Goal: Task Accomplishment & Management: Manage account settings

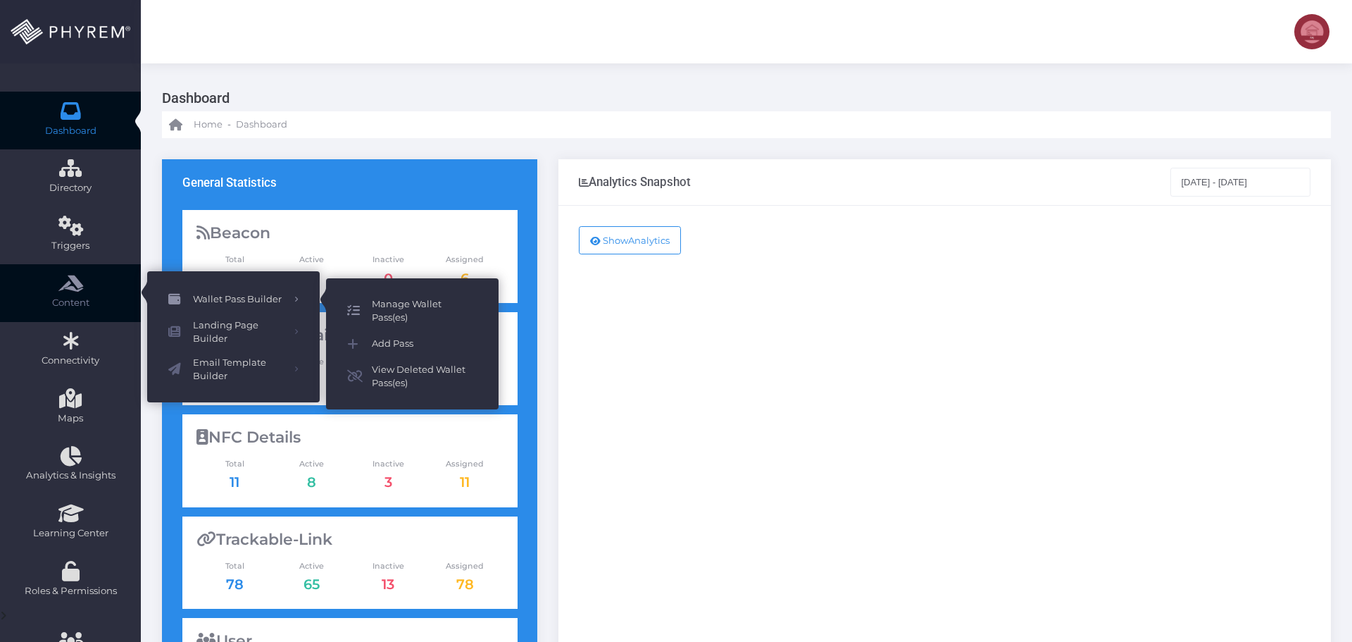
click at [411, 305] on span "Manage Wallet Pass(es)" at bounding box center [425, 310] width 106 height 27
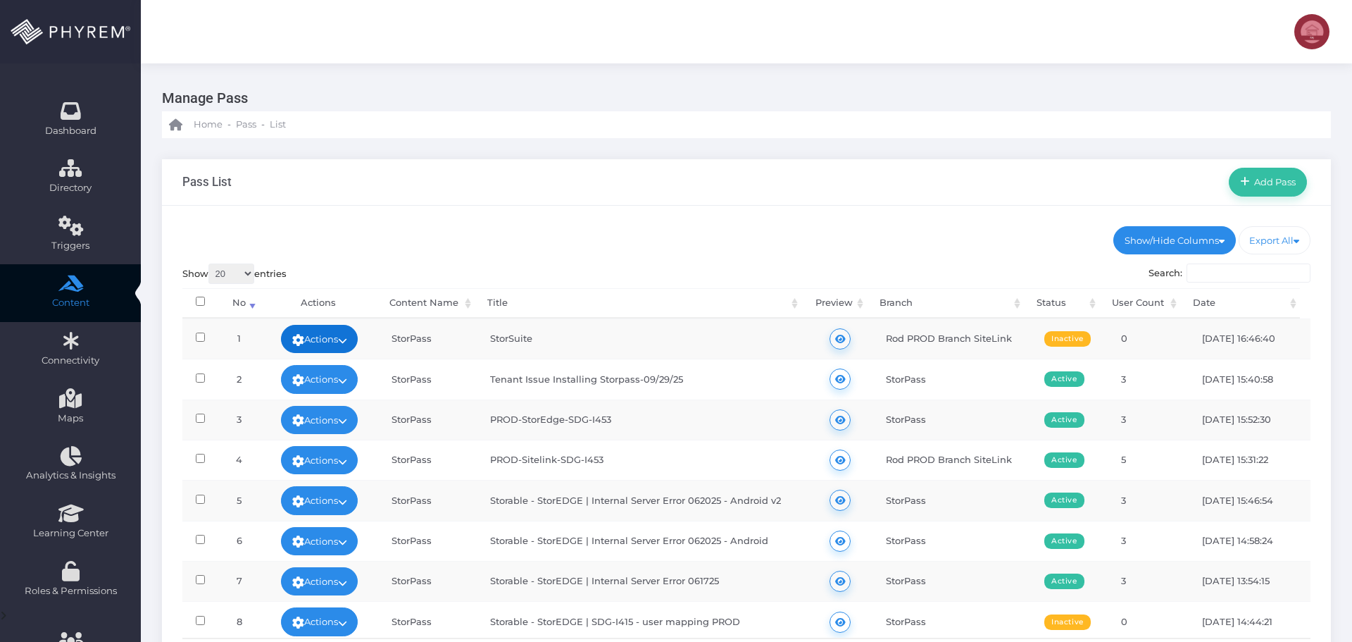
click at [331, 335] on link "Actions" at bounding box center [319, 339] width 77 height 28
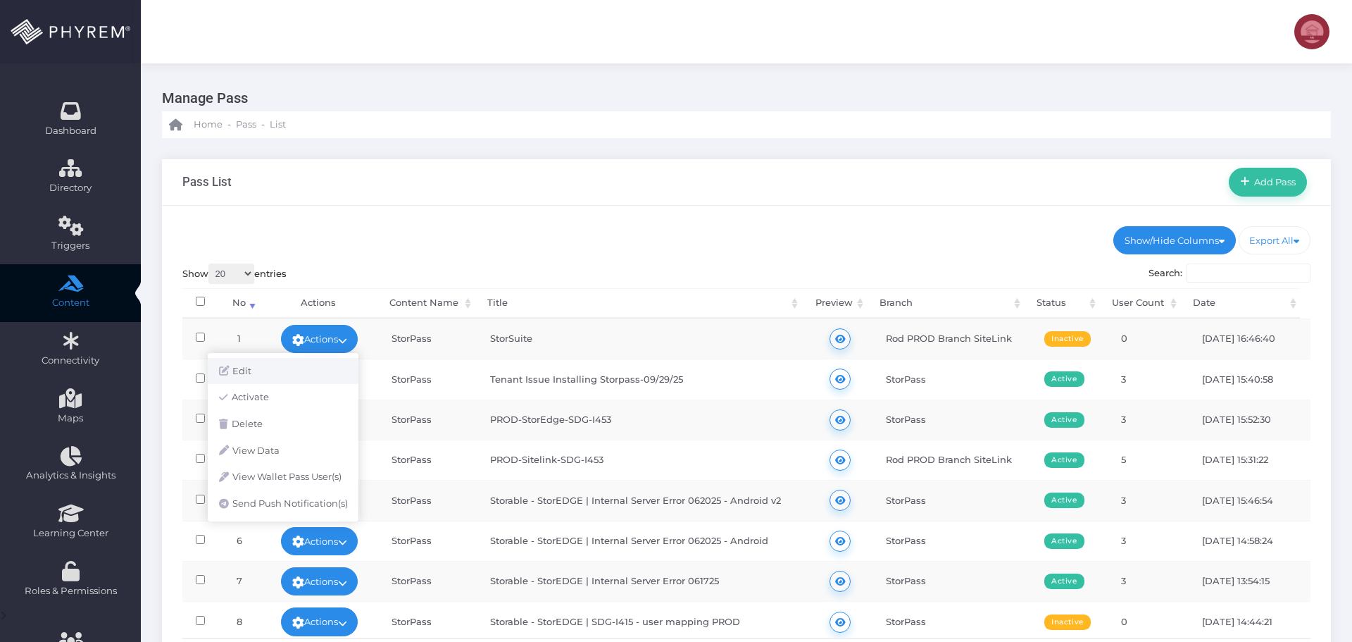
click at [290, 370] on link "Edit" at bounding box center [283, 371] width 151 height 27
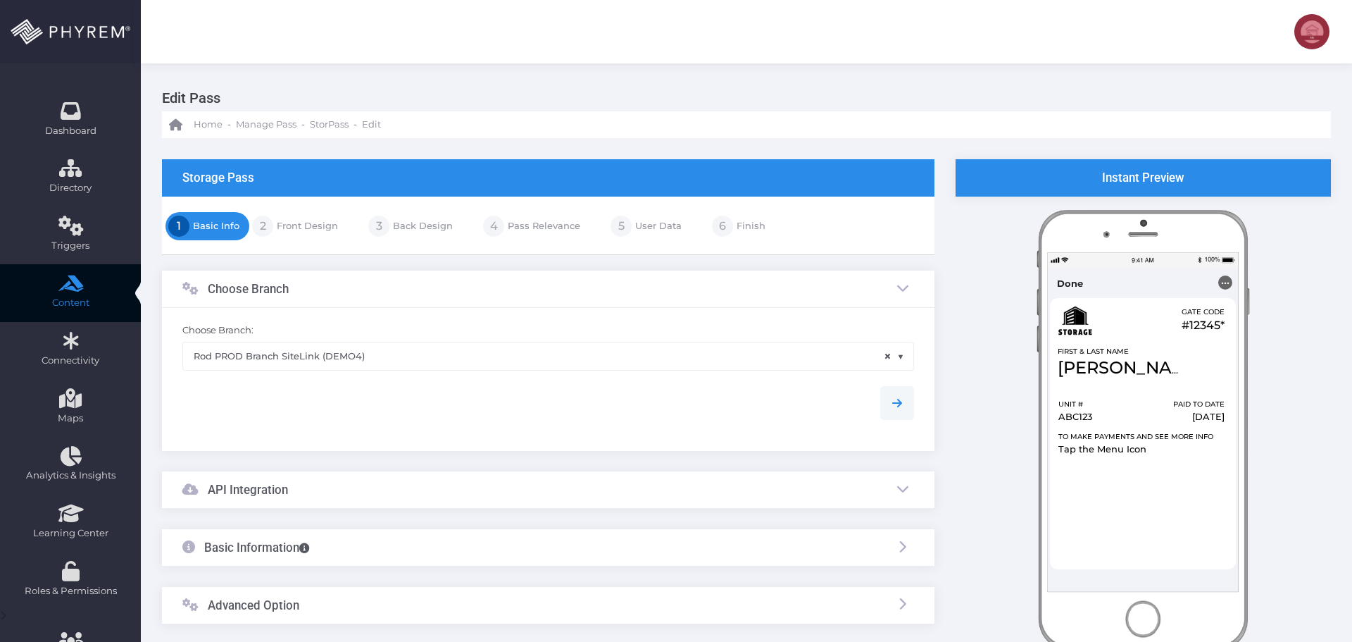
click at [634, 223] on link "User Data" at bounding box center [657, 226] width 50 height 23
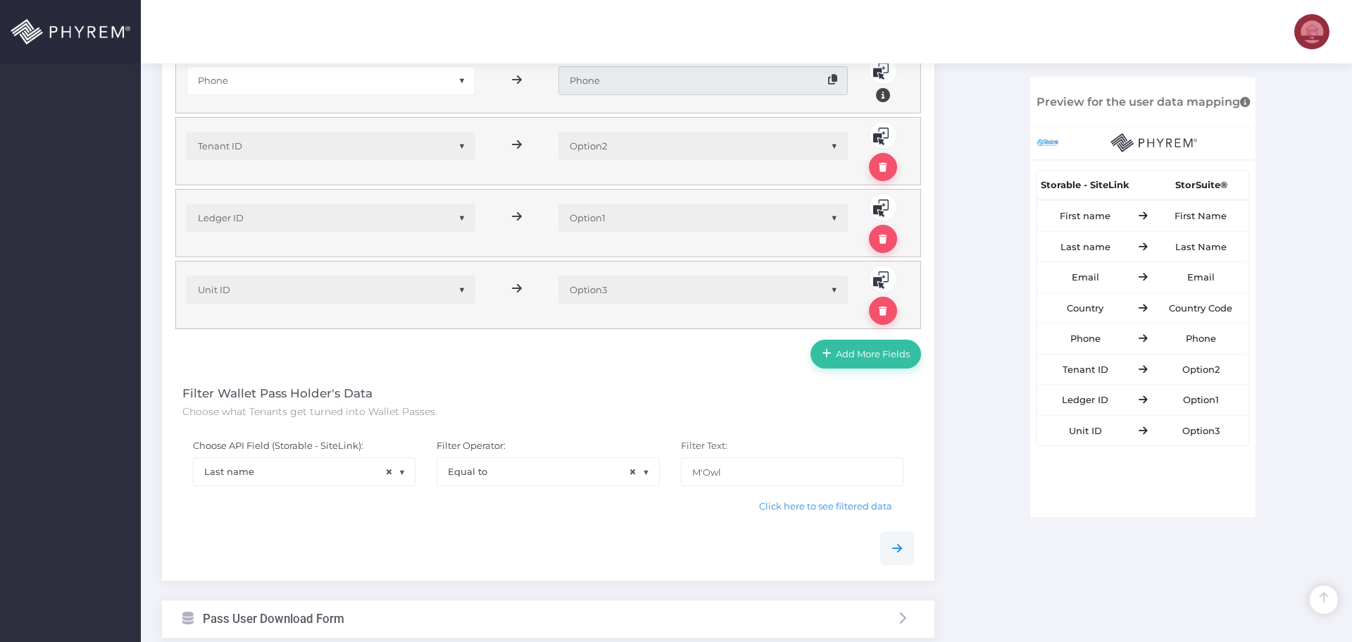
scroll to position [845, 0]
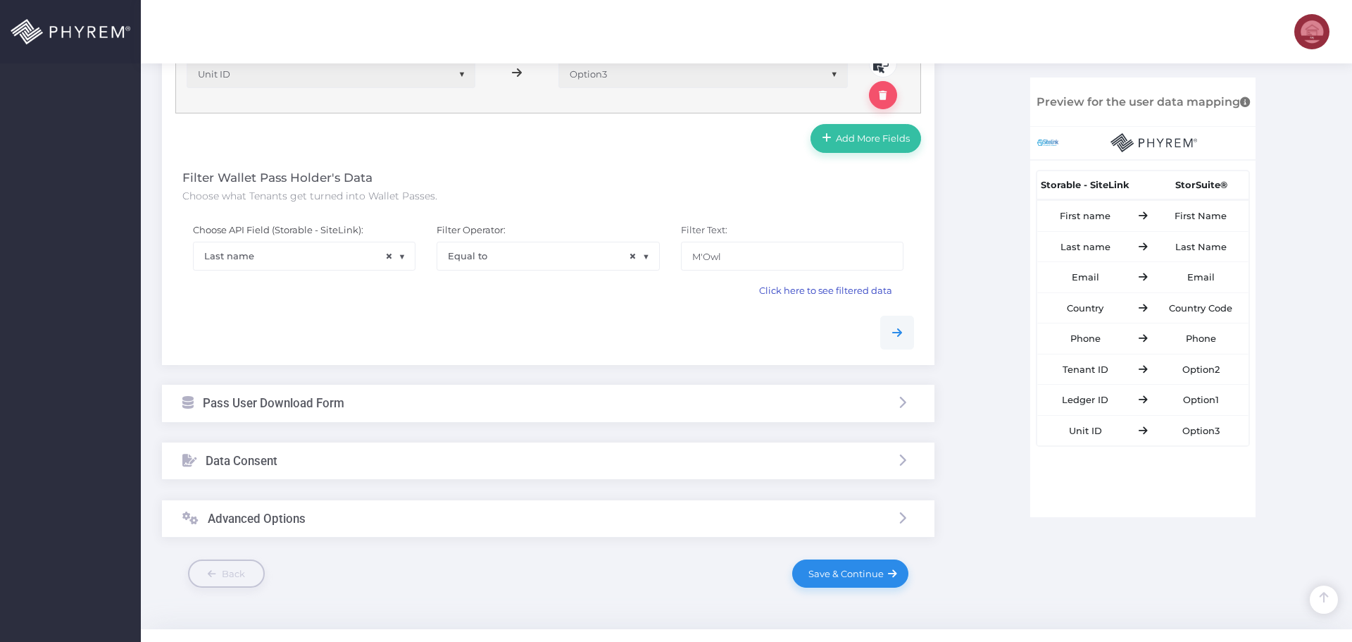
click at [800, 292] on span "Click here to see filtered data" at bounding box center [825, 290] width 133 height 11
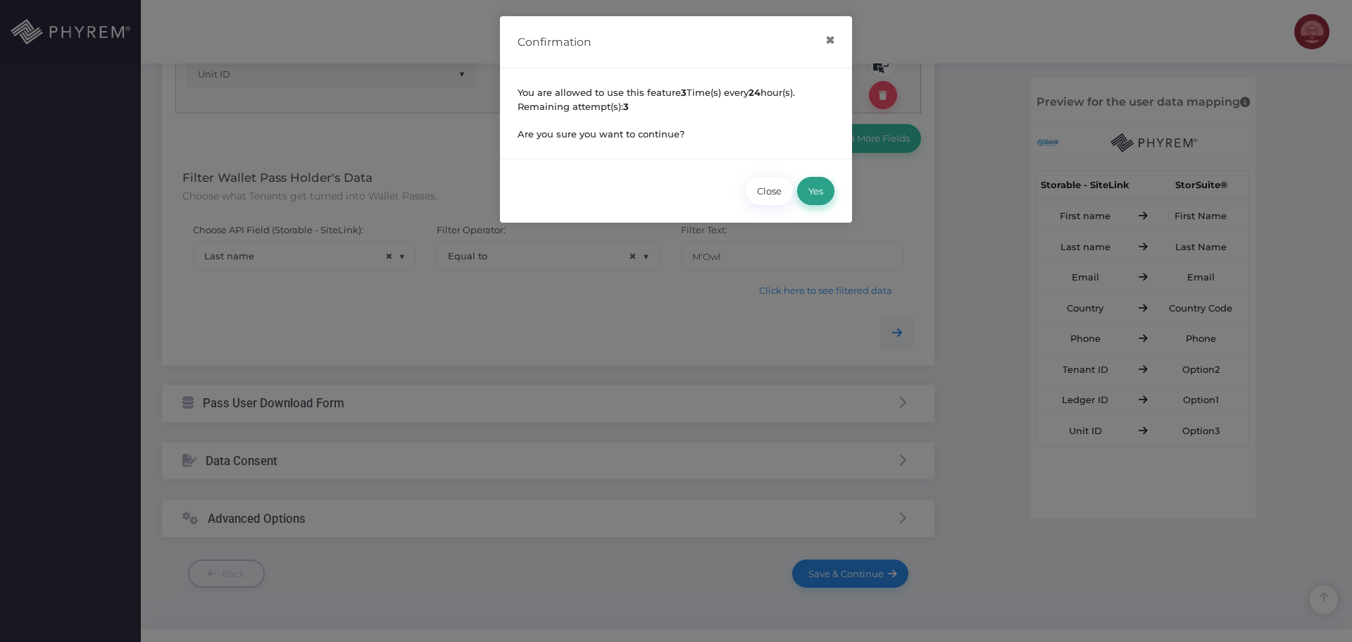
click at [819, 185] on button "Yes" at bounding box center [815, 191] width 37 height 28
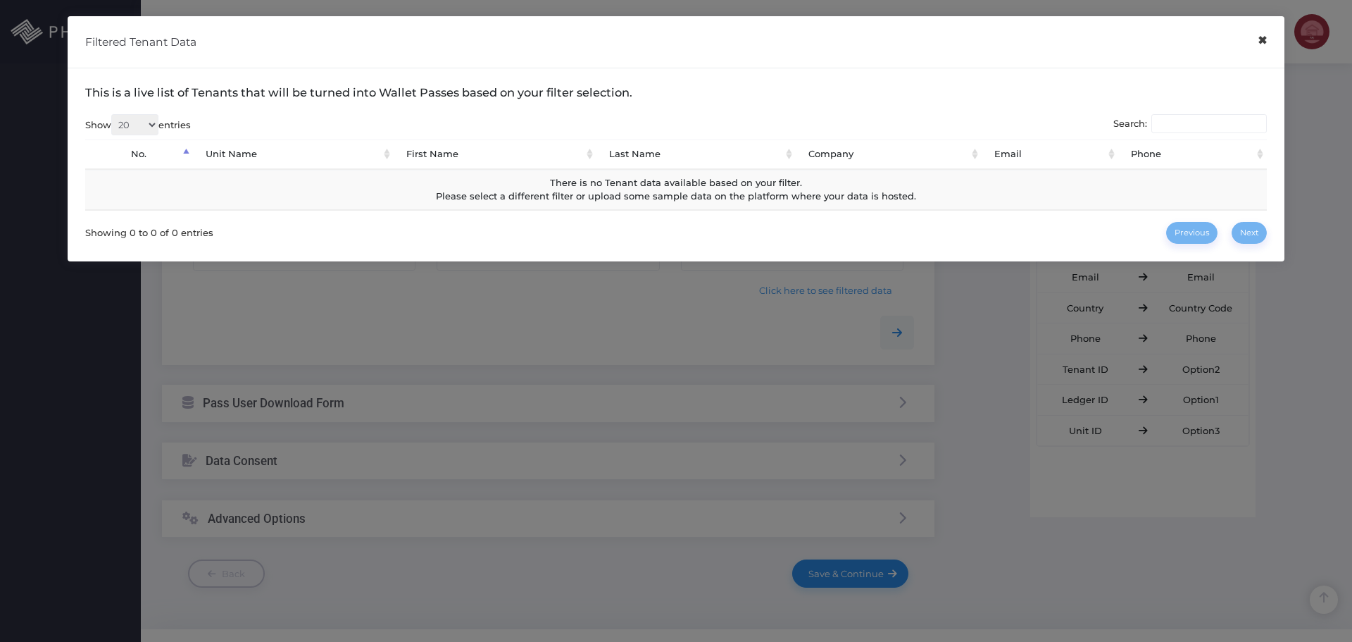
click at [1271, 43] on button "×" at bounding box center [1262, 41] width 27 height 32
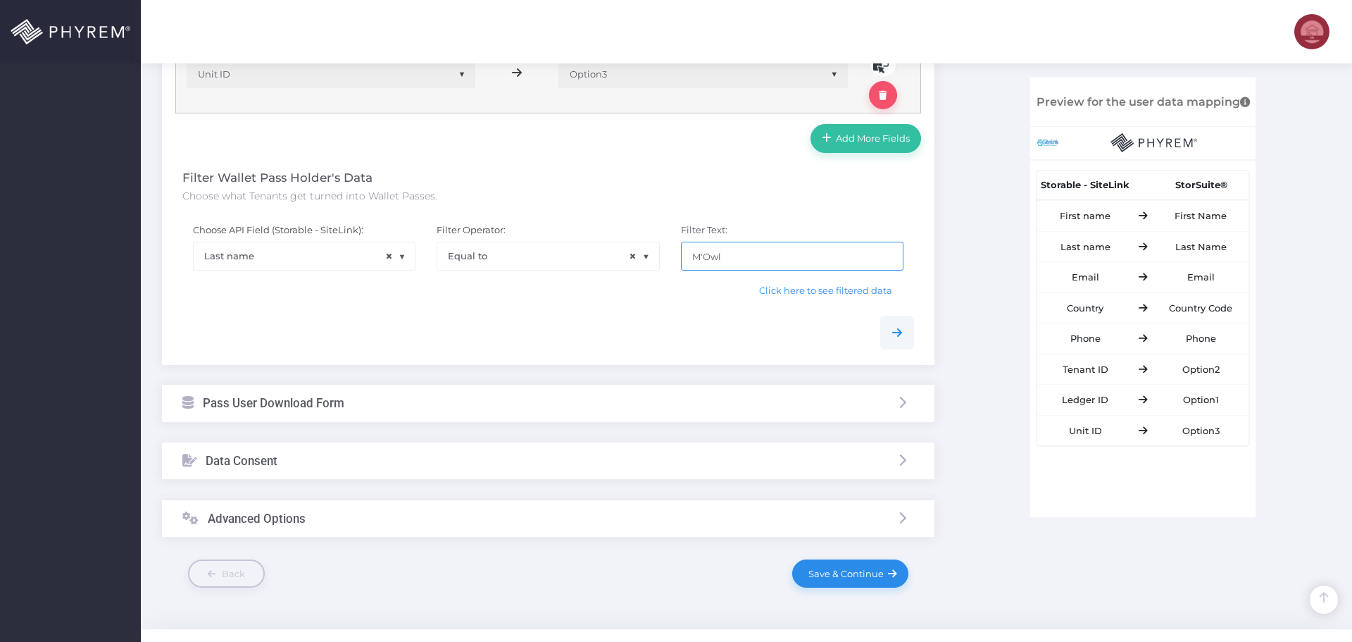
drag, startPoint x: 764, startPoint y: 255, endPoint x: 641, endPoint y: 263, distance: 123.5
click at [645, 261] on div "Choose API Field (Storable - SiteLink): None Tenant ID Site ID of the facility …" at bounding box center [548, 259] width 753 height 92
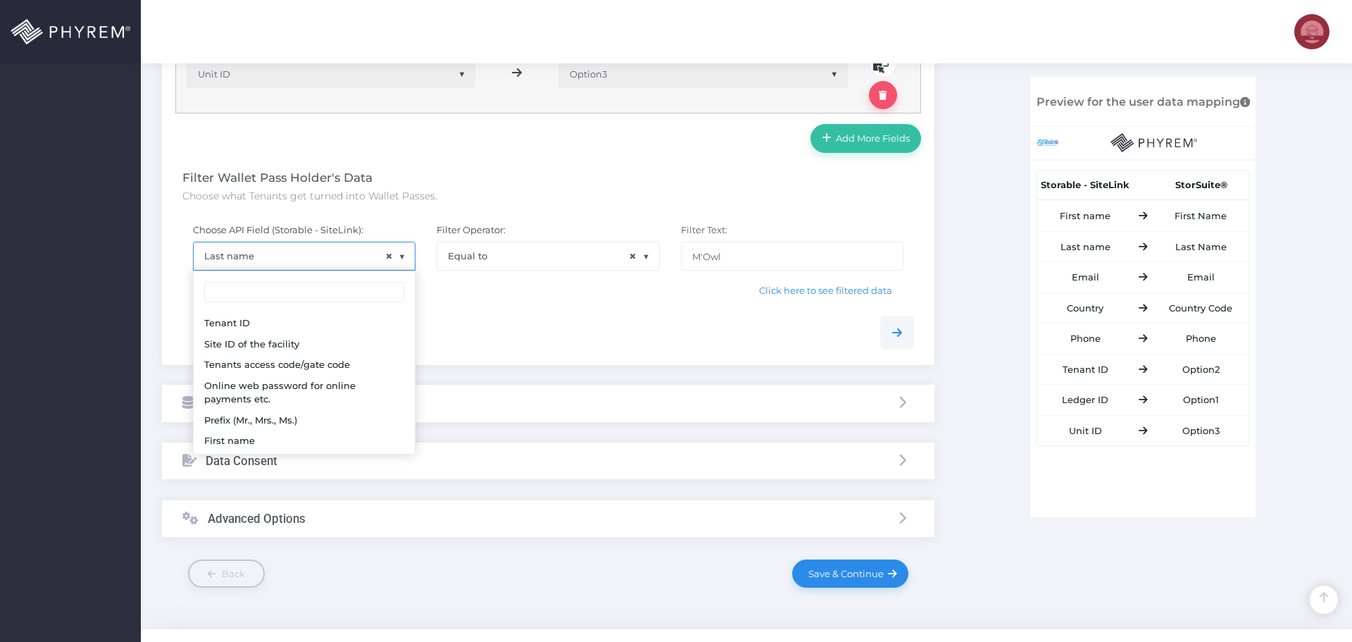
click at [335, 260] on span "× Last name" at bounding box center [304, 255] width 221 height 27
select select "sFName"
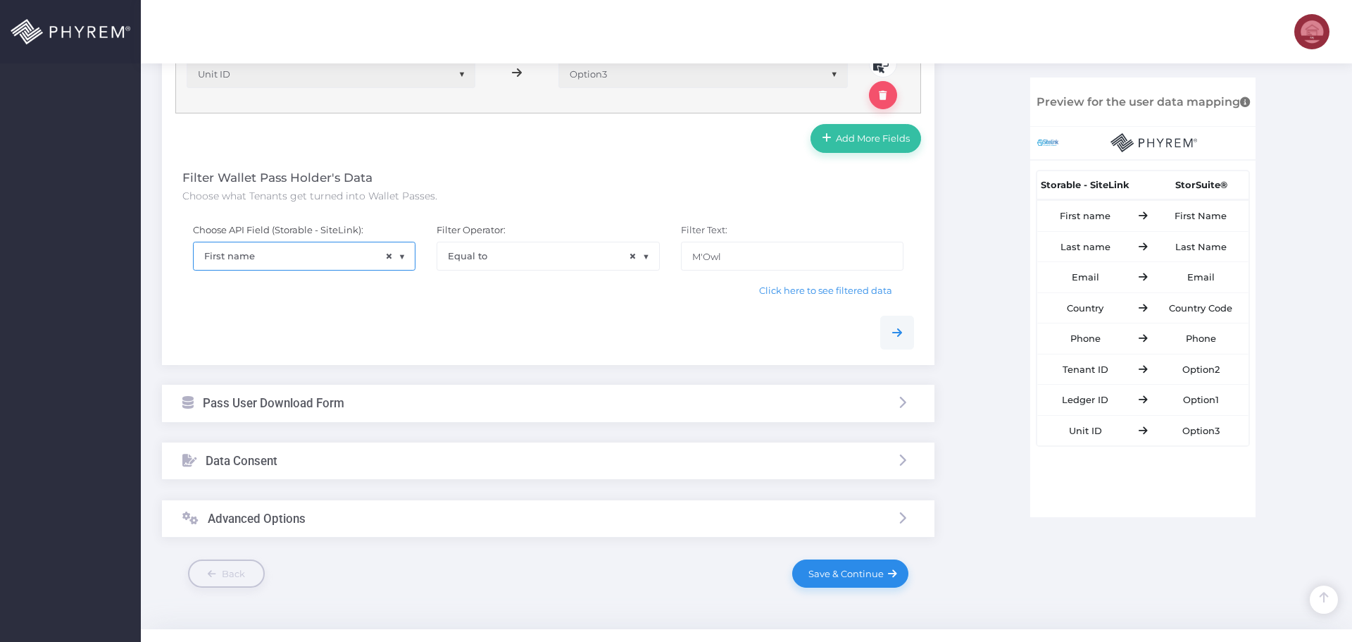
click at [554, 305] on div at bounding box center [548, 327] width 753 height 44
drag, startPoint x: 763, startPoint y: 254, endPoint x: 624, endPoint y: 264, distance: 139.1
click at [624, 264] on div "Choose API Field (Storable - SiteLink): None Tenant ID Site ID of the facility …" at bounding box center [548, 259] width 753 height 92
type input "Keith"
click at [799, 291] on span "Click here to see filtered data" at bounding box center [825, 290] width 133 height 11
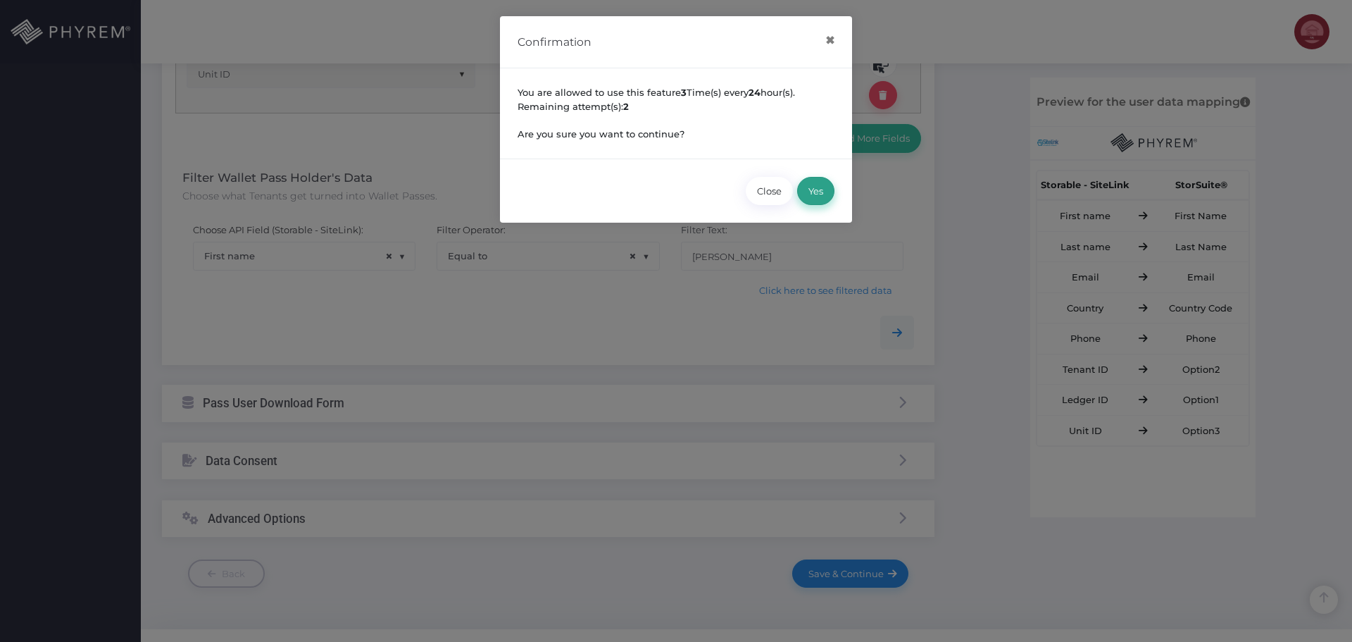
click at [823, 187] on button "Yes" at bounding box center [815, 191] width 37 height 28
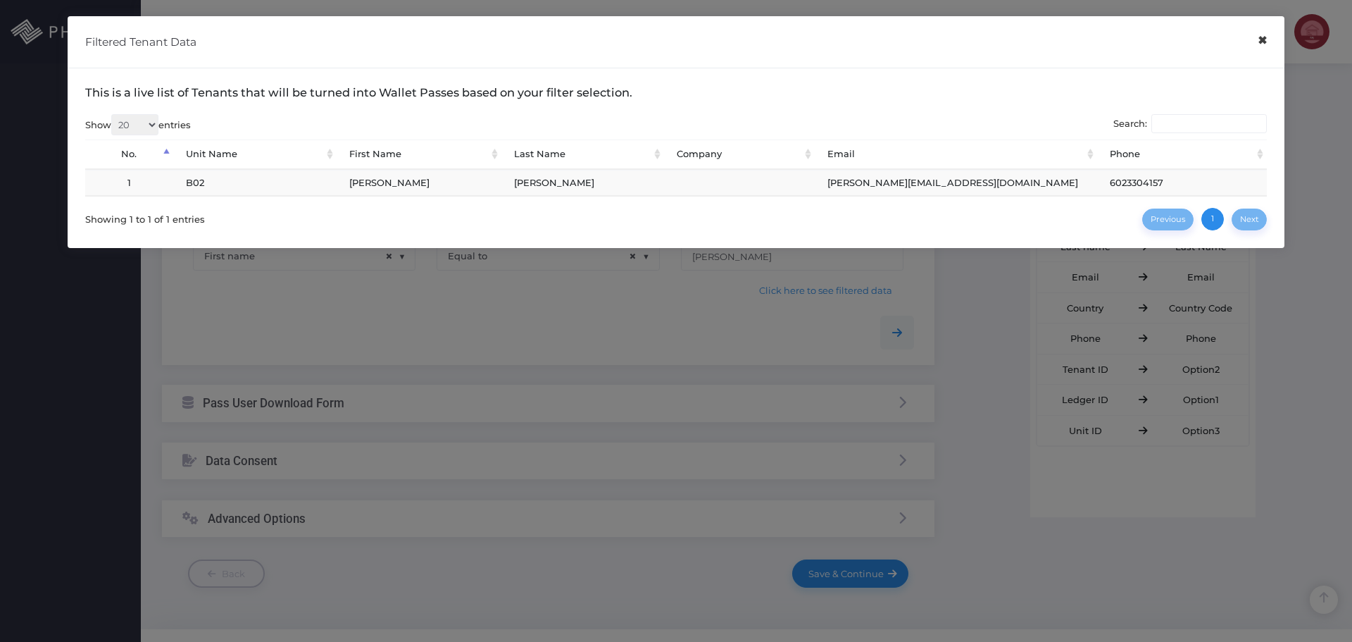
click at [1254, 46] on button "×" at bounding box center [1262, 41] width 27 height 32
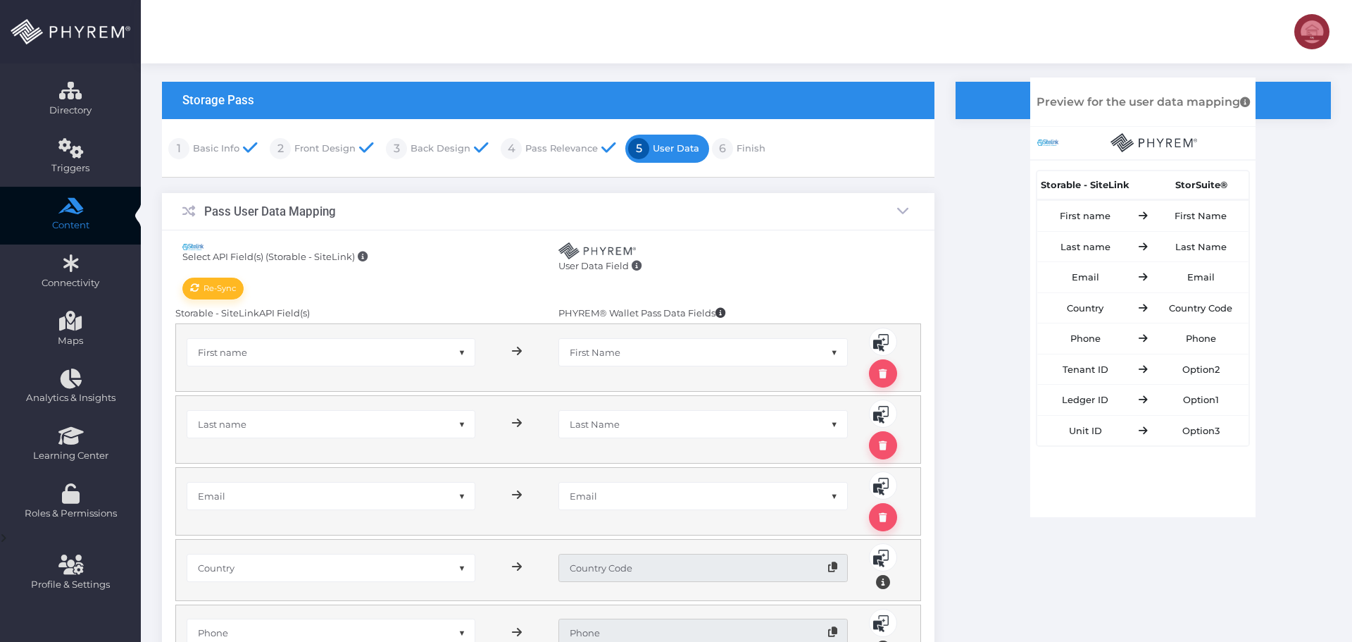
scroll to position [0, 0]
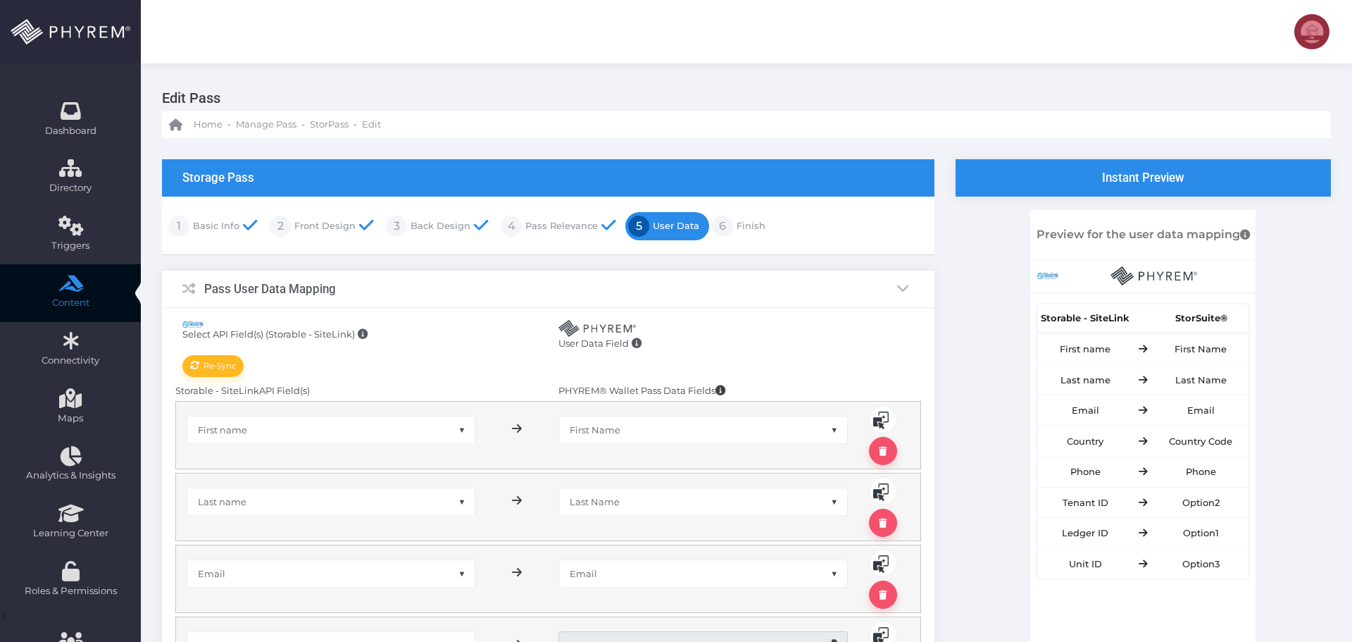
click at [227, 220] on link "Basic Info" at bounding box center [214, 226] width 50 height 23
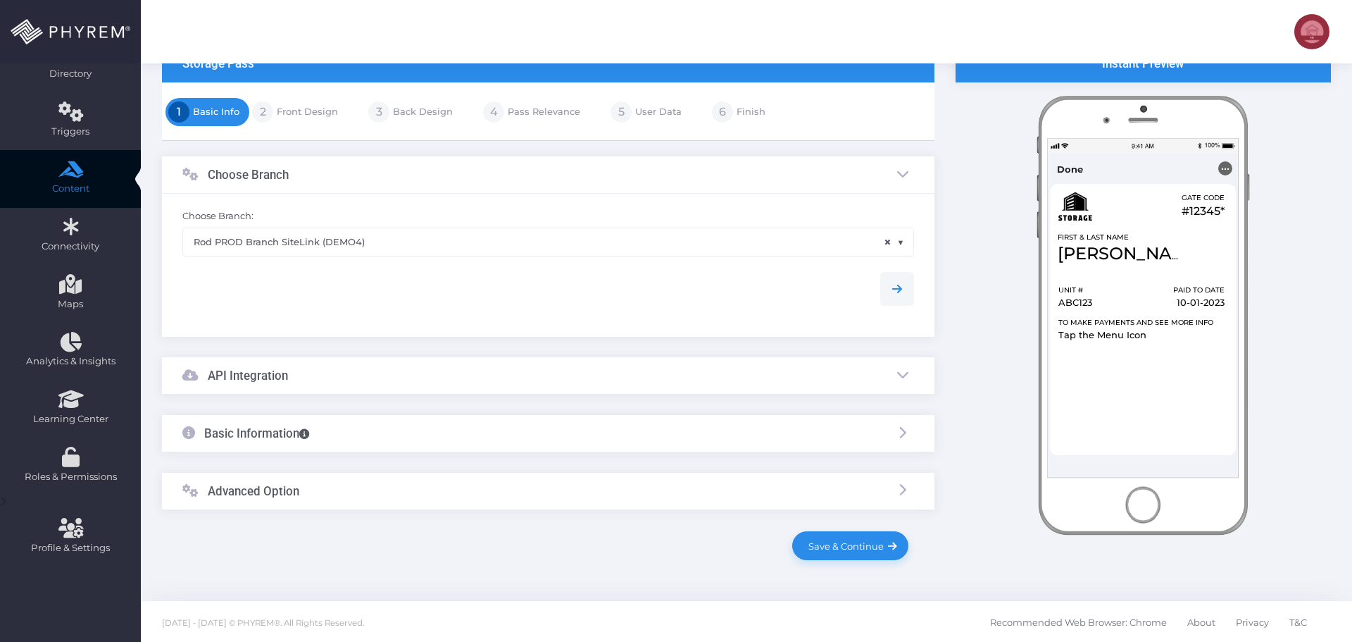
scroll to position [115, 0]
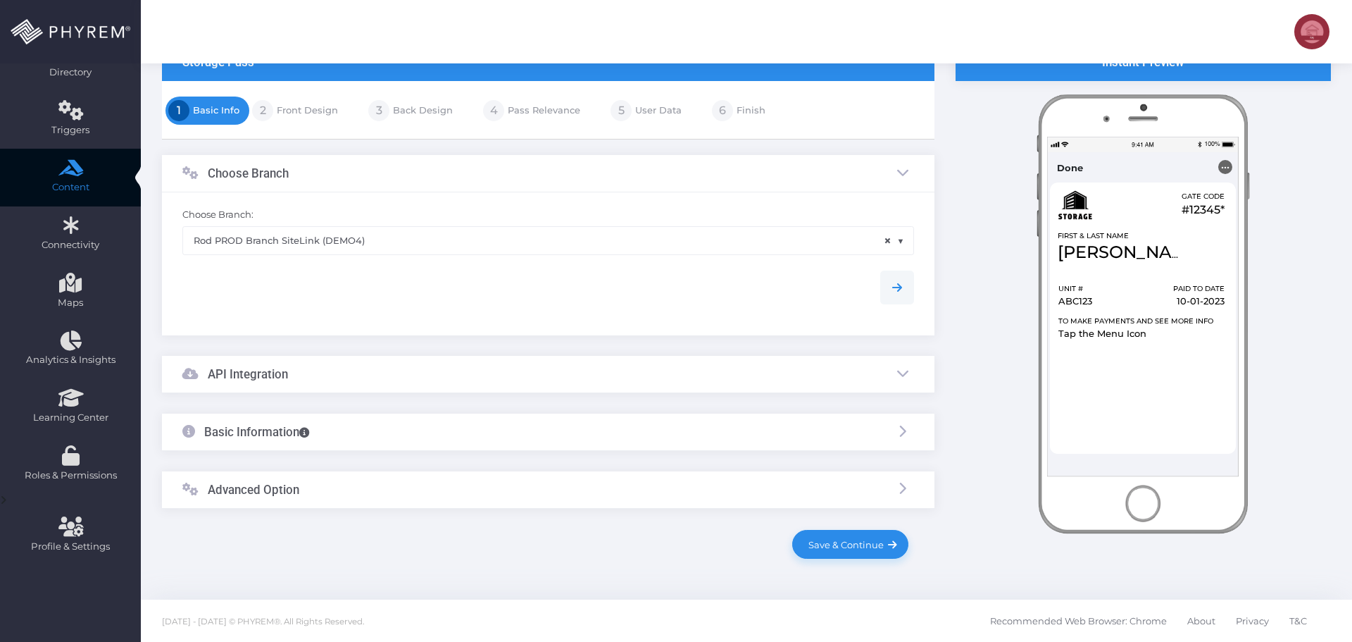
drag, startPoint x: 333, startPoint y: 370, endPoint x: 374, endPoint y: 365, distance: 41.2
click at [335, 370] on div "API Integration" at bounding box center [548, 374] width 773 height 37
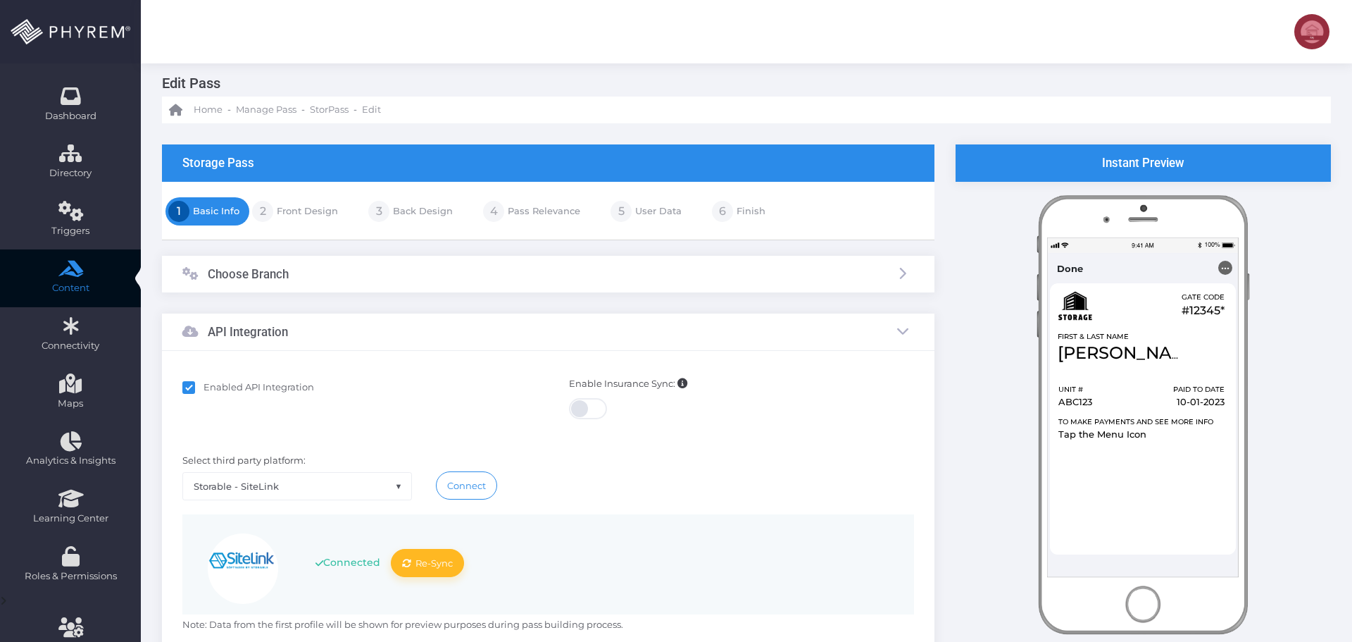
scroll to position [0, 0]
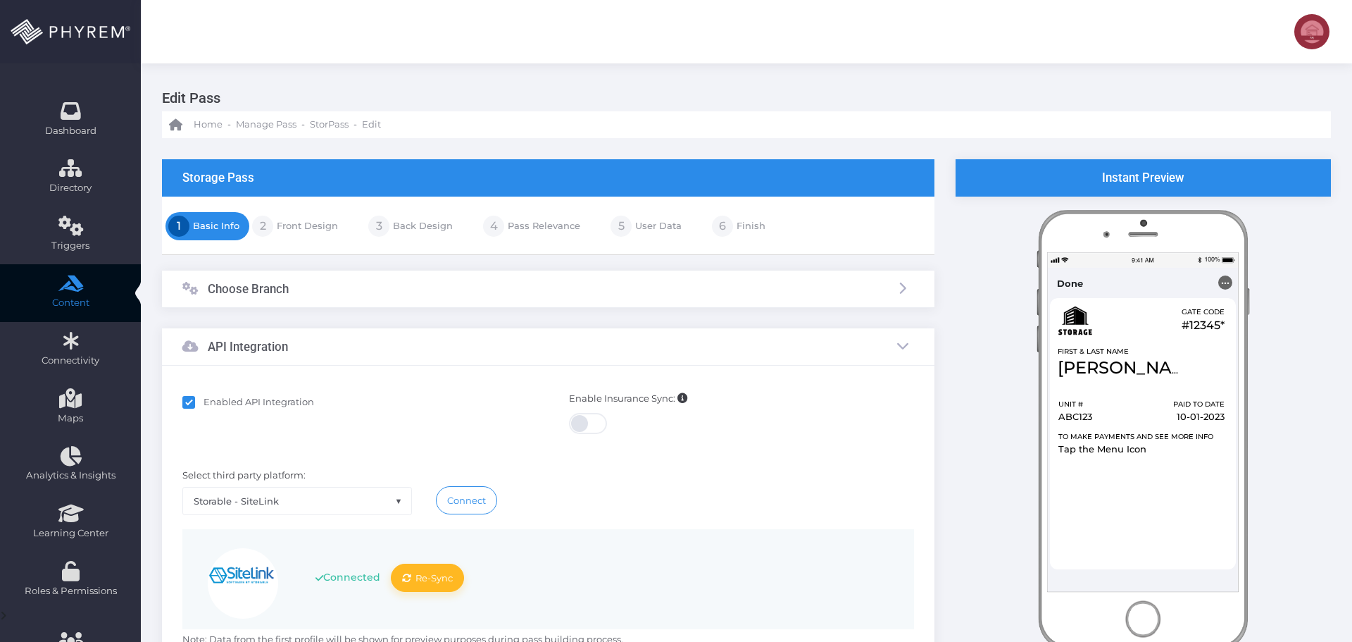
click at [305, 226] on link "Front Design" at bounding box center [305, 226] width 65 height 23
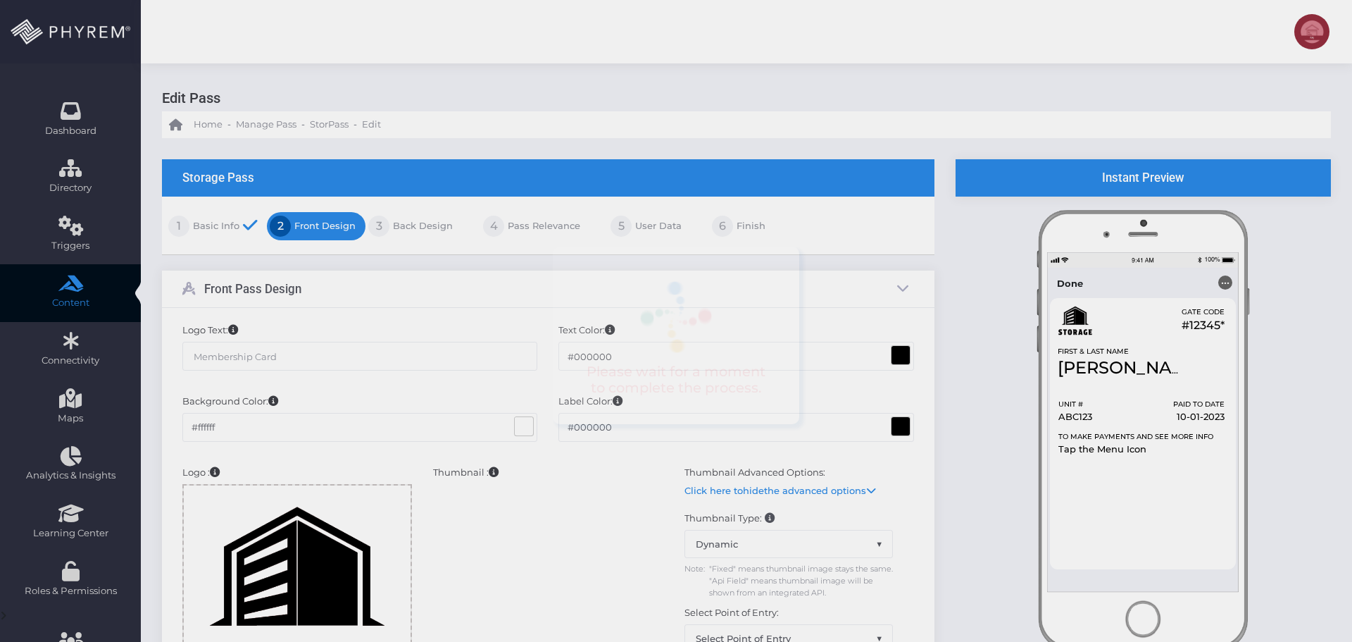
click at [422, 230] on div at bounding box center [676, 321] width 1352 height 642
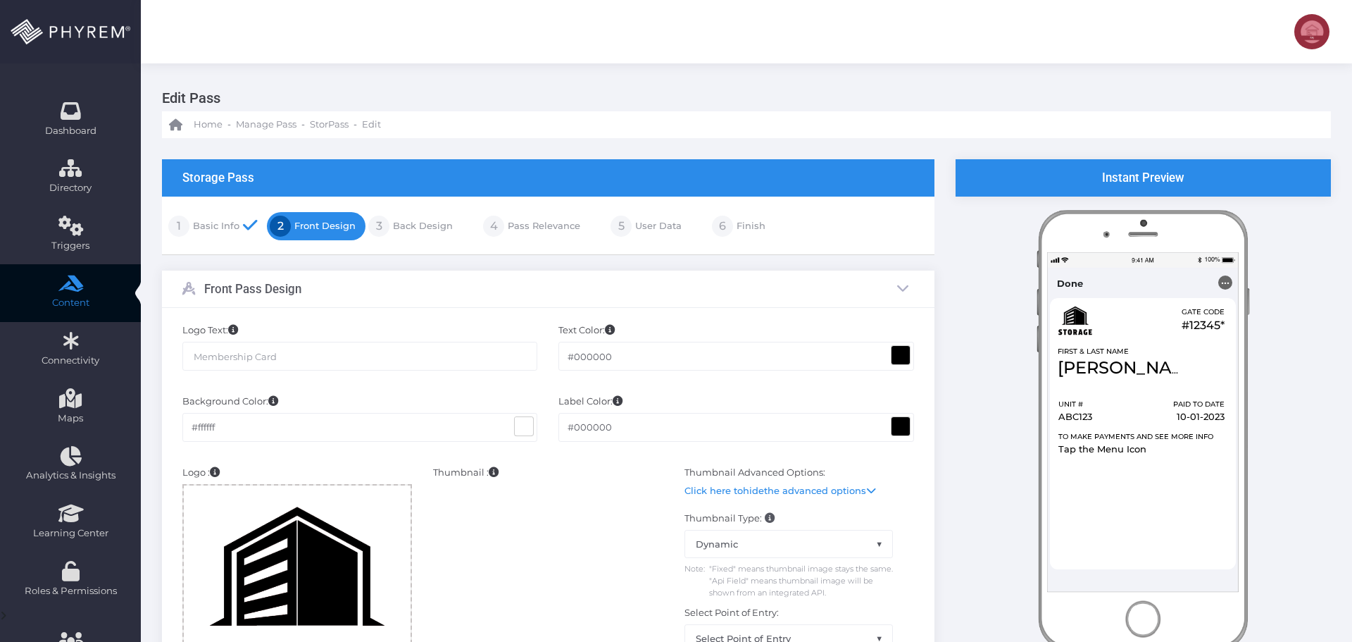
click at [416, 226] on link "Back Design" at bounding box center [420, 226] width 63 height 23
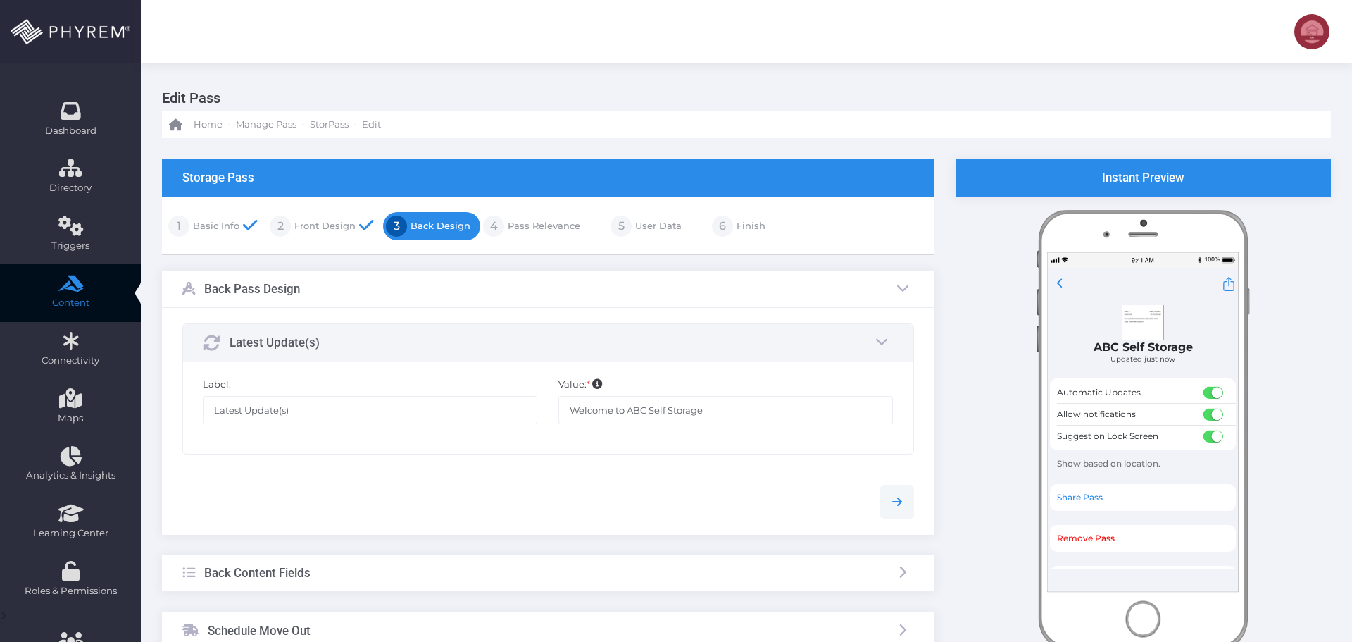
click at [542, 227] on link "Pass Relevance" at bounding box center [542, 226] width 76 height 23
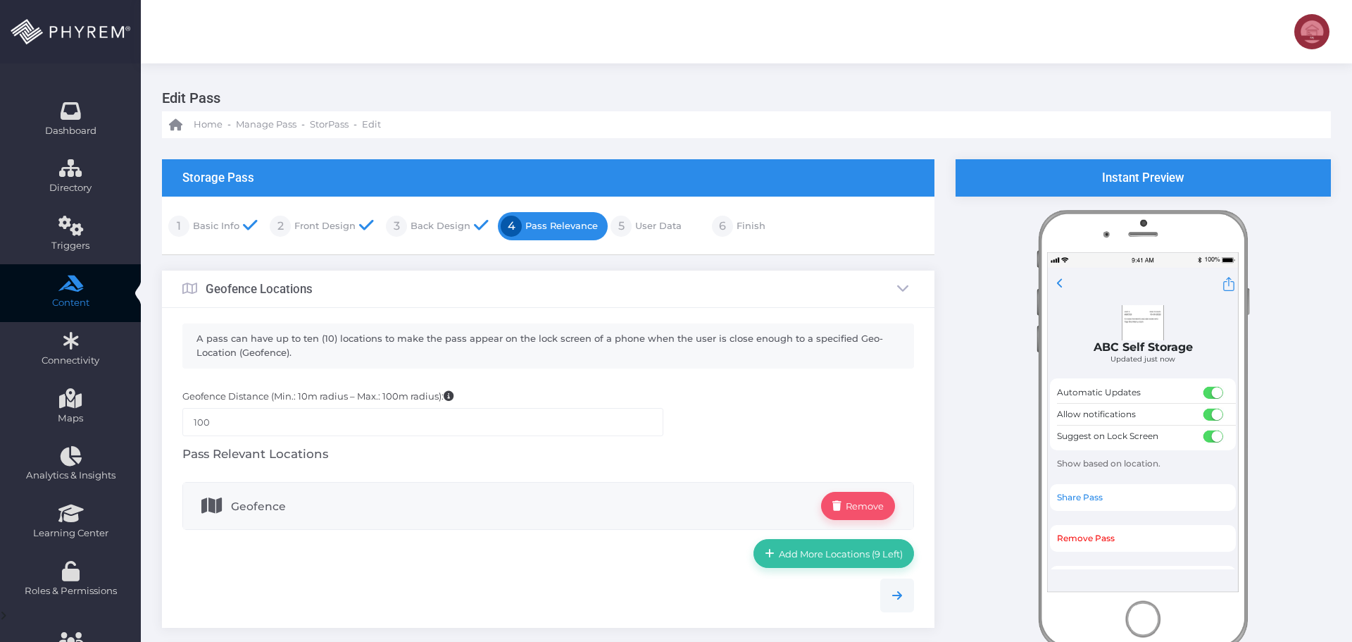
click at [651, 226] on link "User Data" at bounding box center [657, 226] width 50 height 23
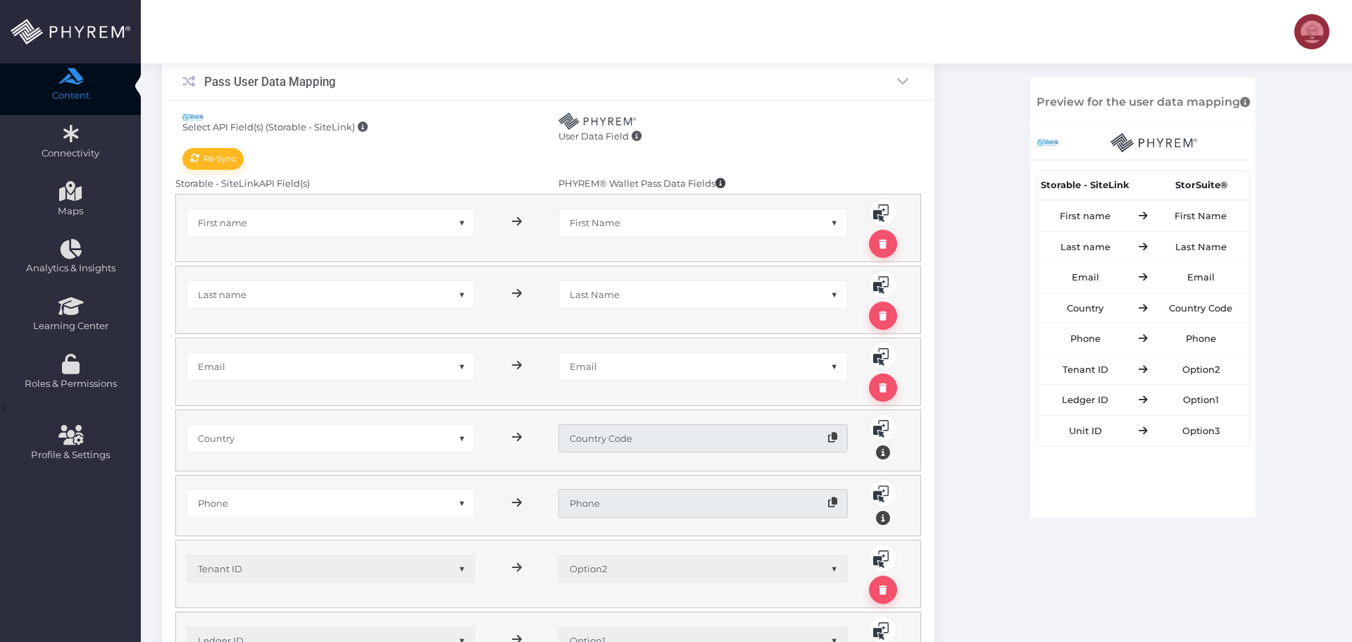
scroll to position [70, 0]
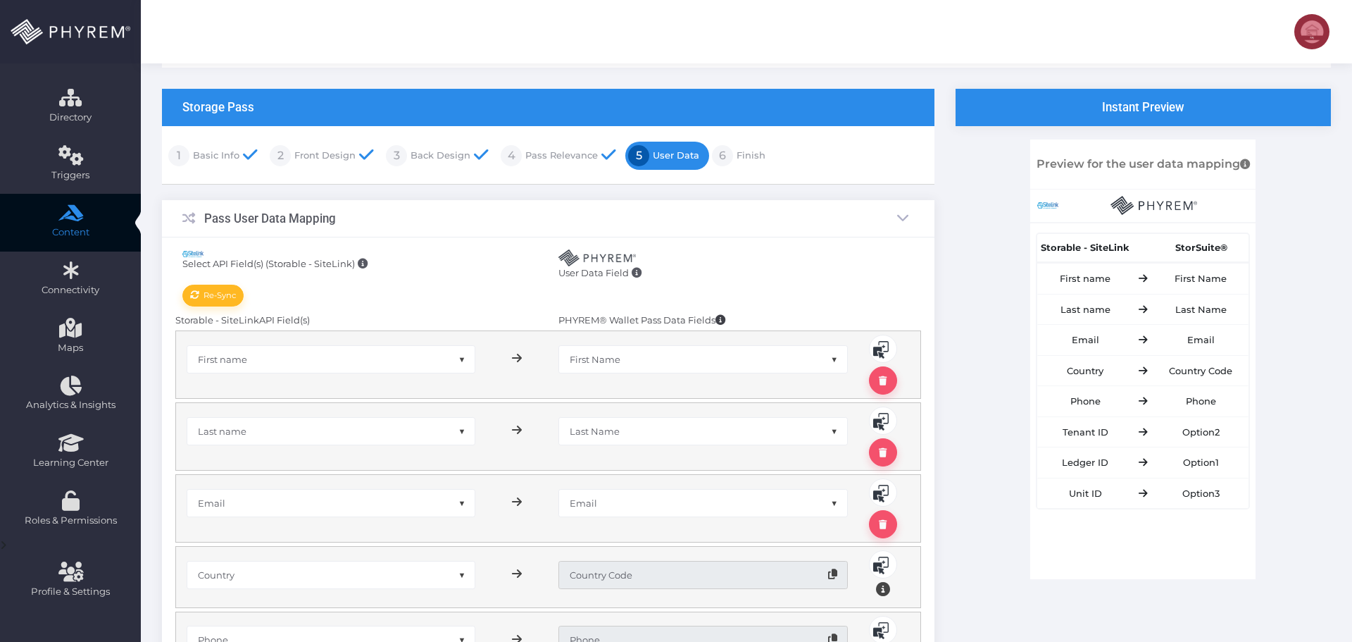
drag, startPoint x: 213, startPoint y: 158, endPoint x: 229, endPoint y: 161, distance: 15.6
click at [213, 158] on link "Basic Info" at bounding box center [214, 155] width 50 height 23
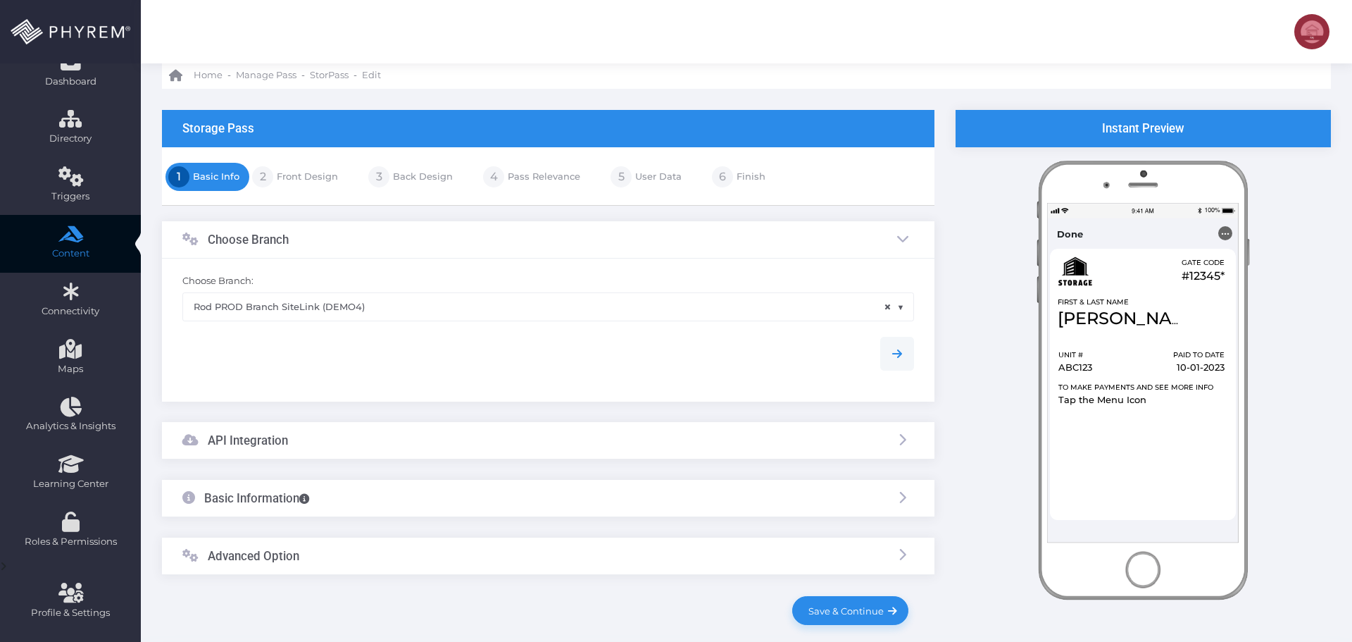
scroll to position [115, 0]
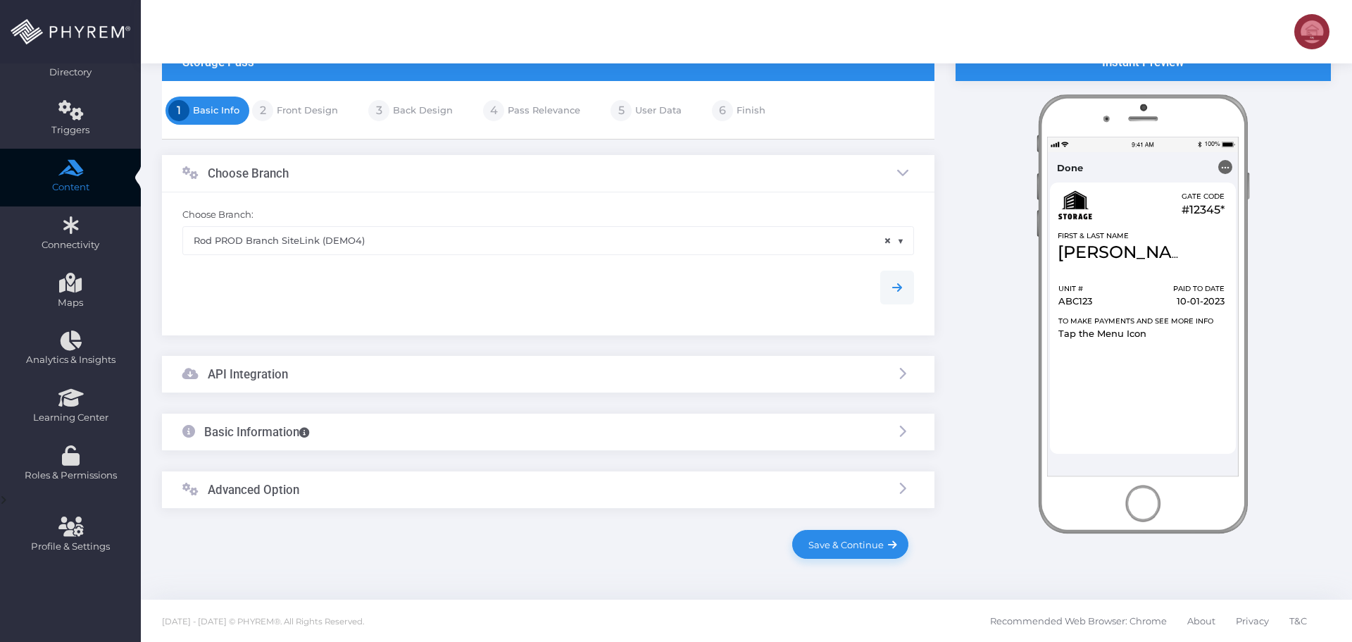
click at [450, 373] on div "API Integration" at bounding box center [548, 374] width 773 height 37
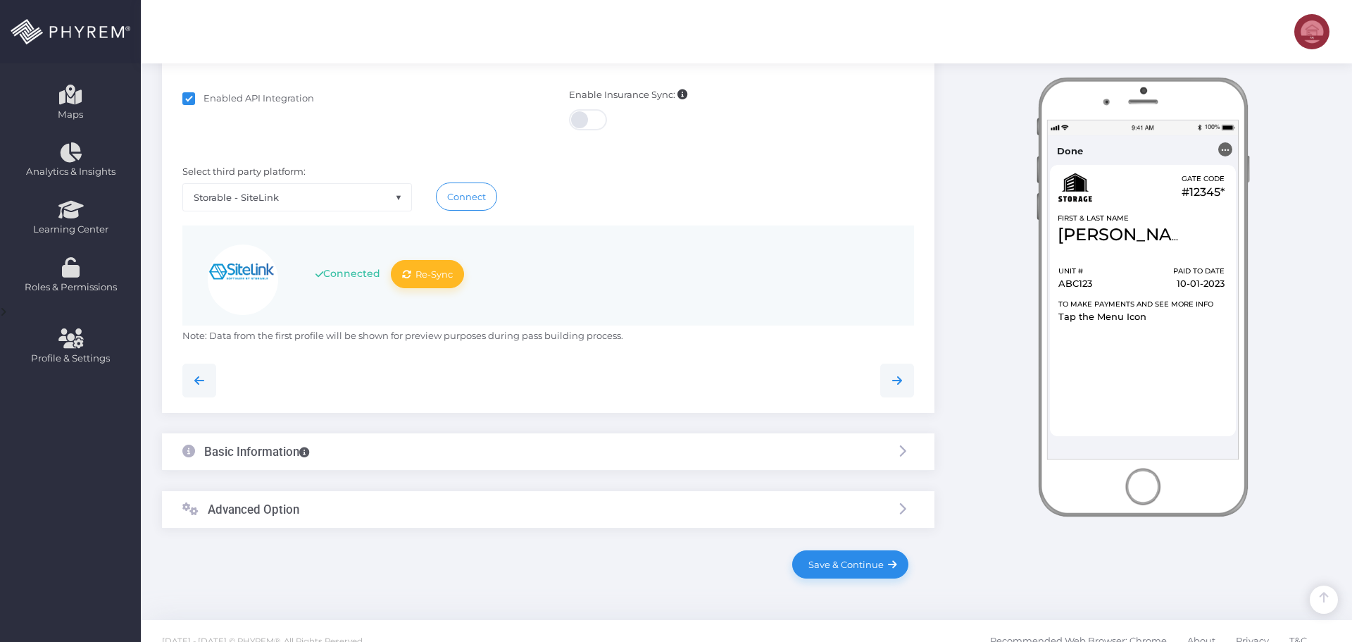
scroll to position [324, 0]
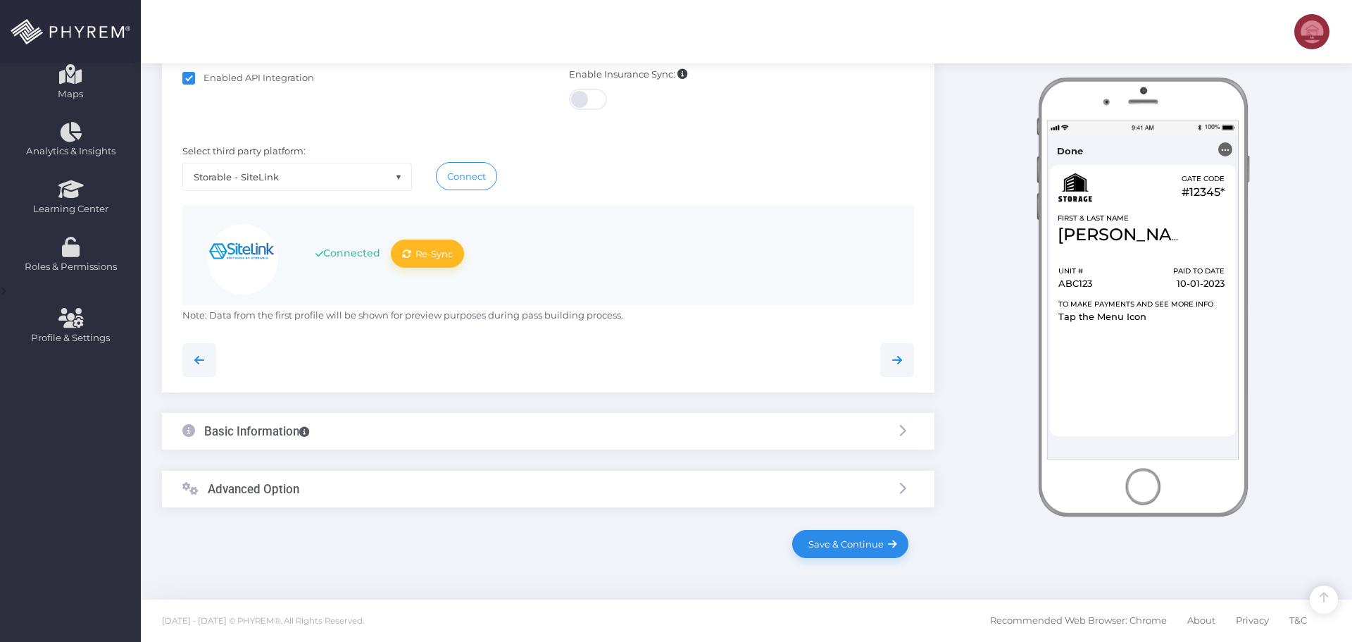
click at [406, 427] on div "Basic Information" at bounding box center [548, 431] width 773 height 37
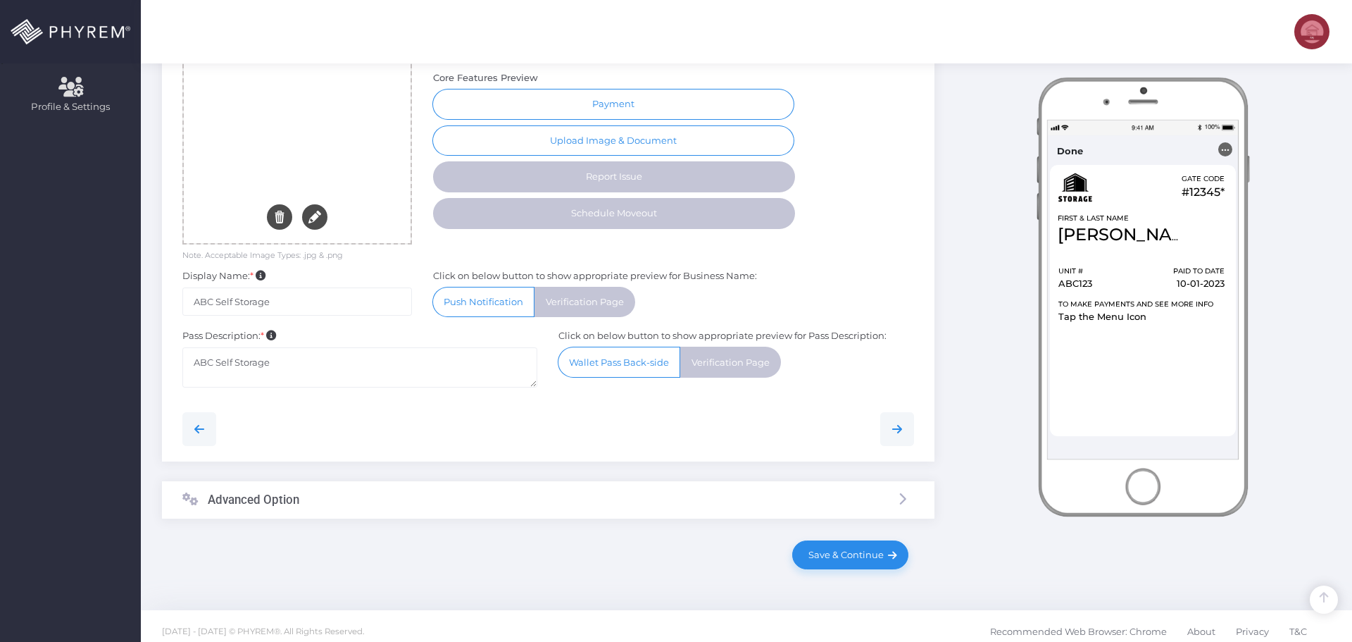
scroll to position [565, 0]
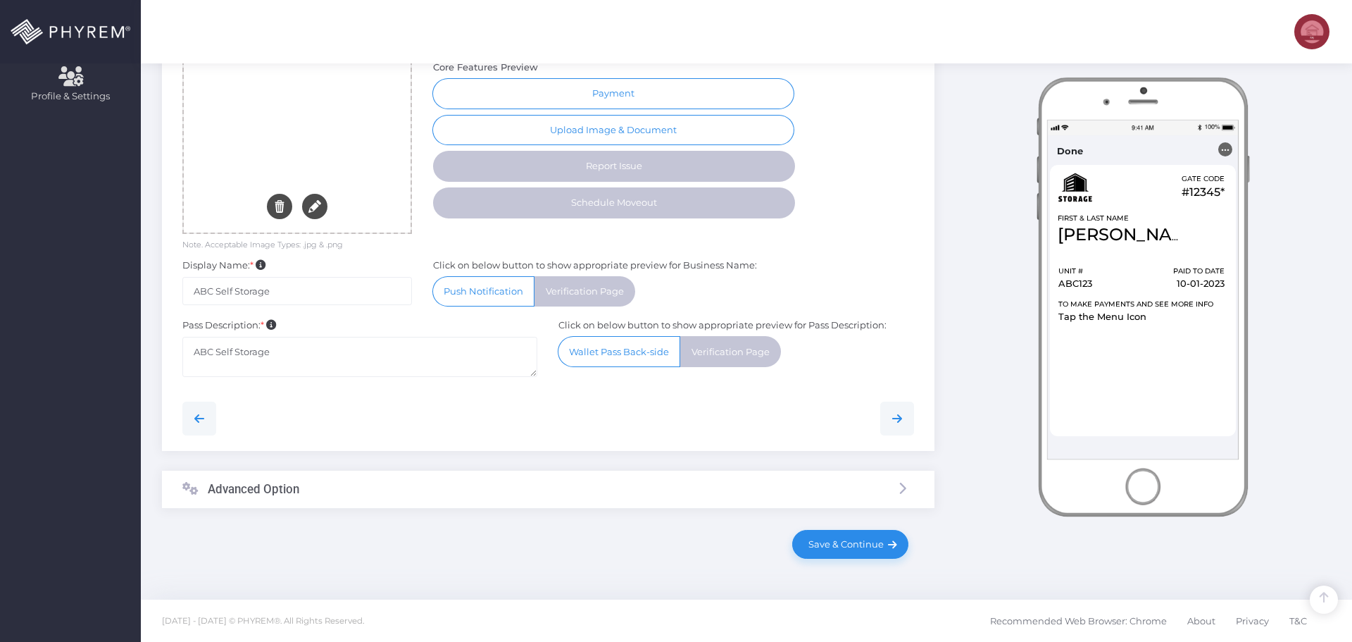
click at [400, 489] on div "Advanced Option" at bounding box center [548, 488] width 773 height 37
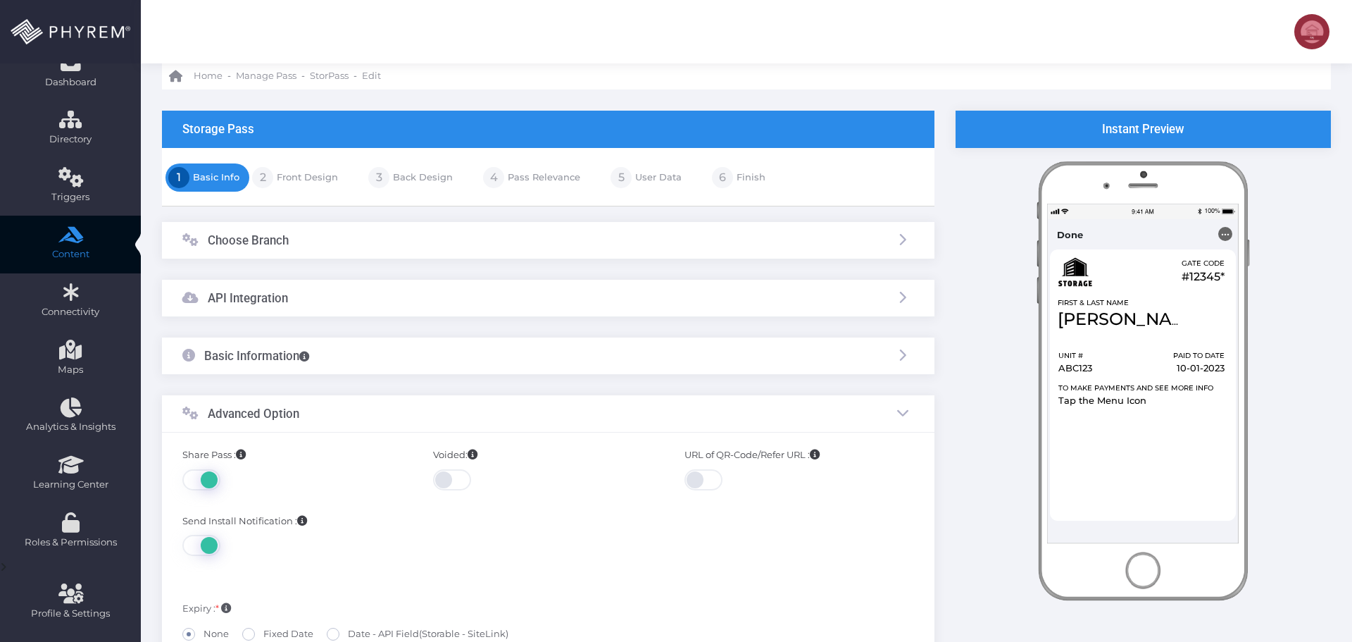
scroll to position [0, 0]
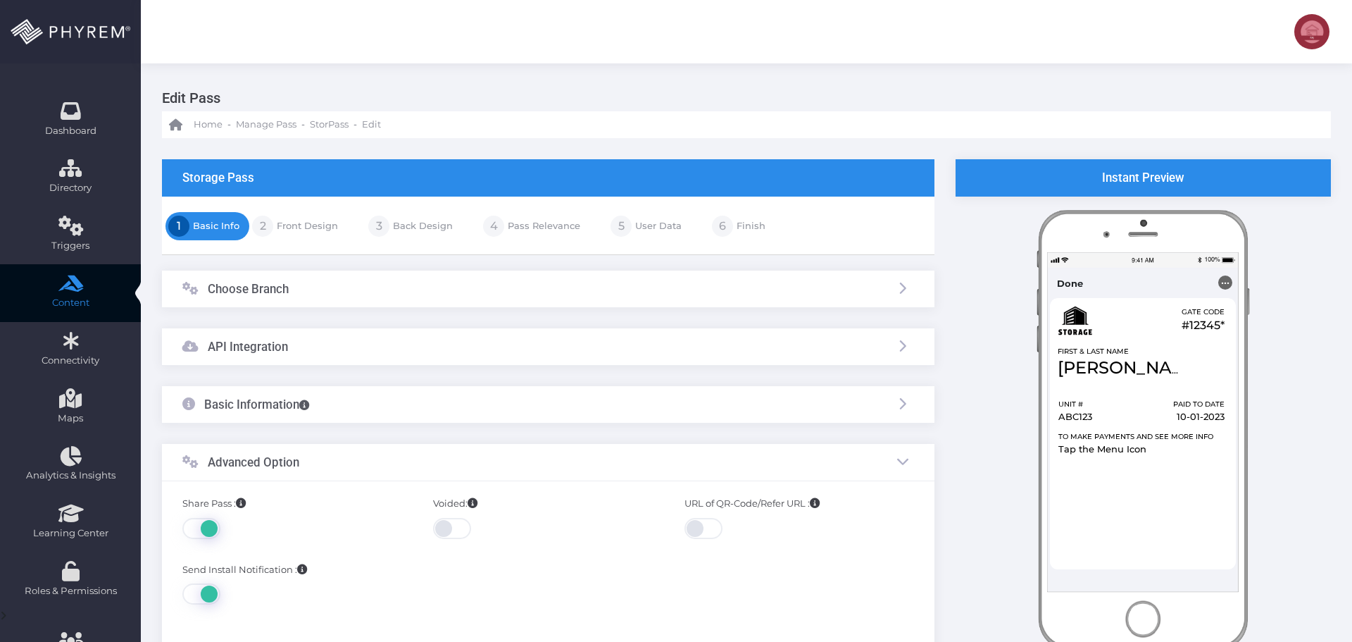
click at [301, 226] on link "Front Design" at bounding box center [305, 226] width 65 height 23
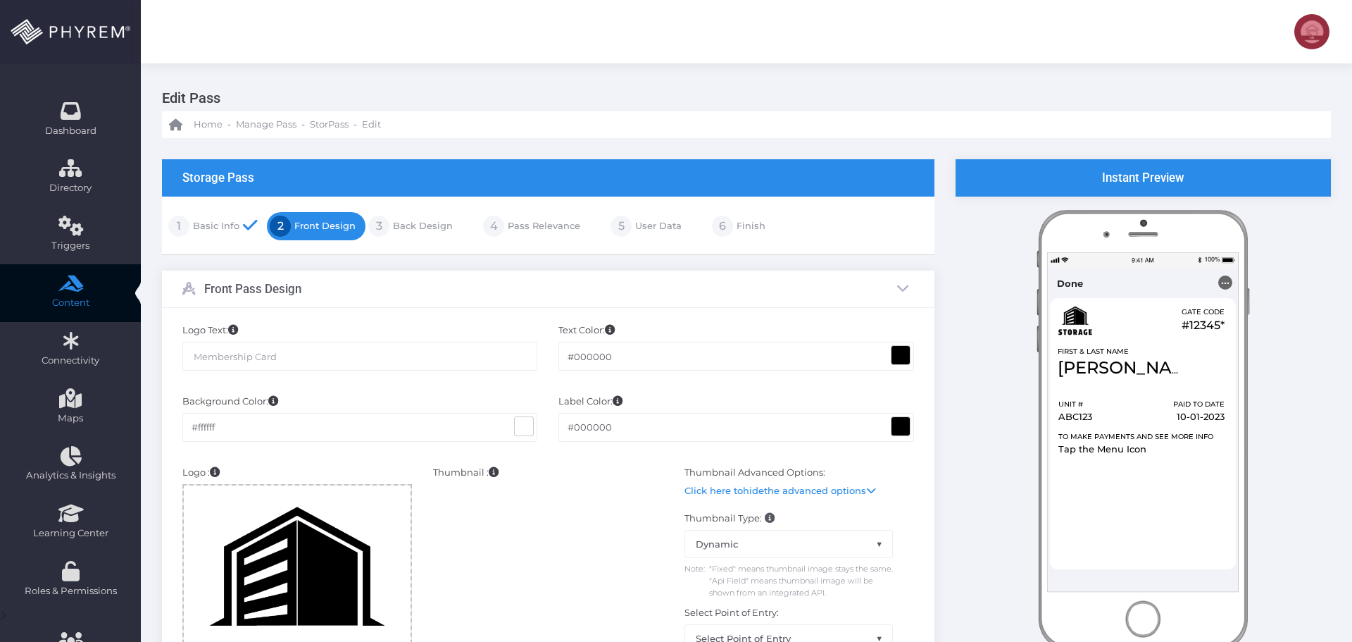
click at [642, 225] on link "User Data" at bounding box center [657, 226] width 50 height 23
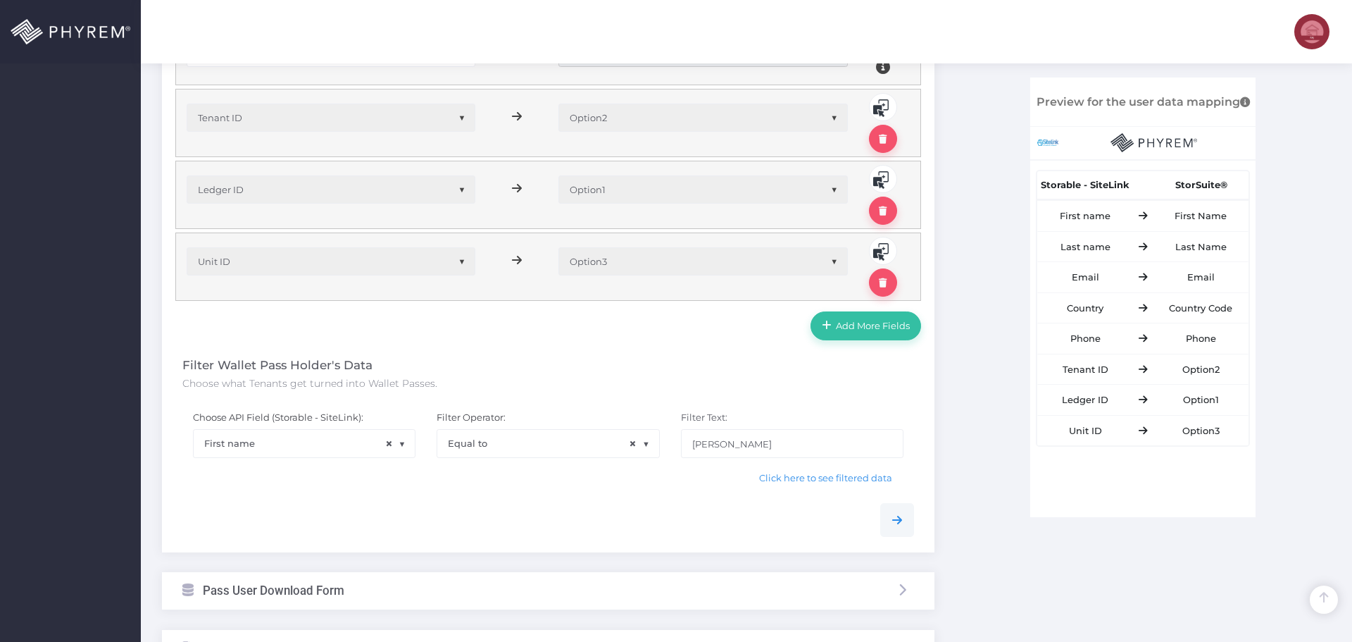
scroll to position [845, 0]
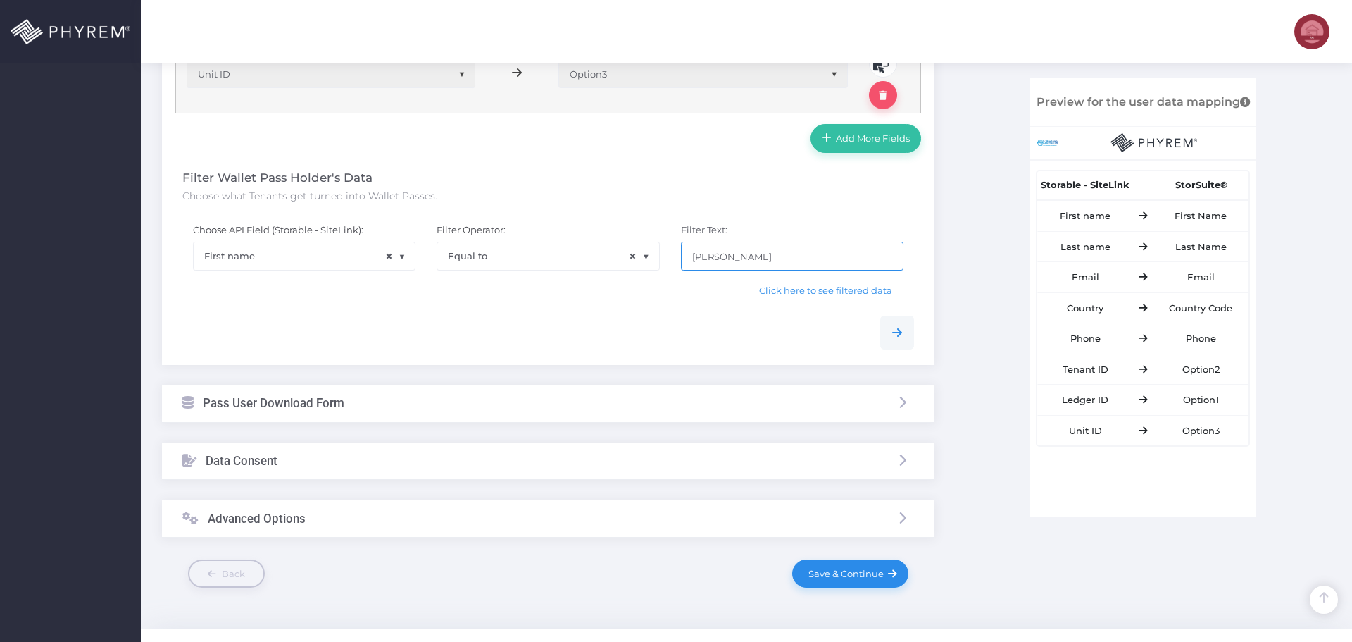
drag, startPoint x: 746, startPoint y: 254, endPoint x: 584, endPoint y: 256, distance: 162.7
click at [587, 256] on div "Choose API Field (Storable - SiteLink): None Tenant ID Site ID of the facility …" at bounding box center [548, 259] width 753 height 92
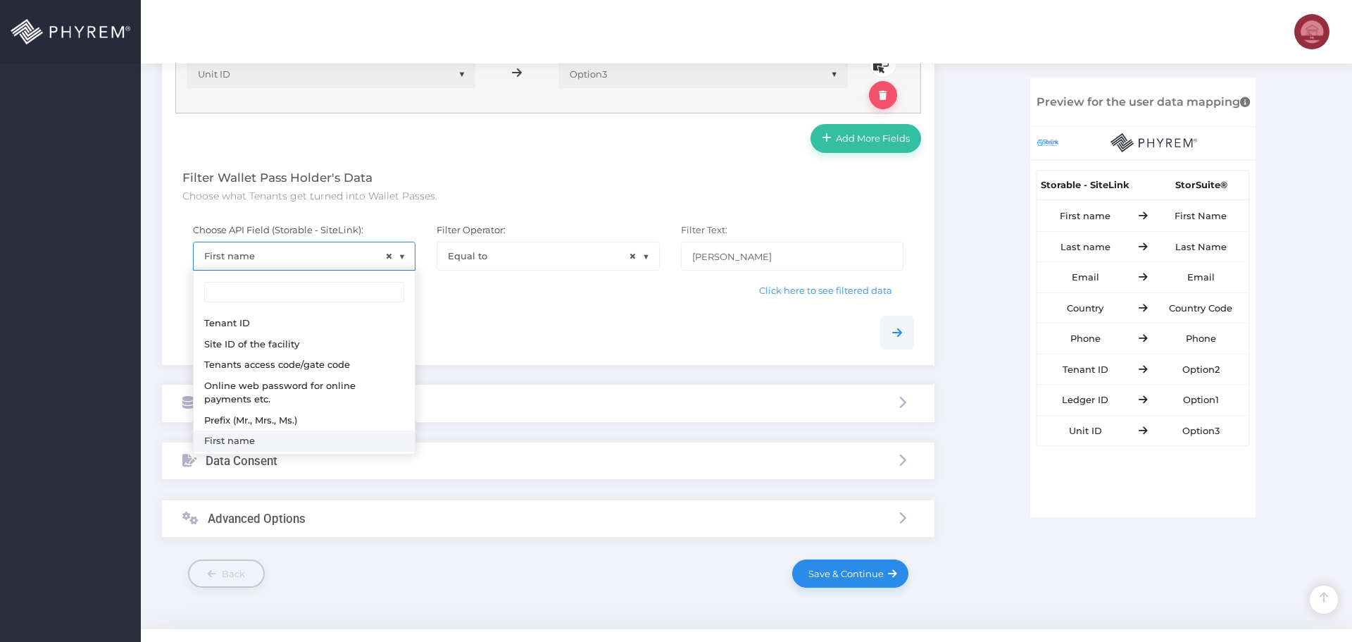
click at [273, 255] on span "× First name" at bounding box center [304, 255] width 221 height 27
select select "sAccessCode"
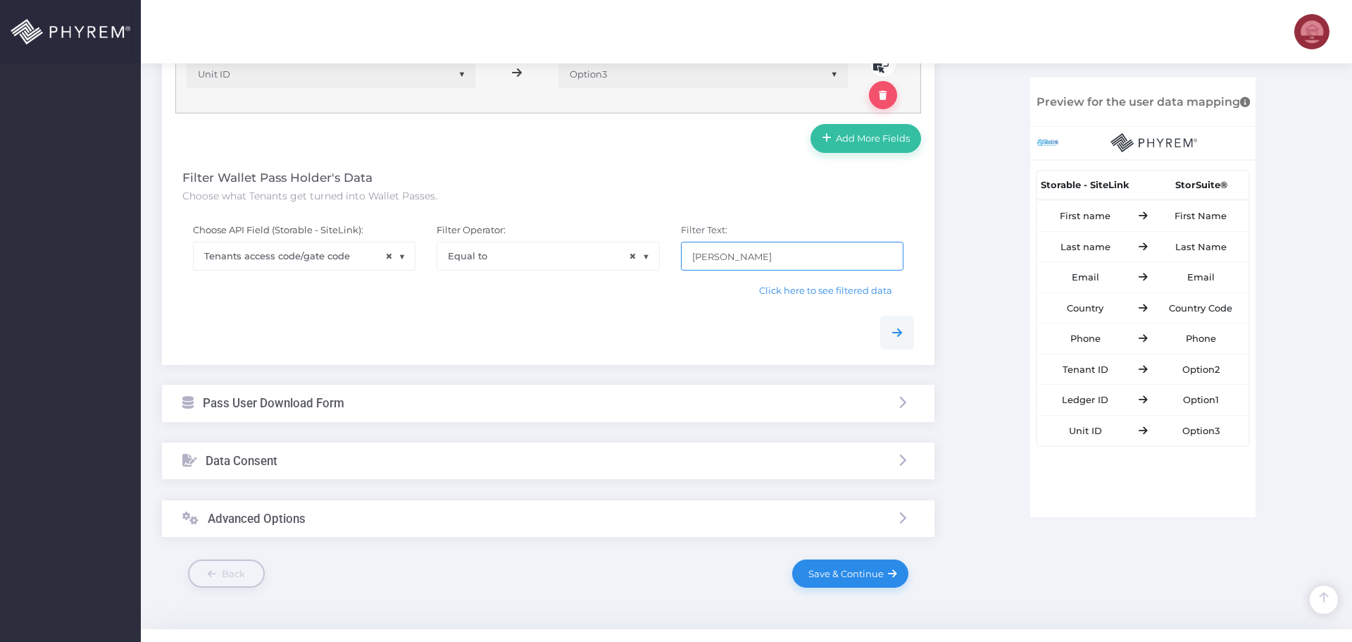
drag, startPoint x: 741, startPoint y: 254, endPoint x: 543, endPoint y: 270, distance: 198.5
click at [539, 256] on div "Choose API Field (Storable - SiteLink): None Tenant ID Site ID of the facility …" at bounding box center [548, 259] width 753 height 92
type input "12345"
click at [815, 294] on span "Click here to see filtered data" at bounding box center [825, 290] width 133 height 11
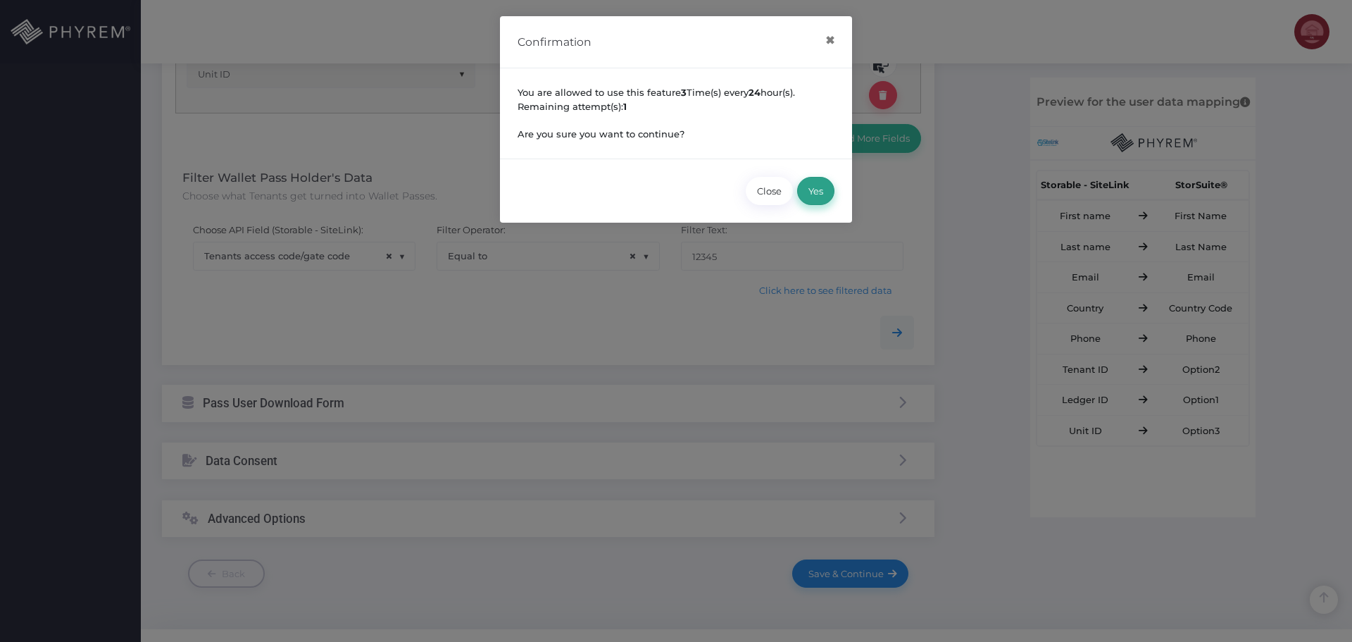
click at [819, 191] on button "Yes" at bounding box center [815, 191] width 37 height 28
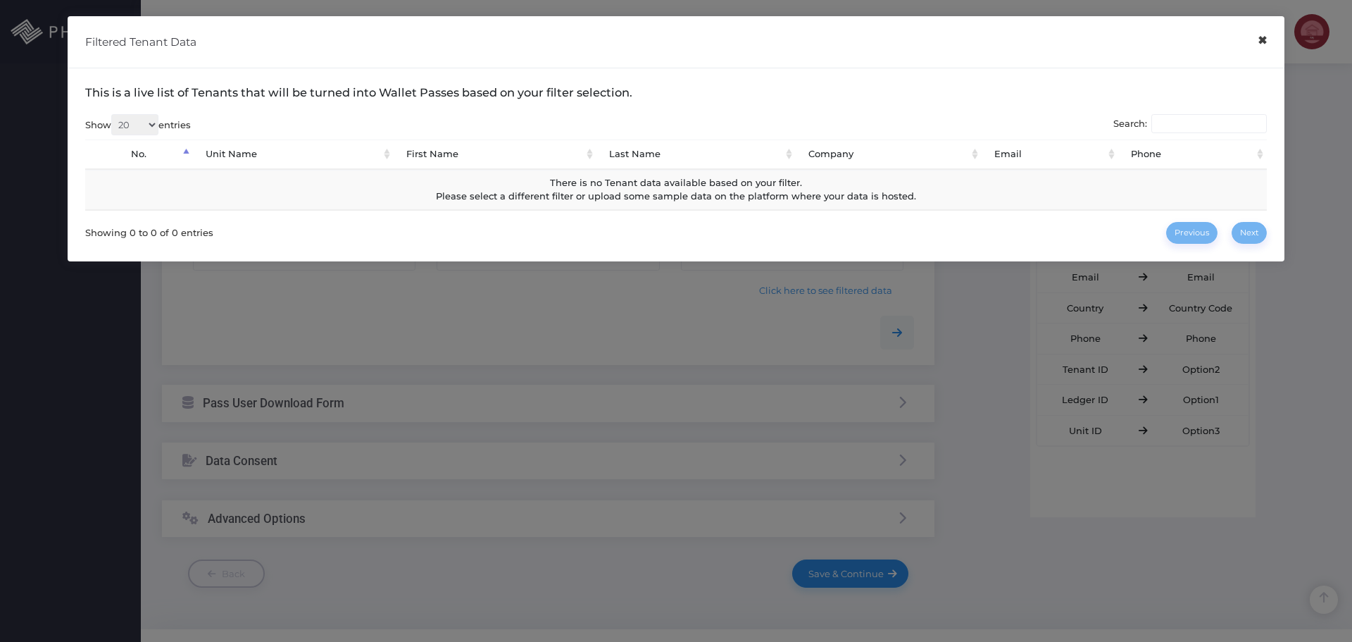
click at [1262, 46] on button "×" at bounding box center [1262, 41] width 27 height 32
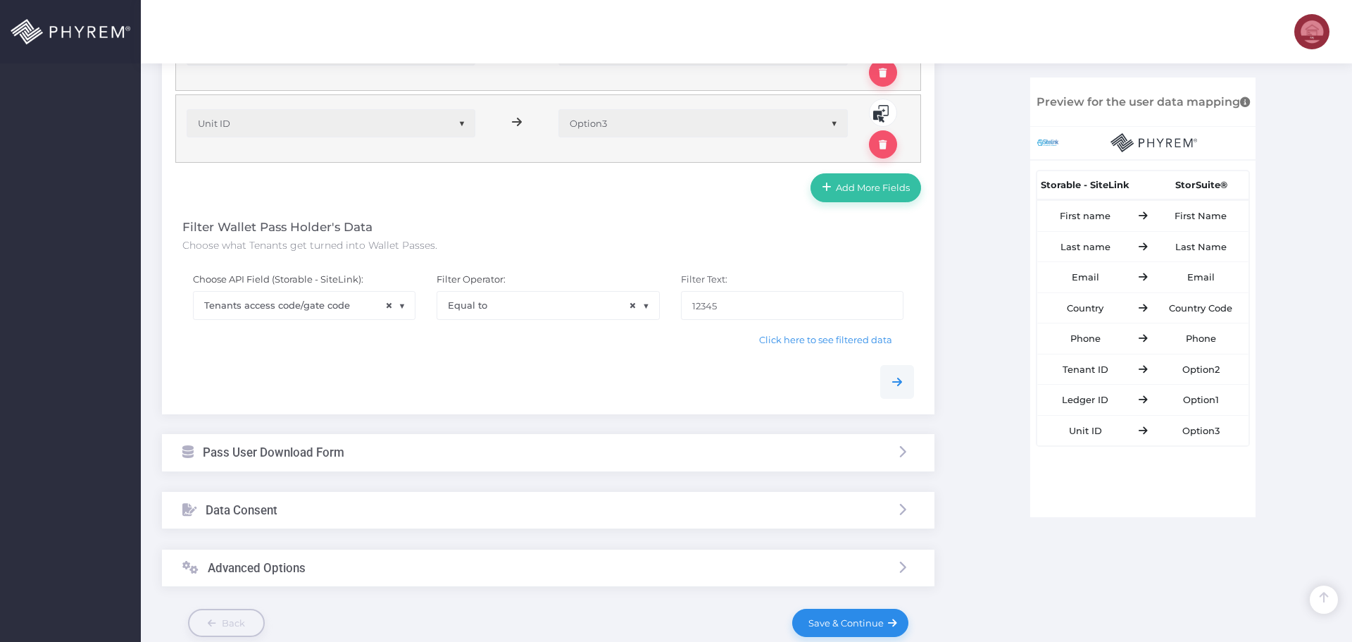
scroll to position [775, 0]
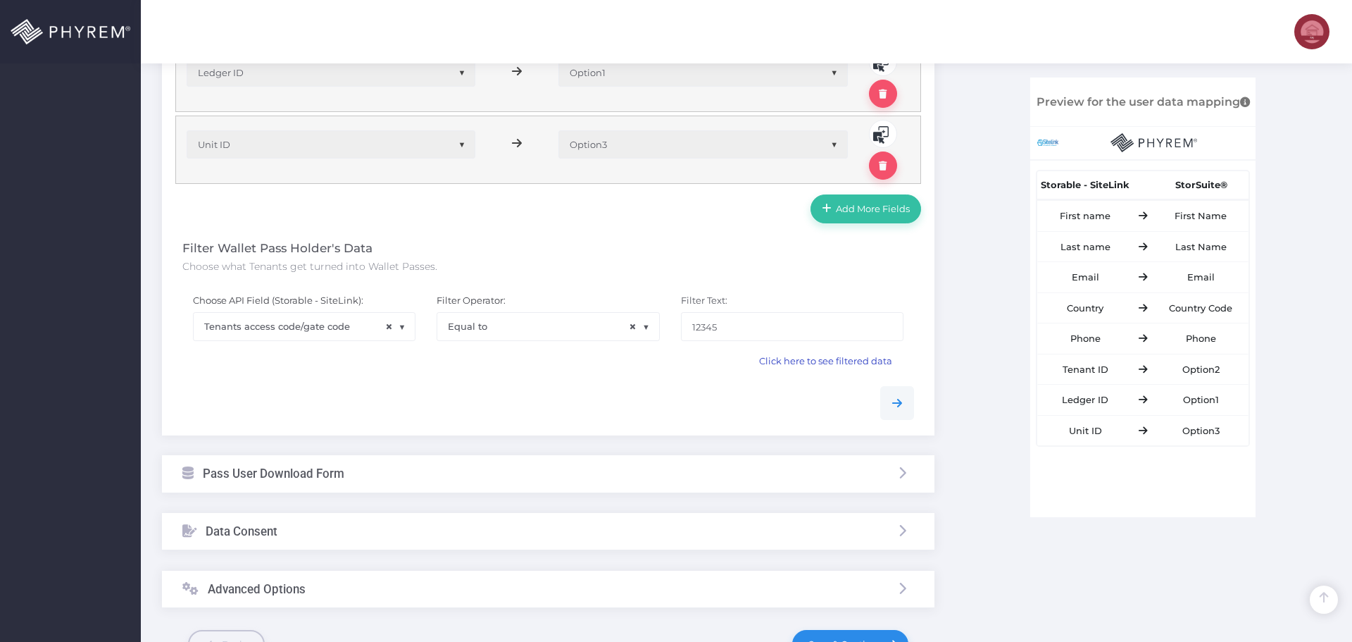
click at [792, 365] on span "Click here to see filtered data" at bounding box center [825, 360] width 133 height 11
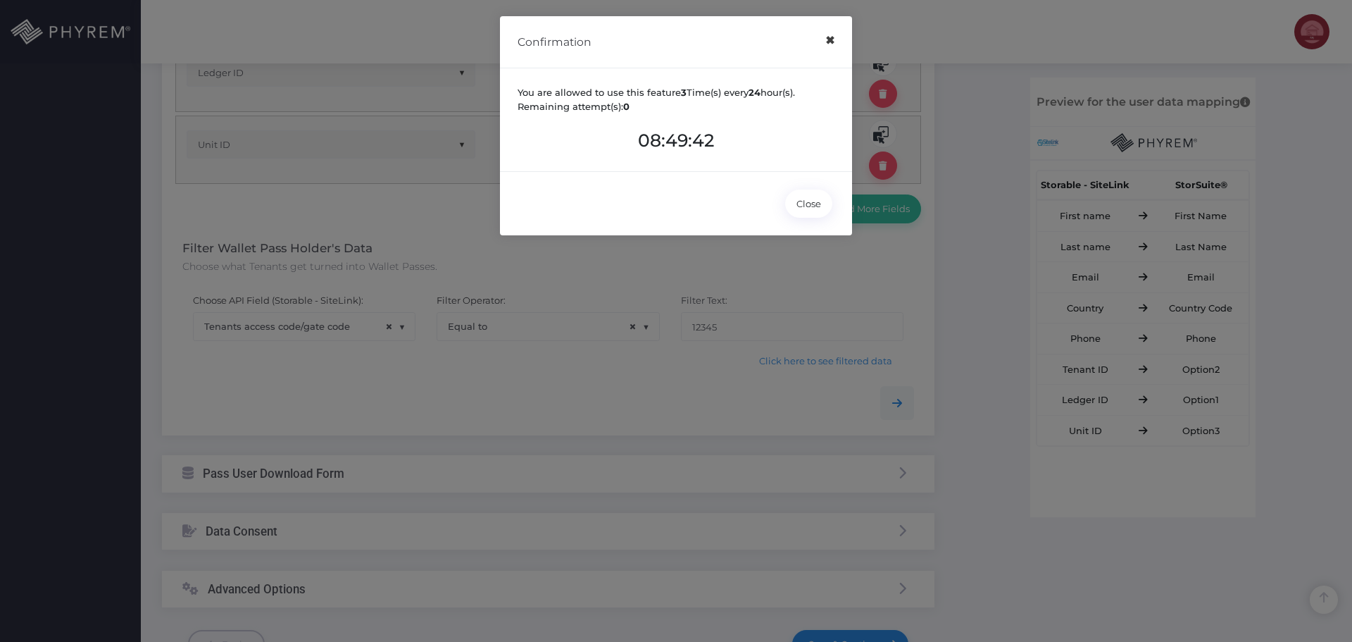
click at [823, 48] on button "×" at bounding box center [829, 41] width 27 height 32
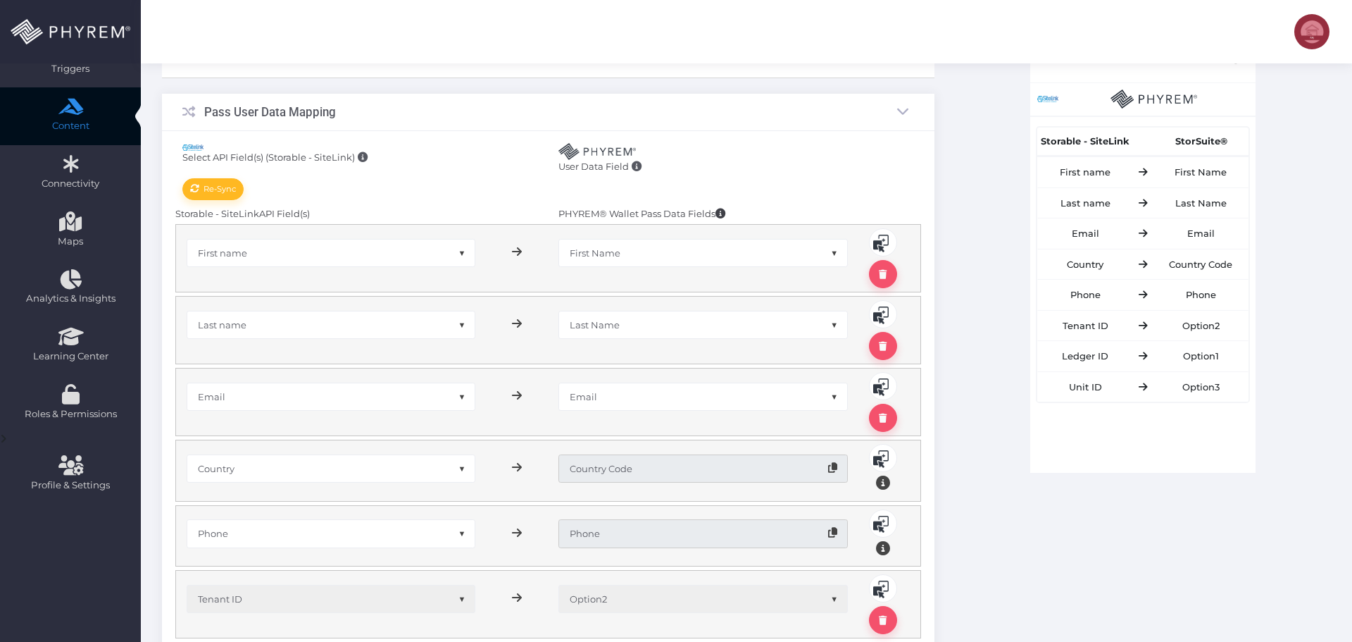
scroll to position [0, 0]
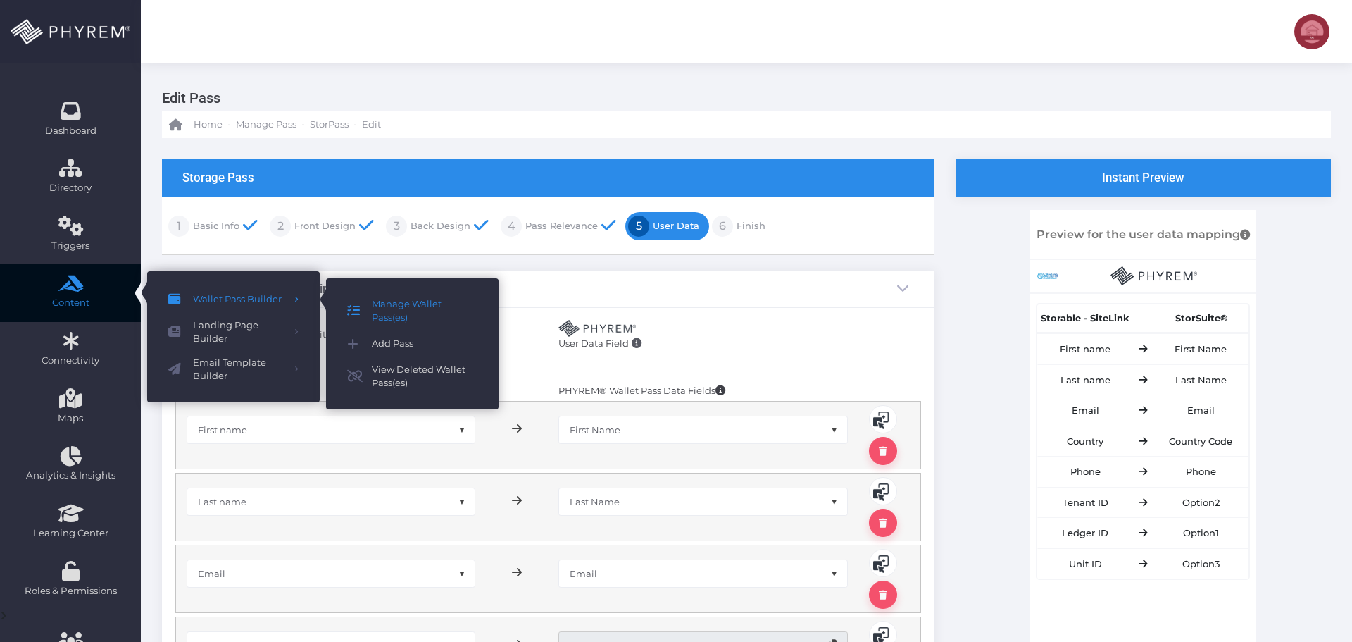
click at [404, 305] on span "Manage Wallet Pass(es)" at bounding box center [425, 310] width 106 height 27
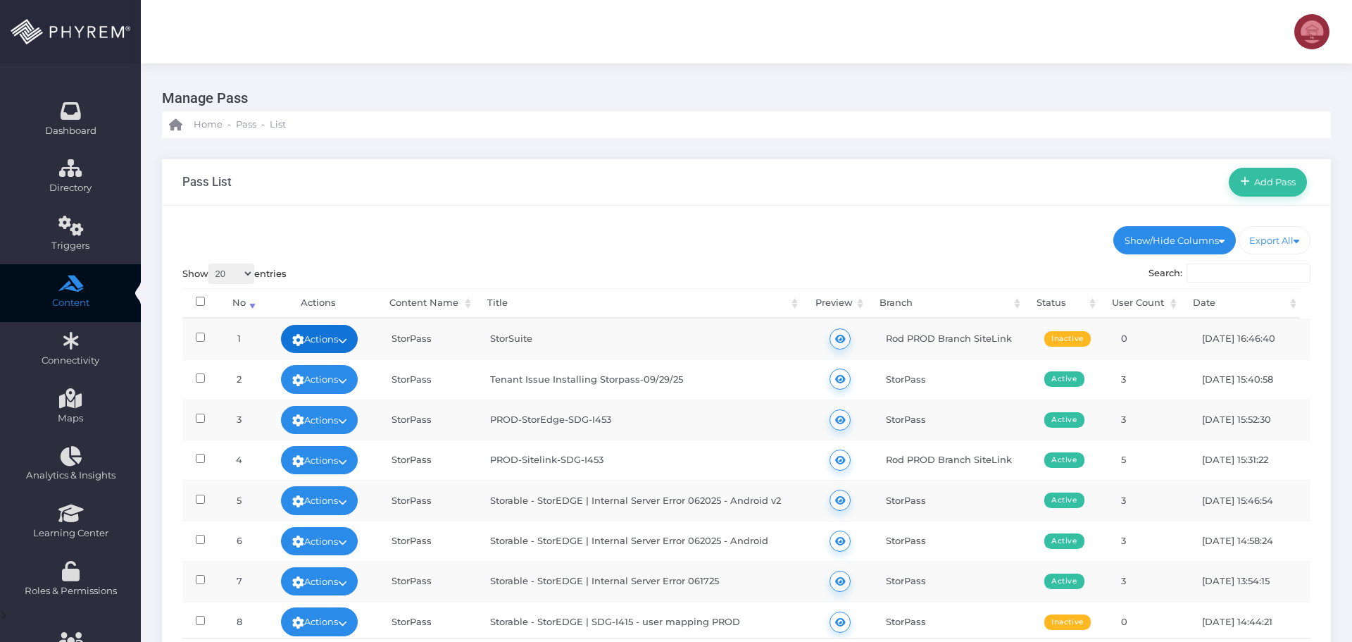
click at [337, 340] on link "Actions" at bounding box center [319, 339] width 77 height 28
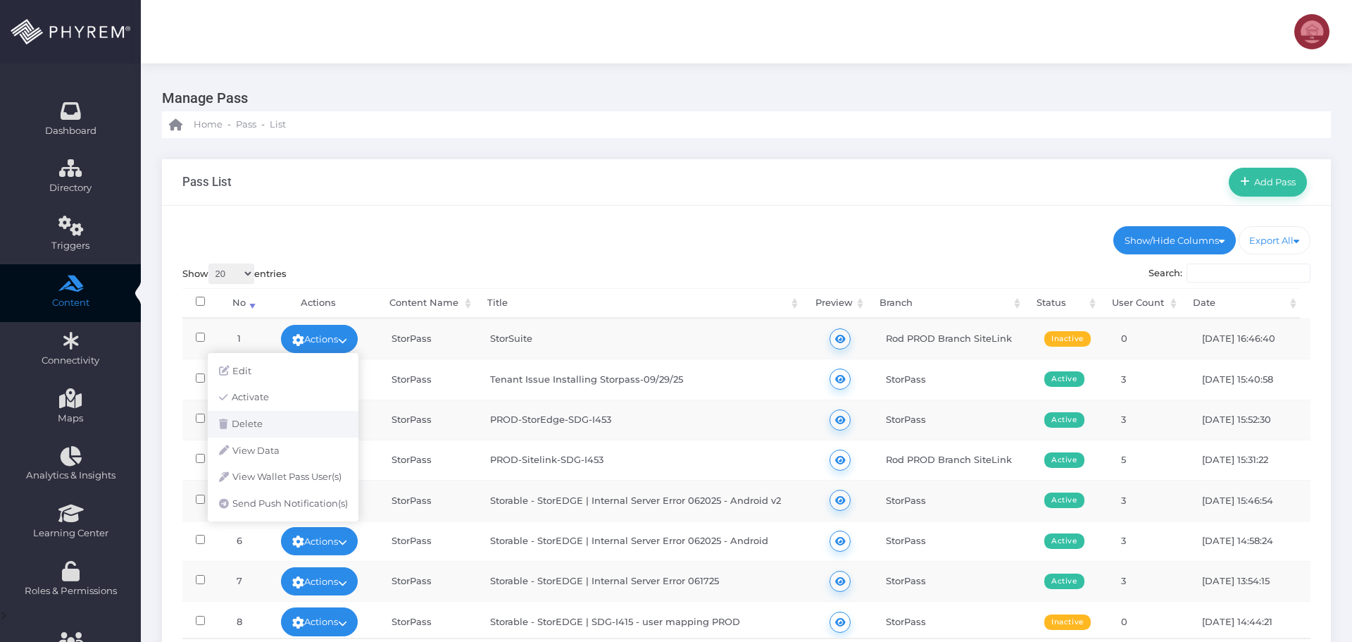
click at [285, 427] on link "Delete" at bounding box center [283, 424] width 151 height 27
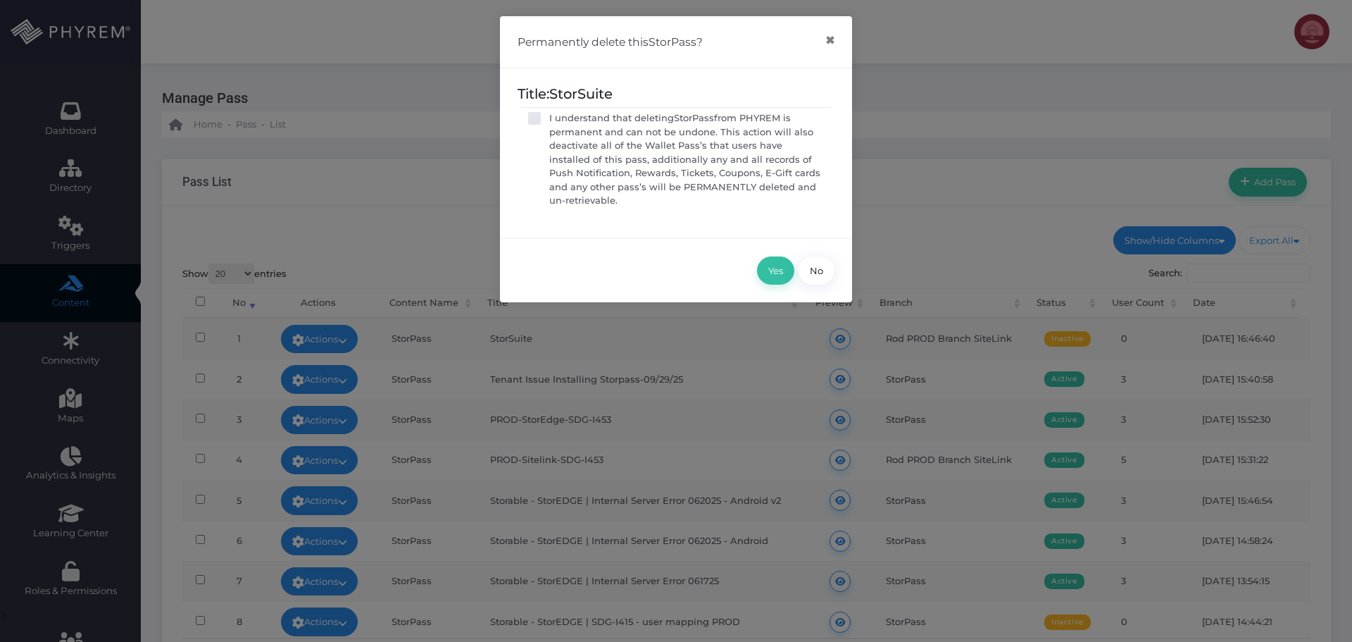
click at [569, 121] on p "I understand that deleting StorPass from PHYREM is permanent and can not be und…" at bounding box center [686, 159] width 275 height 96
click at [558, 120] on input "I understand that deleting StorPass from PHYREM is permanent and can not be und…" at bounding box center [553, 115] width 9 height 9
checkbox input "true"
click at [774, 273] on button "Yes" at bounding box center [775, 270] width 37 height 28
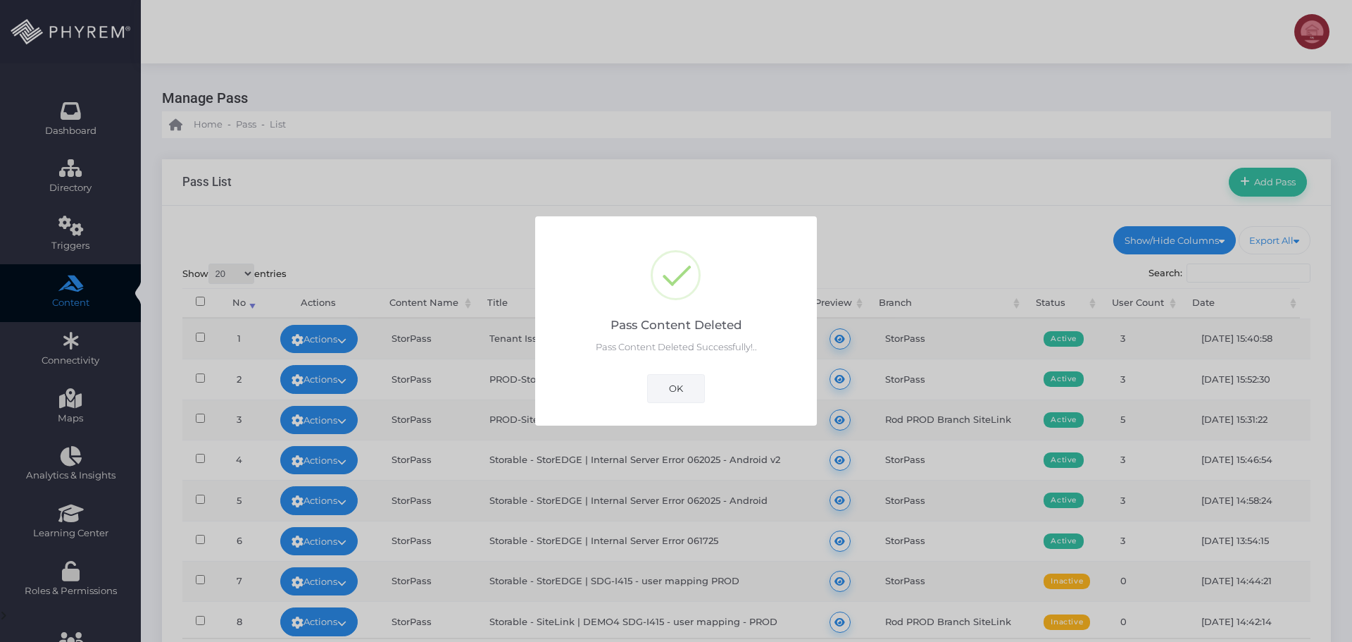
click at [685, 389] on button "OK" at bounding box center [676, 388] width 58 height 28
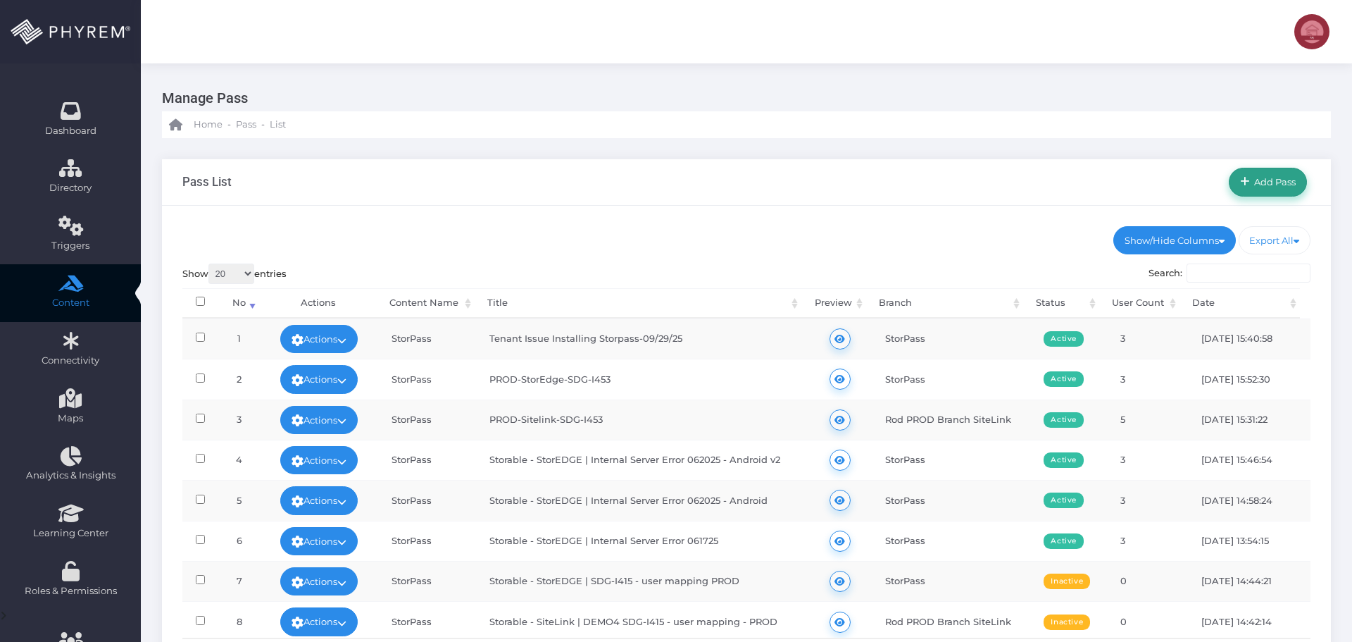
click at [1268, 185] on span "Add Pass" at bounding box center [1273, 181] width 46 height 11
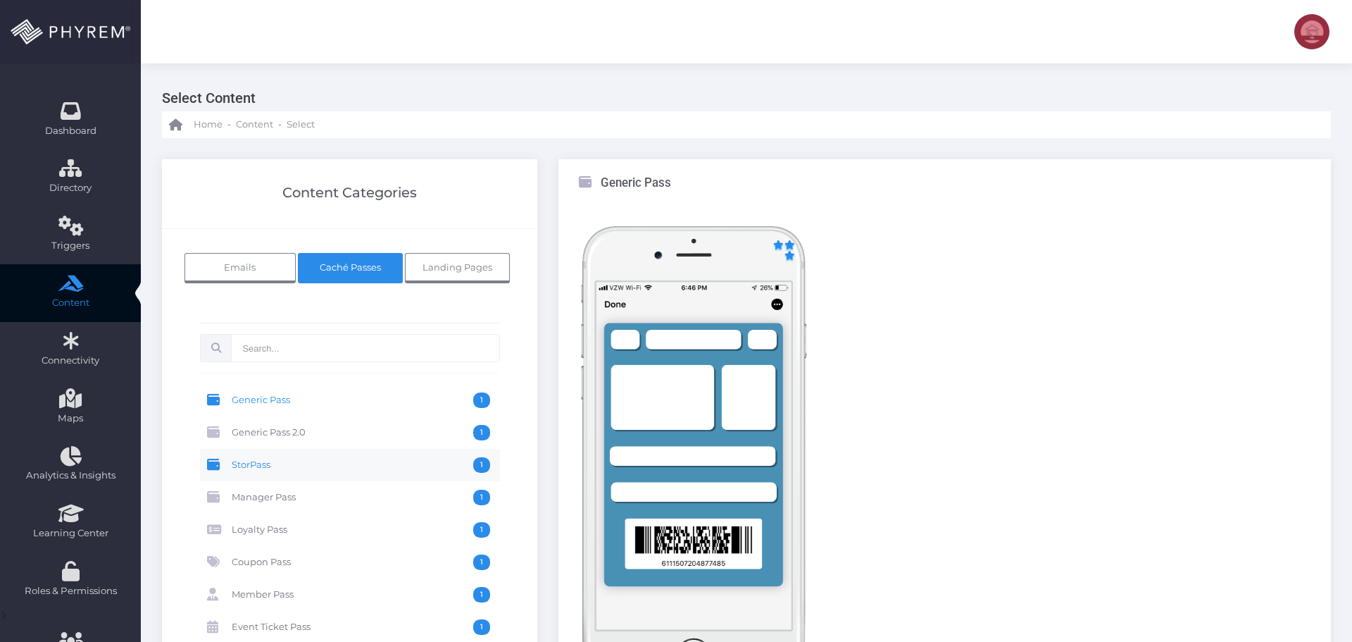
click at [285, 469] on span "StorPass" at bounding box center [353, 464] width 242 height 15
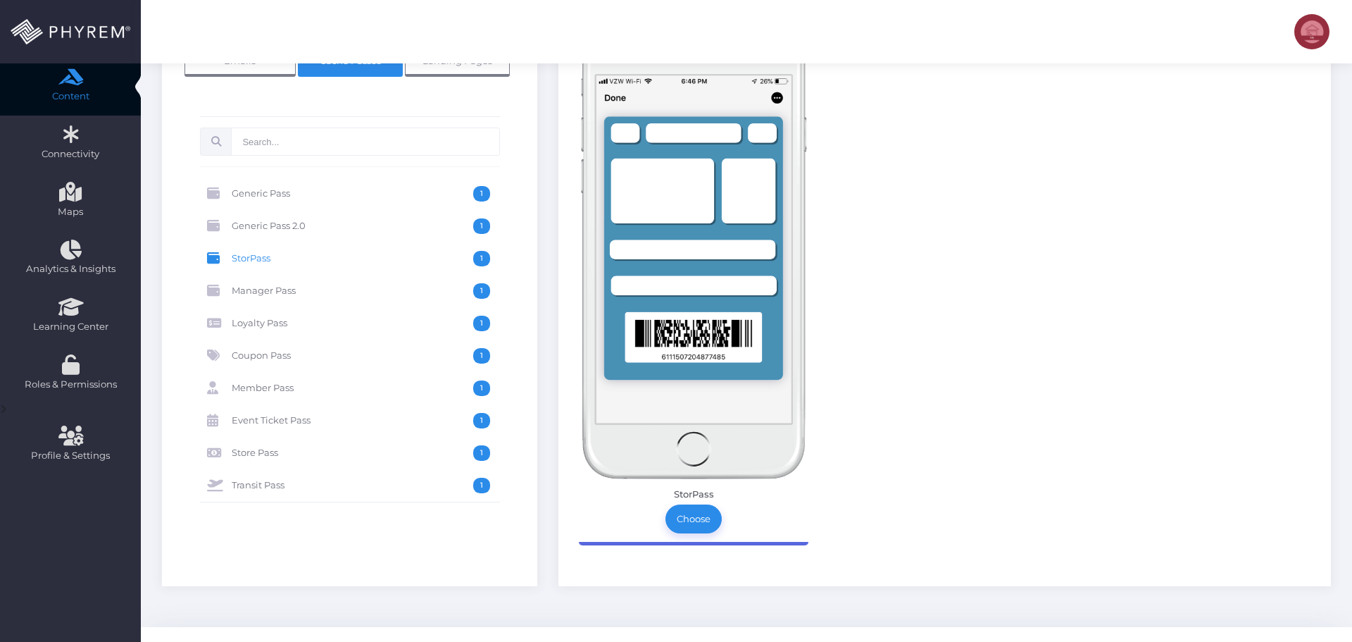
scroll to position [211, 0]
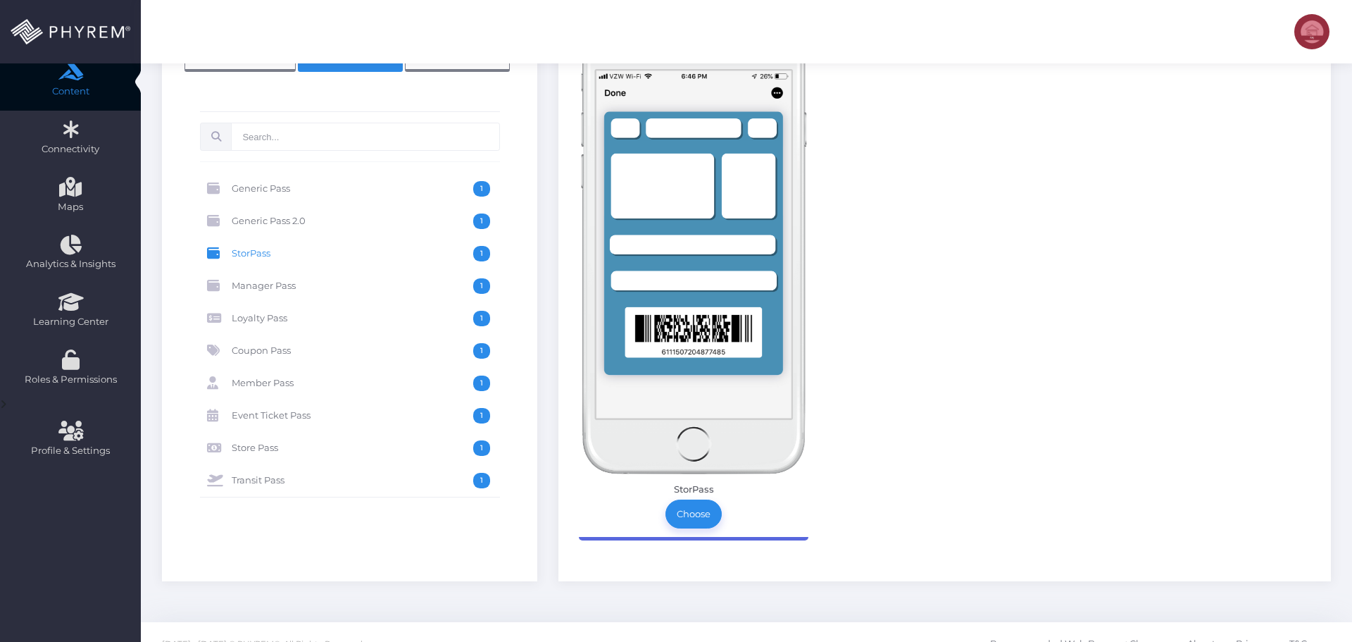
click at [712, 323] on img at bounding box center [694, 245] width 230 height 460
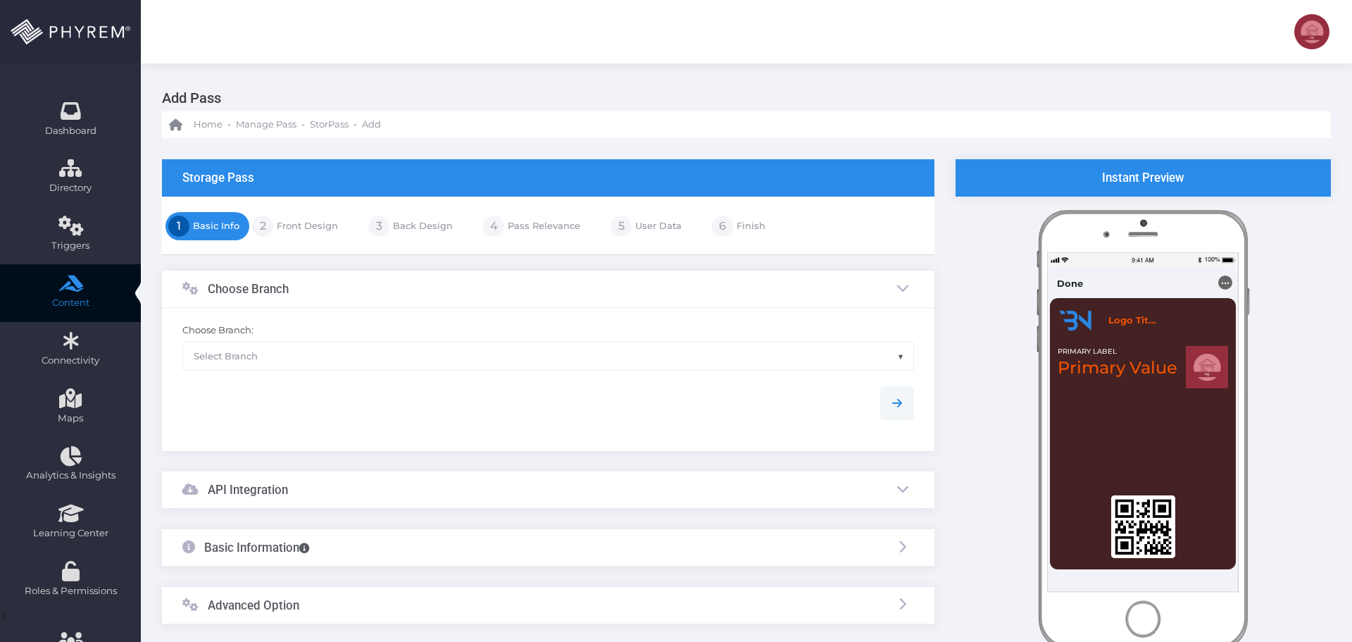
click at [377, 363] on span "Select Branch" at bounding box center [548, 355] width 730 height 27
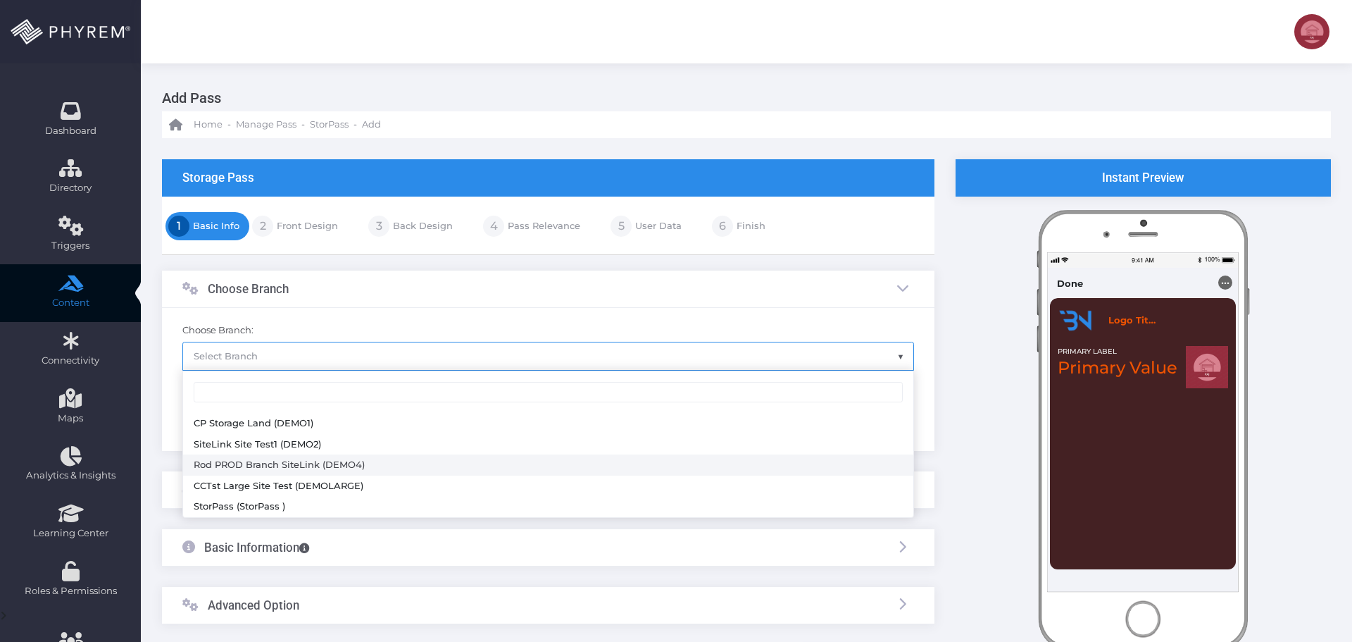
select select "645"
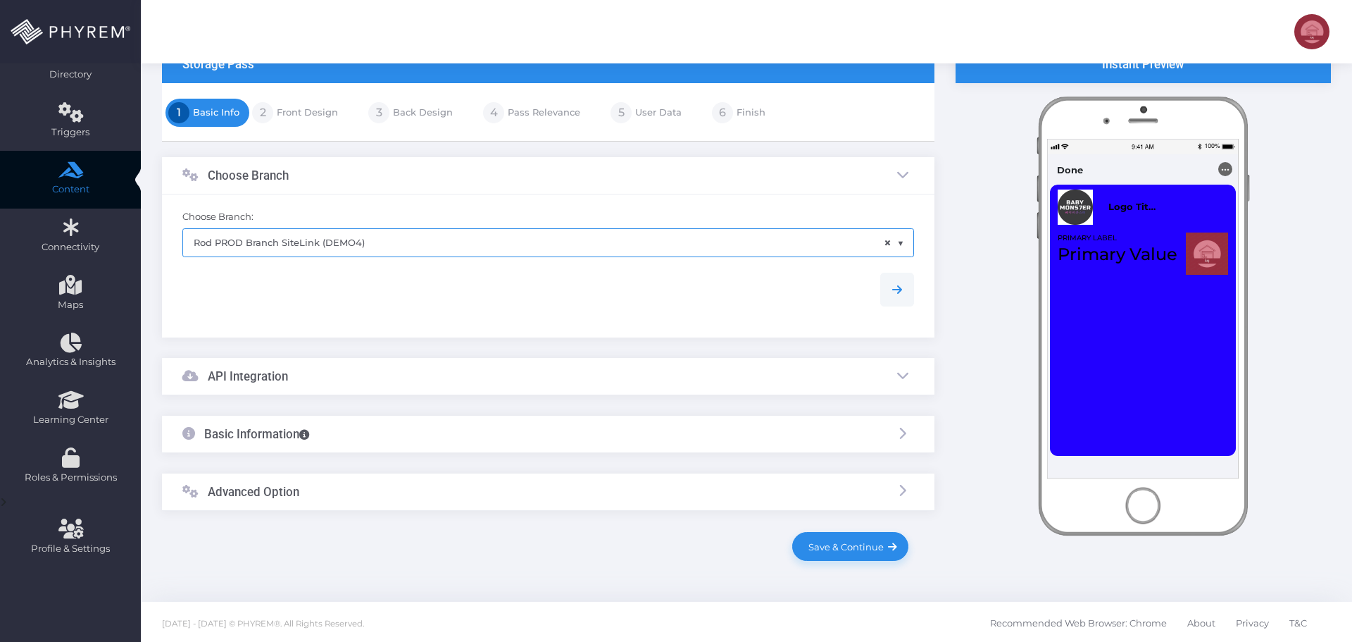
scroll to position [115, 0]
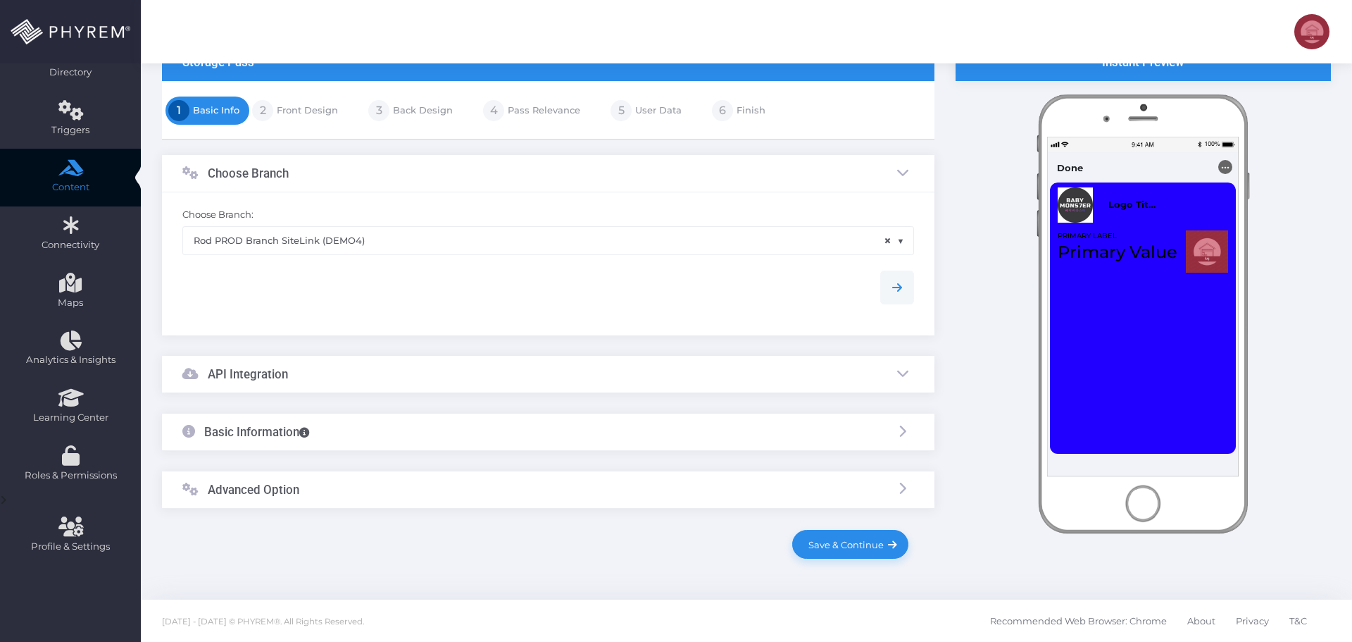
click at [380, 376] on div "API Integration" at bounding box center [548, 374] width 773 height 37
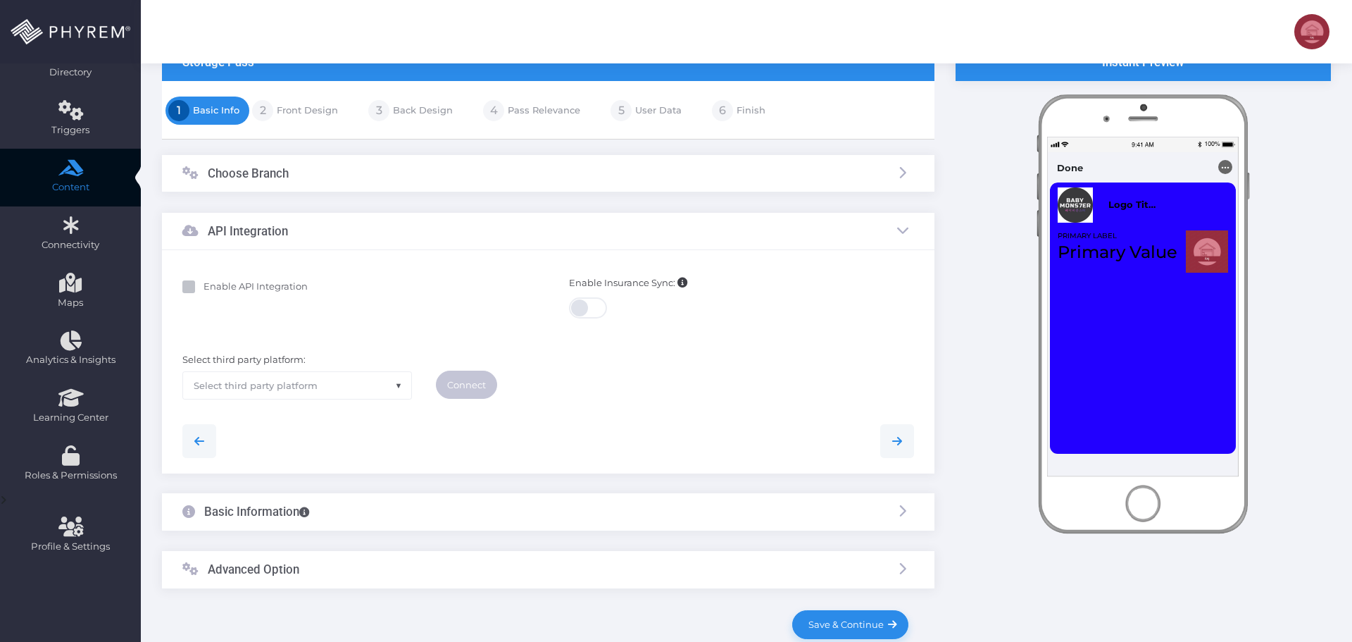
click at [254, 285] on b "Enable API Integration" at bounding box center [256, 285] width 104 height 11
click at [213, 285] on input "Enable API Integration" at bounding box center [208, 284] width 9 height 9
checkbox input "true"
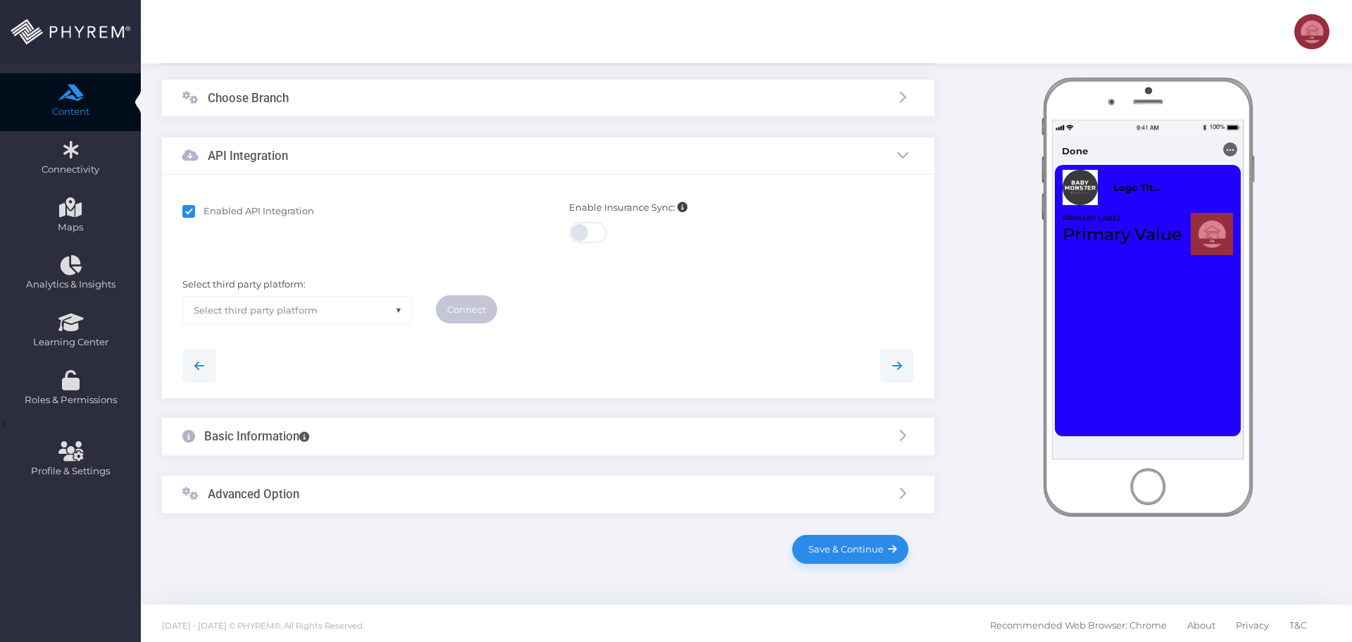
scroll to position [196, 0]
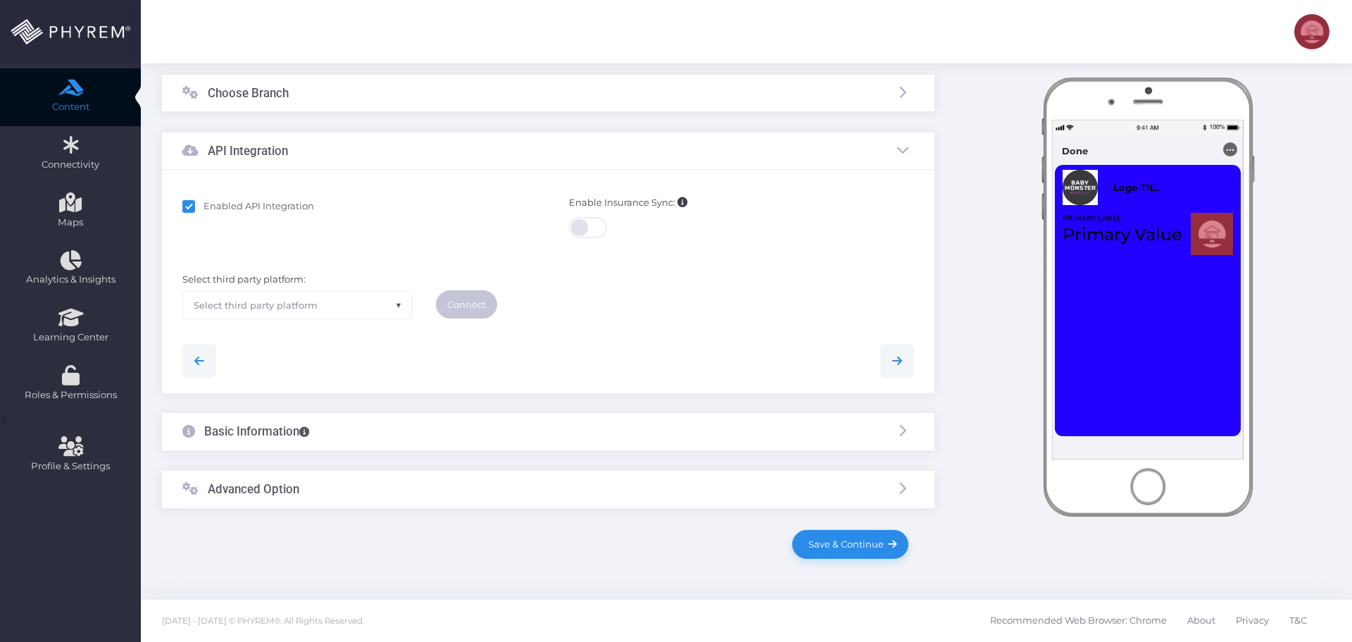
click at [323, 306] on span "Select third party platform" at bounding box center [297, 305] width 228 height 27
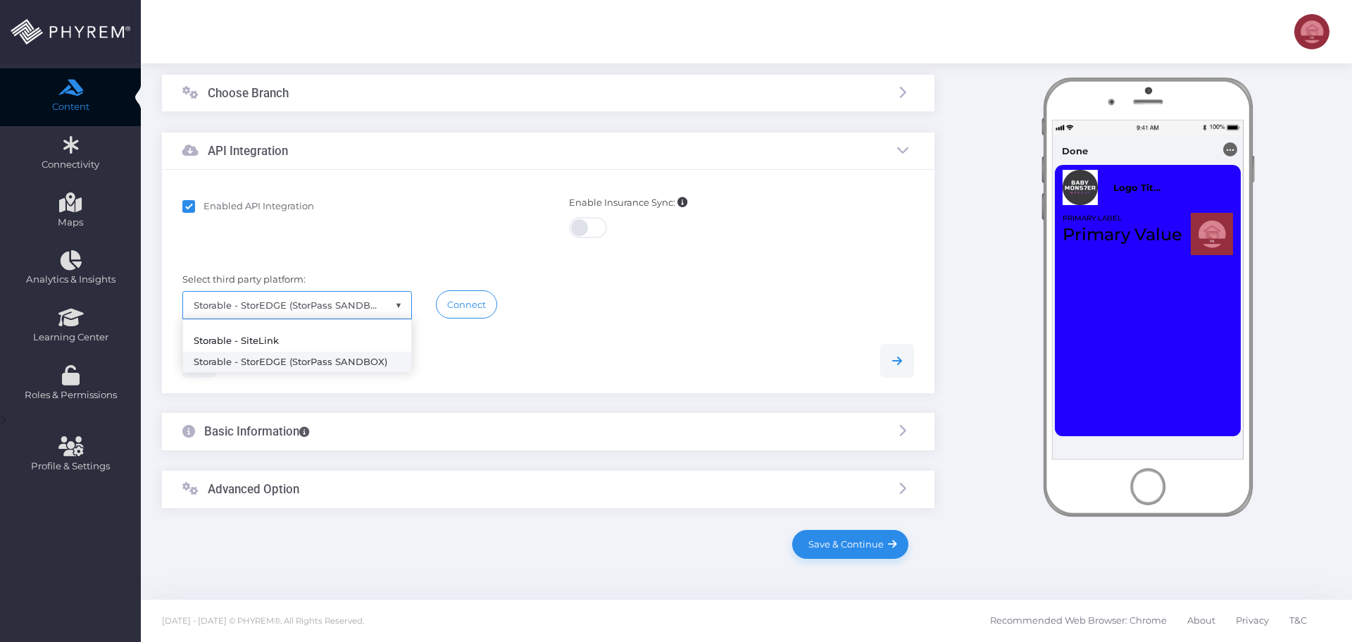
click at [303, 301] on span "Storable - StorEDGE (StorPass SANDBOX)" at bounding box center [297, 305] width 228 height 27
drag, startPoint x: 282, startPoint y: 340, endPoint x: 330, endPoint y: 339, distance: 47.2
select select "sitelink"
click at [477, 306] on link "Connect" at bounding box center [466, 304] width 61 height 28
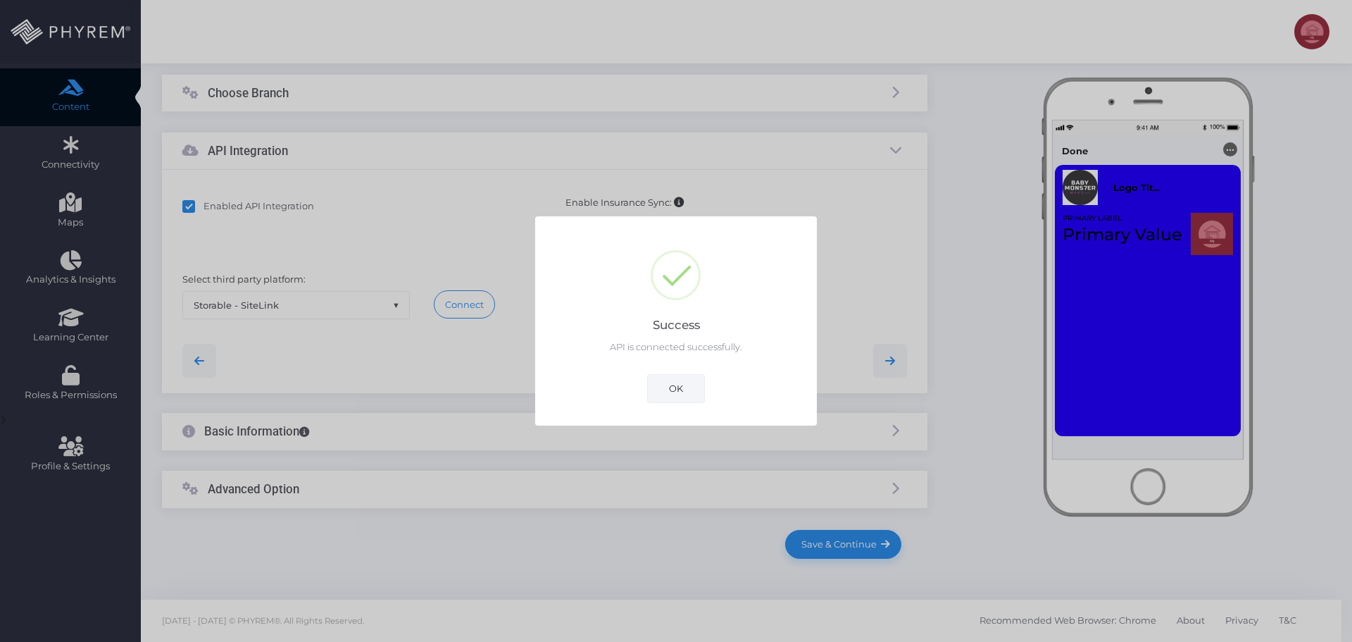
click at [680, 394] on button "OK" at bounding box center [676, 388] width 58 height 28
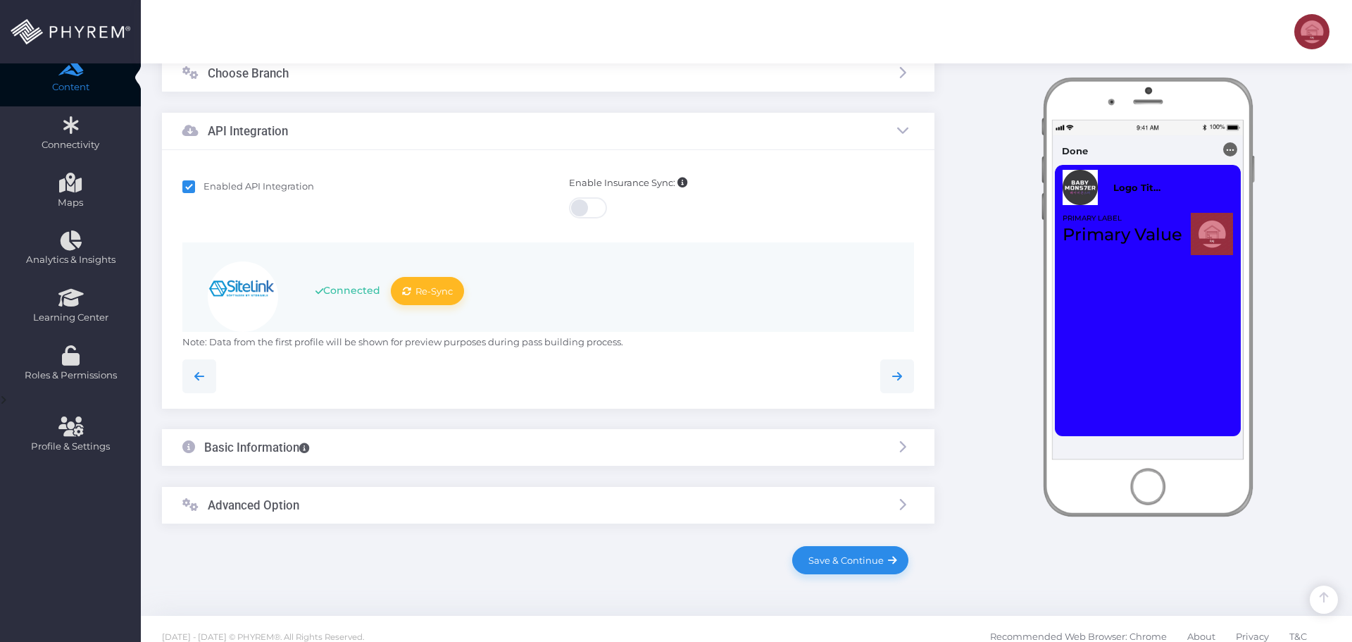
scroll to position [232, 0]
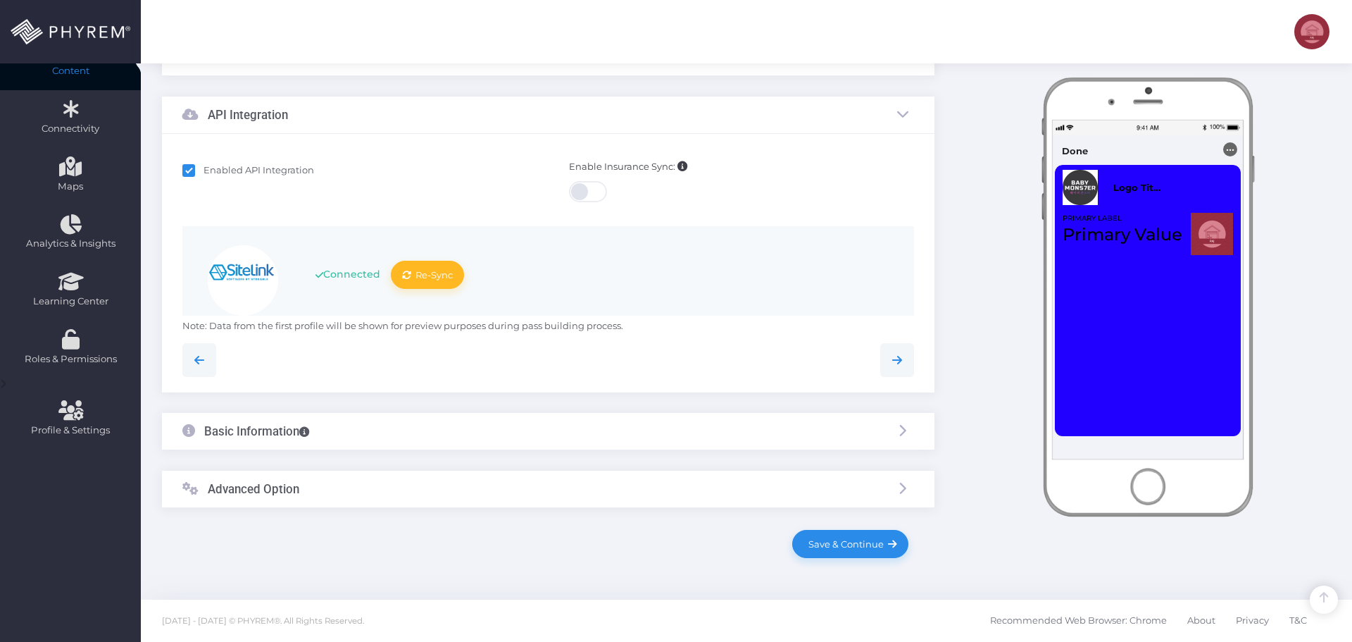
click at [407, 433] on div "Basic Information" at bounding box center [548, 431] width 773 height 37
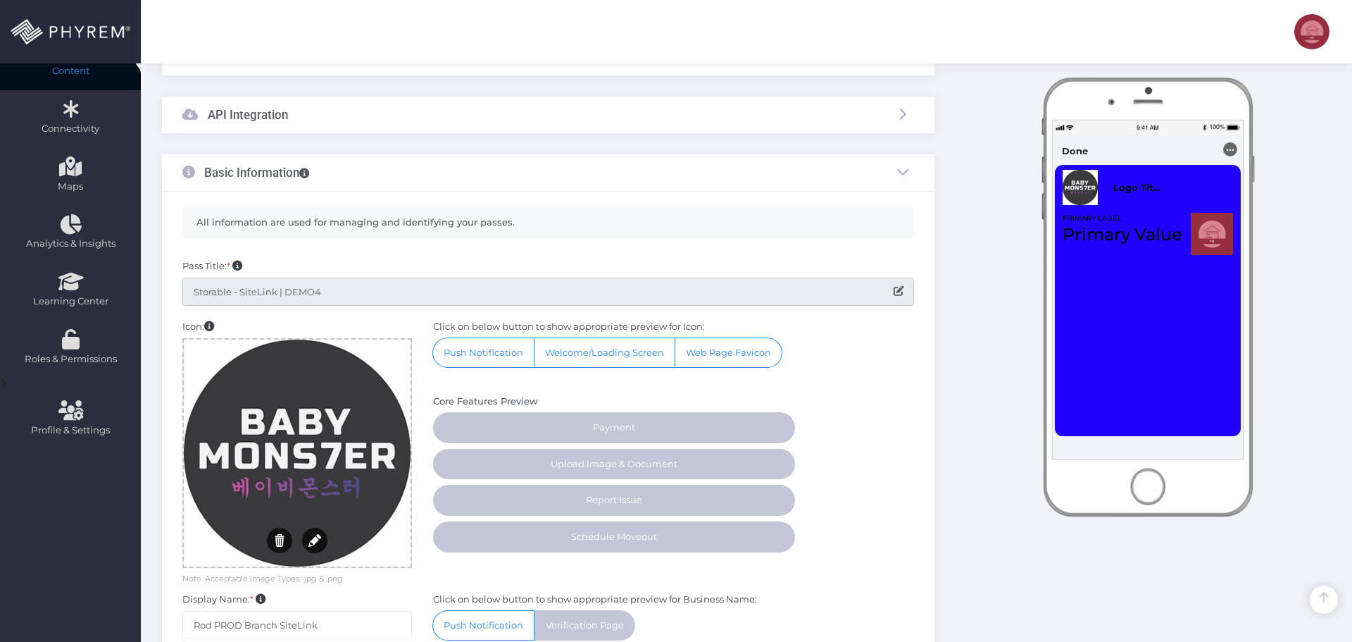
scroll to position [373, 0]
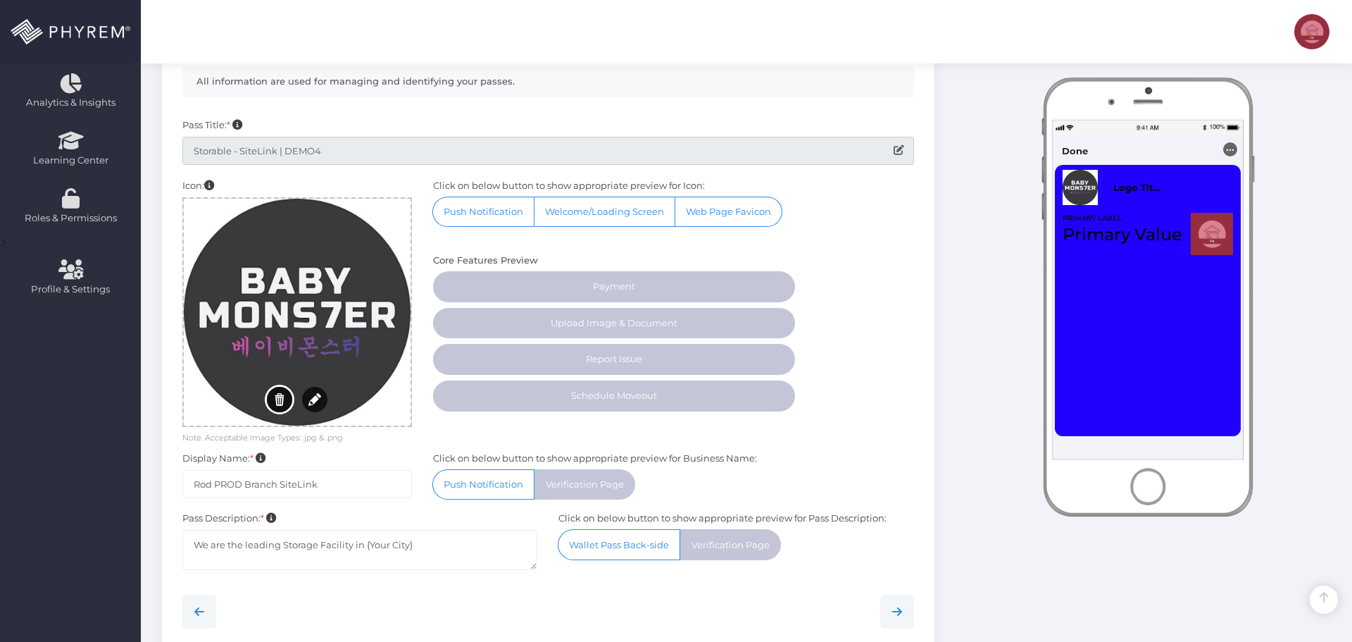
click at [275, 396] on button "Remove" at bounding box center [279, 399] width 25 height 25
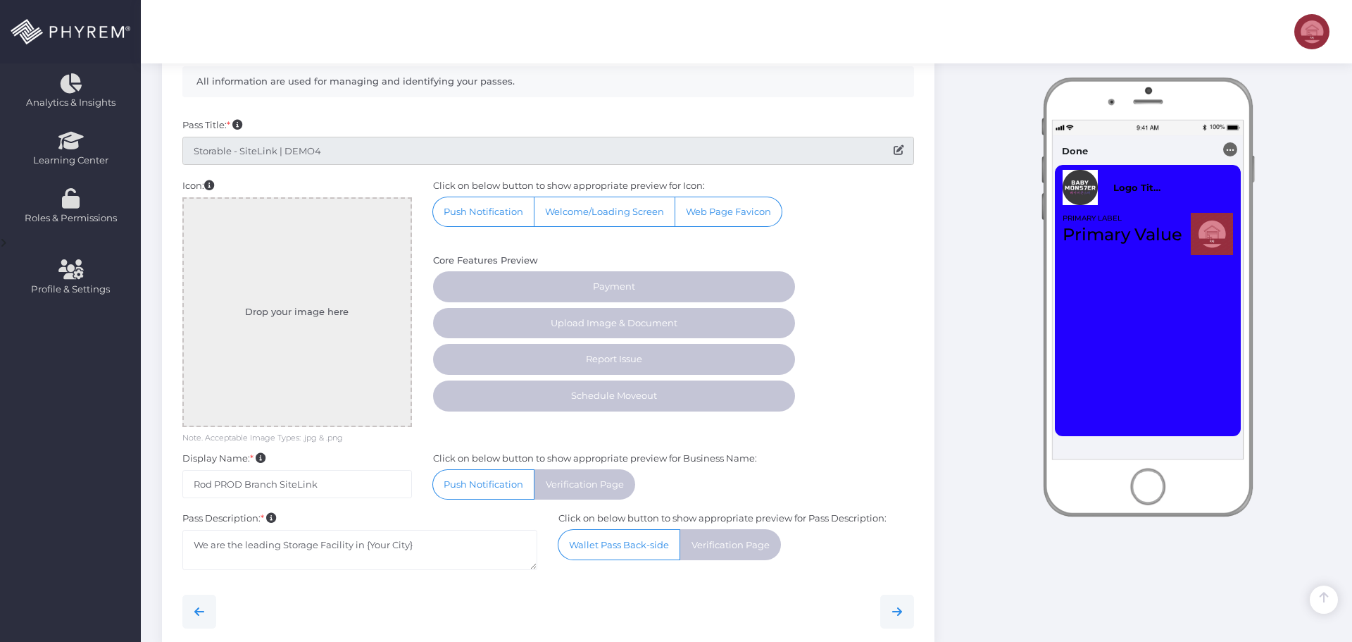
click at [895, 155] on icon at bounding box center [899, 150] width 10 height 10
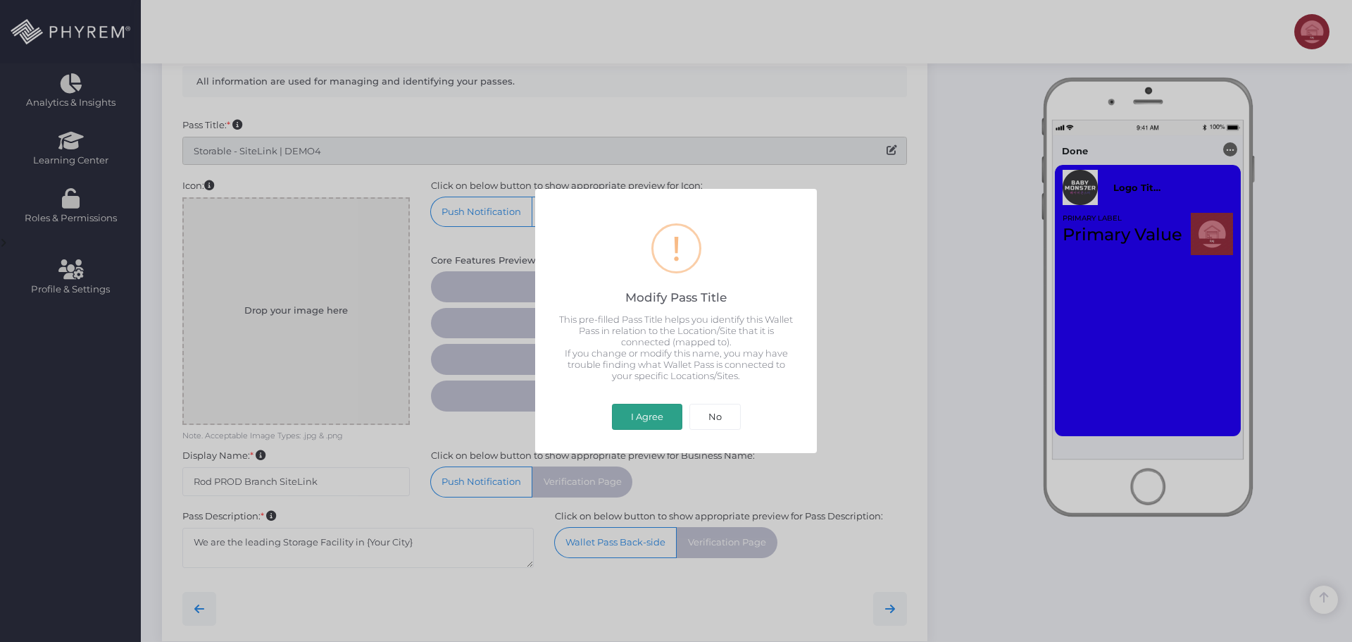
click at [642, 418] on button "I Agree" at bounding box center [647, 417] width 70 height 27
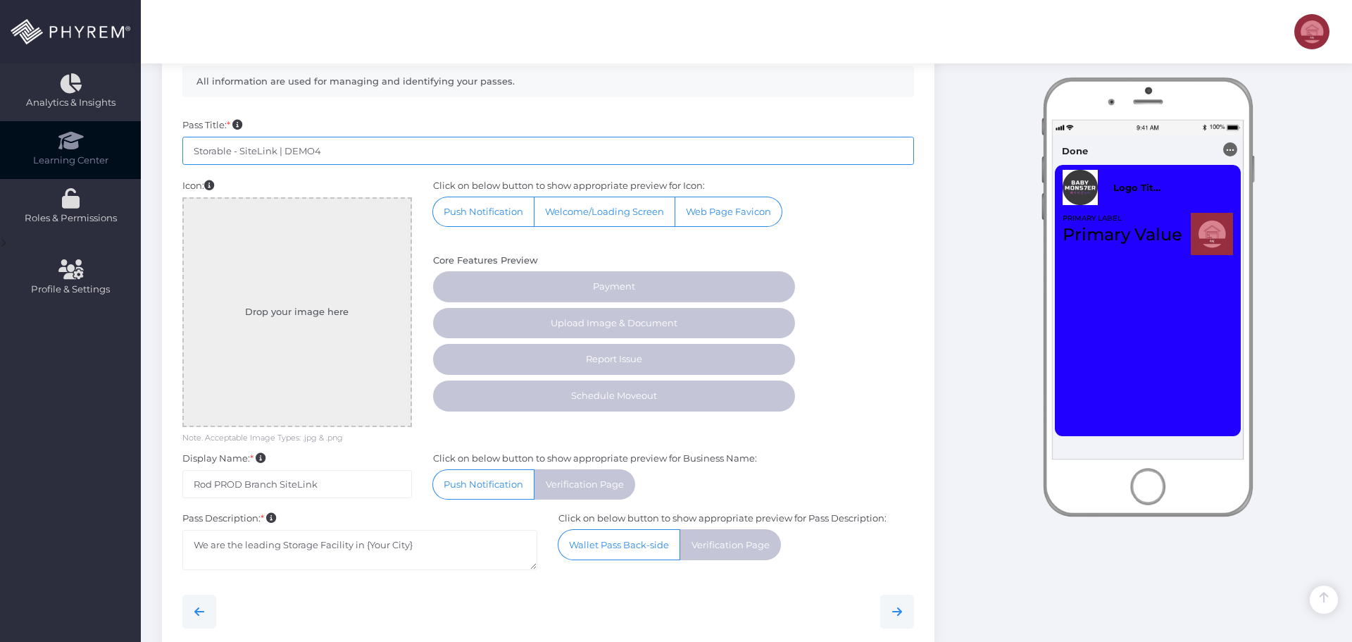
drag, startPoint x: 374, startPoint y: 149, endPoint x: 0, endPoint y: 154, distance: 374.0
click at [18, 154] on div "Dashboard Directory Directory User Manage User(s) Add User View Deleted User(s)…" at bounding box center [676, 230] width 1352 height 1207
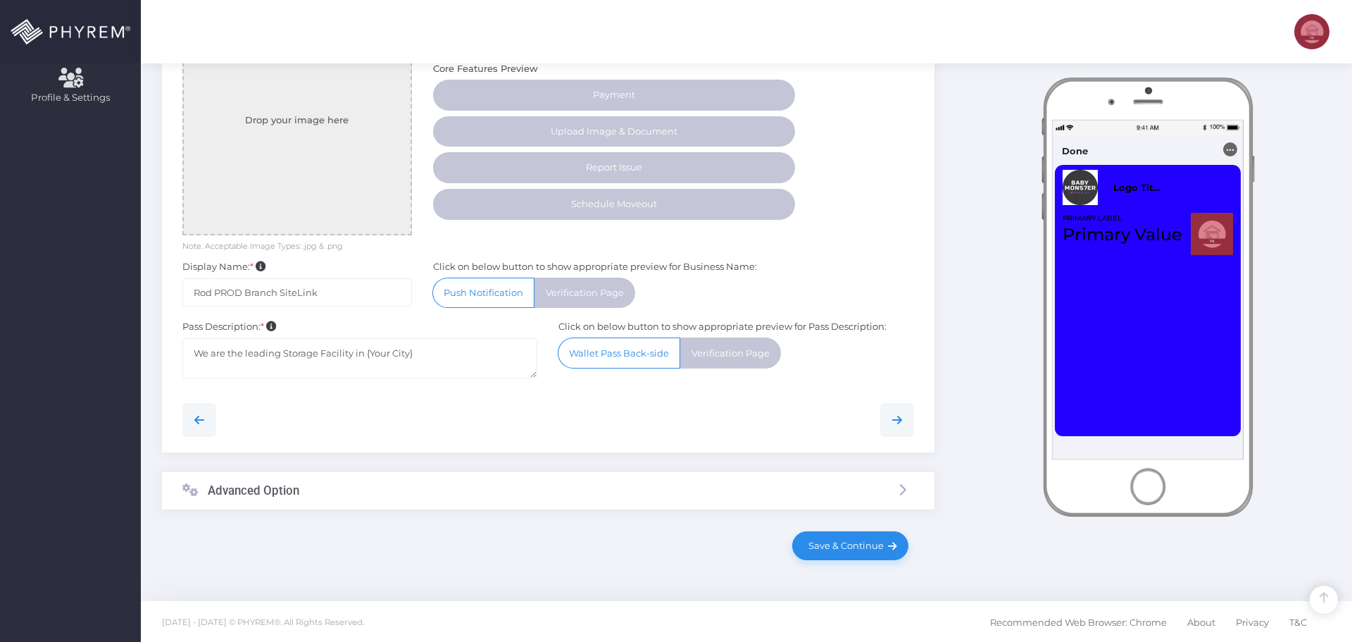
scroll to position [565, 0]
type input "StorPAss - StorSuite"
click at [339, 294] on input "Rod PROD Branch SiteLink" at bounding box center [297, 291] width 230 height 28
paste input "ABC Self Storage"
type input "ABC Self Storage"
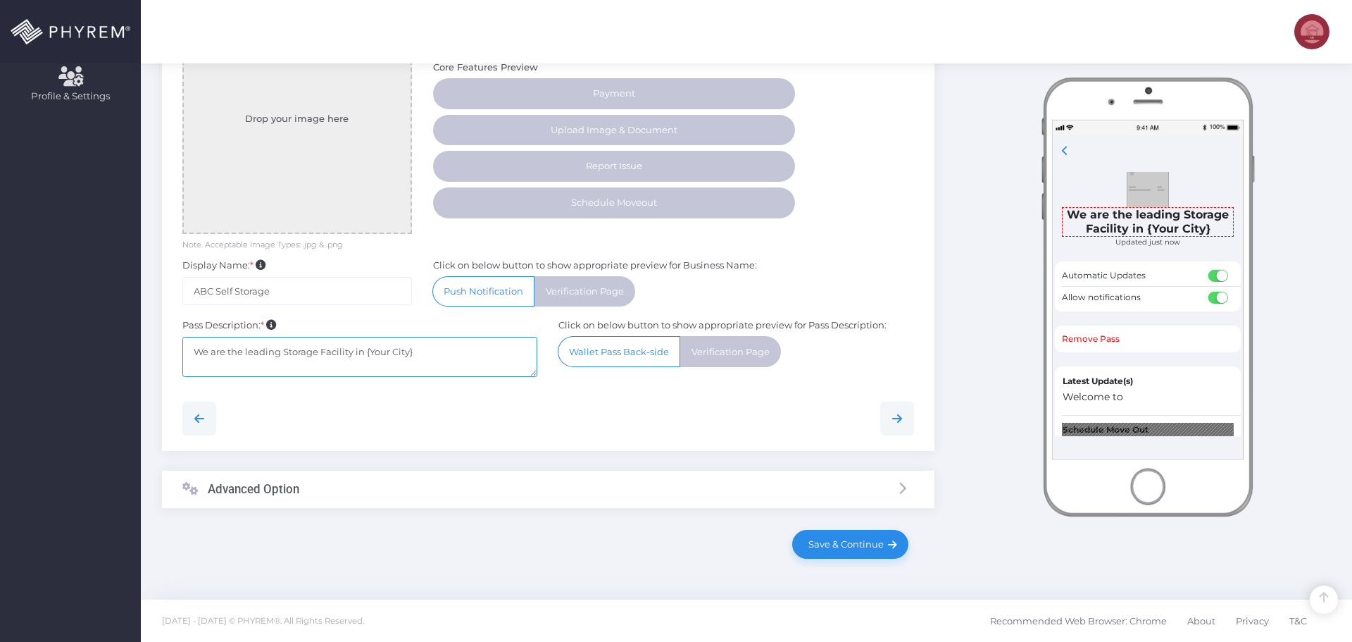
click at [449, 353] on textarea "We are the leading Storage Facility in {Your City}" at bounding box center [360, 357] width 356 height 40
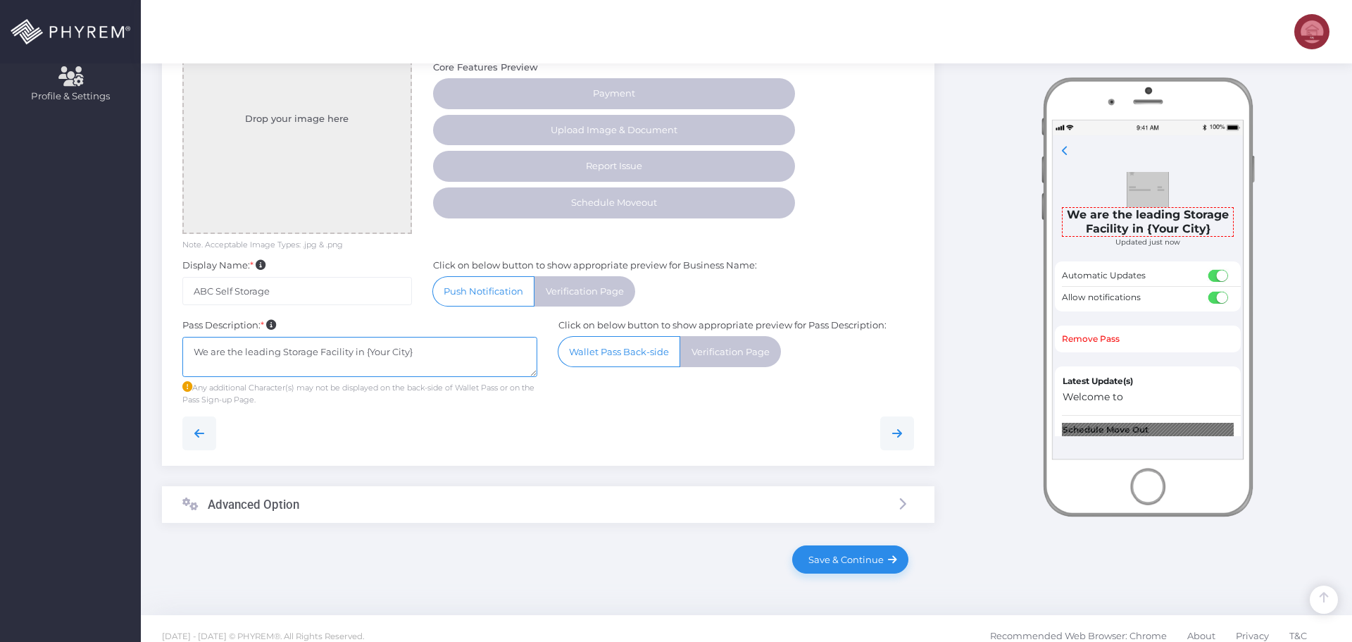
paste textarea "ABC Self Storage"
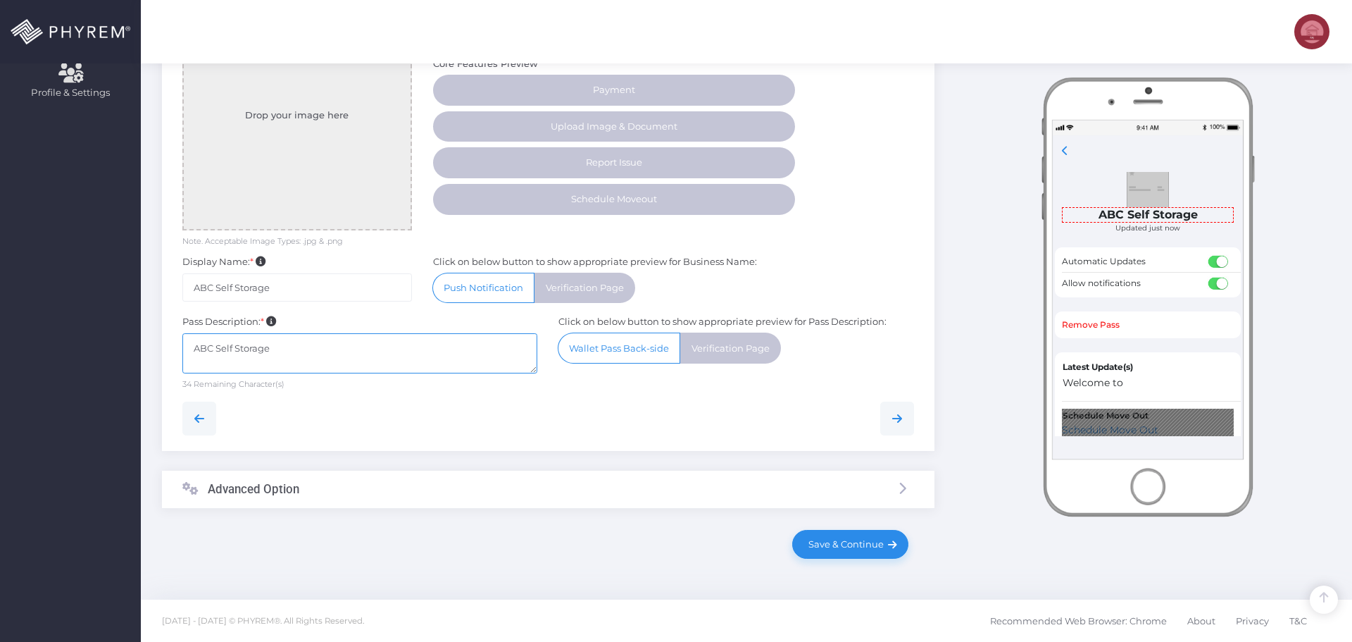
type textarea "ABC Self Storage"
click at [349, 490] on div "Advanced Option" at bounding box center [548, 488] width 773 height 37
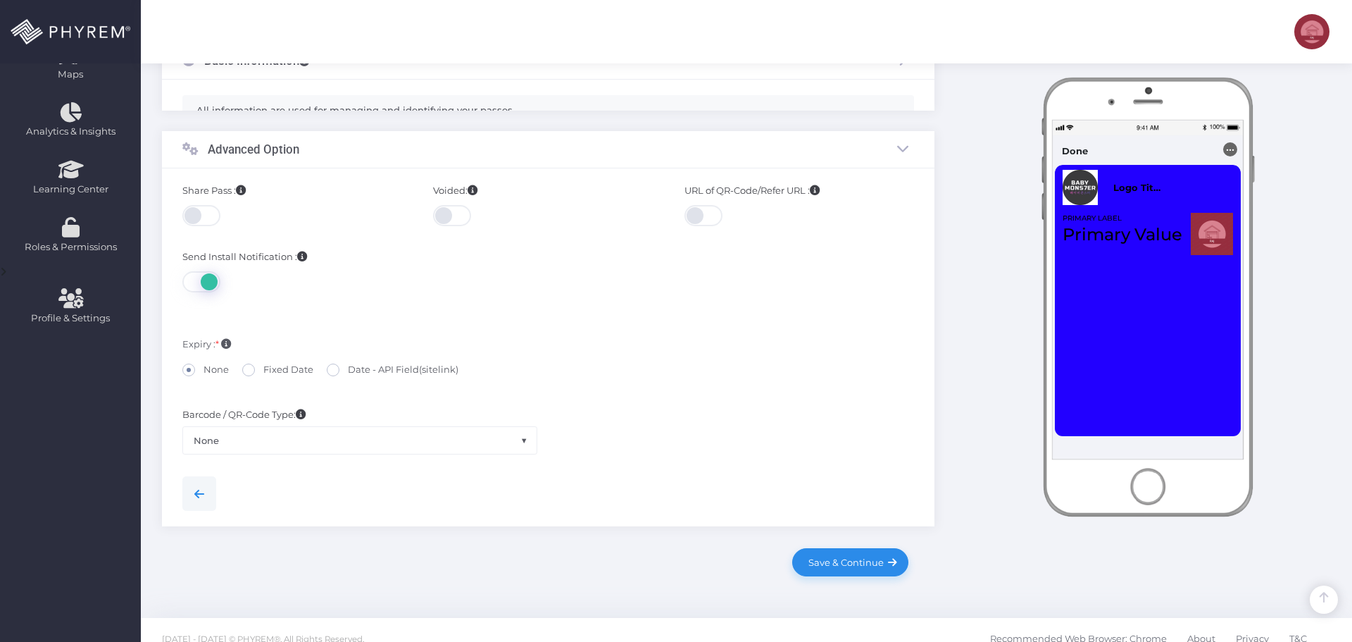
scroll to position [330, 0]
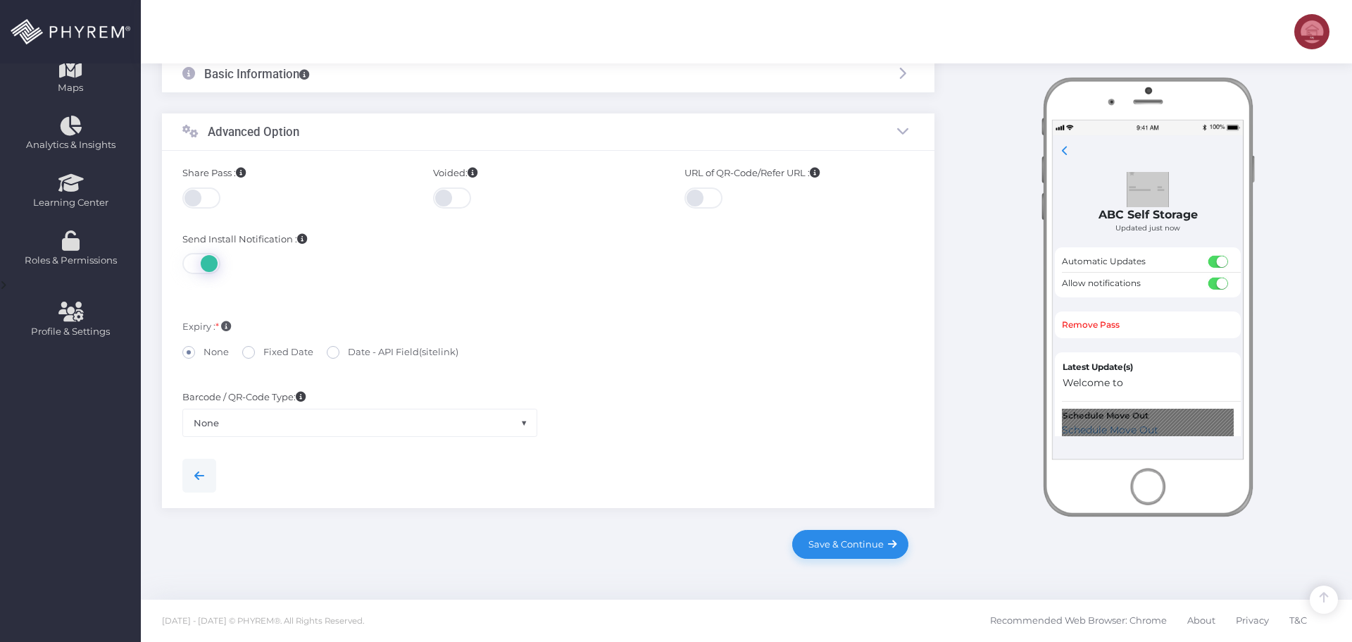
drag, startPoint x: 211, startPoint y: 189, endPoint x: 215, endPoint y: 199, distance: 11.4
click at [211, 190] on span at bounding box center [202, 197] width 40 height 21
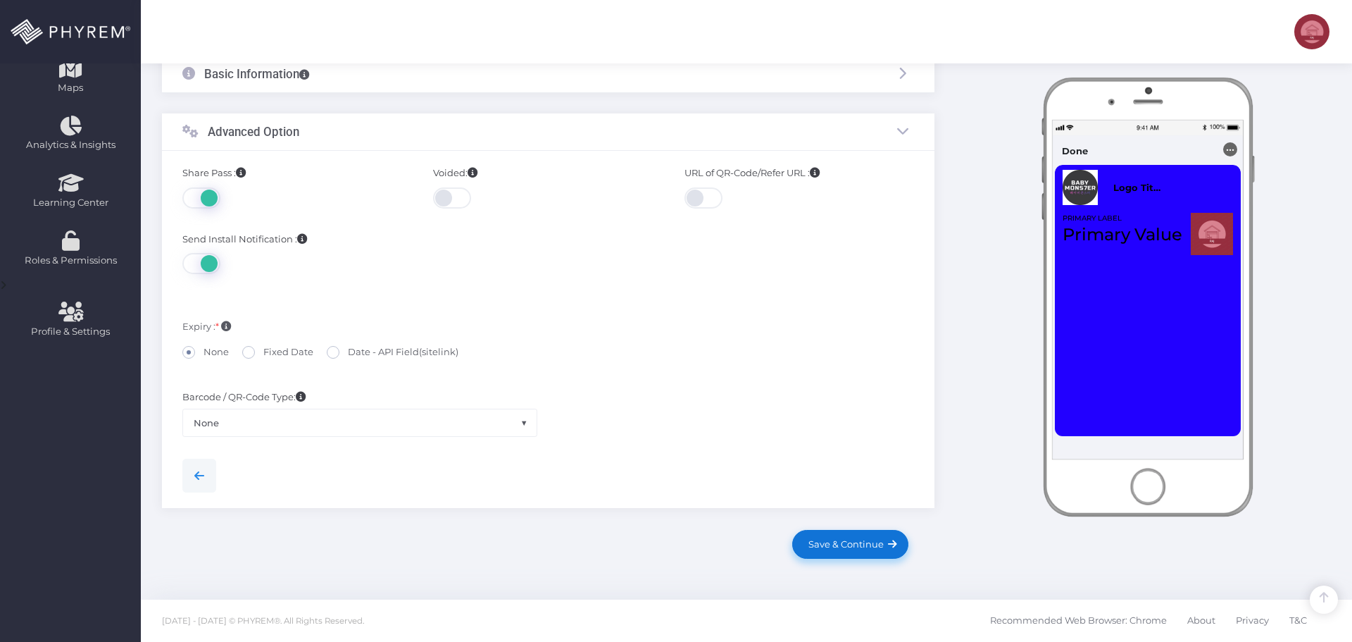
click at [858, 544] on span "Save & Continue" at bounding box center [844, 543] width 80 height 11
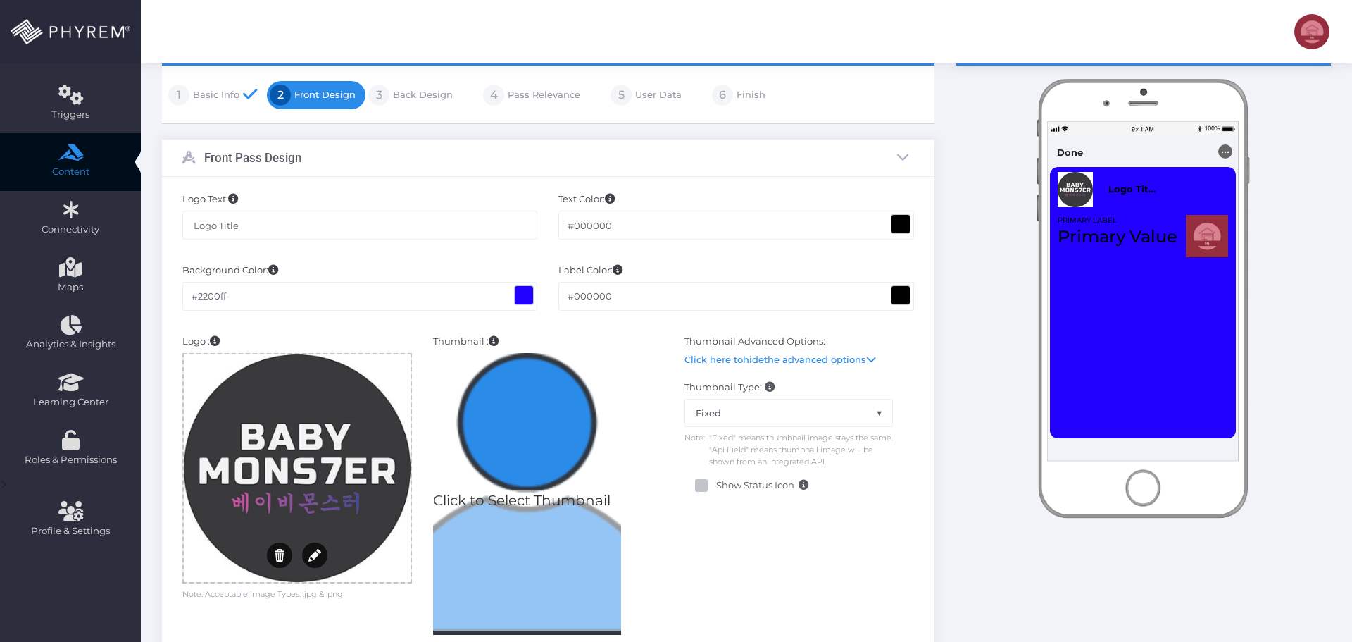
scroll to position [141, 0]
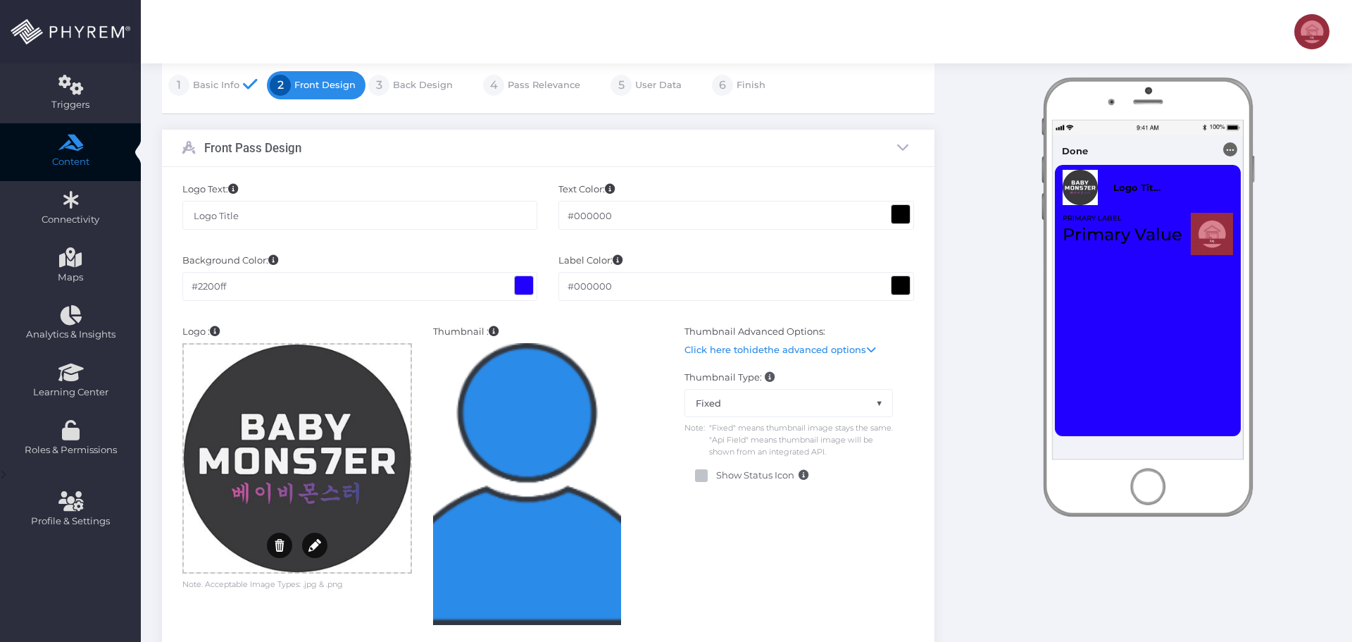
click at [525, 287] on span at bounding box center [524, 285] width 18 height 18
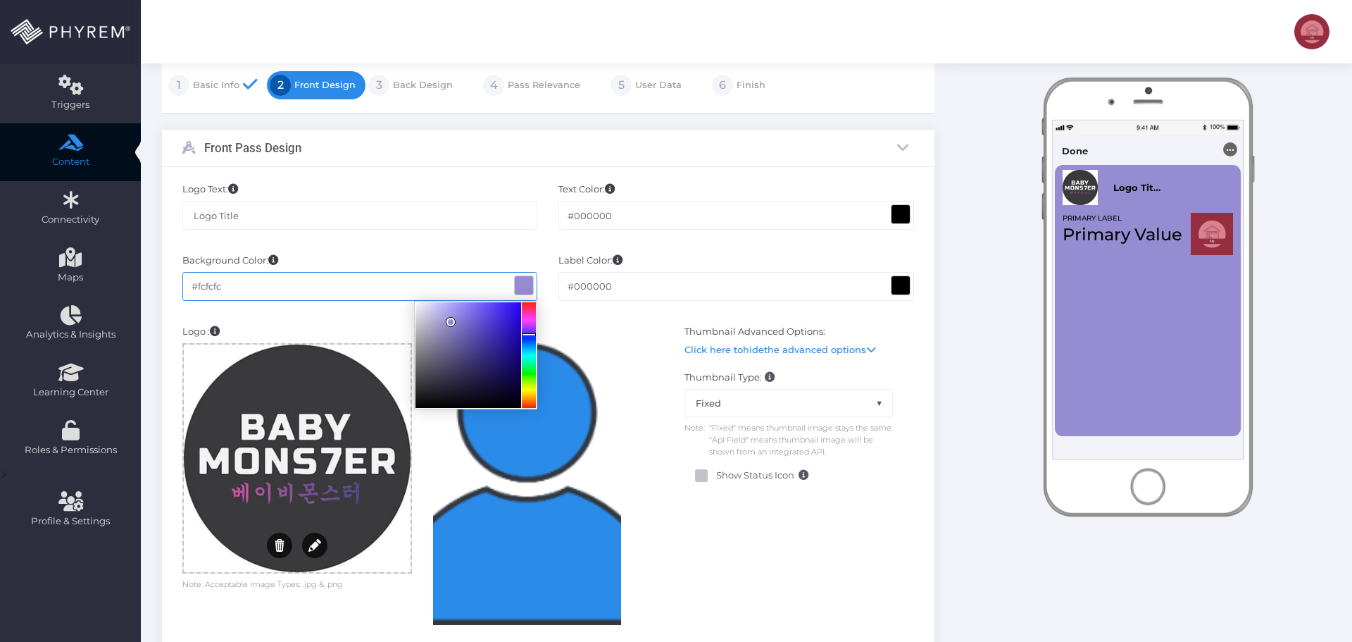
type input "#ffffff"
drag, startPoint x: 450, startPoint y: 321, endPoint x: 292, endPoint y: 282, distance: 163.1
click at [292, 282] on div "#ffffff" at bounding box center [360, 286] width 356 height 28
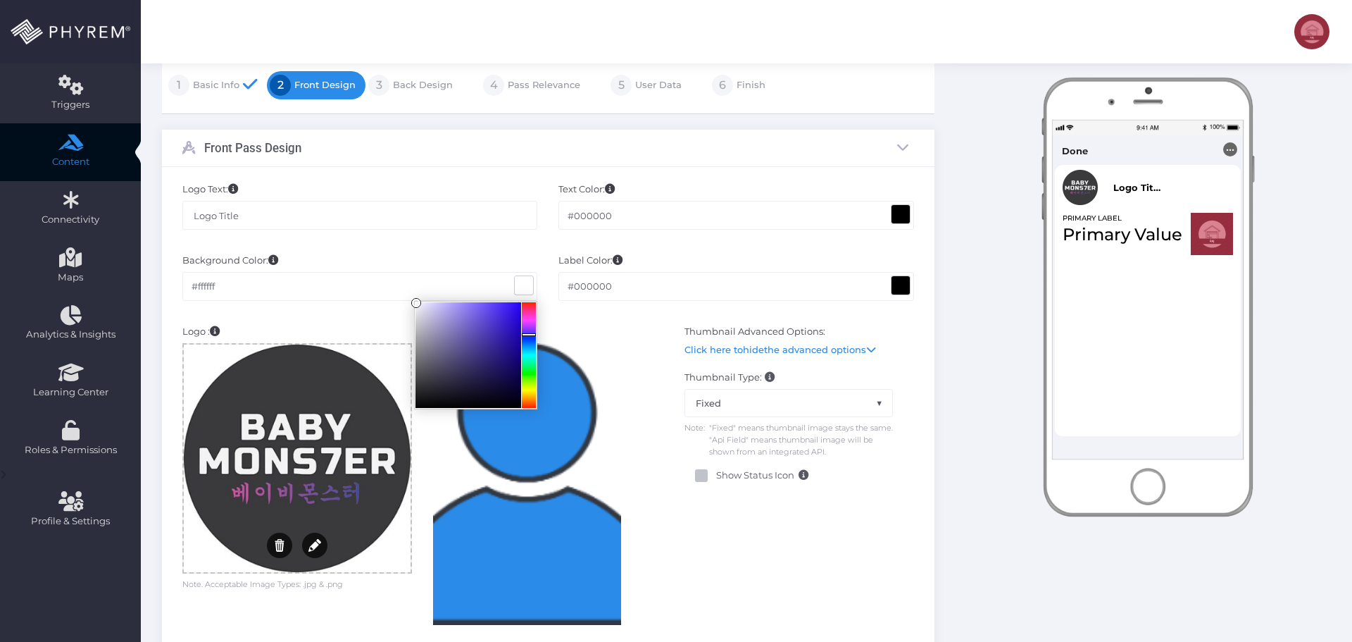
drag, startPoint x: 389, startPoint y: 237, endPoint x: 370, endPoint y: 249, distance: 22.5
click at [389, 238] on div "Logo Text: Logo Title" at bounding box center [360, 212] width 356 height 61
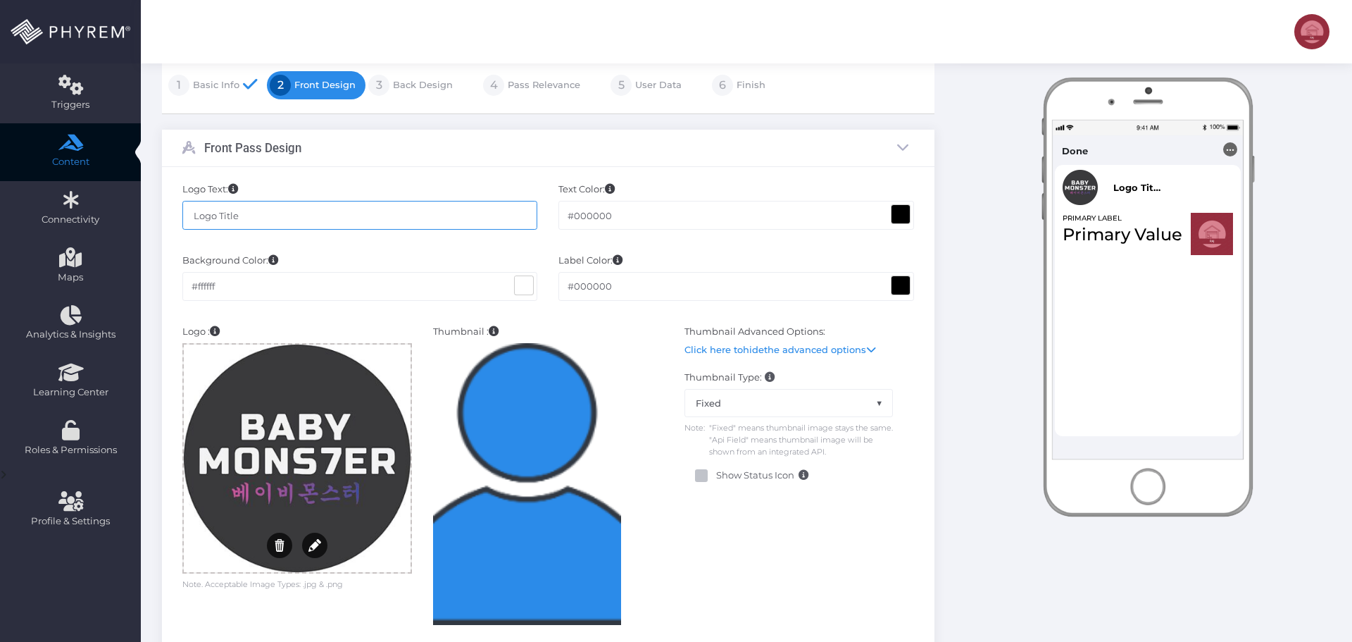
click at [249, 216] on input "Logo Title" at bounding box center [360, 215] width 356 height 28
drag, startPoint x: 274, startPoint y: 215, endPoint x: 173, endPoint y: 214, distance: 101.4
click at [150, 207] on div "Storage Pass 1 Basic Info" at bounding box center [746, 650] width 1211 height 1306
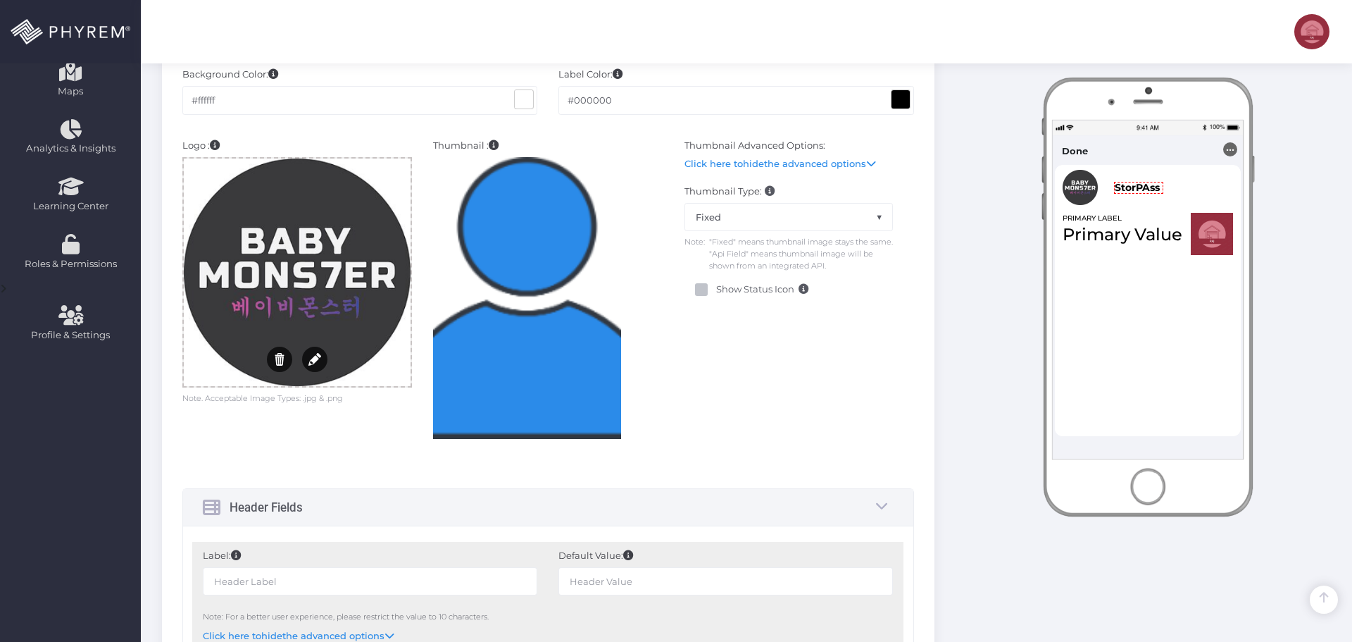
scroll to position [352, 0]
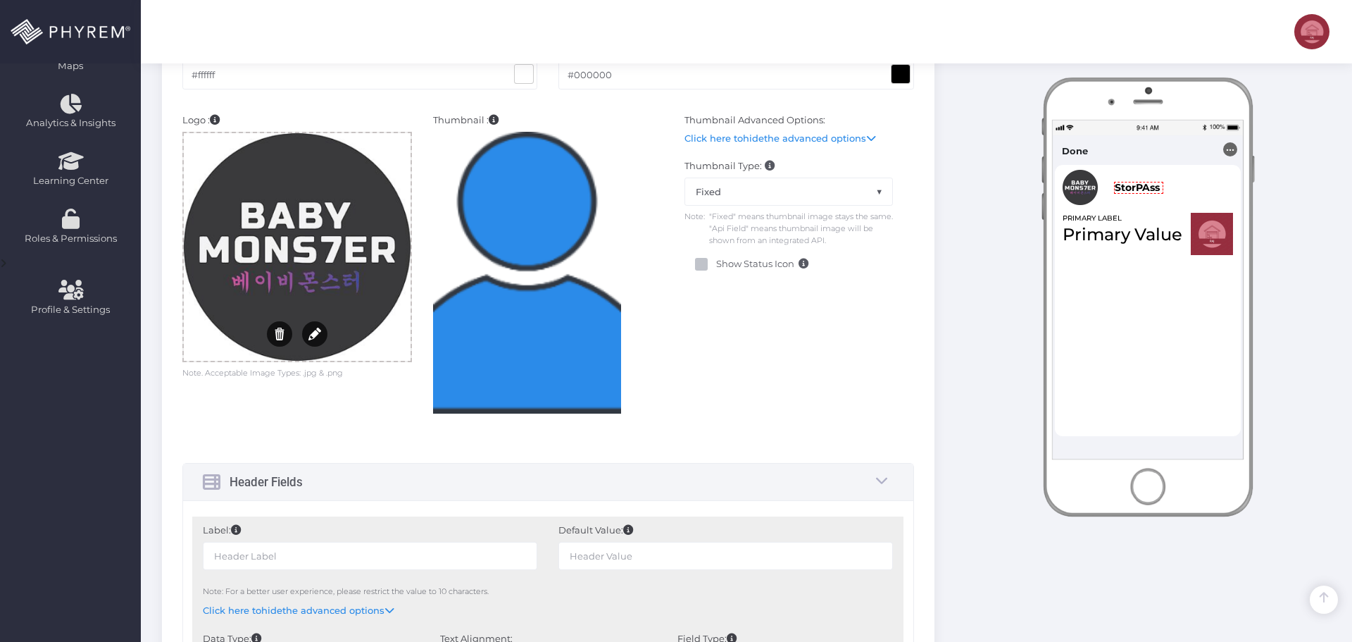
type input "StorPAss"
click at [292, 235] on div at bounding box center [297, 246] width 227 height 227
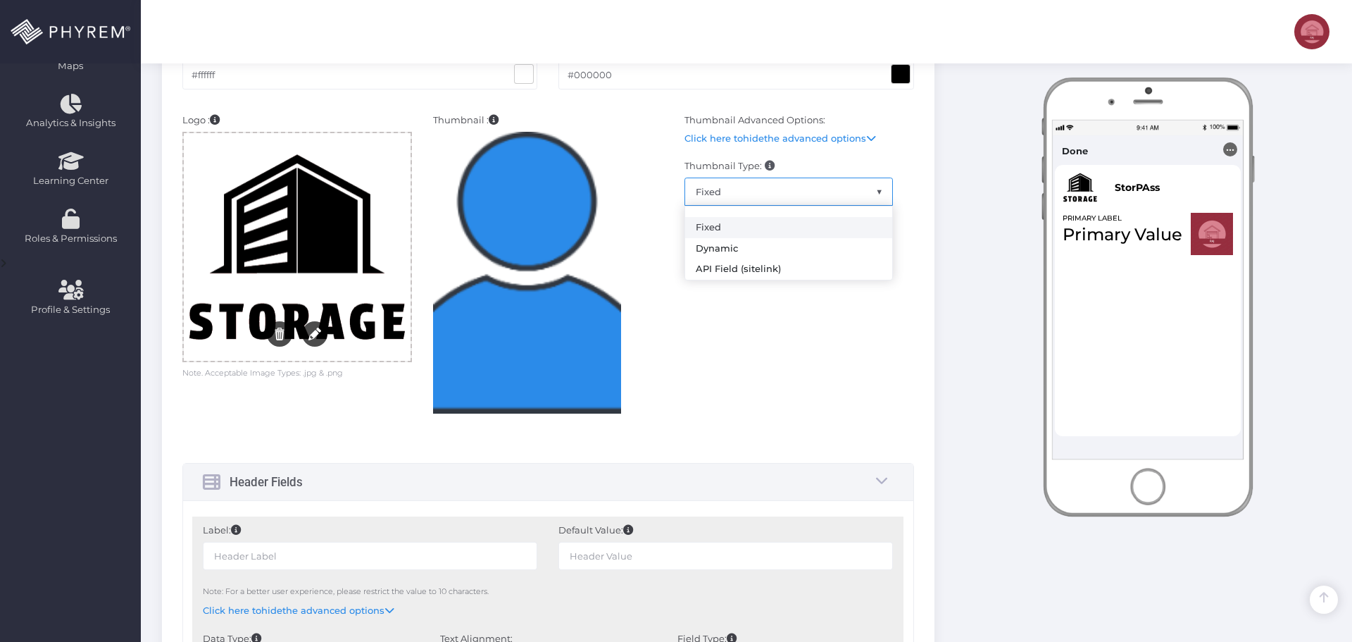
click at [782, 193] on span "Fixed" at bounding box center [788, 191] width 207 height 27
select select "DYNAMIC"
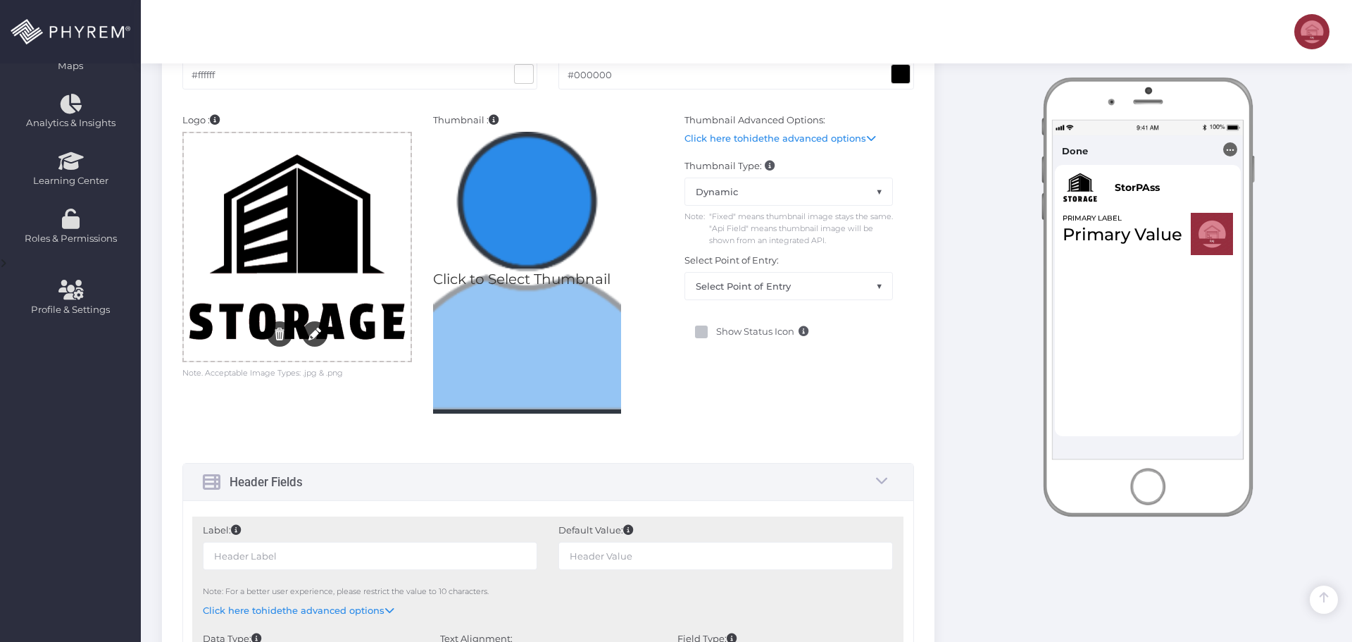
click at [488, 258] on img at bounding box center [527, 273] width 188 height 282
click at [0, 0] on input "Click to Select Thumbnail" at bounding box center [0, 0] width 0 height 0
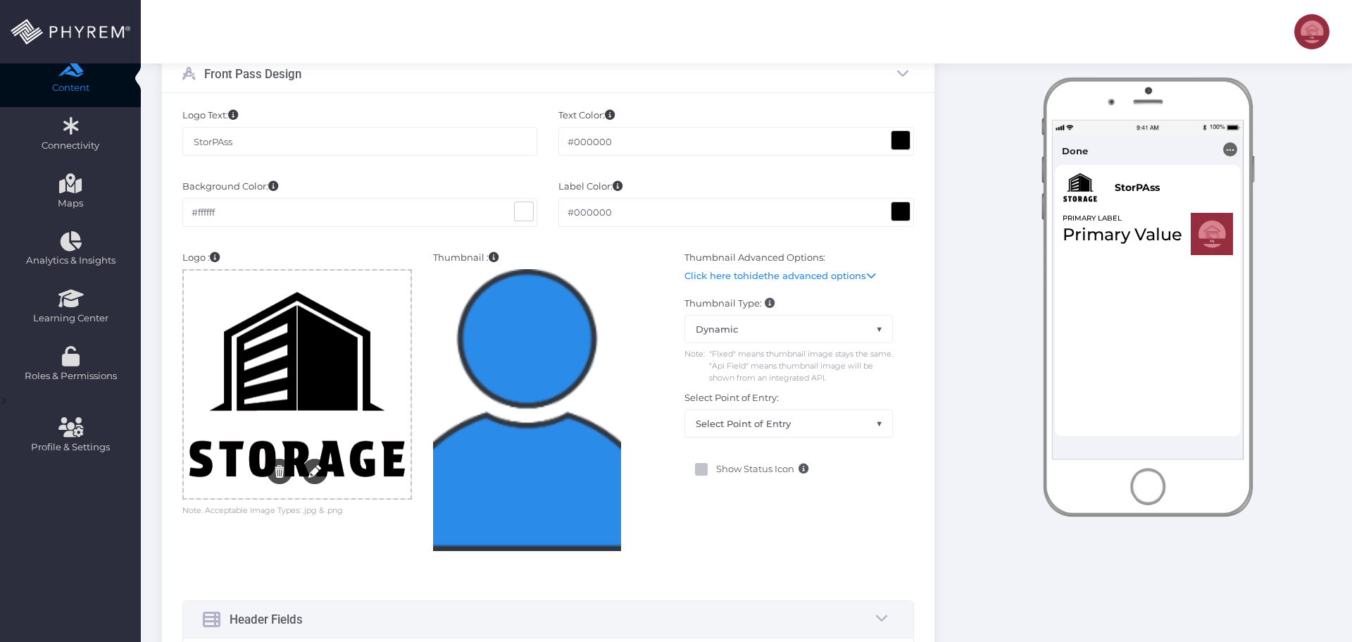
scroll to position [211, 0]
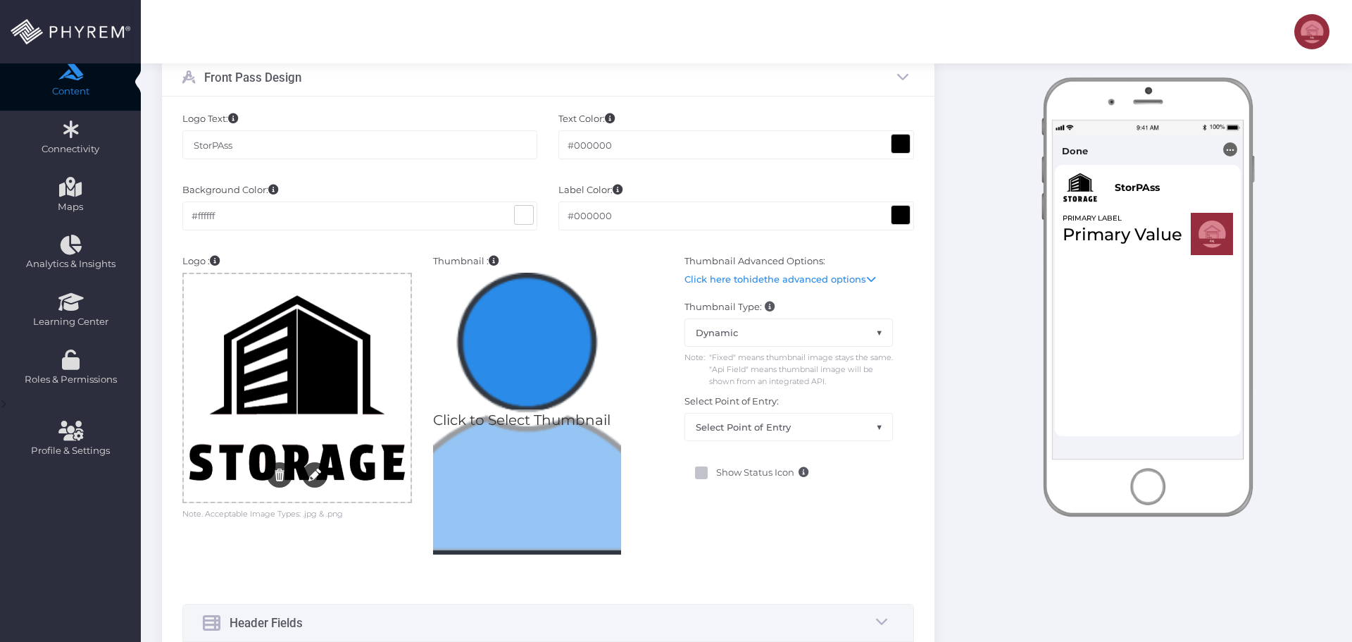
click at [530, 365] on img at bounding box center [527, 414] width 188 height 282
click at [0, 0] on input "Click to Select Thumbnail" at bounding box center [0, 0] width 0 height 0
click at [512, 394] on img at bounding box center [527, 414] width 188 height 282
click at [0, 0] on input "Click to Select Thumbnail" at bounding box center [0, 0] width 0 height 0
click at [537, 395] on img at bounding box center [527, 414] width 188 height 282
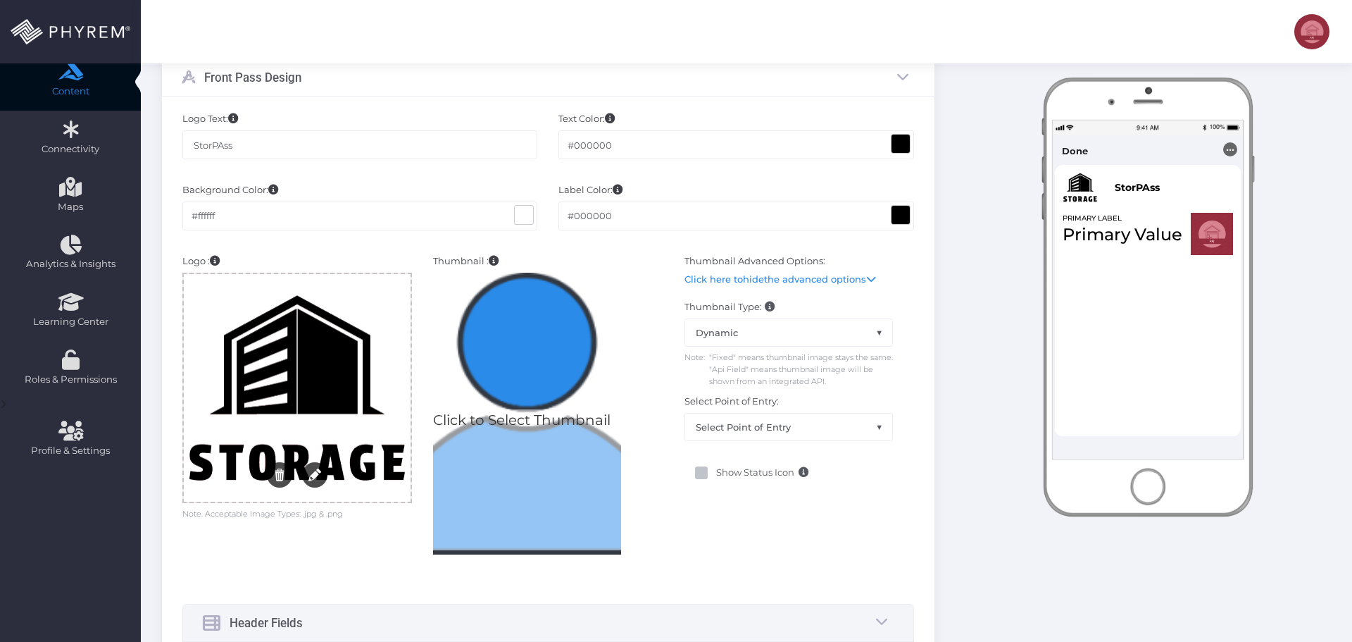
click at [0, 0] on input "Click to Select Thumbnail" at bounding box center [0, 0] width 0 height 0
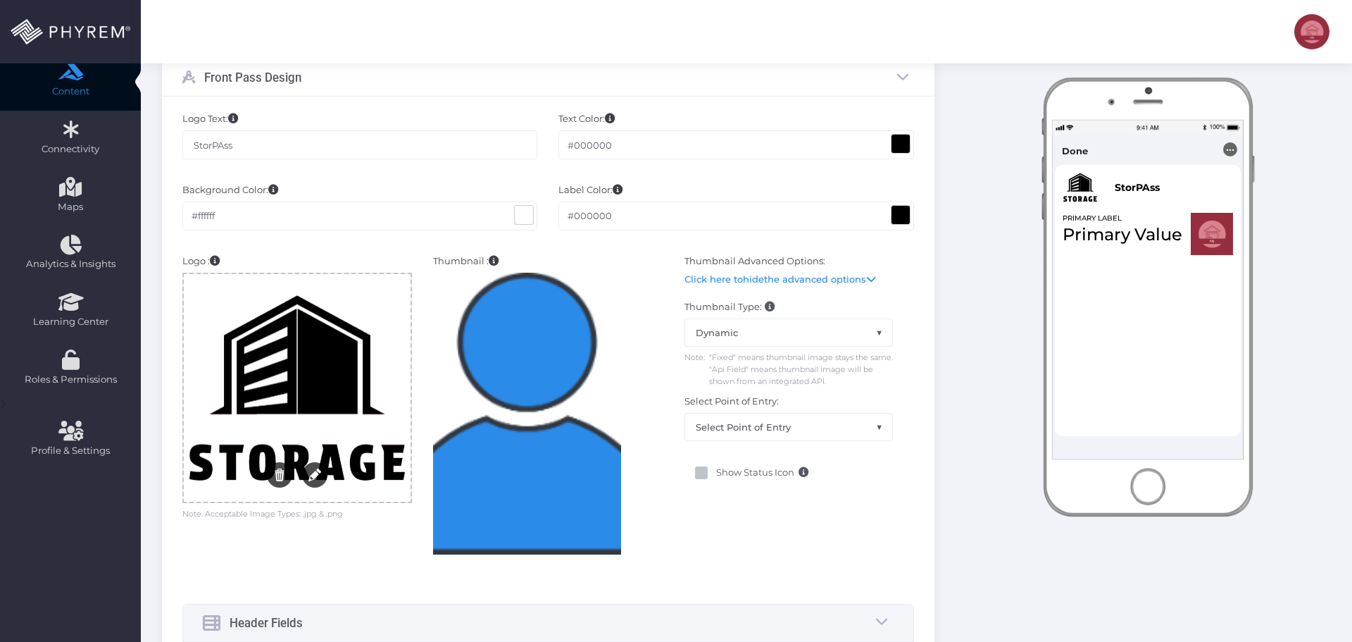
click at [339, 378] on div at bounding box center [297, 387] width 227 height 227
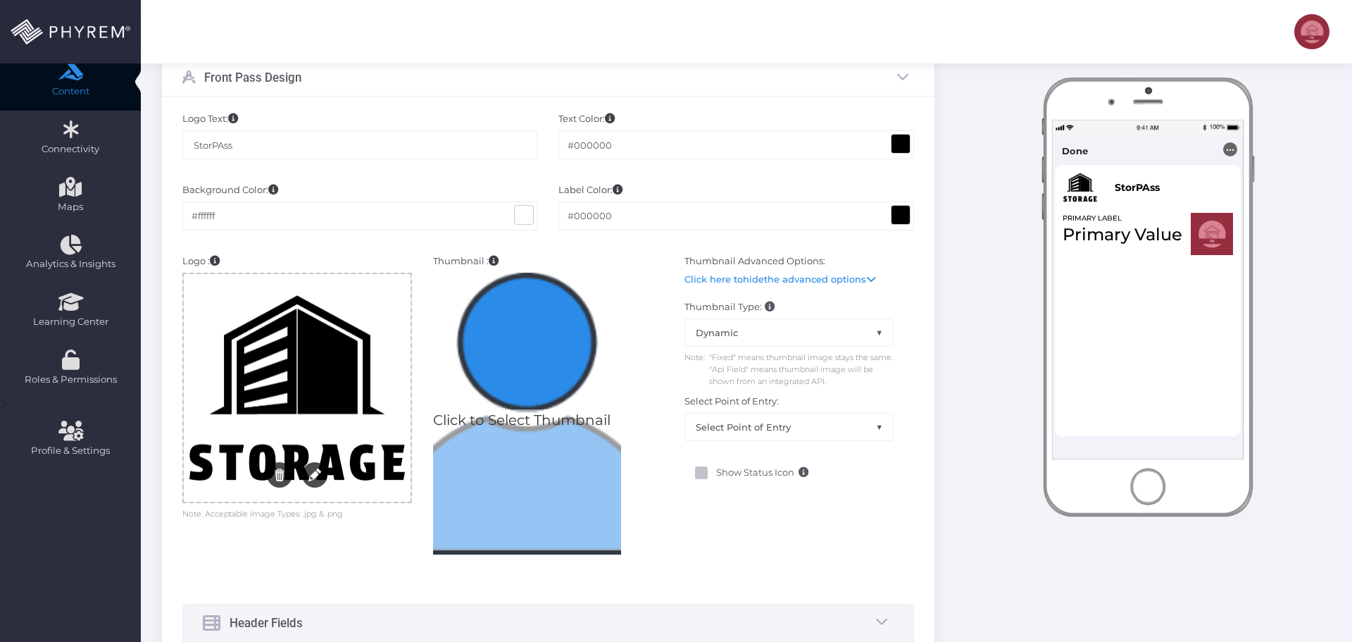
click at [520, 376] on img at bounding box center [527, 414] width 188 height 282
click at [0, 0] on input "Click to Select Thumbnail" at bounding box center [0, 0] width 0 height 0
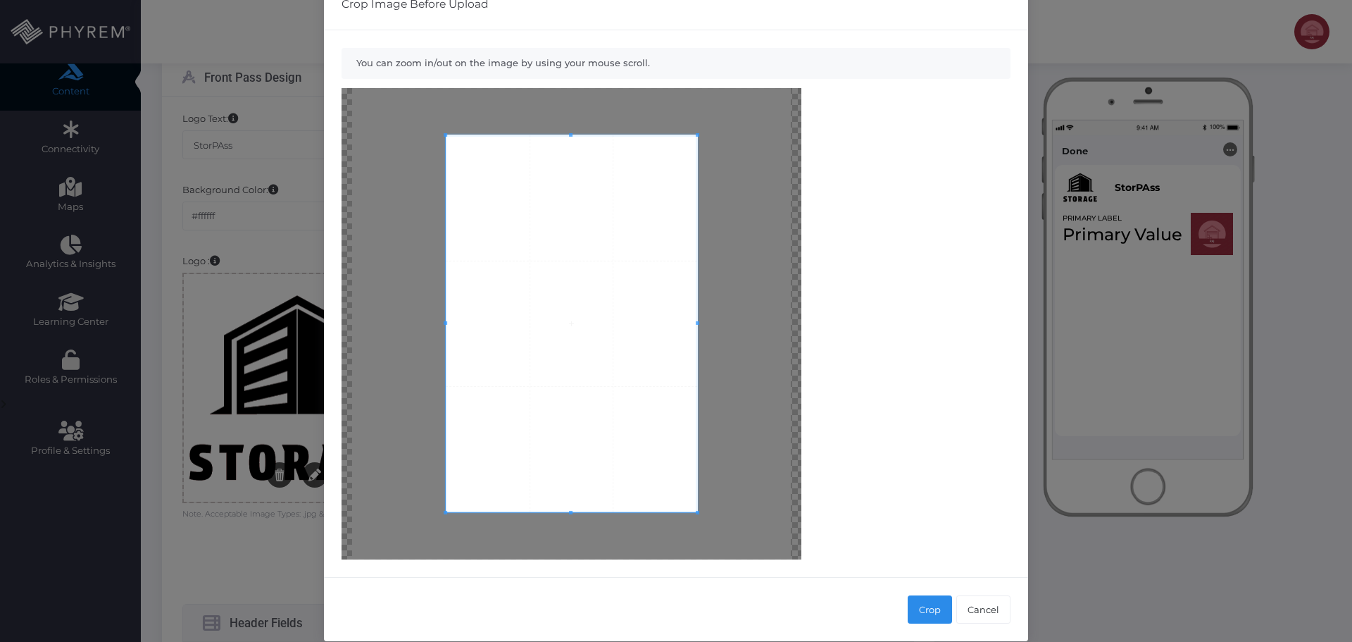
scroll to position [54, 0]
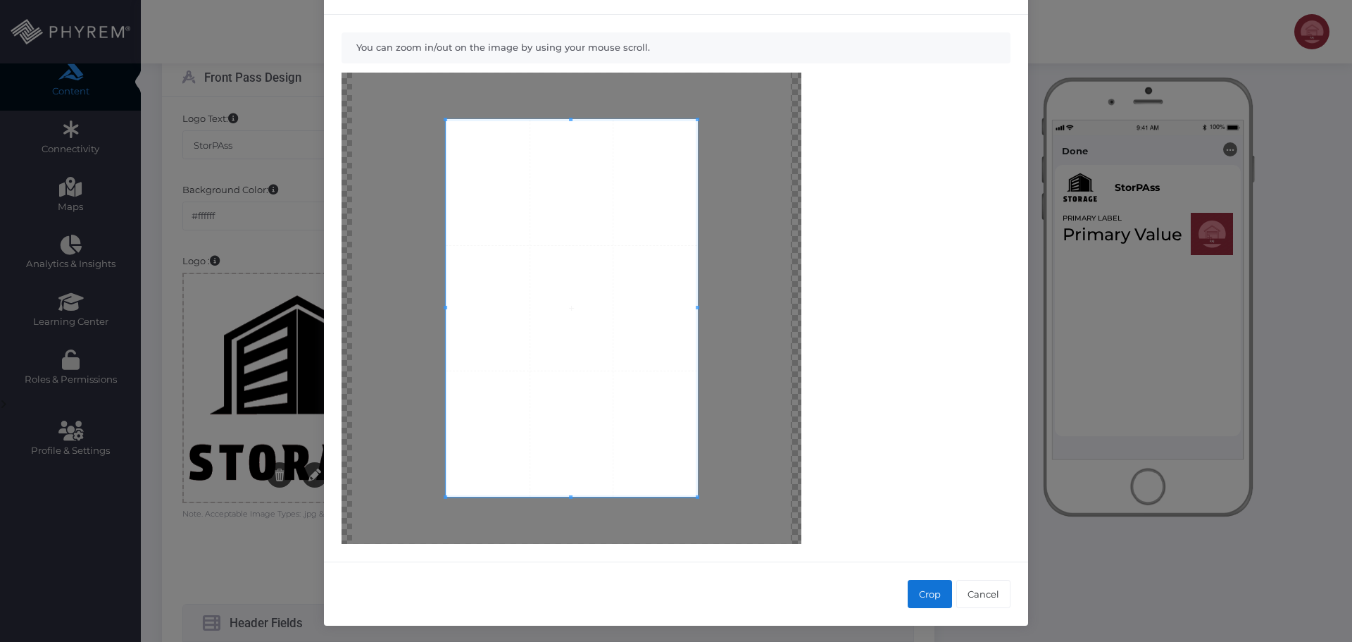
click at [920, 594] on button "Crop" at bounding box center [930, 594] width 44 height 28
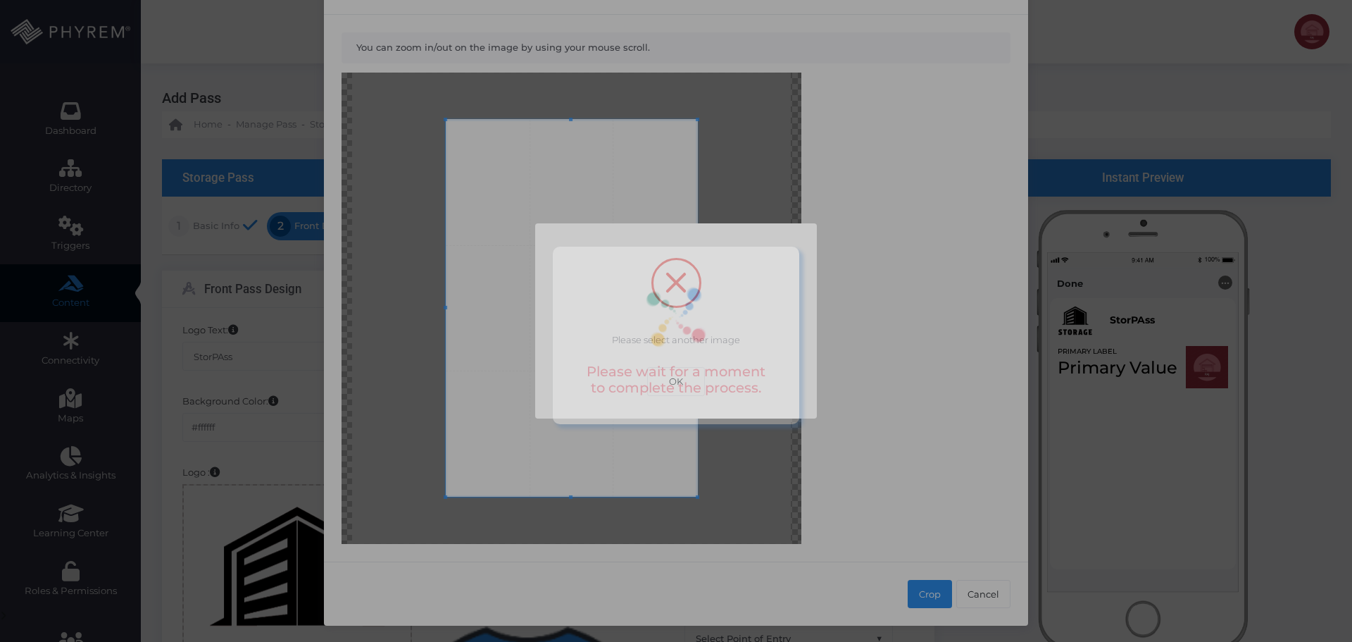
scroll to position [0, 0]
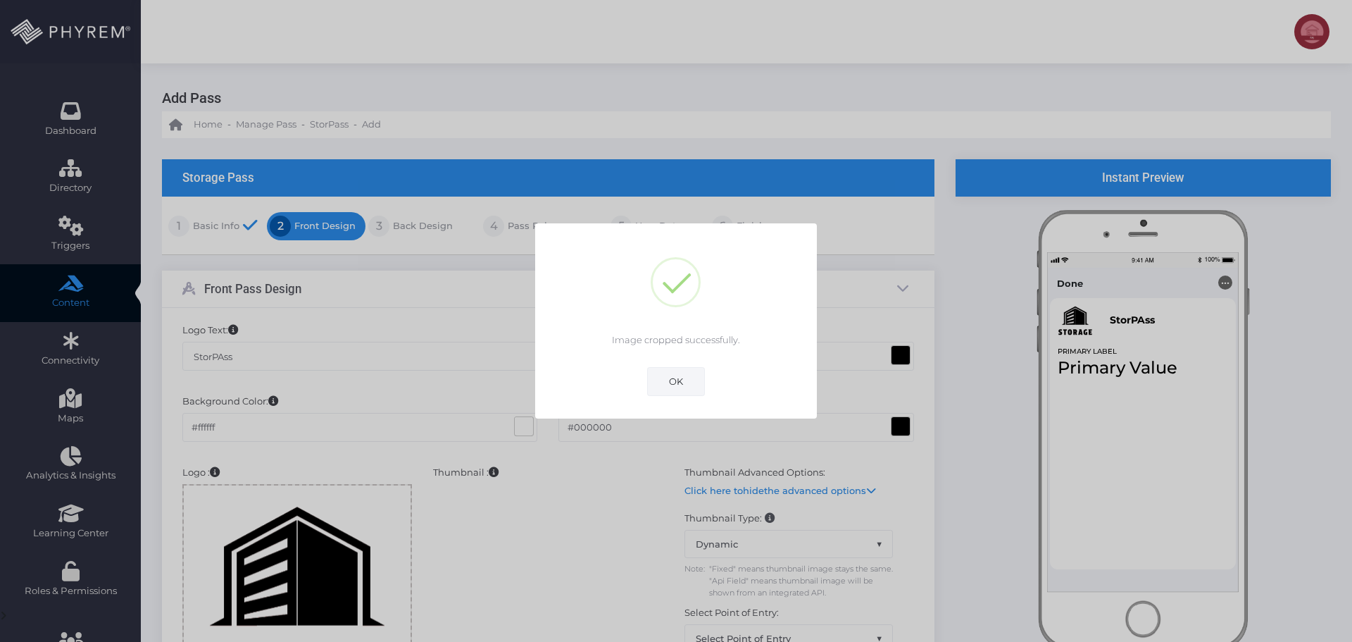
click at [673, 369] on button "OK" at bounding box center [676, 381] width 58 height 28
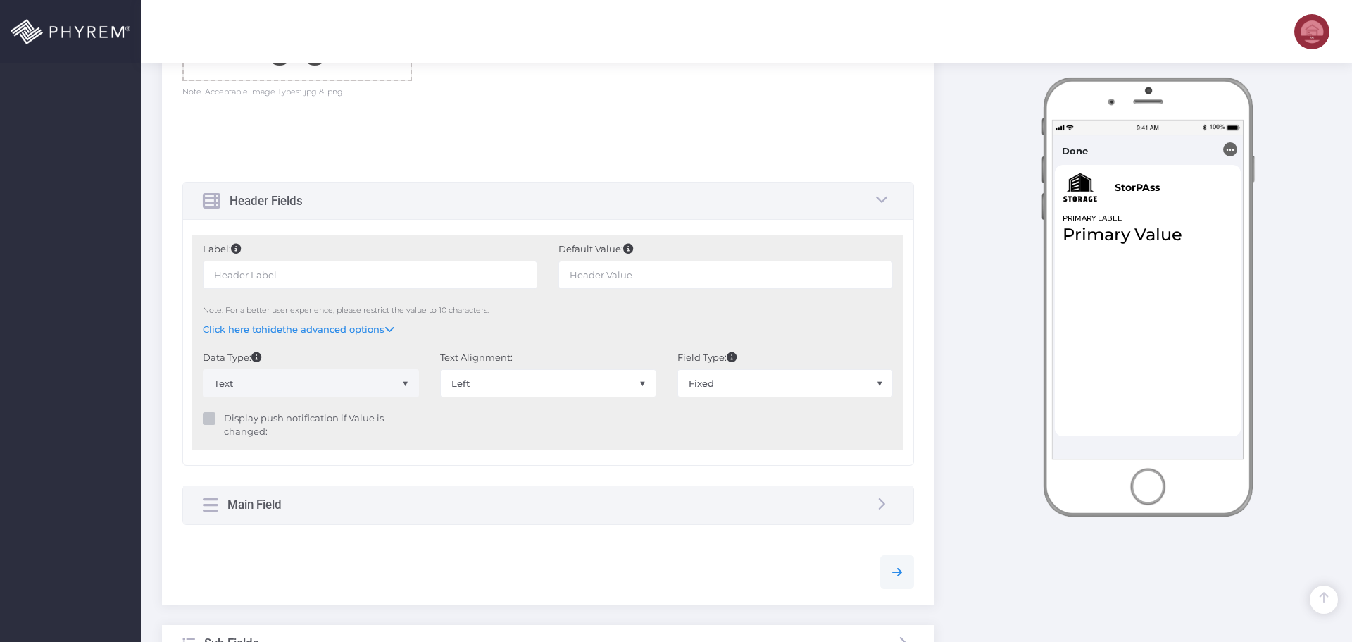
scroll to position [634, 0]
click at [277, 276] on input "text" at bounding box center [370, 274] width 335 height 28
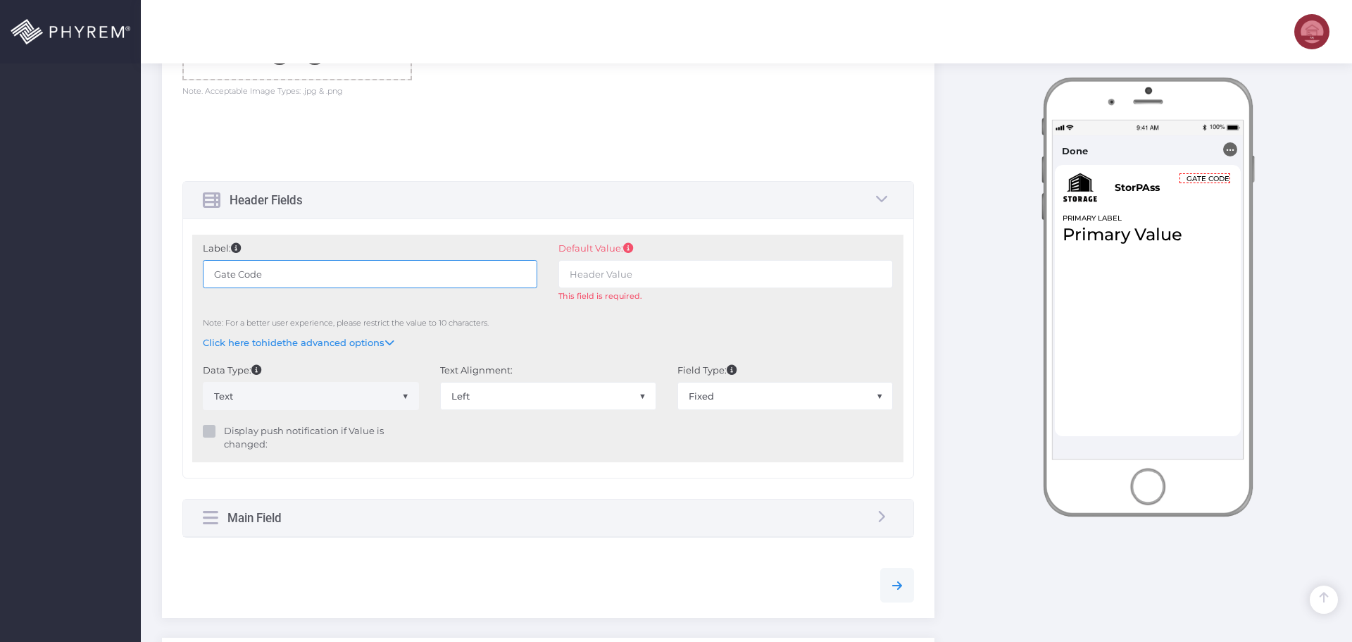
type input "Gate Code"
click at [744, 398] on span "Fixed" at bounding box center [785, 395] width 215 height 27
select select "API"
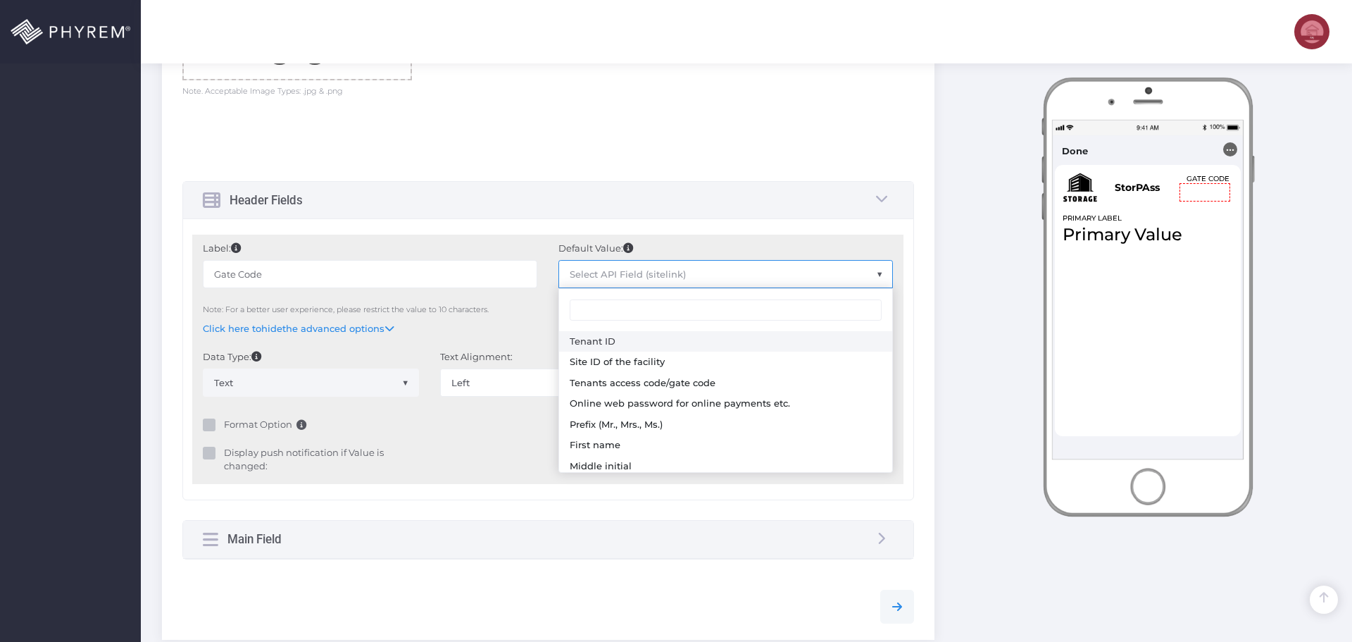
click at [685, 273] on span "Select API Field (sitelink)" at bounding box center [725, 274] width 333 height 27
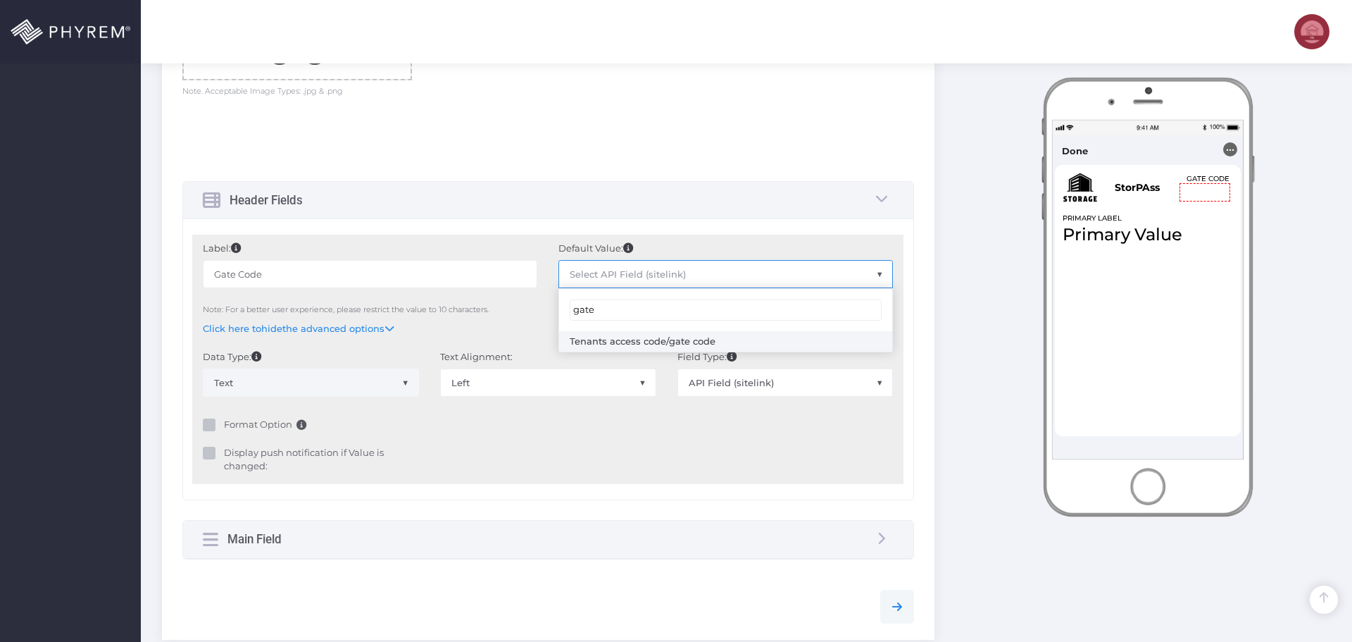
type input "gate"
type input "Tenants access code/gate code"
select select "sAccessCode"
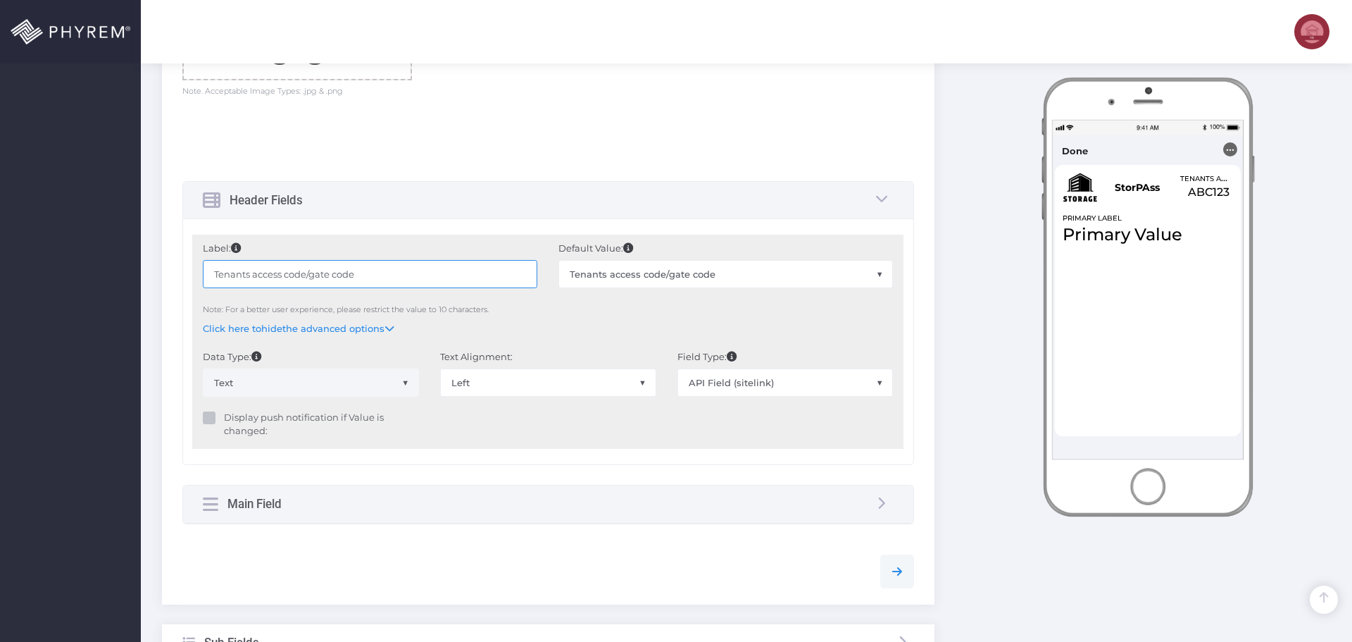
click at [382, 275] on input "Tenants access code/gate code" at bounding box center [370, 274] width 335 height 28
drag, startPoint x: 394, startPoint y: 275, endPoint x: 87, endPoint y: 274, distance: 306.3
click at [99, 272] on div "Dashboard Directory Directory User Manage User(s) Add User View Deleted User(s)…" at bounding box center [676, 109] width 1352 height 1487
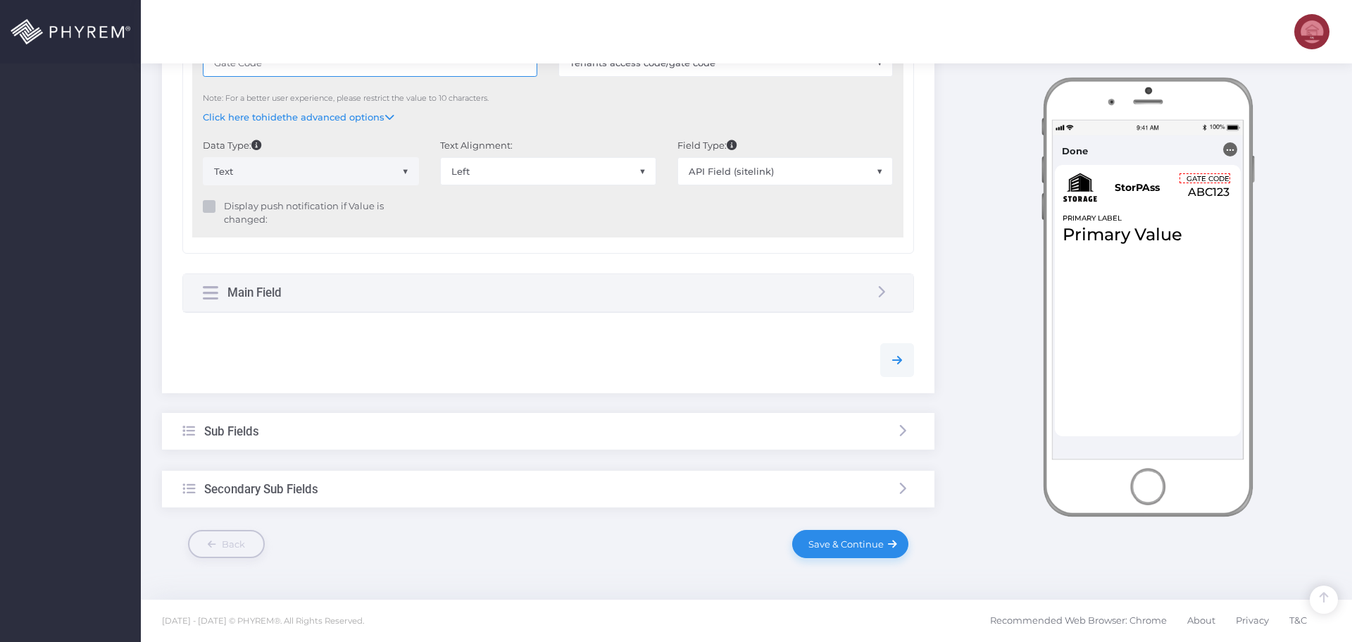
type input "Gate Code"
click at [411, 296] on div "Main Field" at bounding box center [548, 292] width 730 height 37
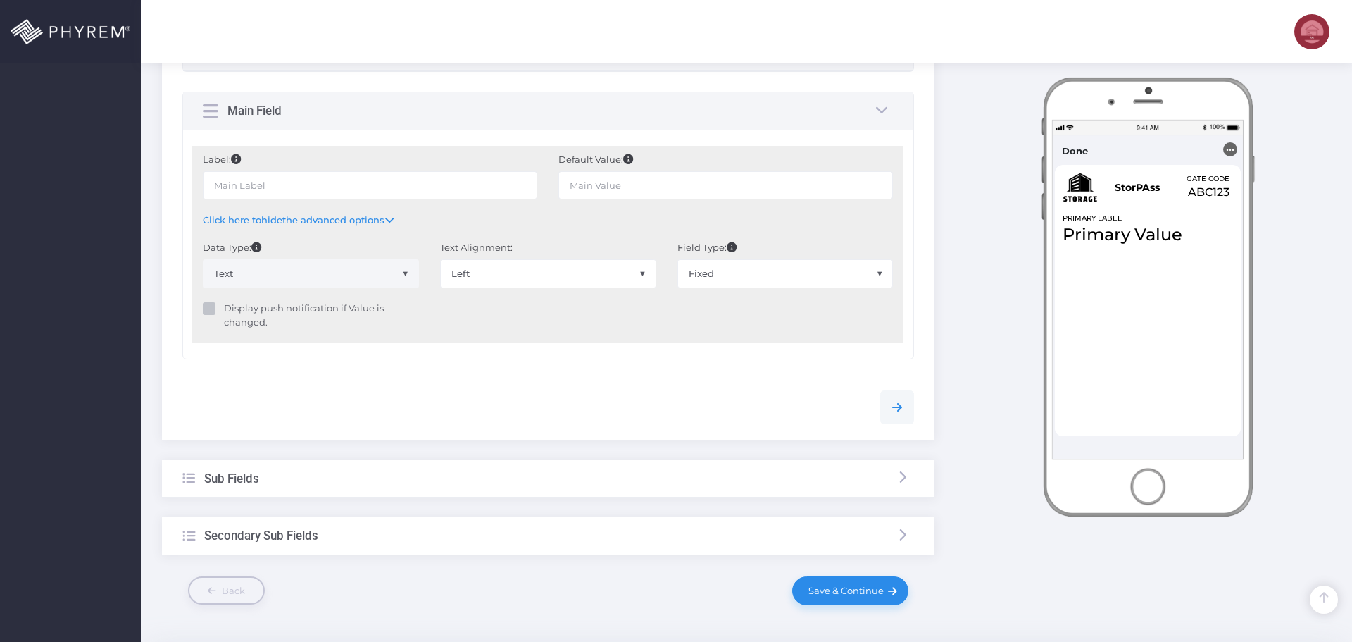
scroll to position [758, 0]
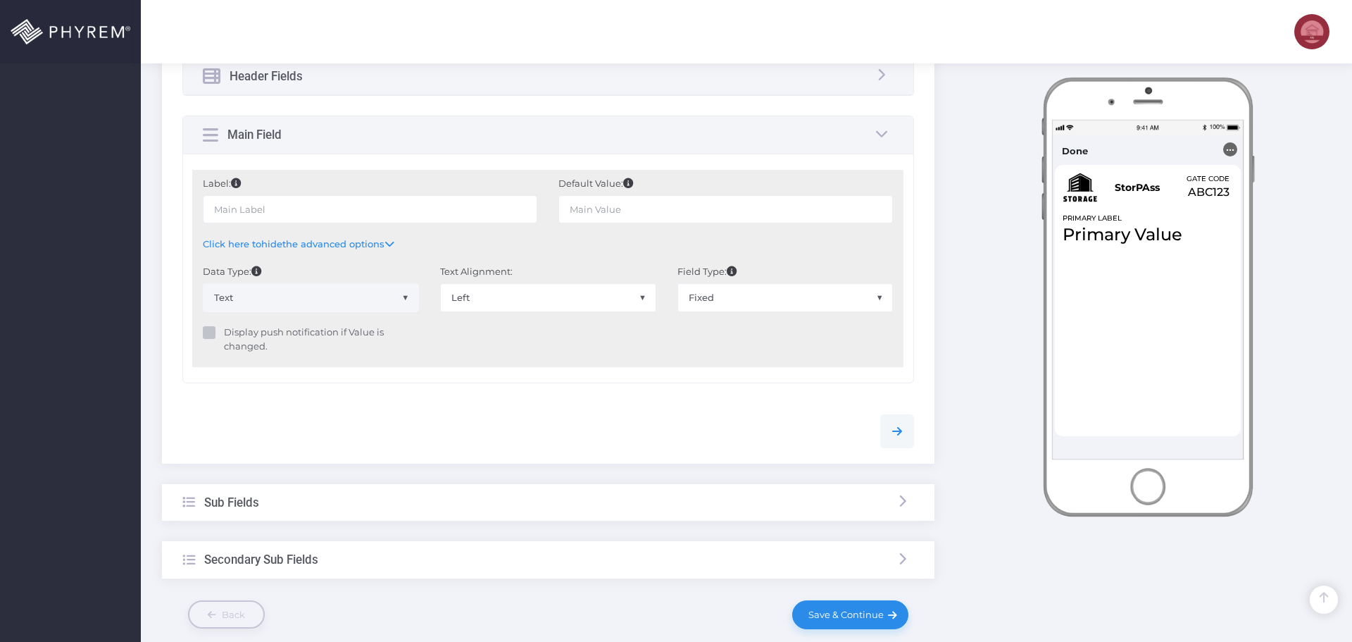
click at [757, 304] on span "Fixed" at bounding box center [785, 297] width 215 height 27
select select "API"
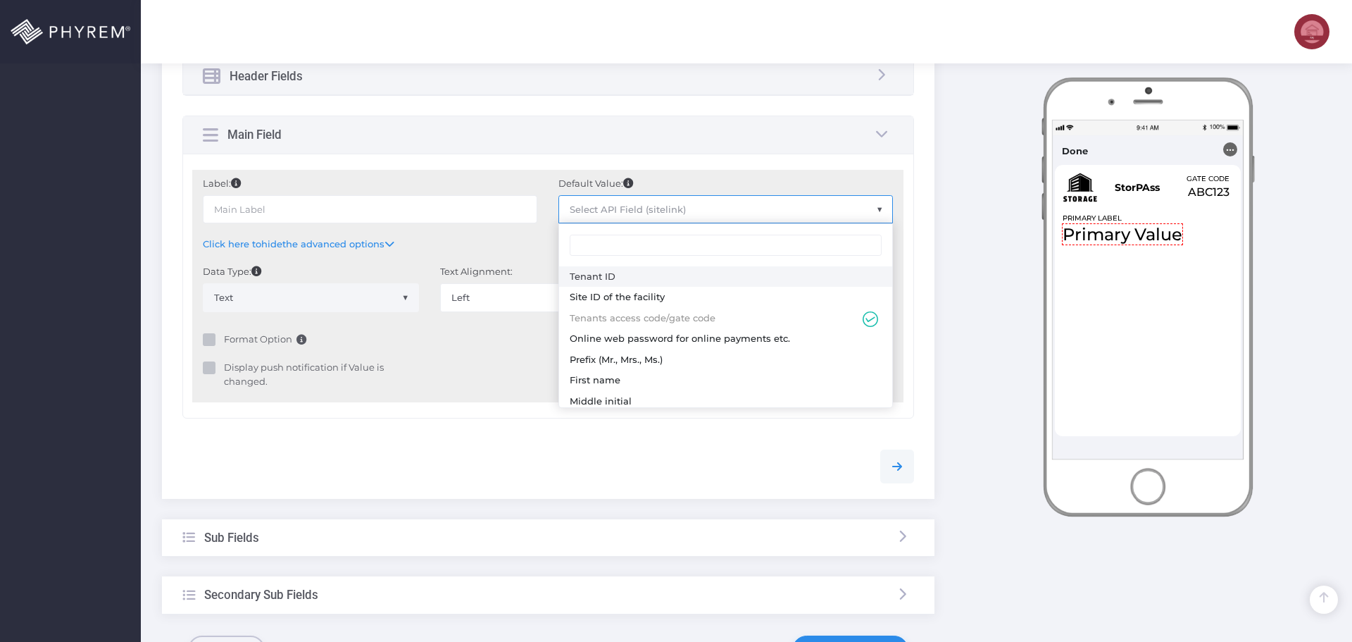
click at [633, 211] on span "Select API Field (sitelink)" at bounding box center [628, 209] width 116 height 11
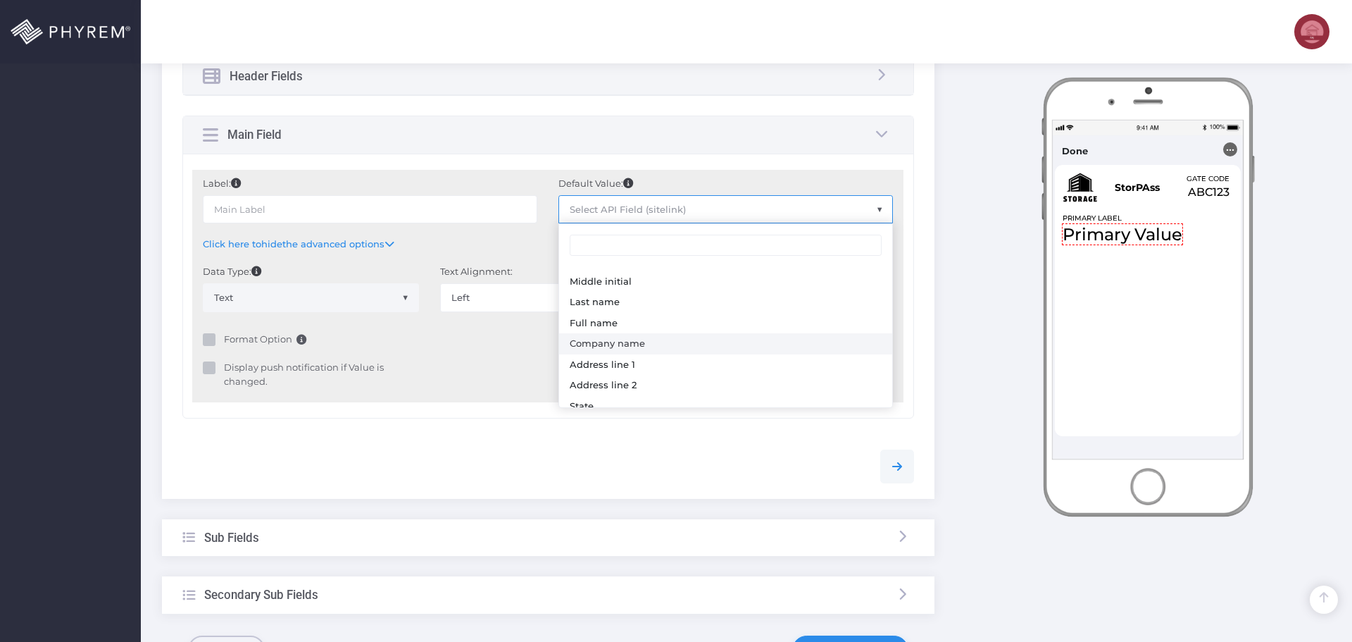
scroll to position [141, 0]
type input "First & Last Name"
select select "sFullName"
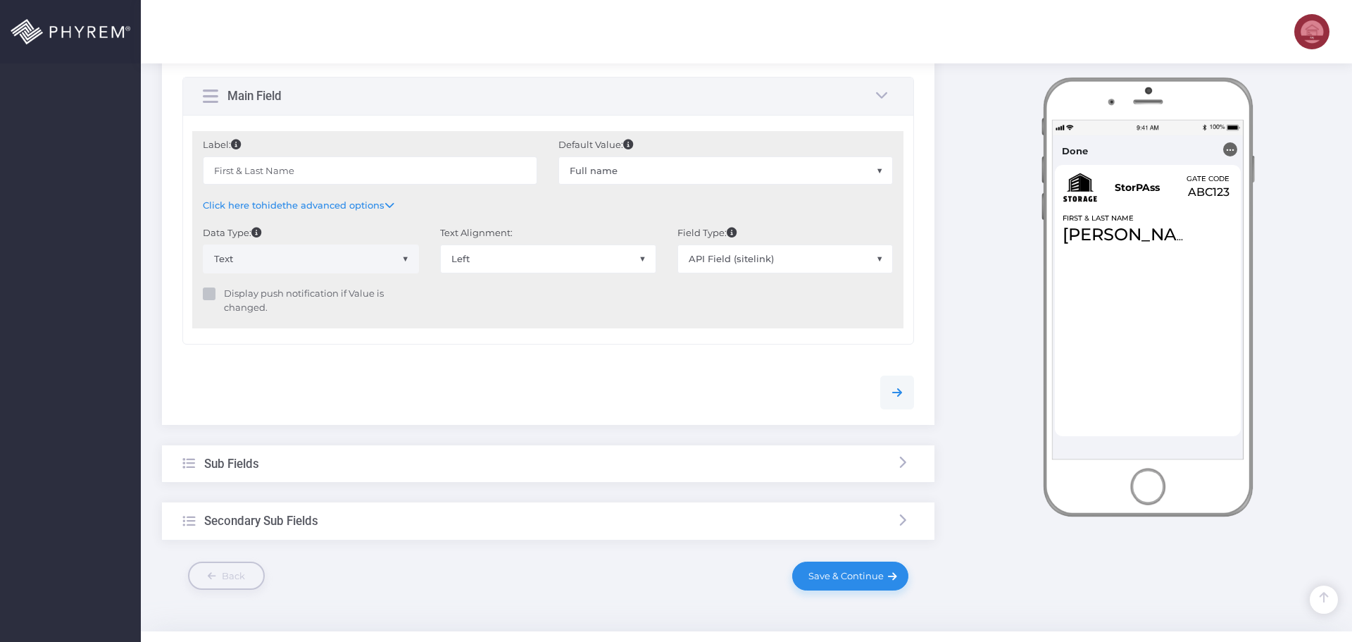
scroll to position [828, 0]
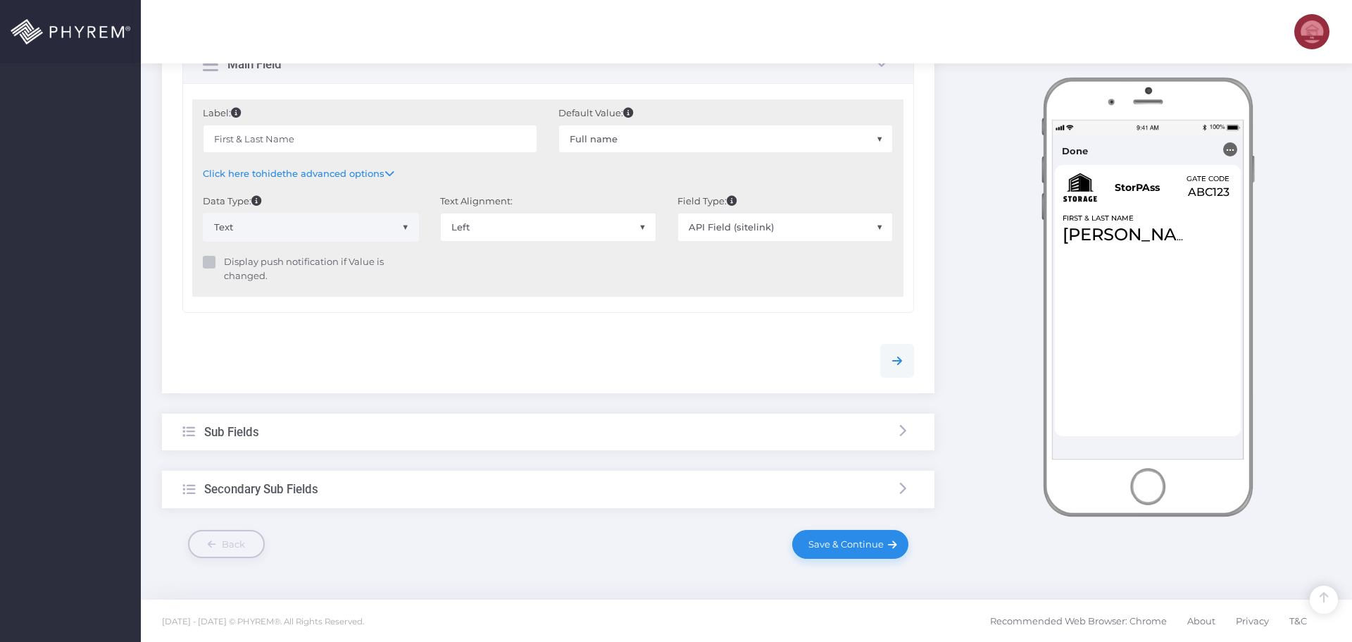
click at [397, 426] on div "Sub Fields" at bounding box center [548, 431] width 773 height 37
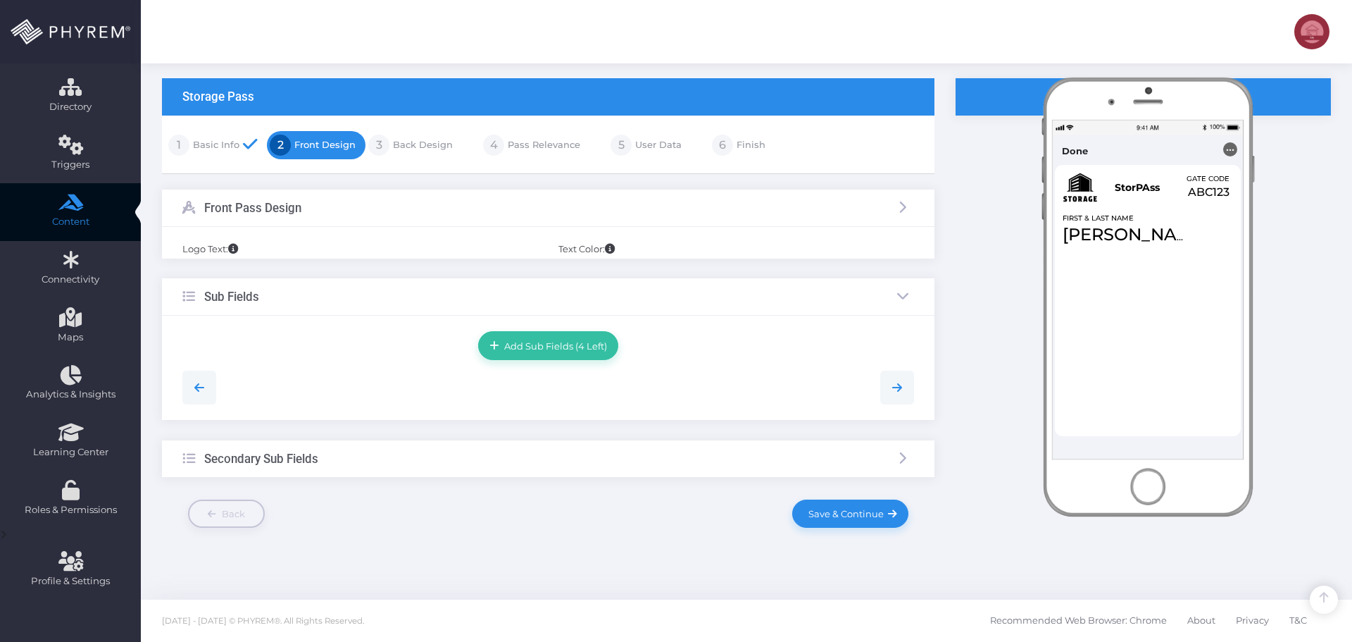
scroll to position [81, 0]
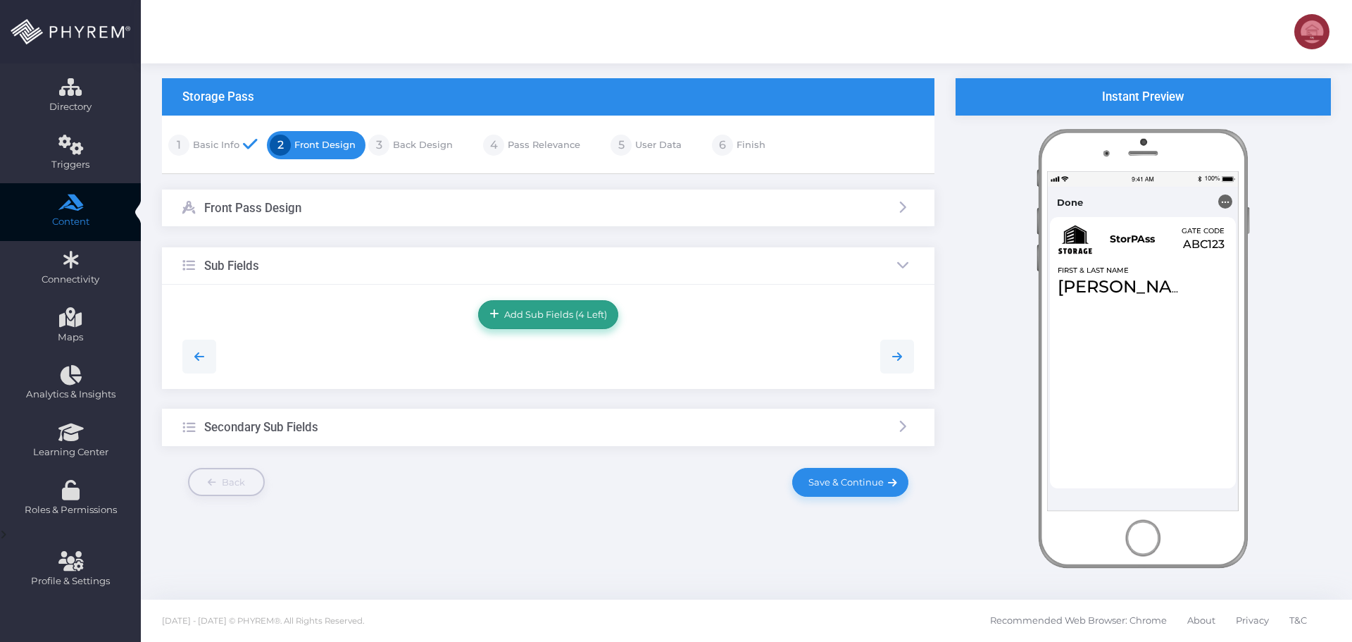
click at [535, 318] on span "Add Sub Fields (4 Left)" at bounding box center [553, 313] width 108 height 11
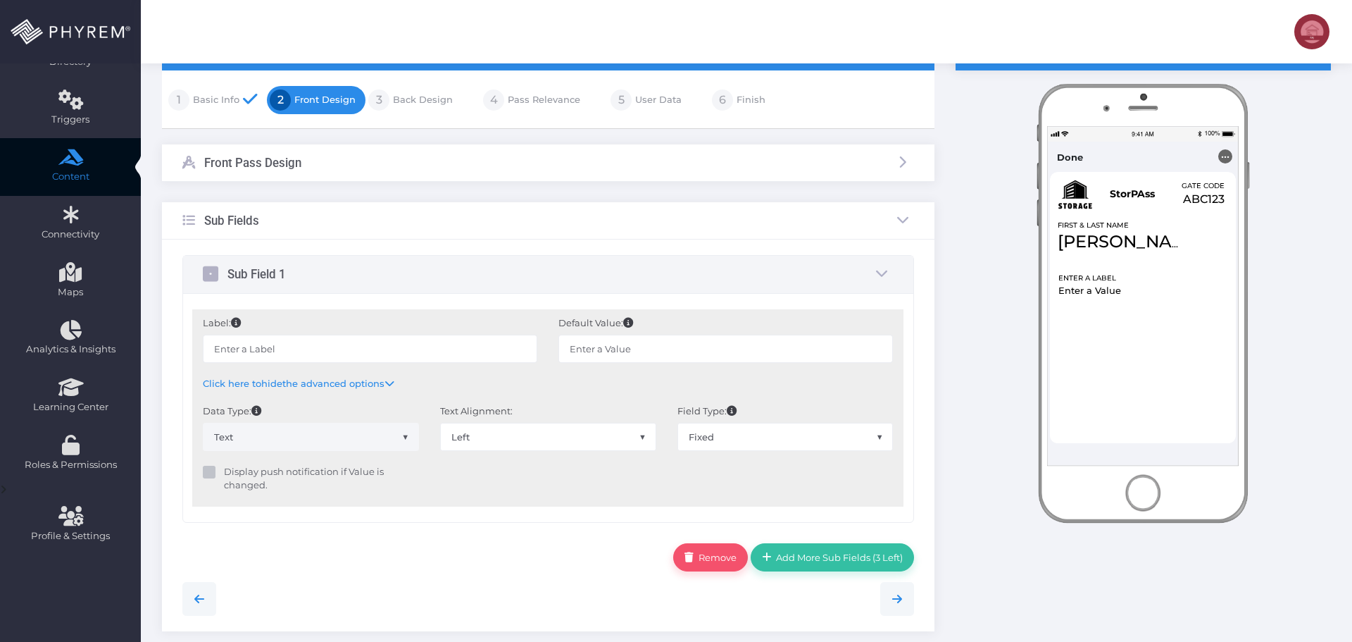
scroll to position [151, 0]
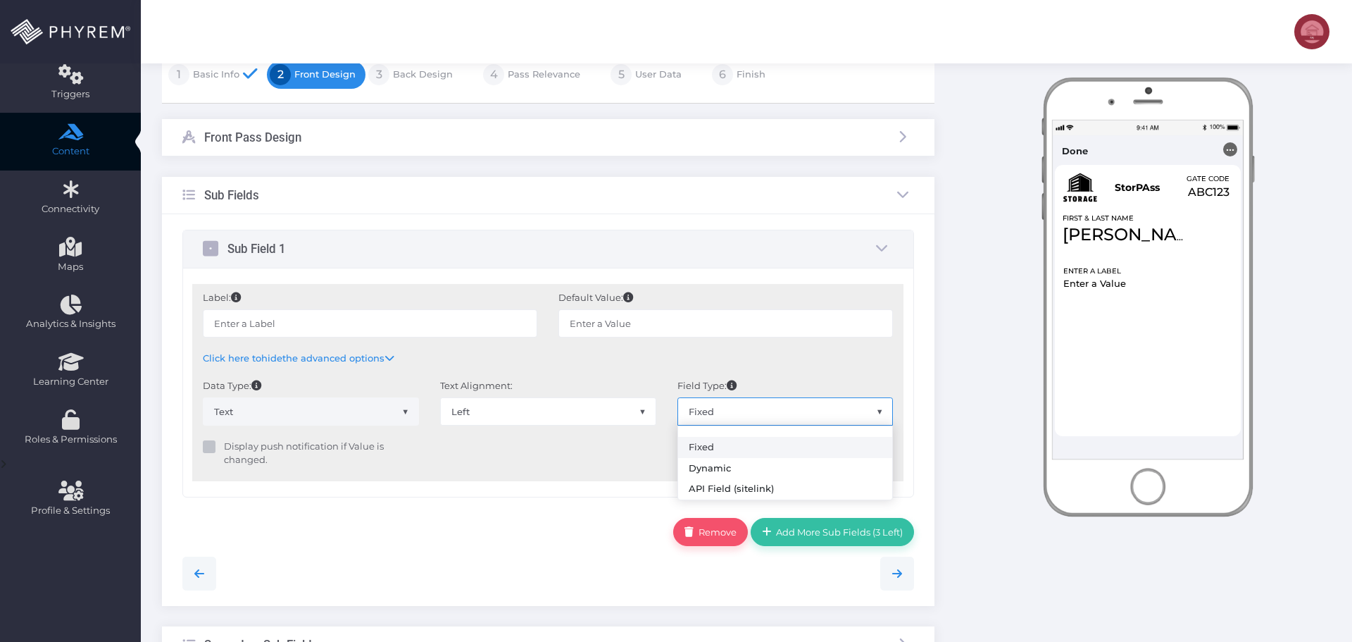
drag, startPoint x: 756, startPoint y: 413, endPoint x: 751, endPoint y: 420, distance: 9.2
click at [756, 413] on span "Fixed" at bounding box center [785, 411] width 215 height 27
select select "API"
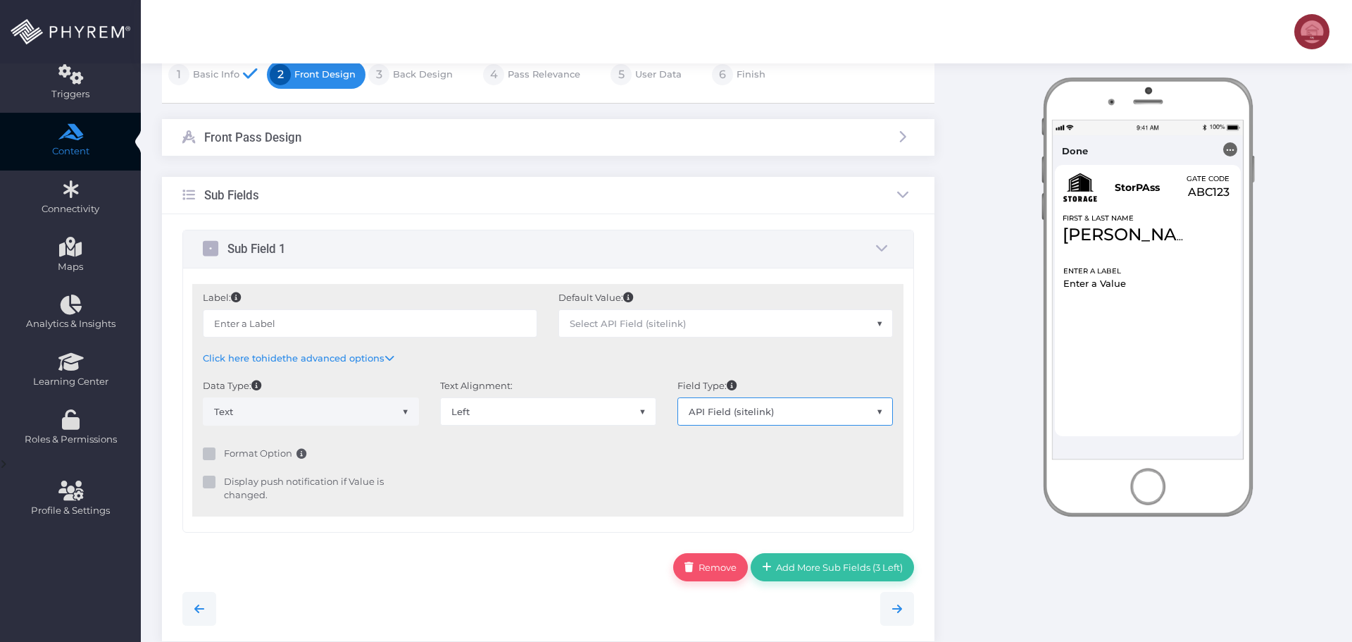
click at [646, 328] on span "Select API Field (sitelink)" at bounding box center [628, 323] width 116 height 11
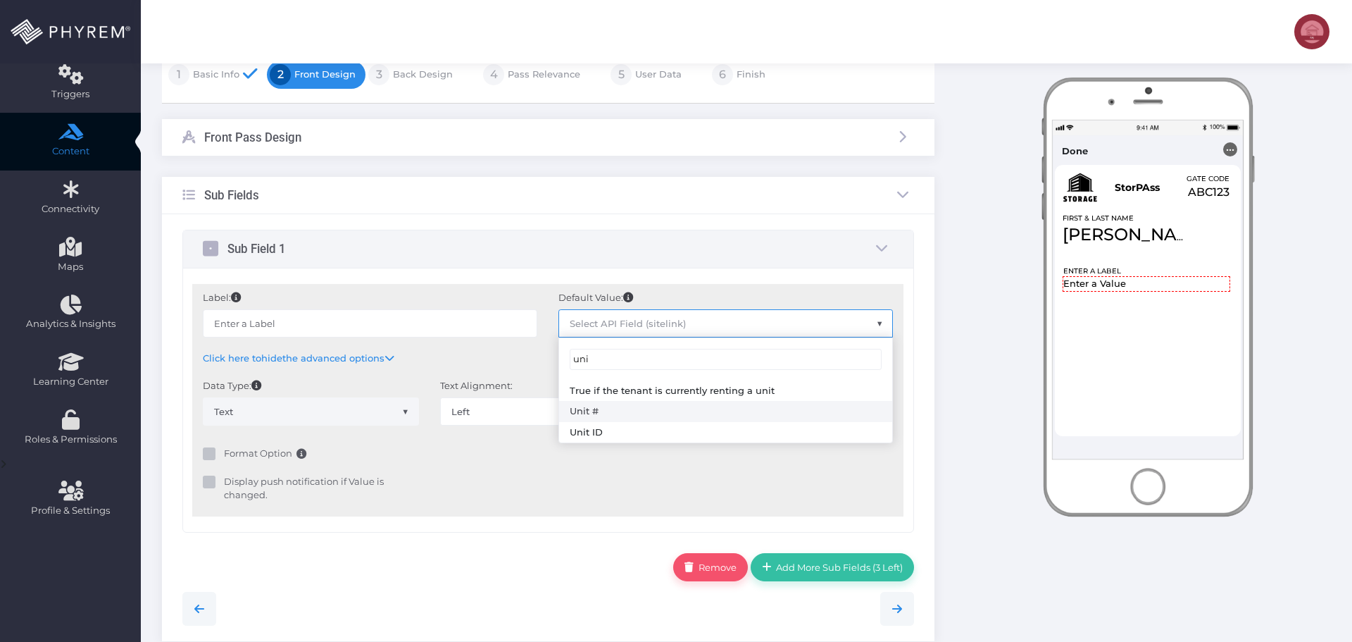
type input "uni"
type input "Unit #"
select select "sUnitName"
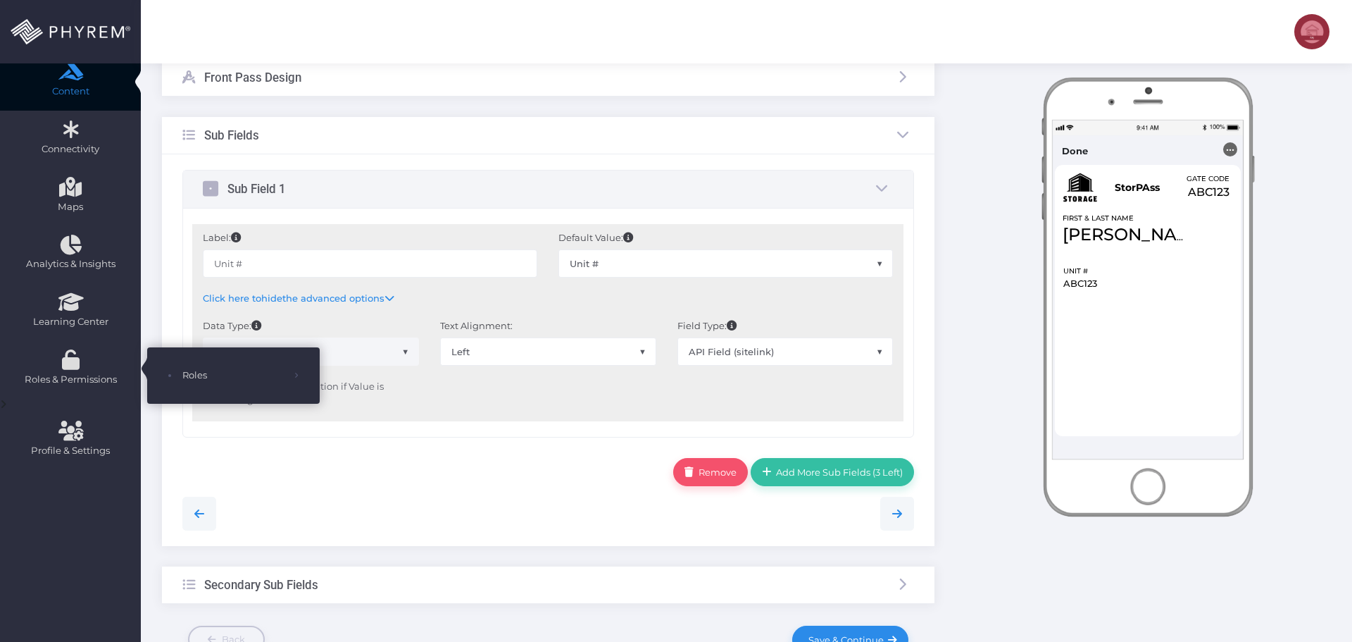
scroll to position [292, 0]
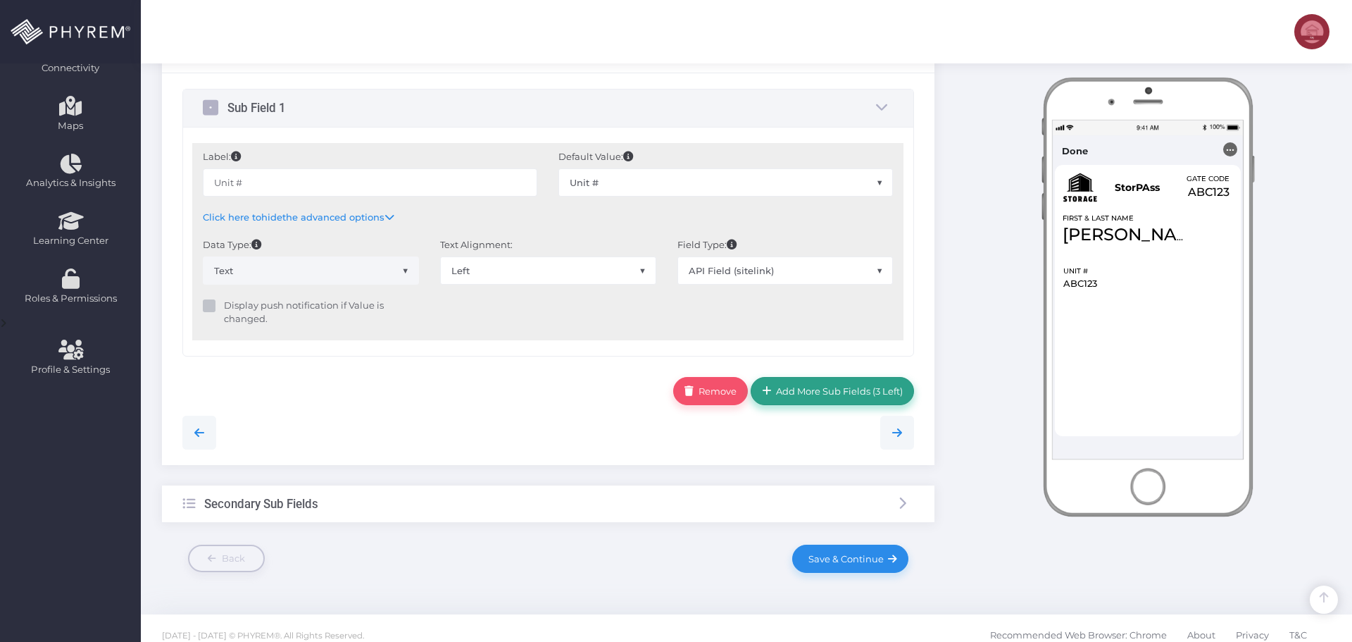
click at [825, 394] on span "Add More Sub Fields (3 Left)" at bounding box center [838, 390] width 132 height 11
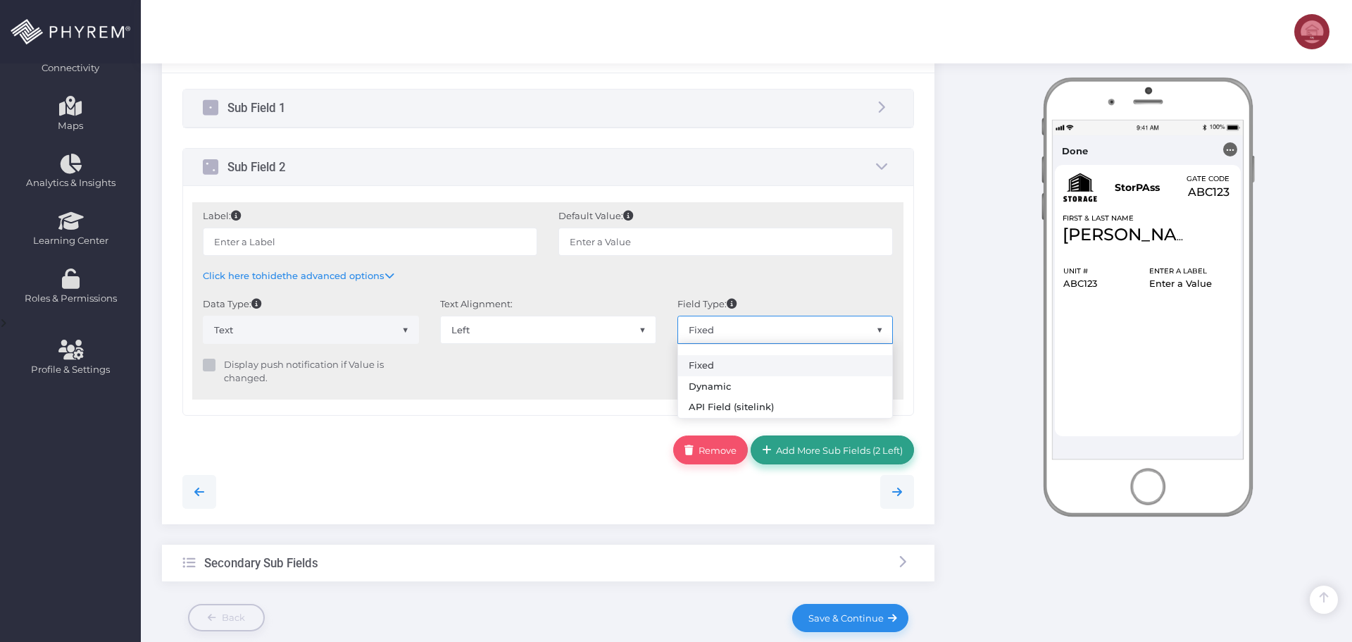
click at [732, 325] on span "Fixed" at bounding box center [785, 329] width 215 height 27
select select "API"
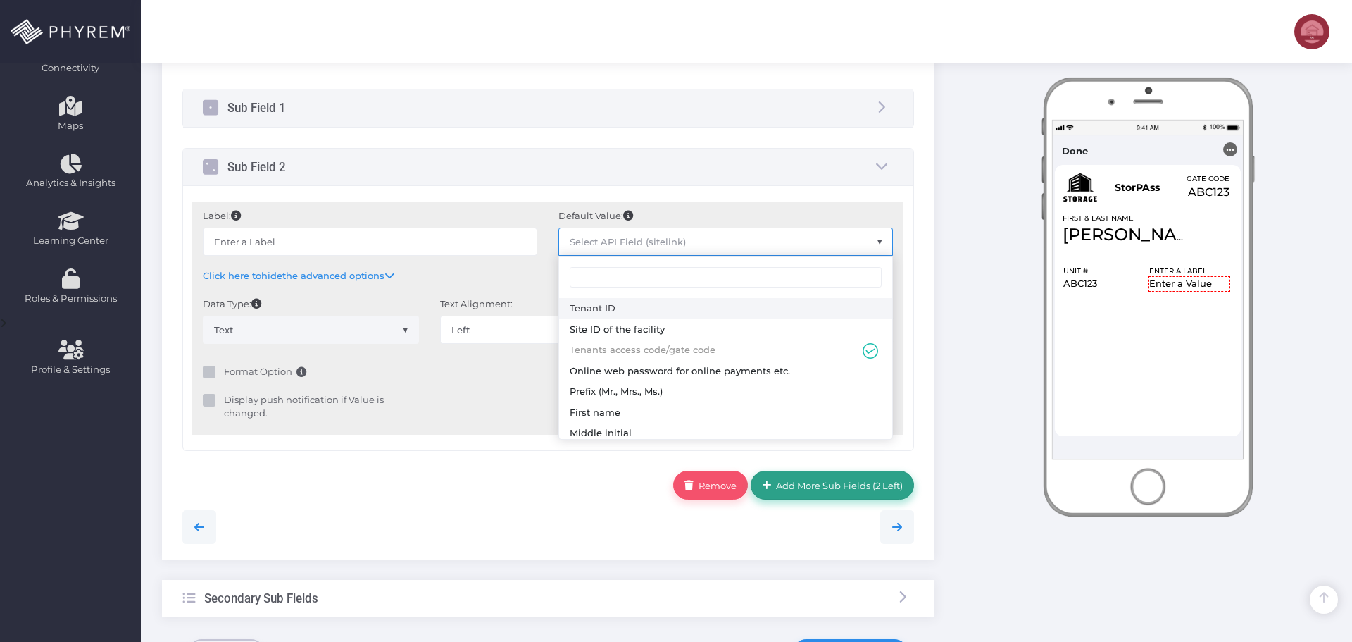
click at [669, 243] on span "Select API Field (sitelink)" at bounding box center [628, 241] width 116 height 11
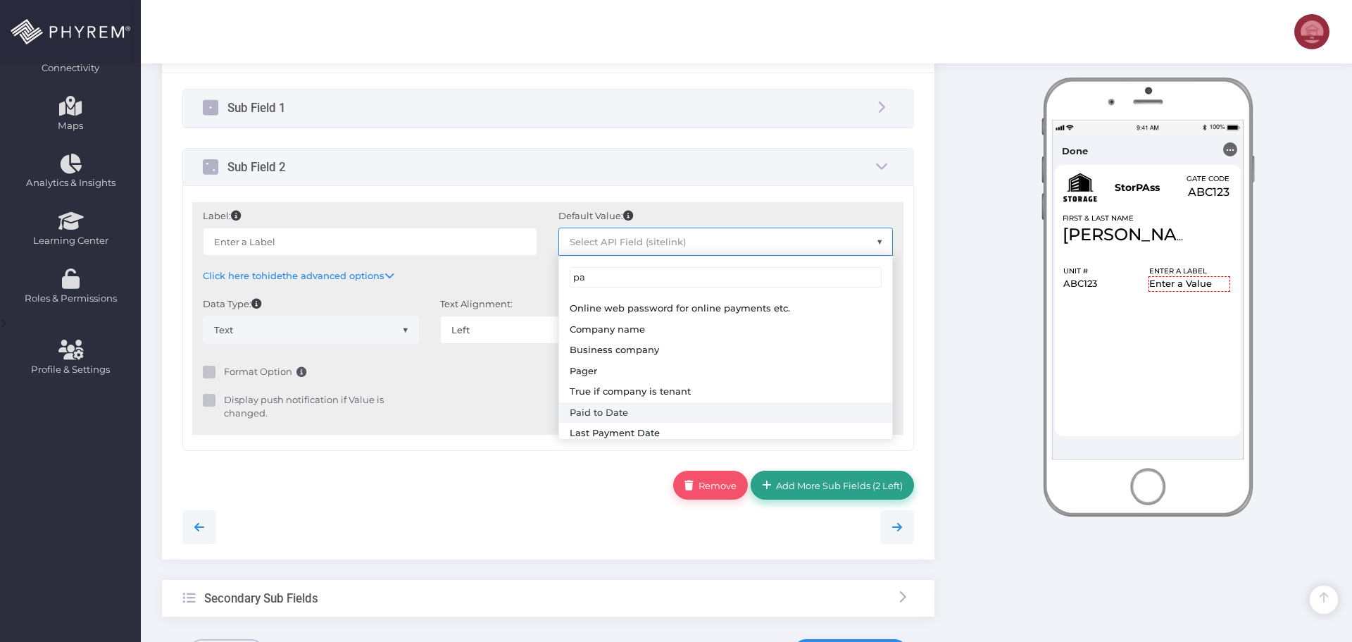
type input "pa"
type input "Paid to Date"
select select "dPaidThru"
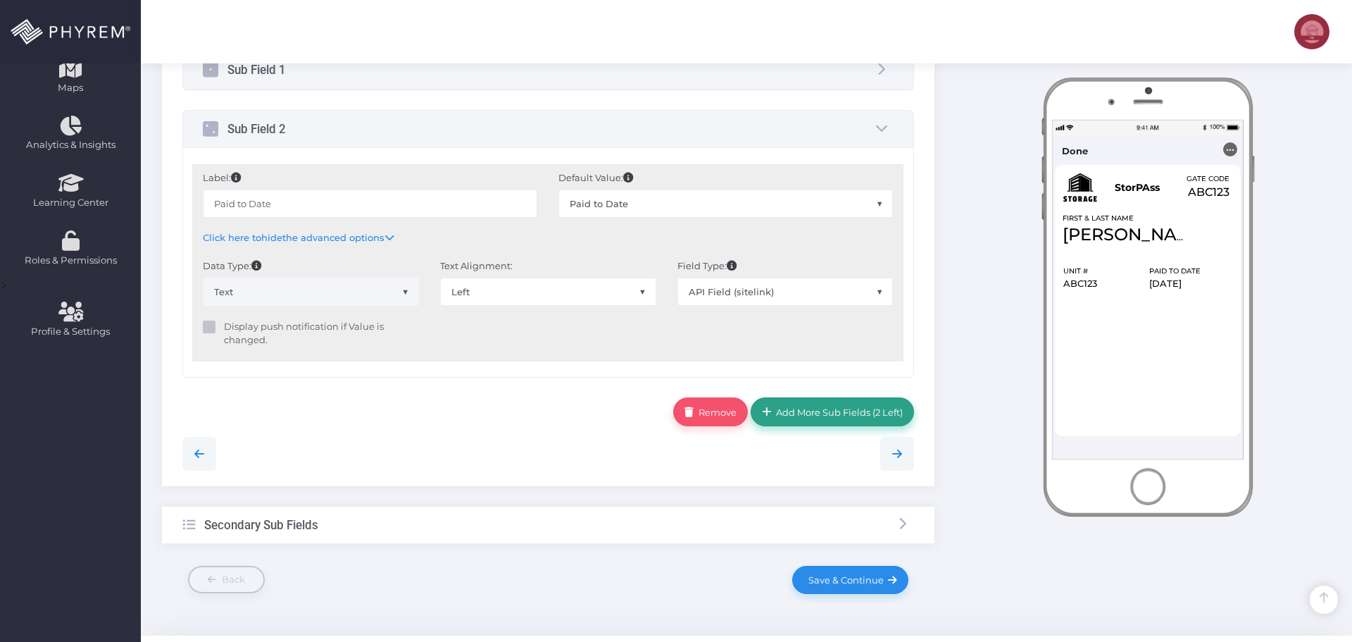
scroll to position [366, 0]
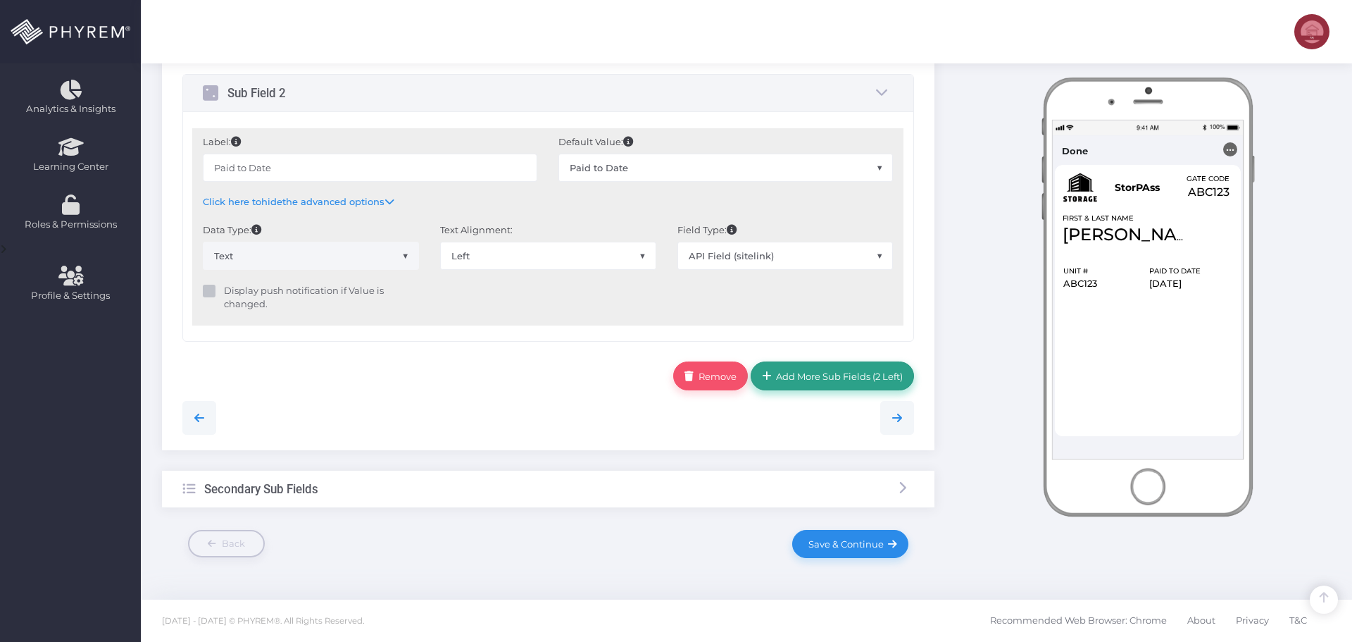
click at [392, 486] on div "Secondary Sub Fields" at bounding box center [548, 488] width 773 height 37
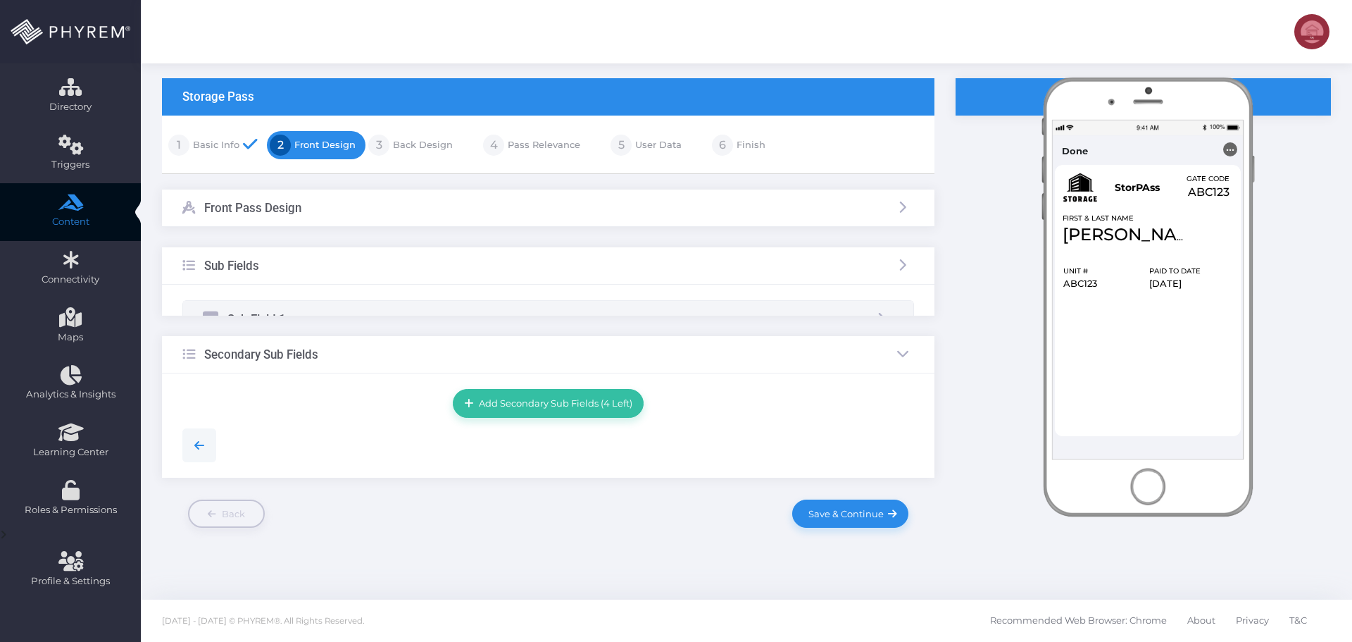
scroll to position [81, 0]
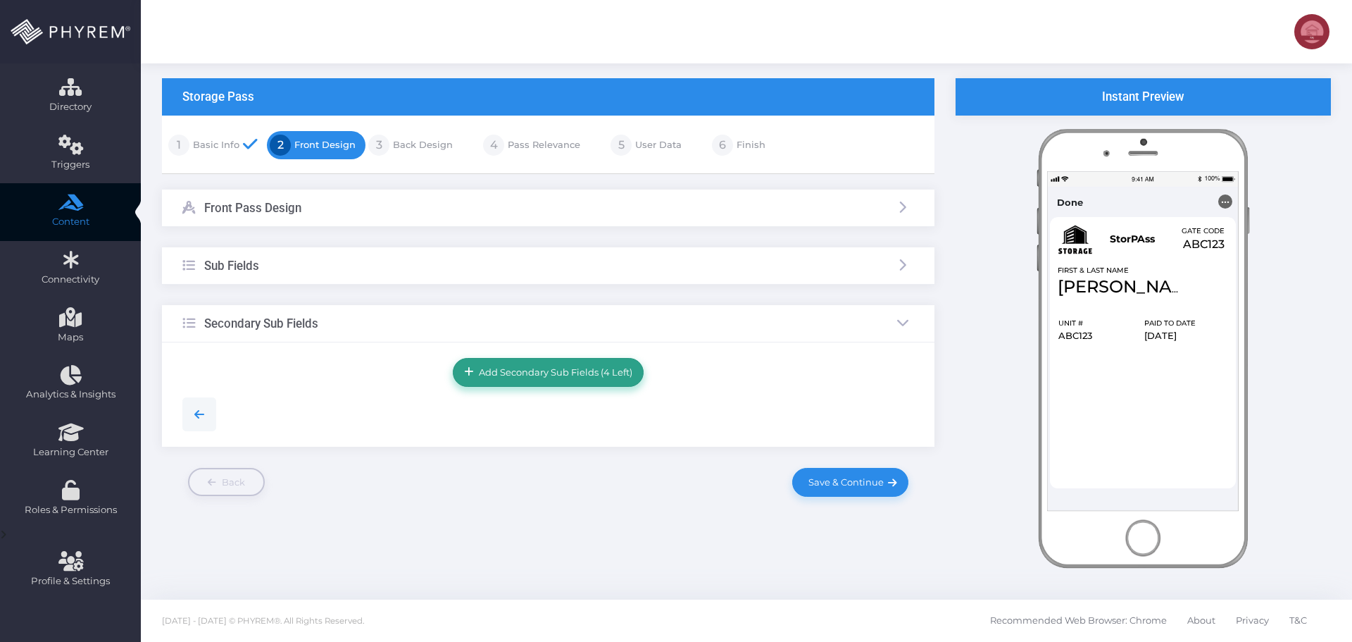
click at [556, 376] on span "Add Secondary Sub Fields (4 Left)" at bounding box center [553, 371] width 158 height 11
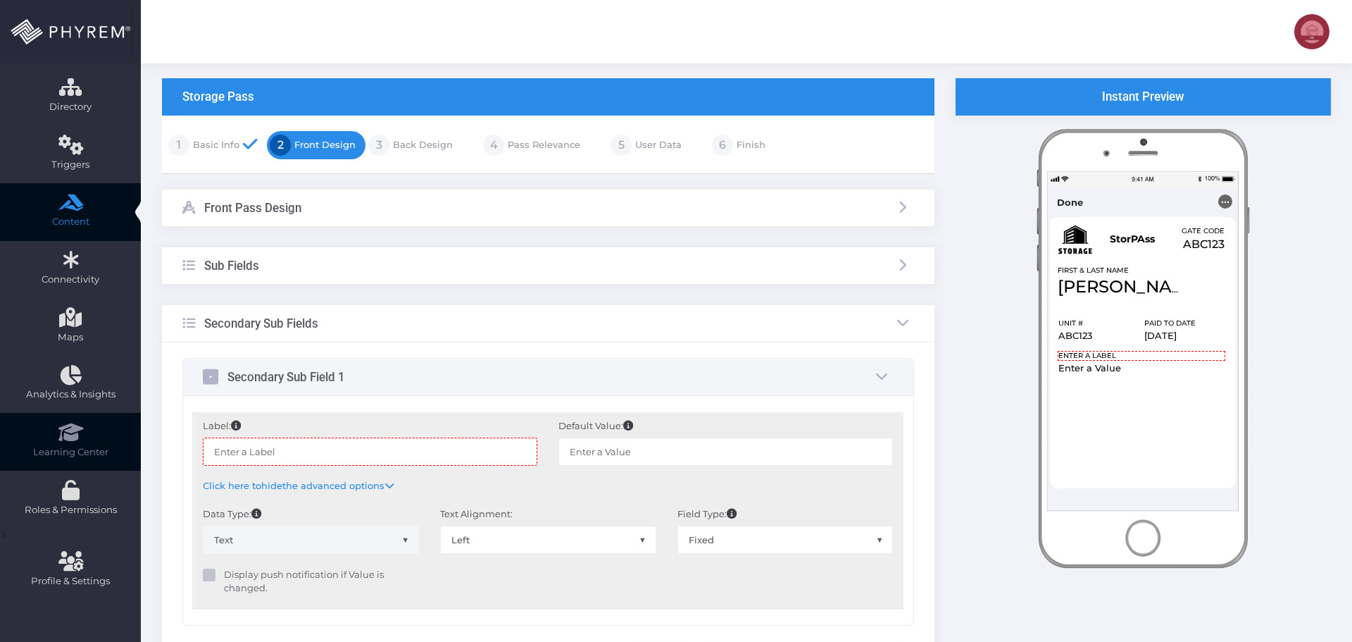
drag, startPoint x: 363, startPoint y: 457, endPoint x: 137, endPoint y: 449, distance: 225.5
click at [139, 449] on div "Dashboard Directory Directory User Manage User(s) Add User View Deleted User(s)…" at bounding box center [676, 393] width 1352 height 949
paste input "To Make Payments and See More Info"
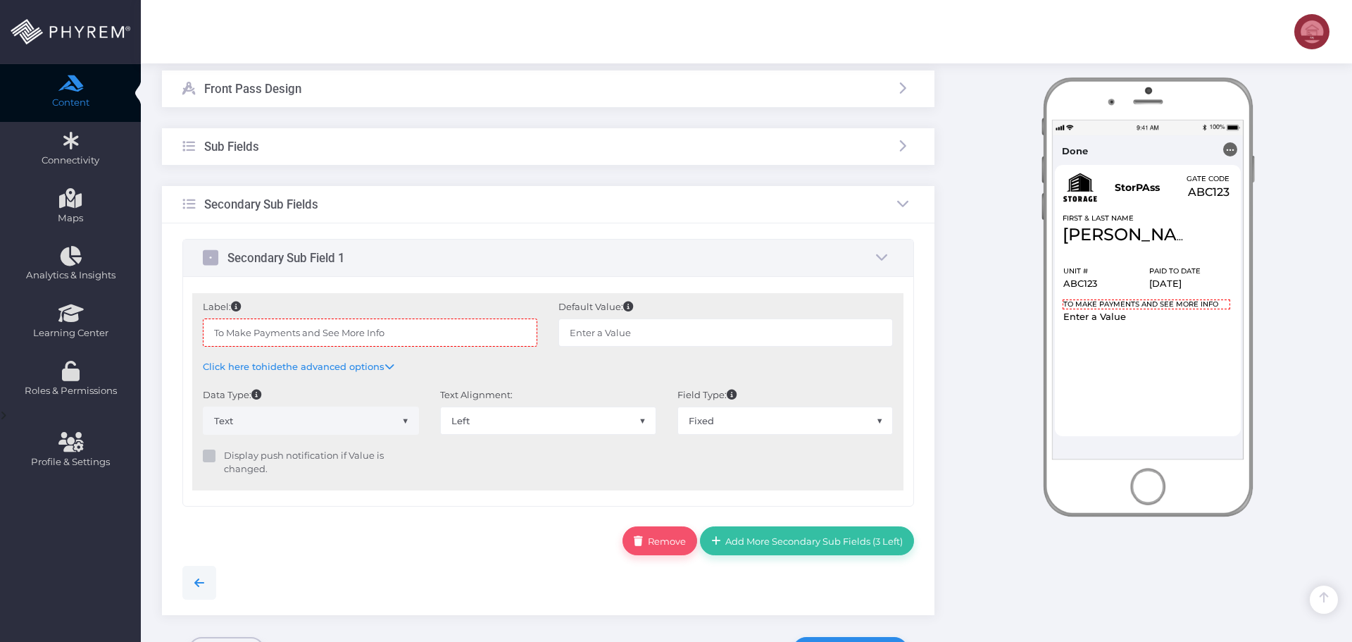
scroll to position [222, 0]
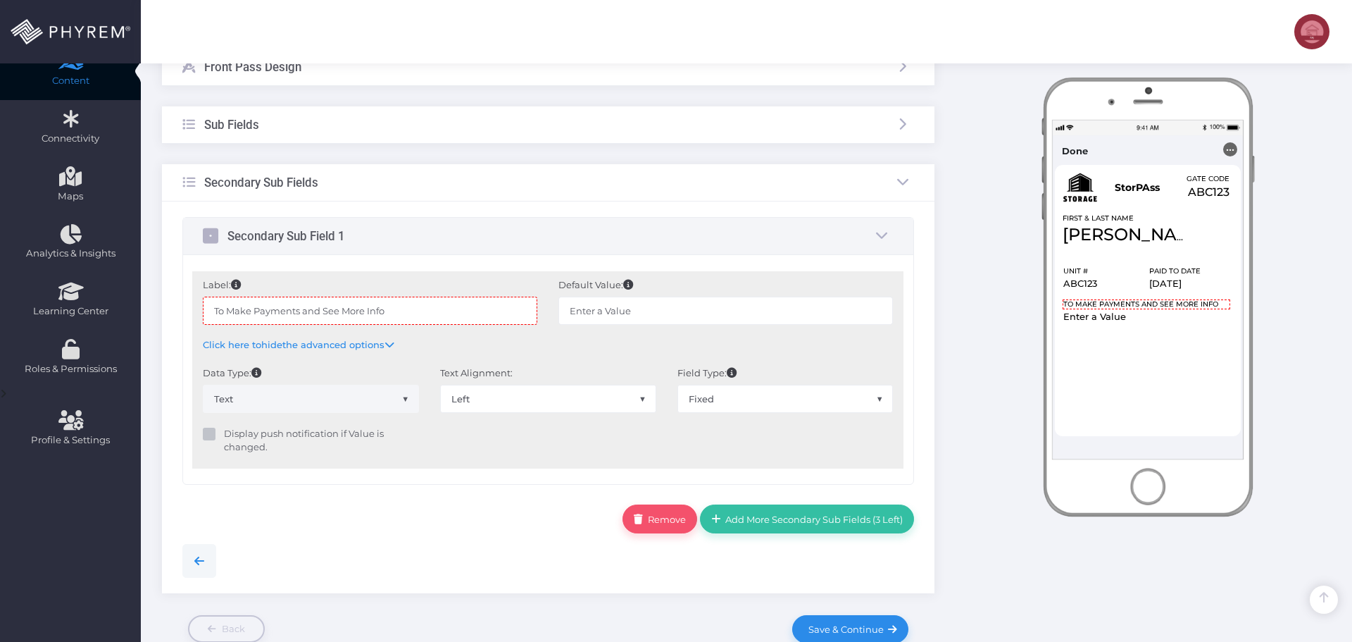
type input "To Make Payments and See More Info"
drag, startPoint x: 673, startPoint y: 305, endPoint x: 658, endPoint y: 310, distance: 16.3
click at [673, 305] on input "Enter a Value" at bounding box center [725, 310] width 335 height 28
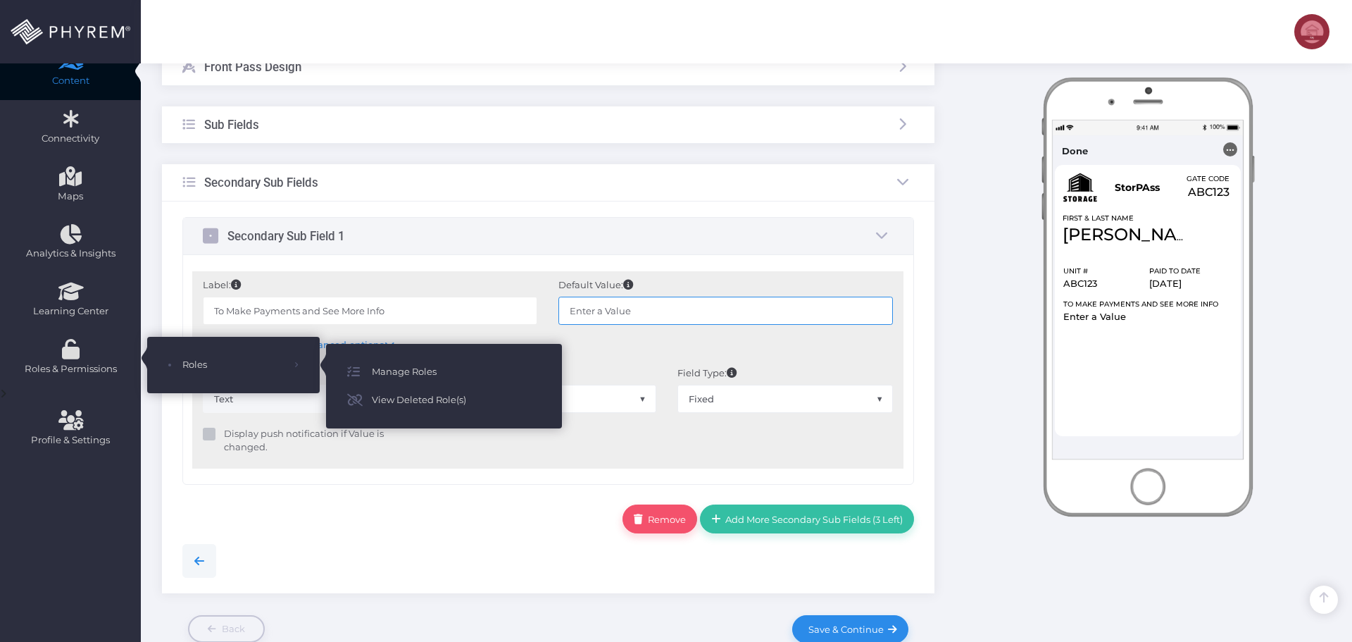
drag, startPoint x: 604, startPoint y: 314, endPoint x: 424, endPoint y: 304, distance: 179.8
click at [424, 304] on div "Label: To Make Payments and See More Info Default Value: Enter a Value Default …" at bounding box center [547, 318] width 711 height 95
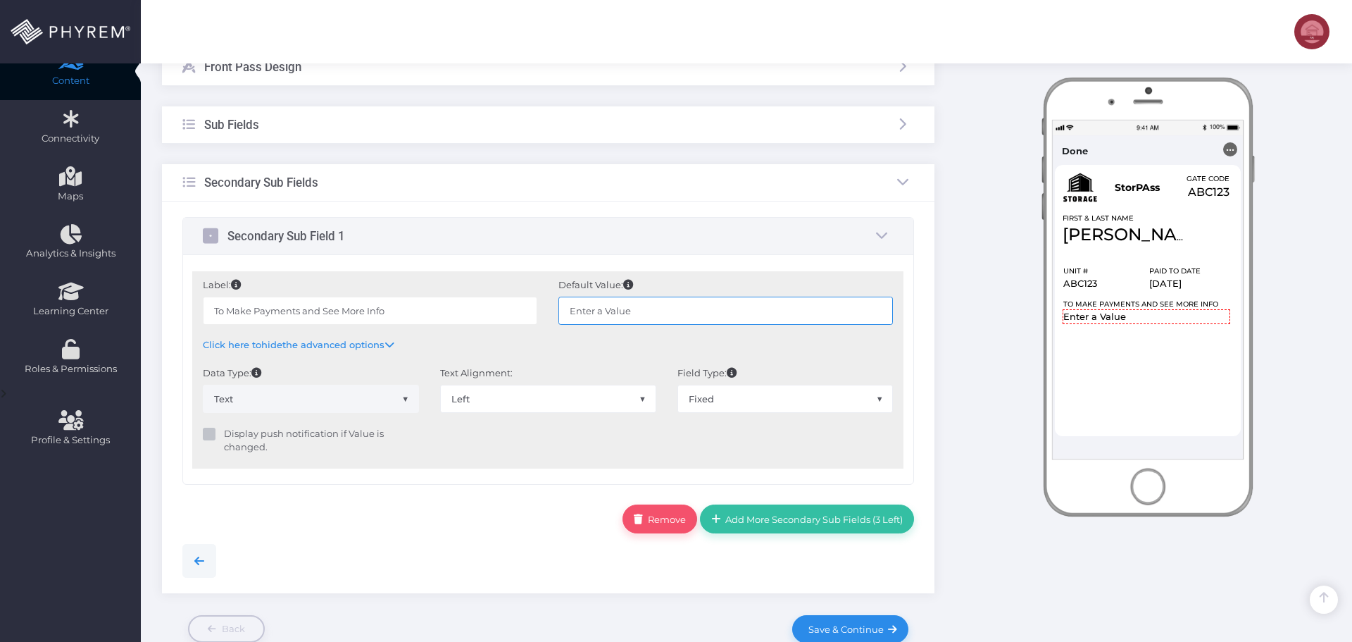
paste input "Tap the Menu Icon"
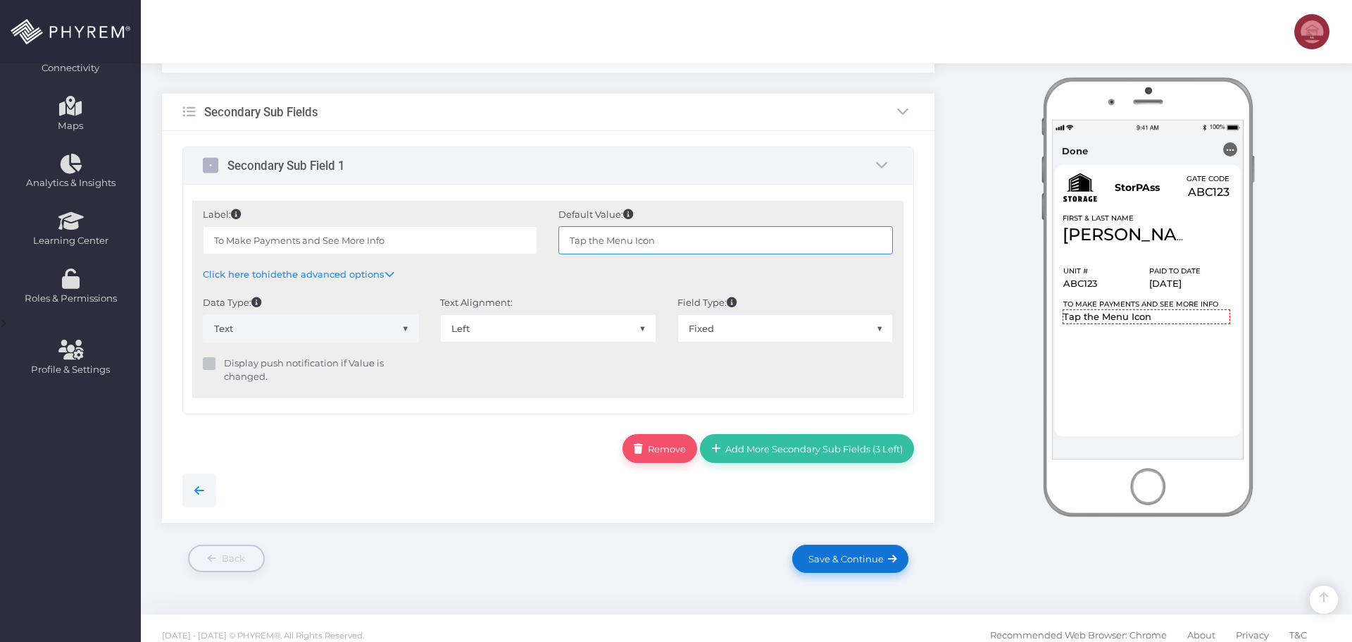
type input "Tap the Menu Icon"
click at [835, 559] on span "Save & Continue" at bounding box center [844, 558] width 80 height 11
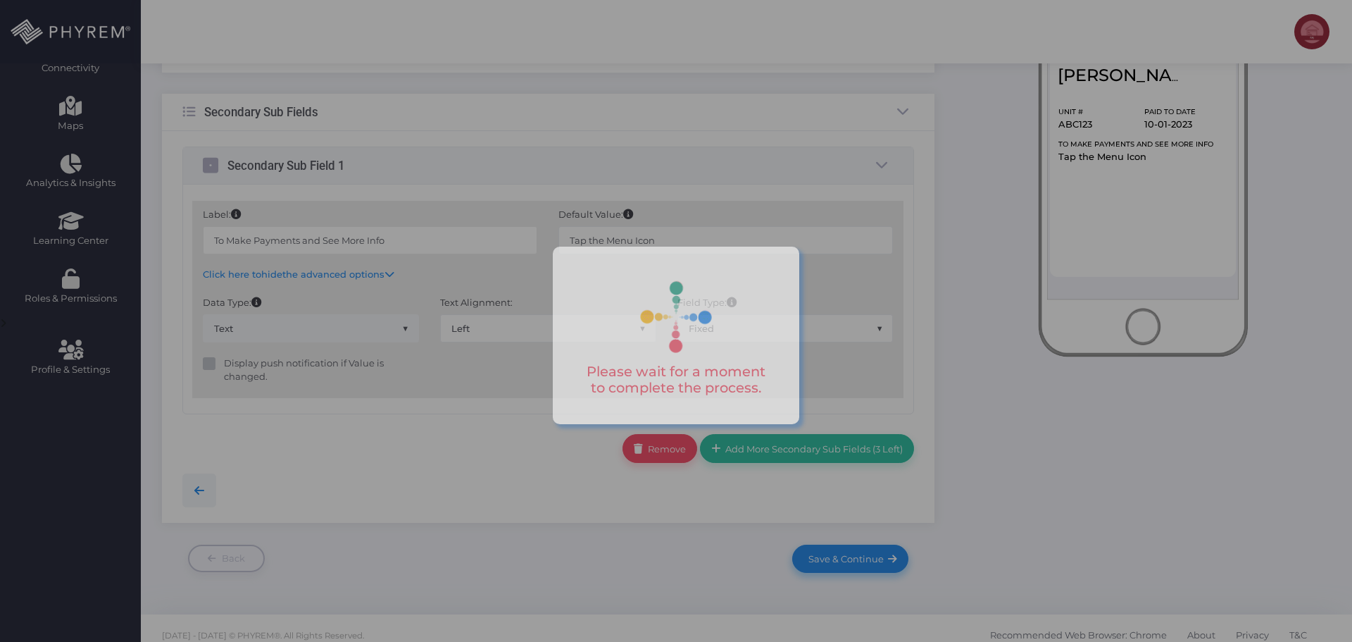
scroll to position [0, 0]
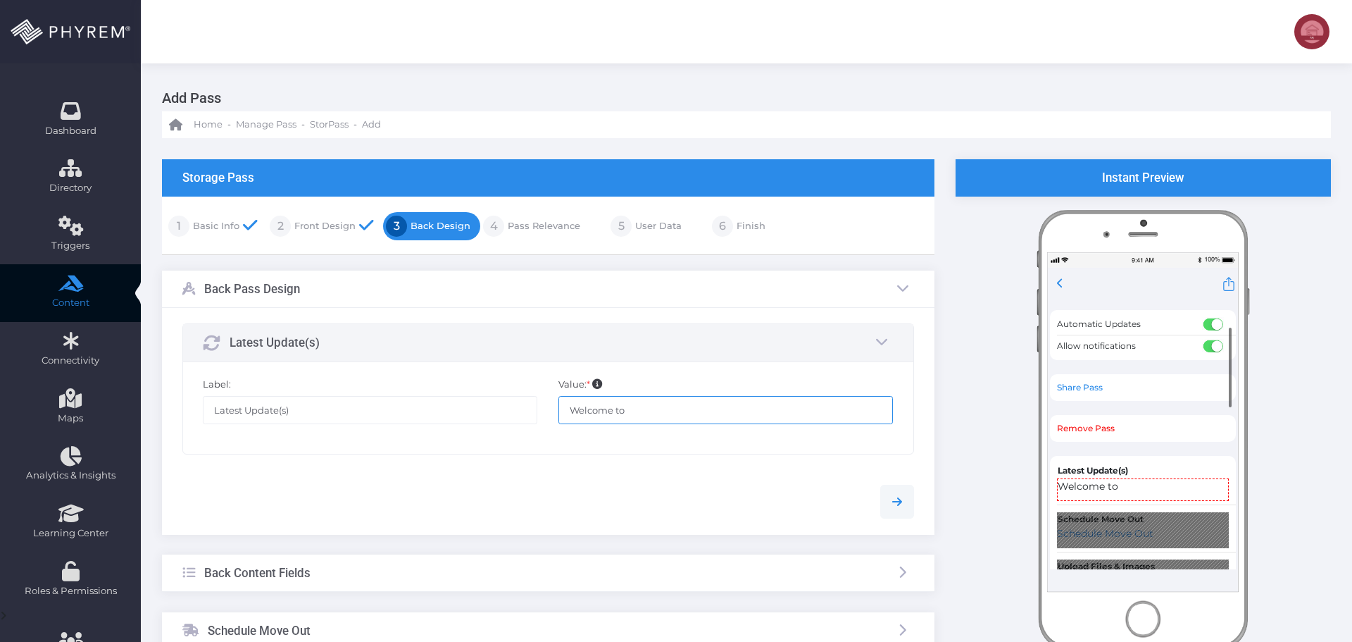
drag, startPoint x: 677, startPoint y: 406, endPoint x: 470, endPoint y: 407, distance: 207.0
click at [450, 405] on div "Label: Latest Update(s) Value: * Welcome to" at bounding box center [547, 407] width 711 height 61
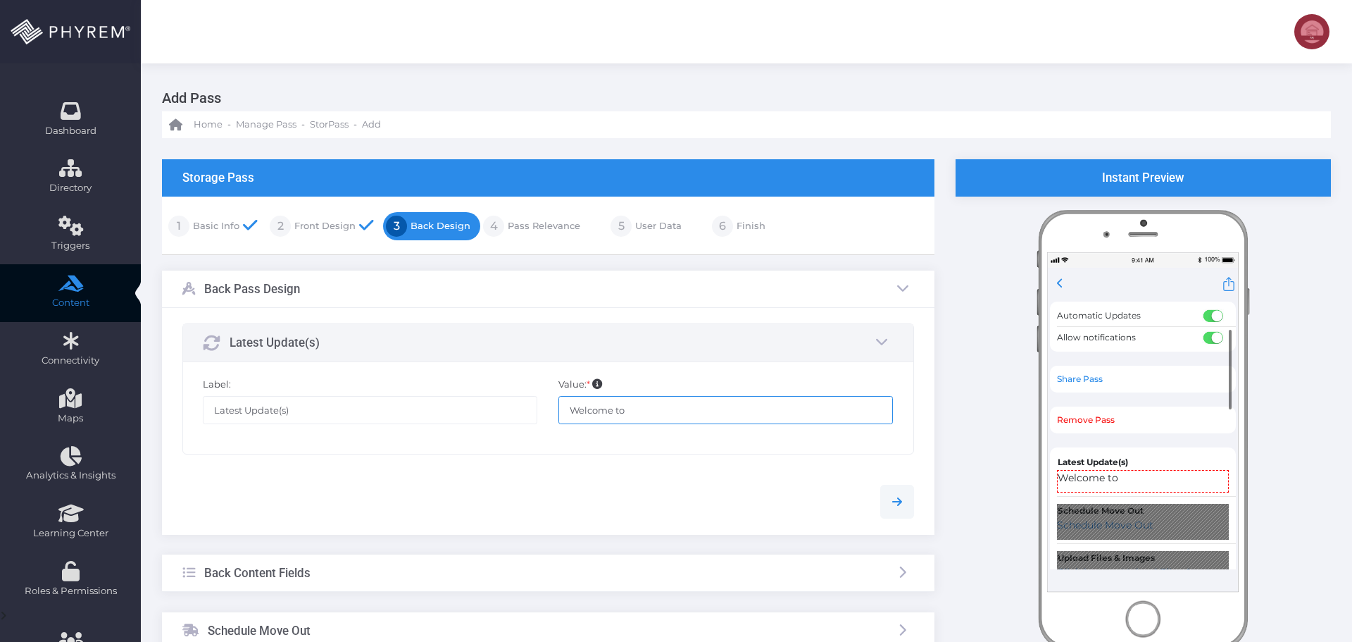
paste input "ABC Self Storage"
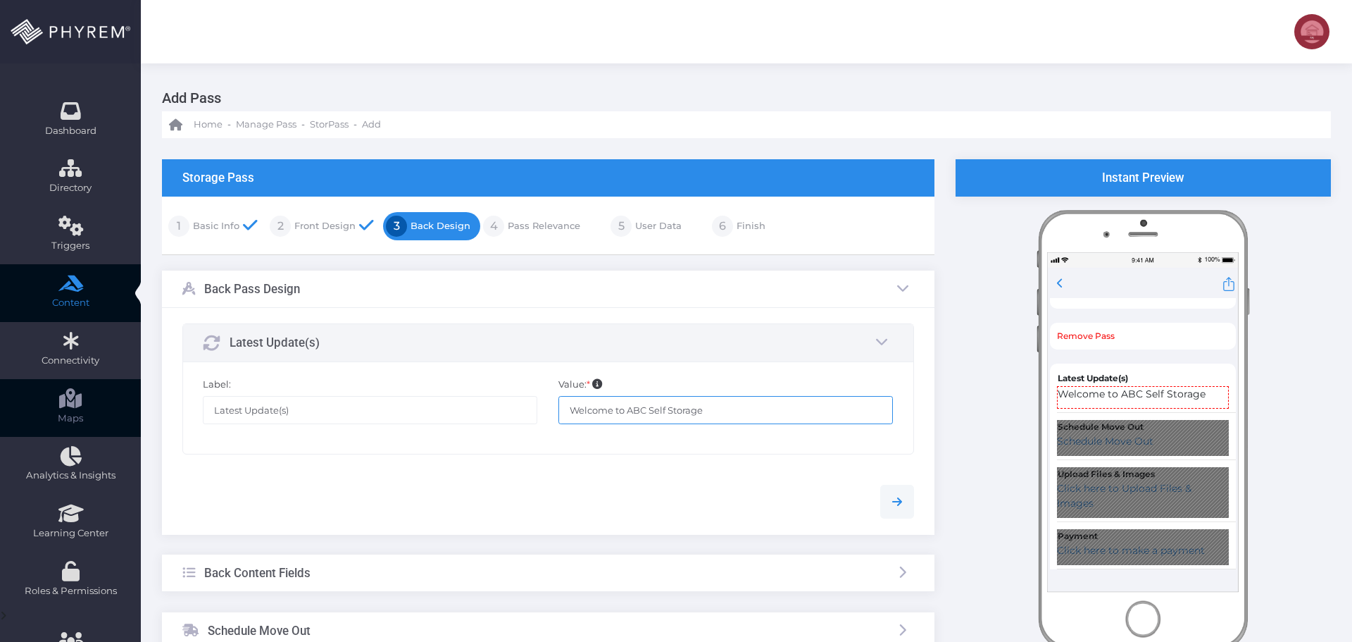
type input "Welcome to ABC Self Storage"
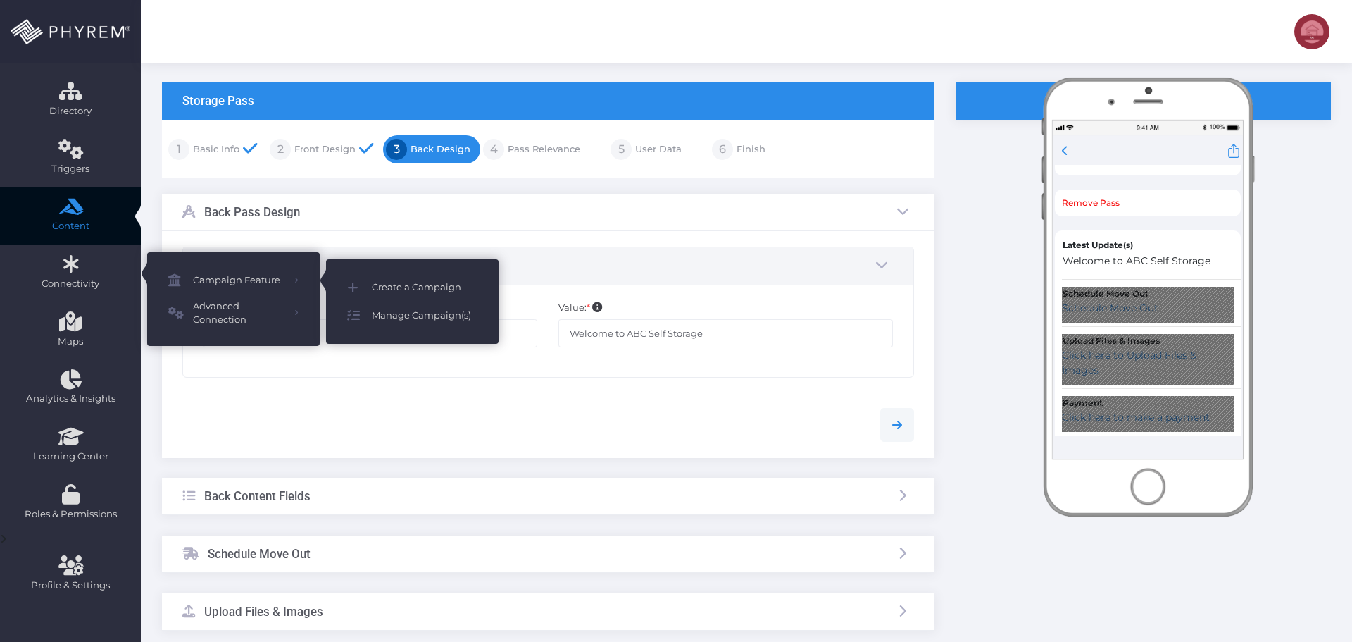
scroll to position [211, 0]
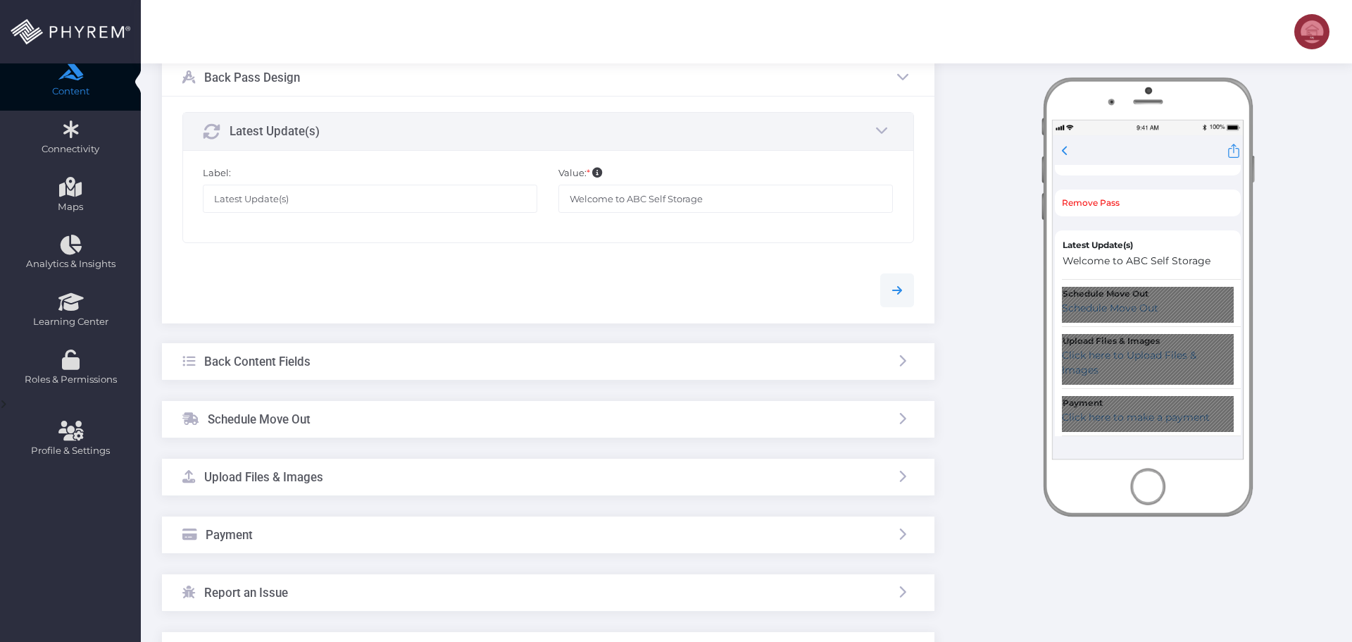
click at [420, 362] on div "Back Content Fields" at bounding box center [548, 361] width 773 height 37
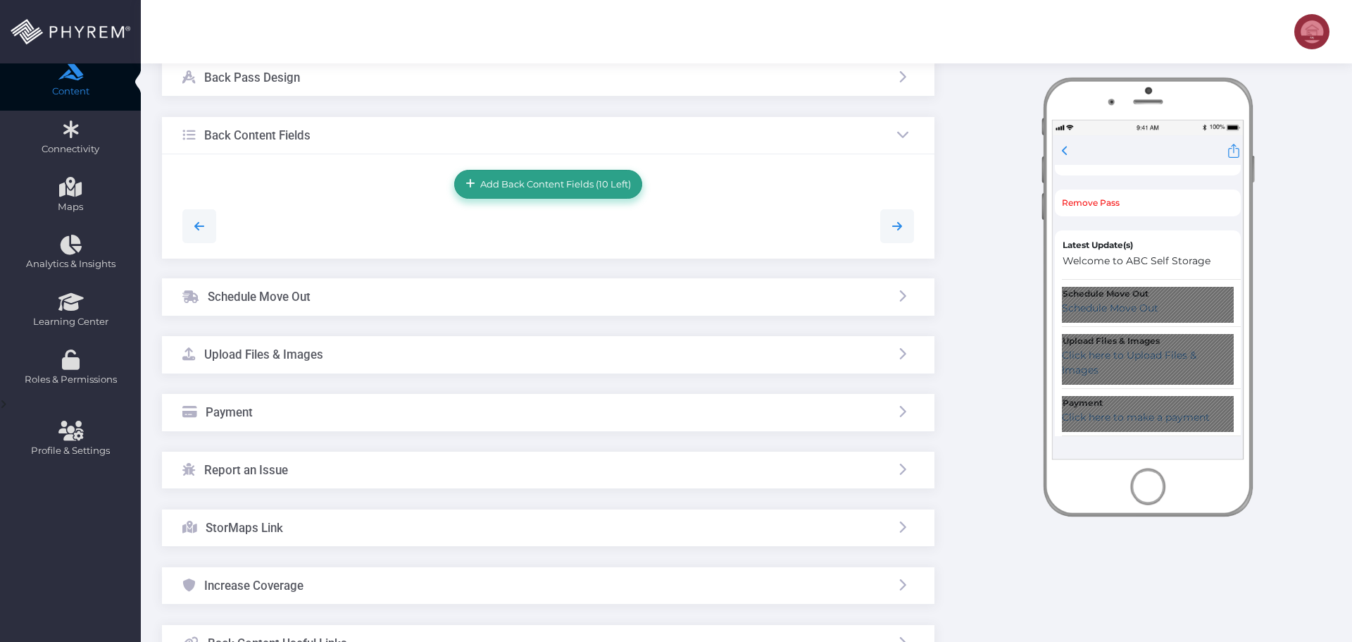
click at [535, 184] on span "Add Back Content Fields (10 Left)" at bounding box center [553, 183] width 156 height 11
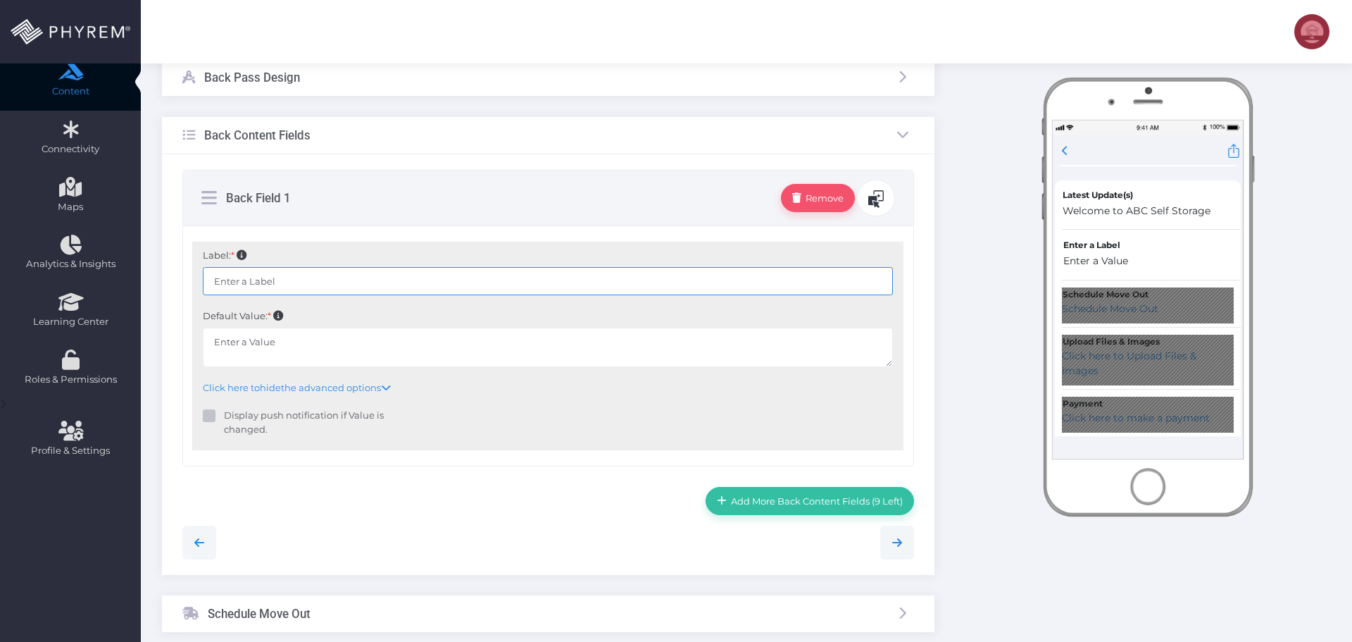
drag, startPoint x: 328, startPoint y: 275, endPoint x: -4, endPoint y: 273, distance: 331.7
click at [0, 273] on html "Rod Allen Javier Rod Allen Javier PhyremTesting+B019@gmail.com Account ID: 4804…" at bounding box center [676, 110] width 1352 height 642
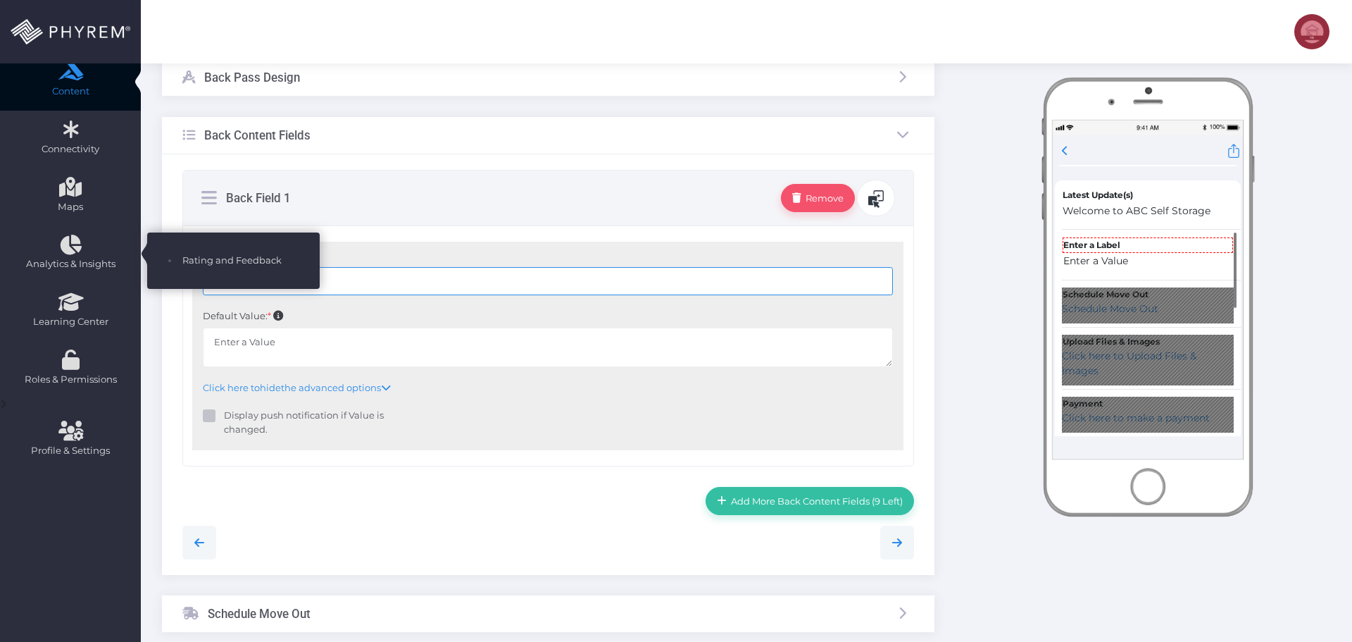
paste input "Location Address"
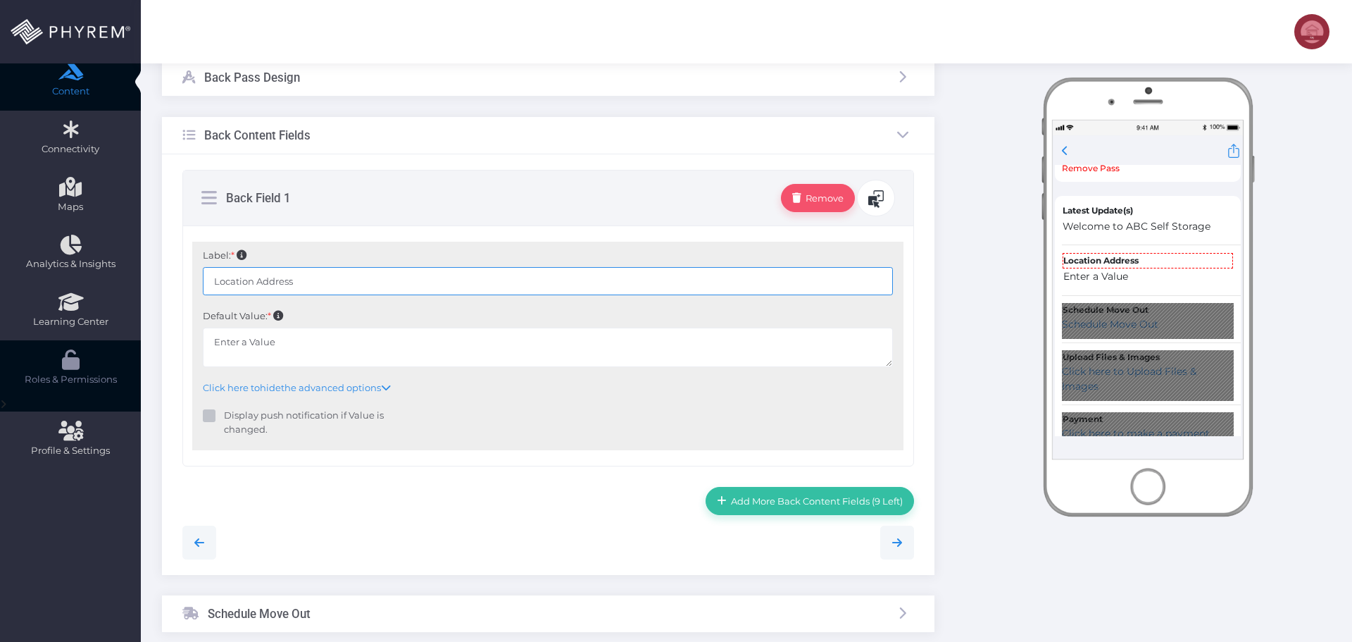
type input "Location Address"
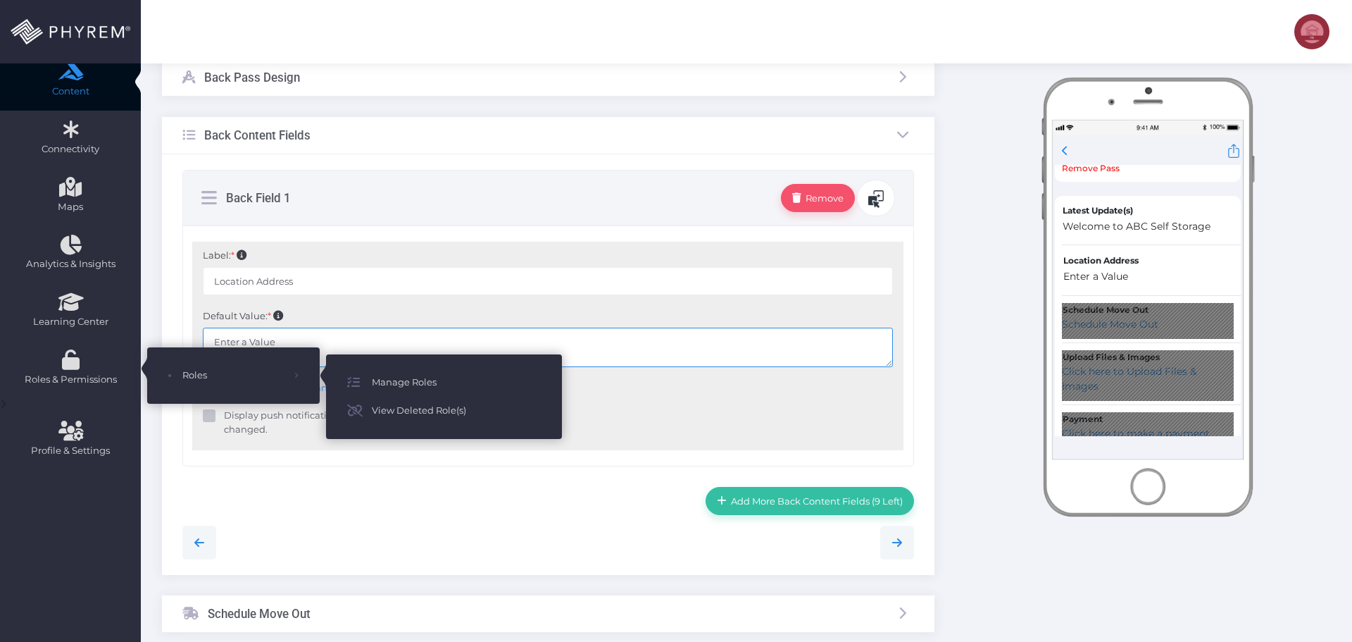
click at [323, 344] on textarea "Enter a Value" at bounding box center [548, 347] width 690 height 40
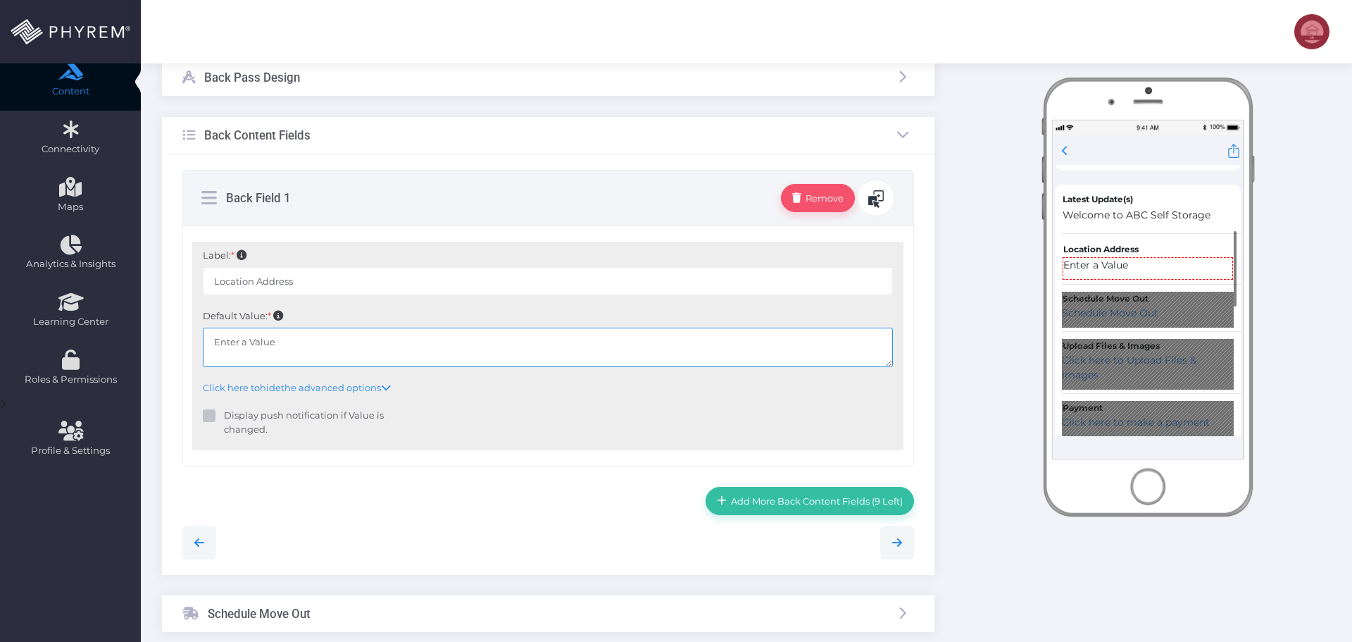
paste textarea "12345 W 1st St Tucson, AZ 85677"
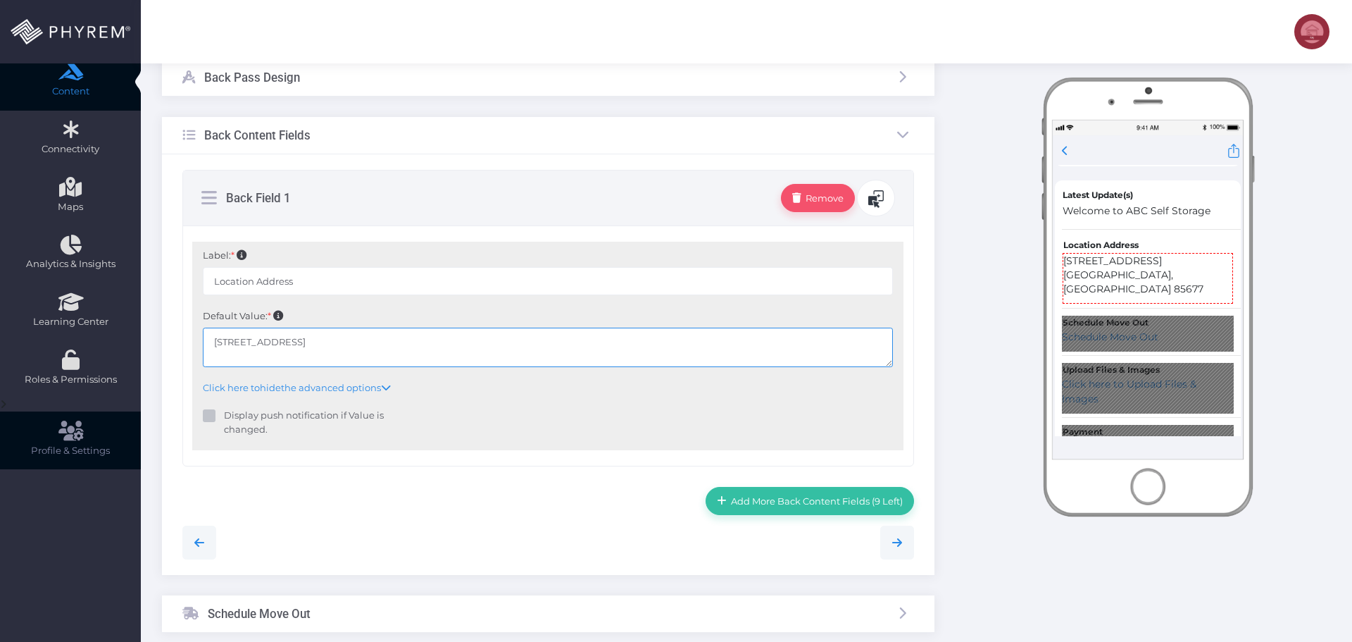
type textarea "12345 W 1st St Tucson, AZ 85677"
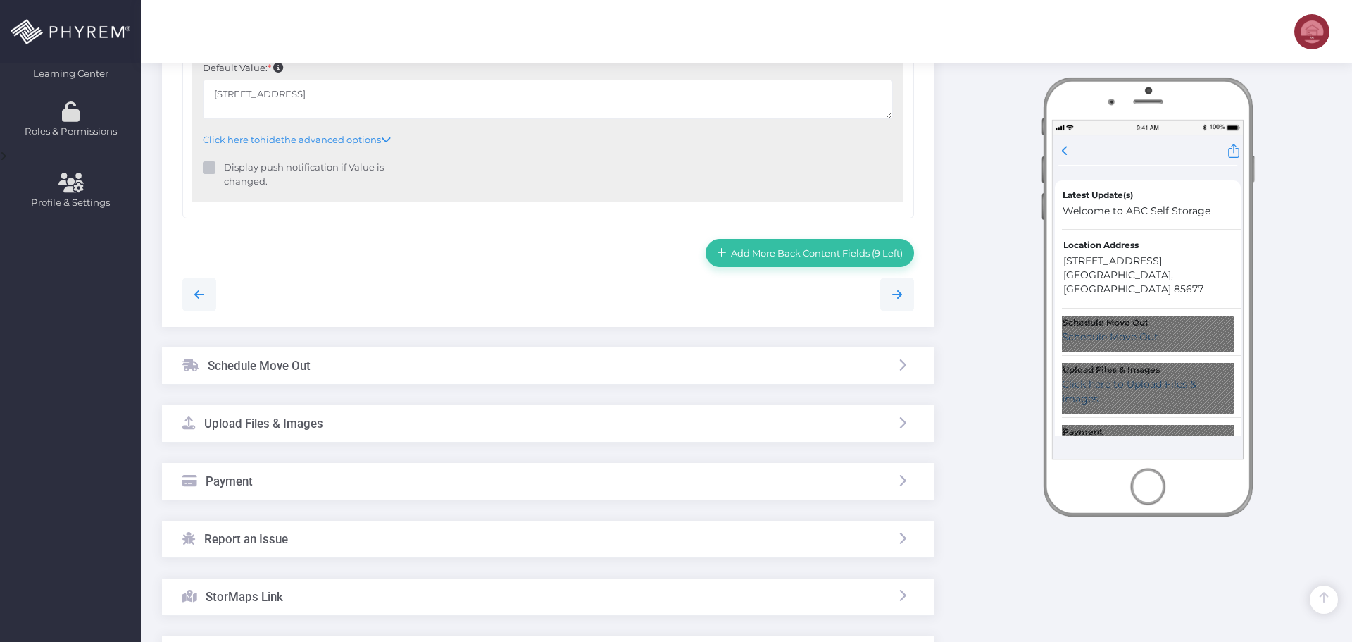
scroll to position [493, 0]
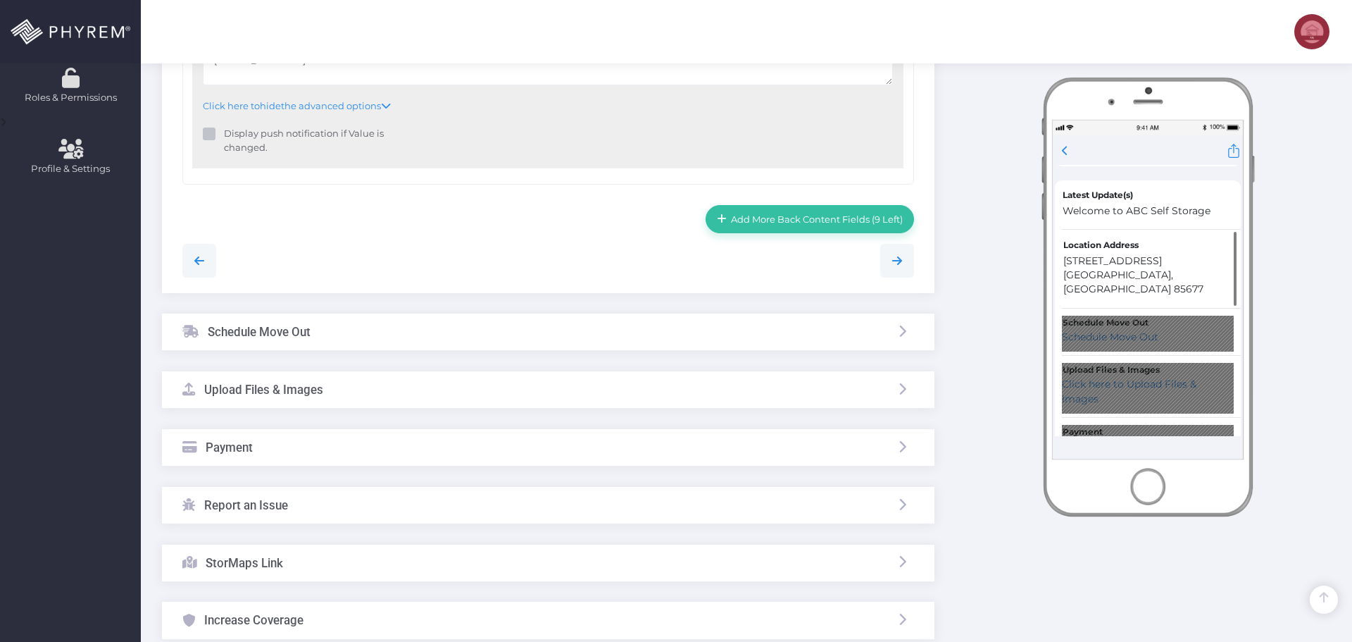
click at [377, 330] on div "Schedule Move Out" at bounding box center [548, 331] width 773 height 37
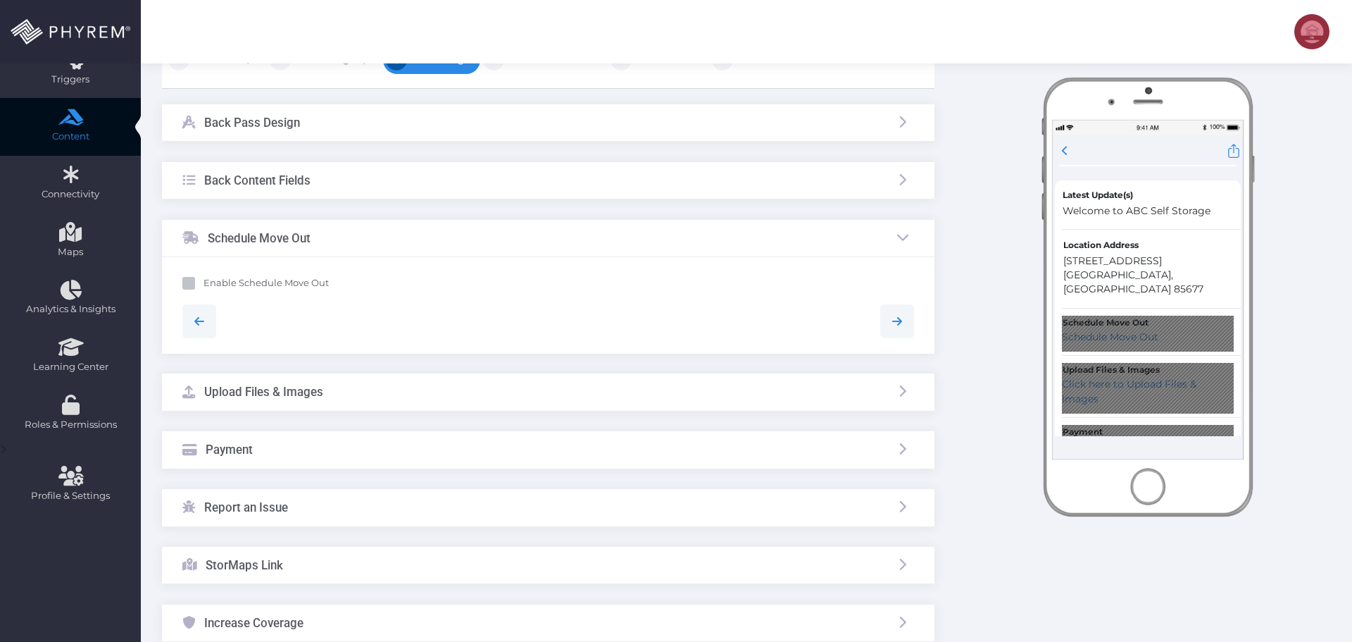
scroll to position [192, 0]
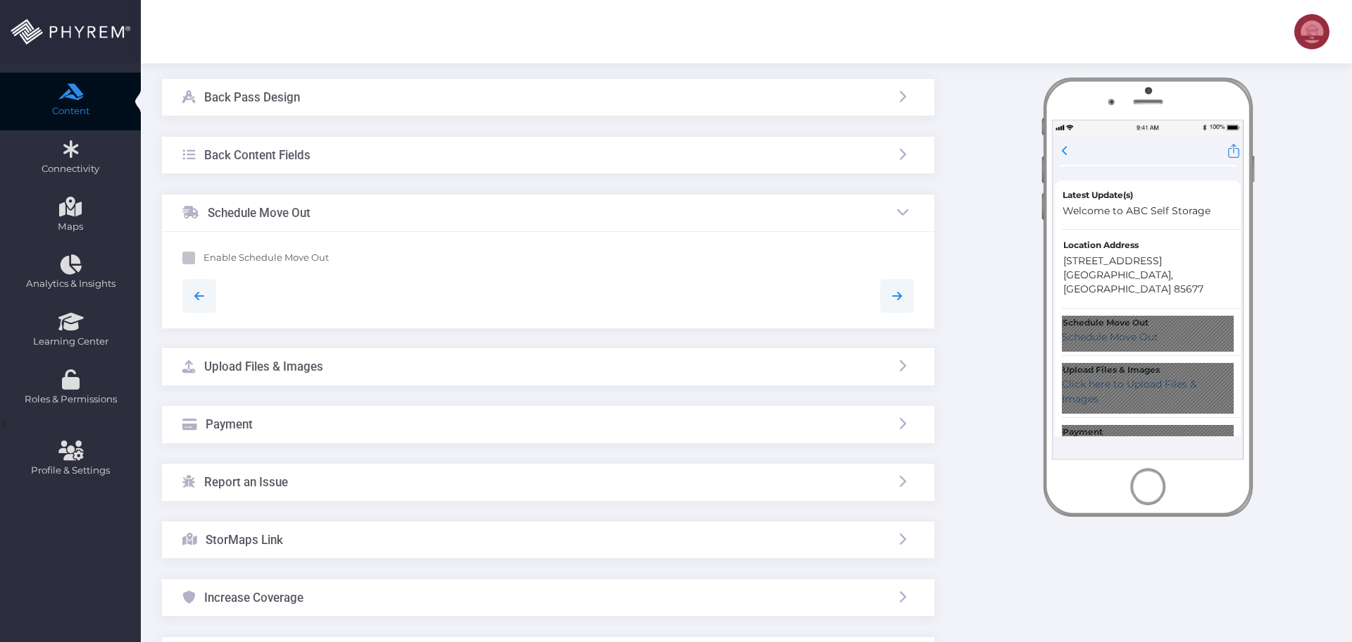
click at [356, 365] on div "Upload Files & Images" at bounding box center [548, 366] width 773 height 37
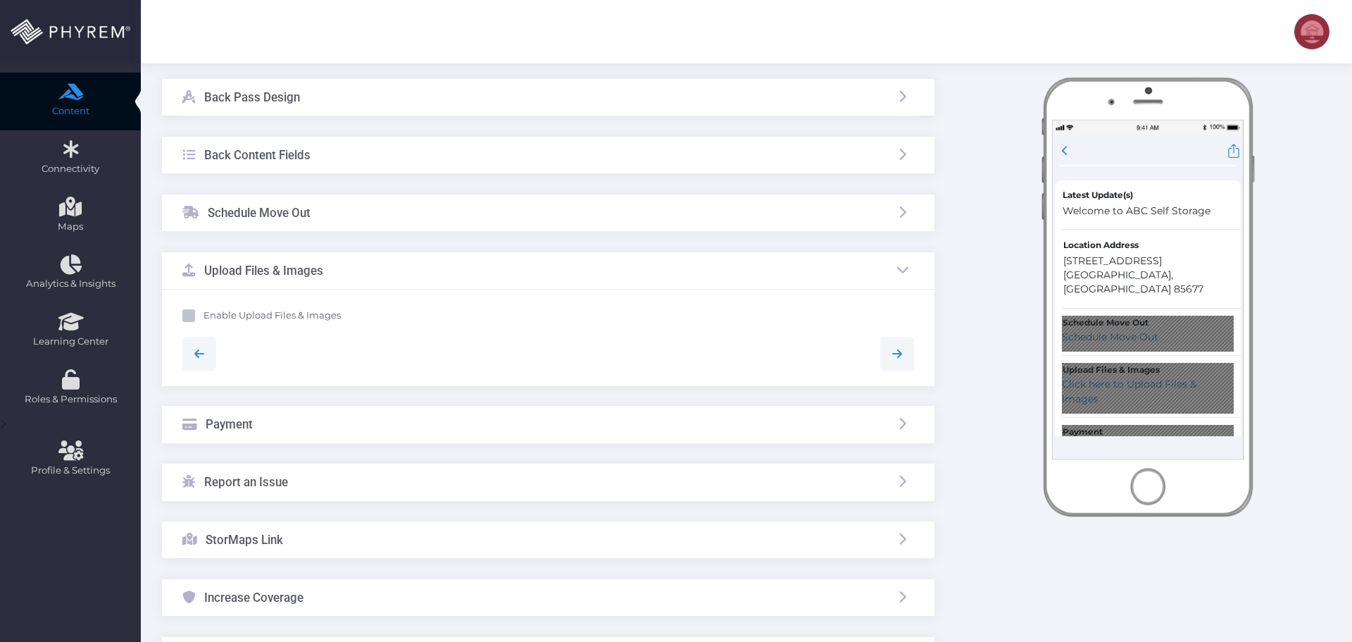
click at [270, 315] on b "Enable Upload Files & Images" at bounding box center [272, 314] width 137 height 11
click at [213, 315] on input "Enable Upload Files & Images" at bounding box center [208, 312] width 9 height 9
checkbox input "true"
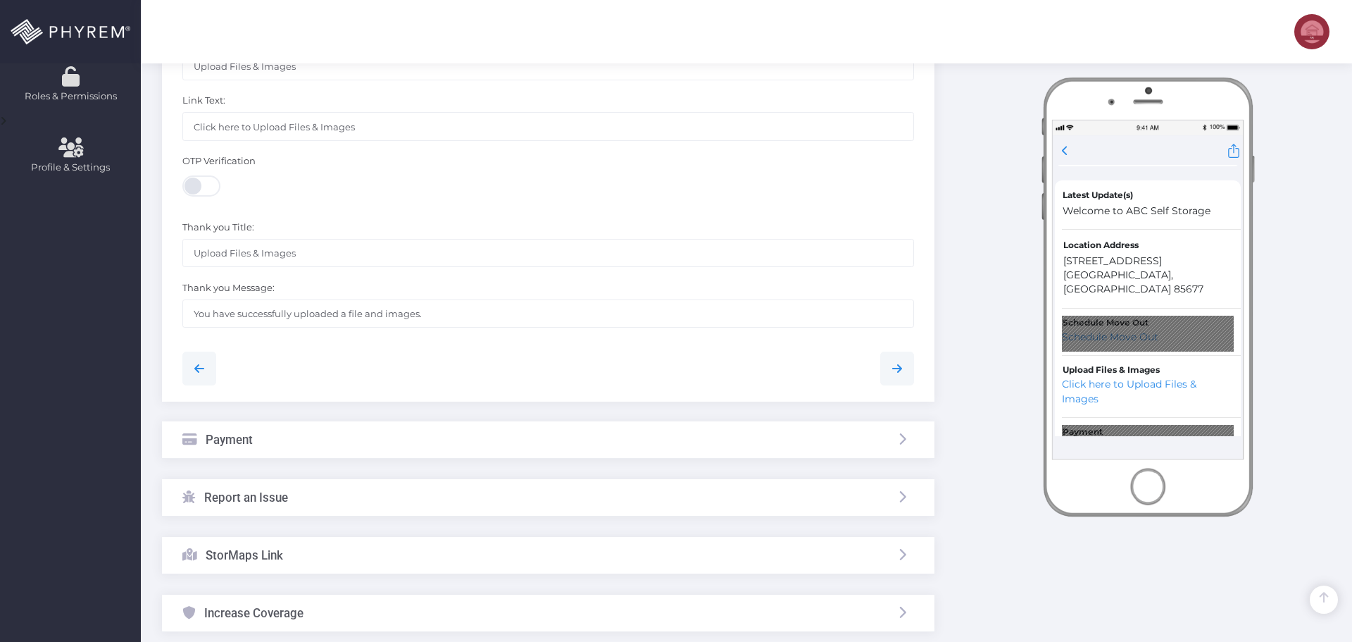
scroll to position [614, 0]
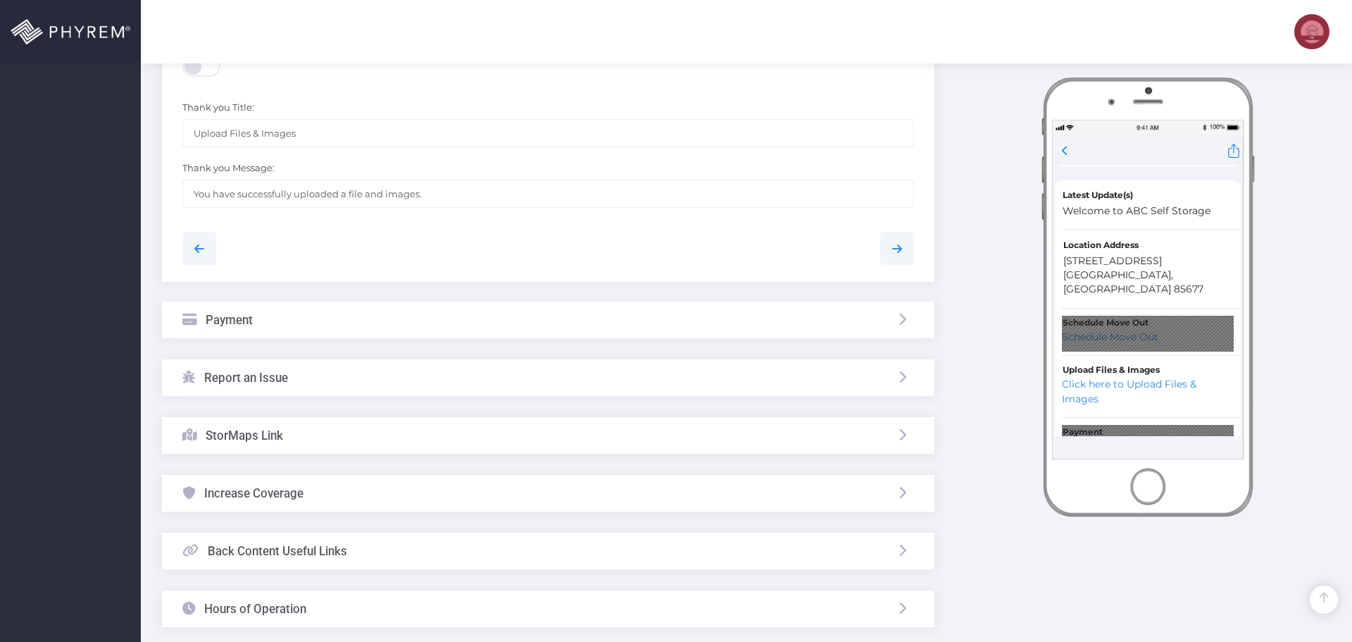
click at [329, 323] on div "Payment" at bounding box center [548, 319] width 773 height 37
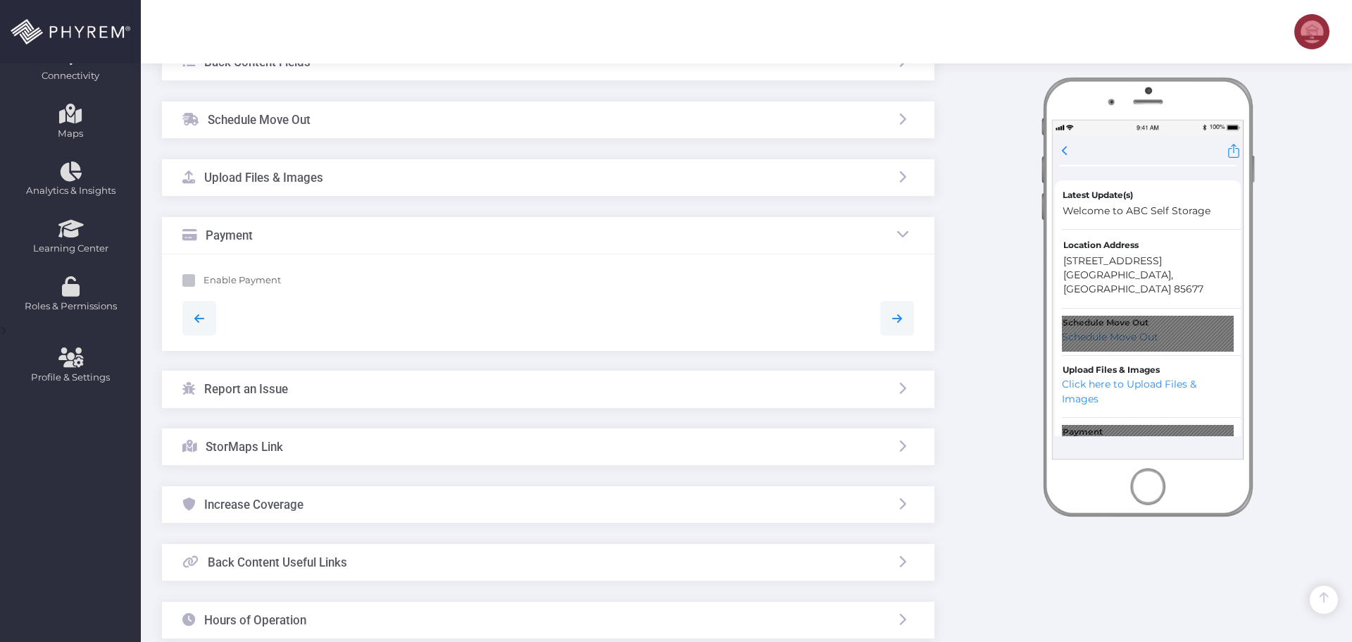
scroll to position [262, 0]
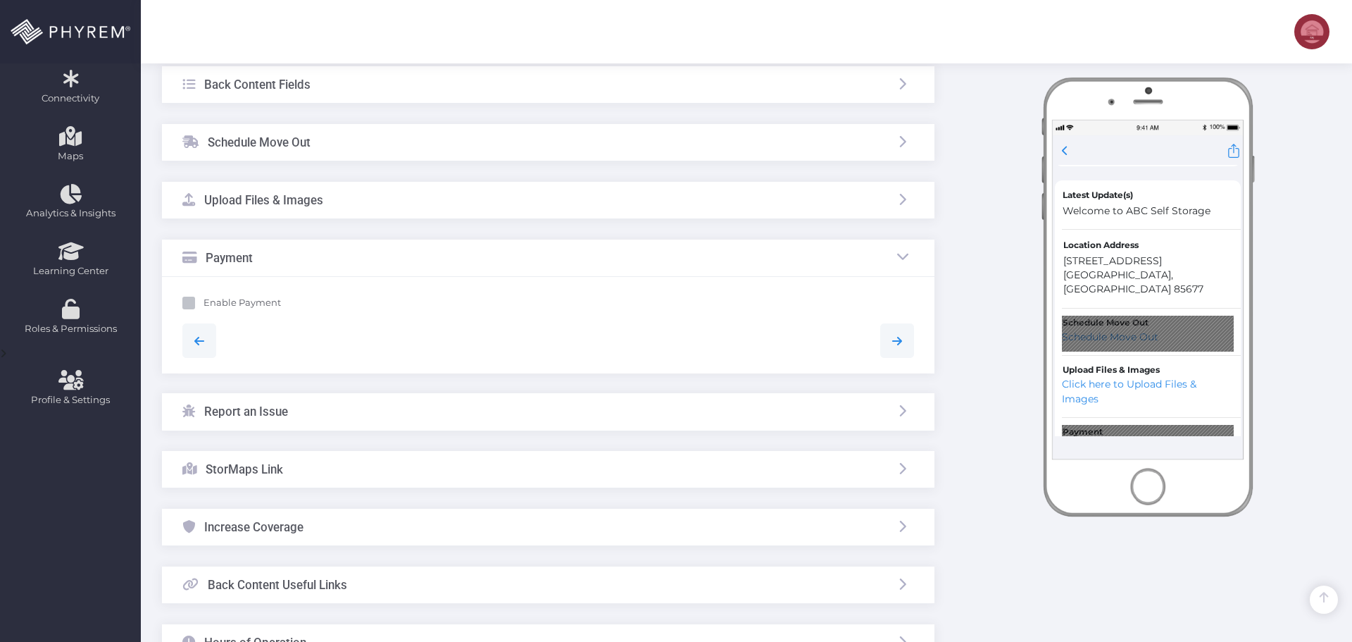
click at [237, 305] on b "Enable Payment" at bounding box center [242, 301] width 77 height 11
click at [213, 305] on input "Enable Payment" at bounding box center [208, 300] width 9 height 9
checkbox input "true"
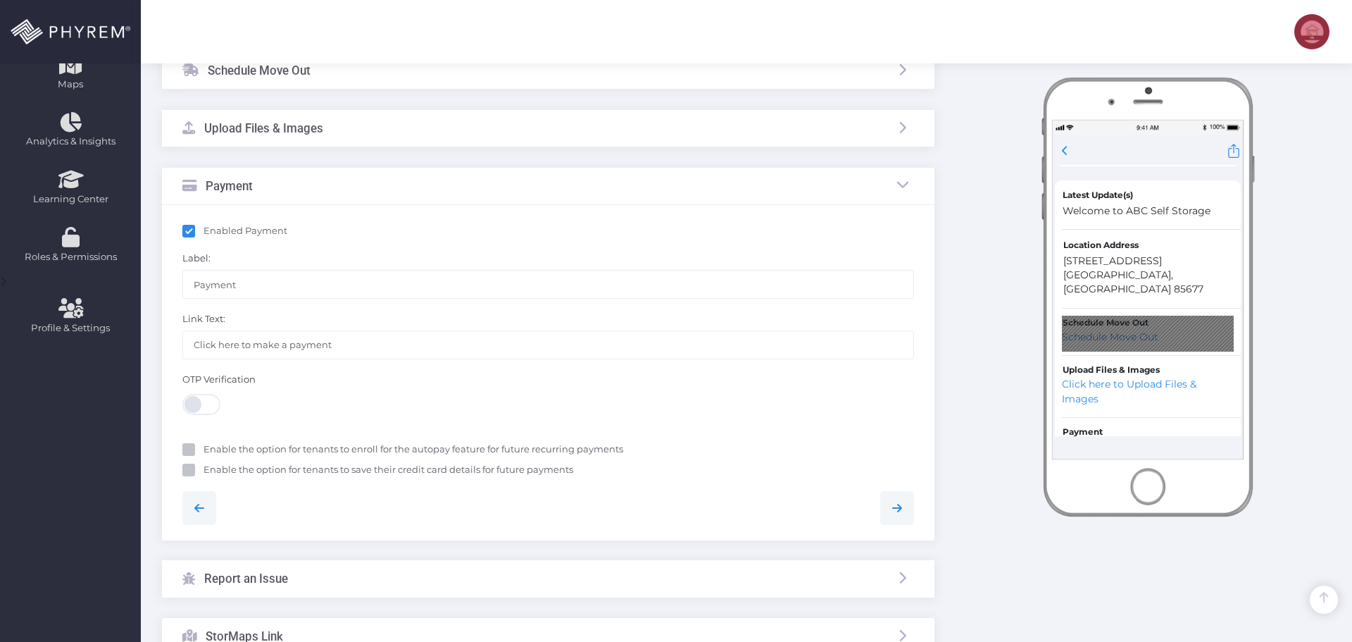
scroll to position [403, 0]
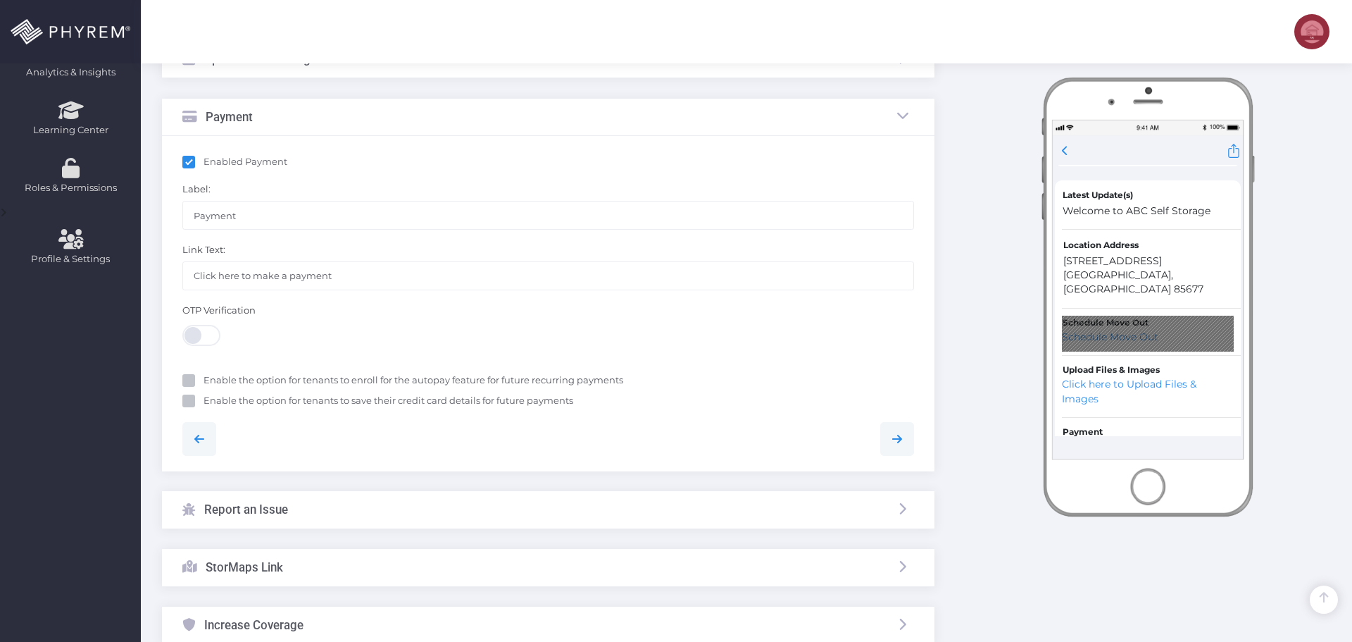
click at [267, 377] on b "Enable the option for tenants to enroll for the autopay feature for future recu…" at bounding box center [414, 379] width 420 height 11
click at [213, 377] on input "Enable the option for tenants to enroll for the autopay feature for future recu…" at bounding box center [208, 377] width 9 height 9
checkbox input "true"
click at [274, 399] on b "​Enable the option for tenants to save their credit card details for future pay…" at bounding box center [389, 399] width 370 height 11
click at [213, 399] on input "​Enable the option for tenants to save their credit card details for future pay…" at bounding box center [208, 398] width 9 height 9
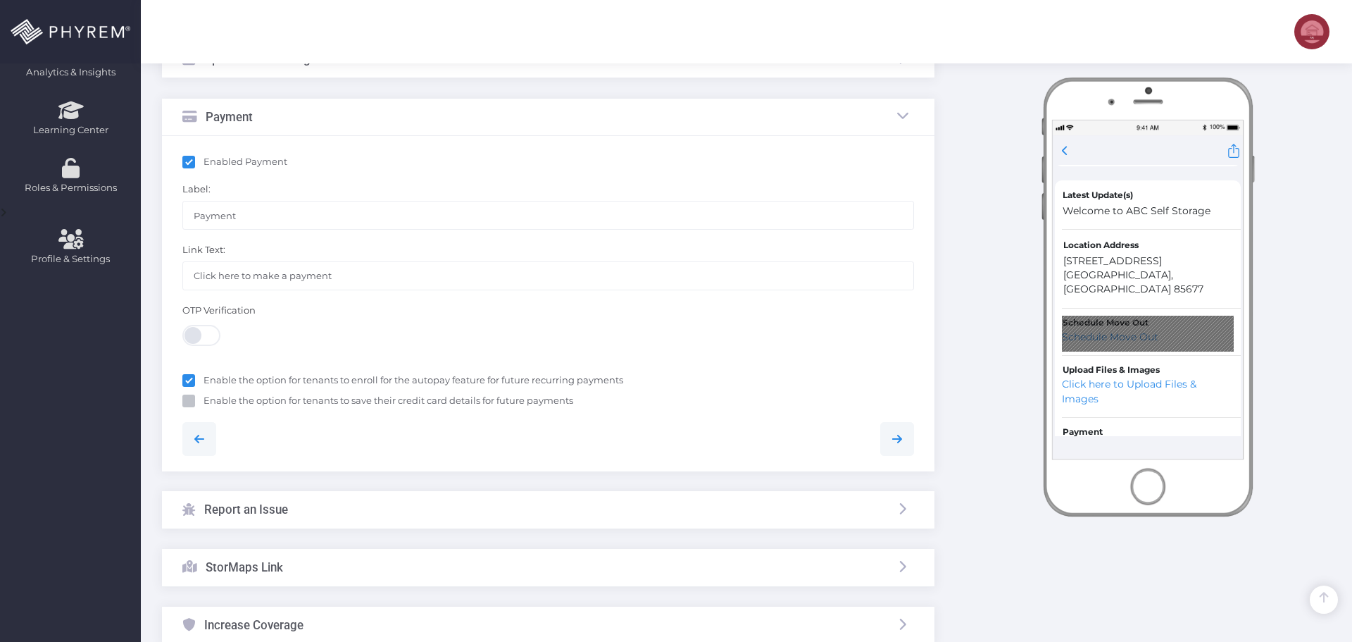
checkbox input "true"
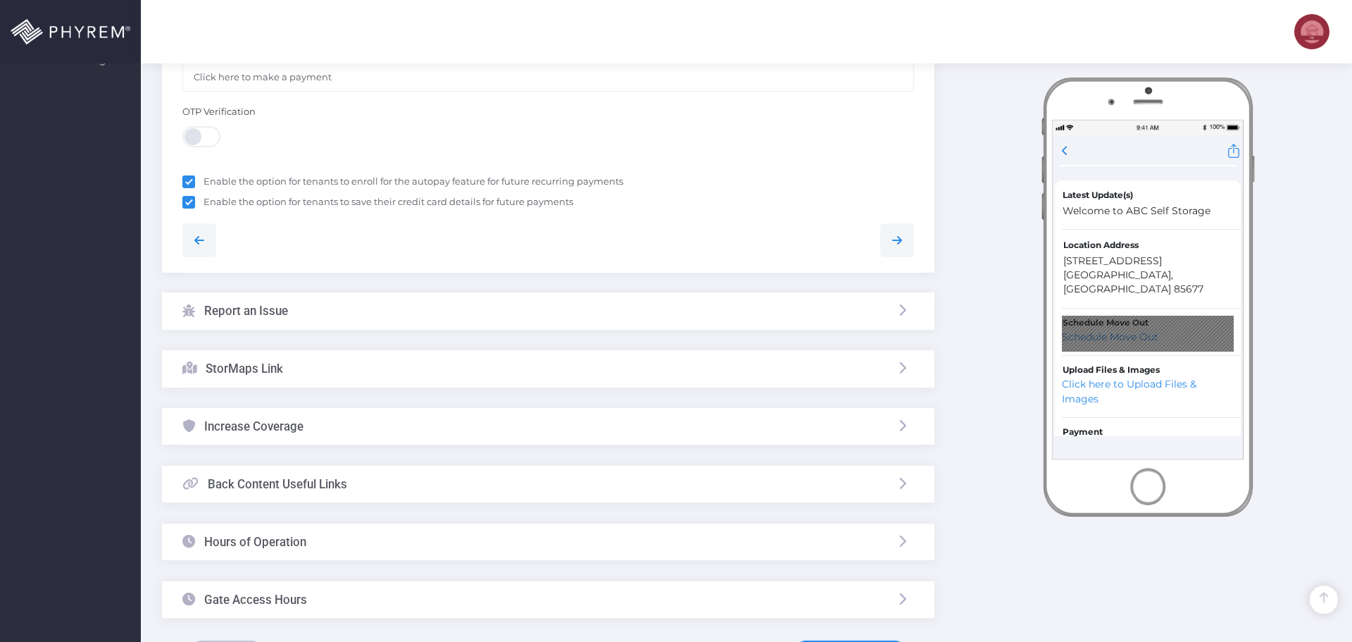
scroll to position [614, 0]
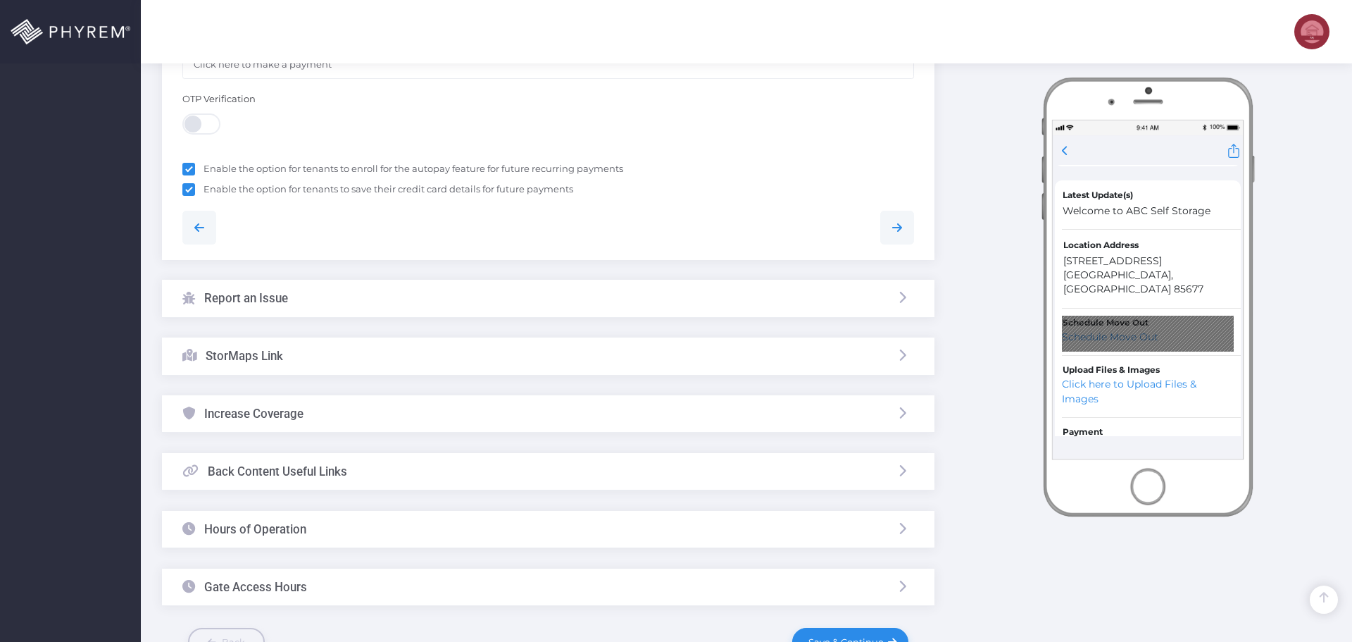
click at [358, 359] on div "StorMaps Link" at bounding box center [548, 355] width 773 height 37
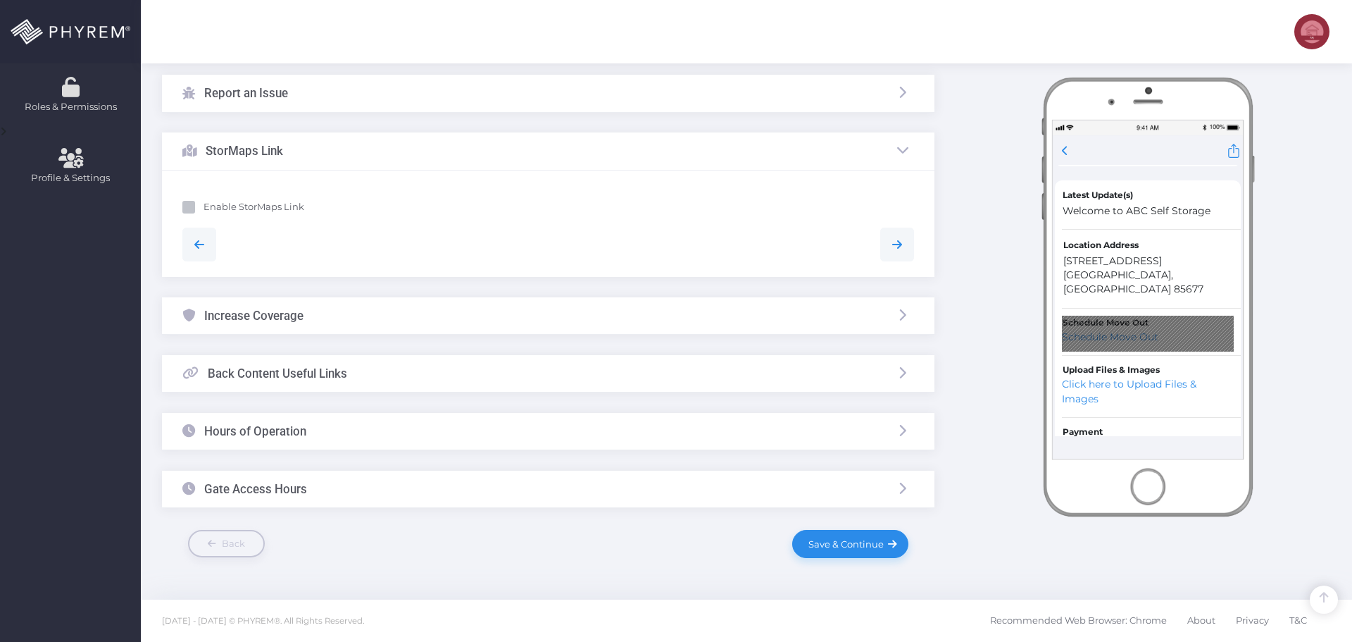
scroll to position [484, 0]
click at [258, 207] on b "Enable StorMaps Link" at bounding box center [254, 206] width 101 height 11
click at [213, 207] on input "Enable StorMaps Link" at bounding box center [208, 204] width 9 height 9
checkbox input "true"
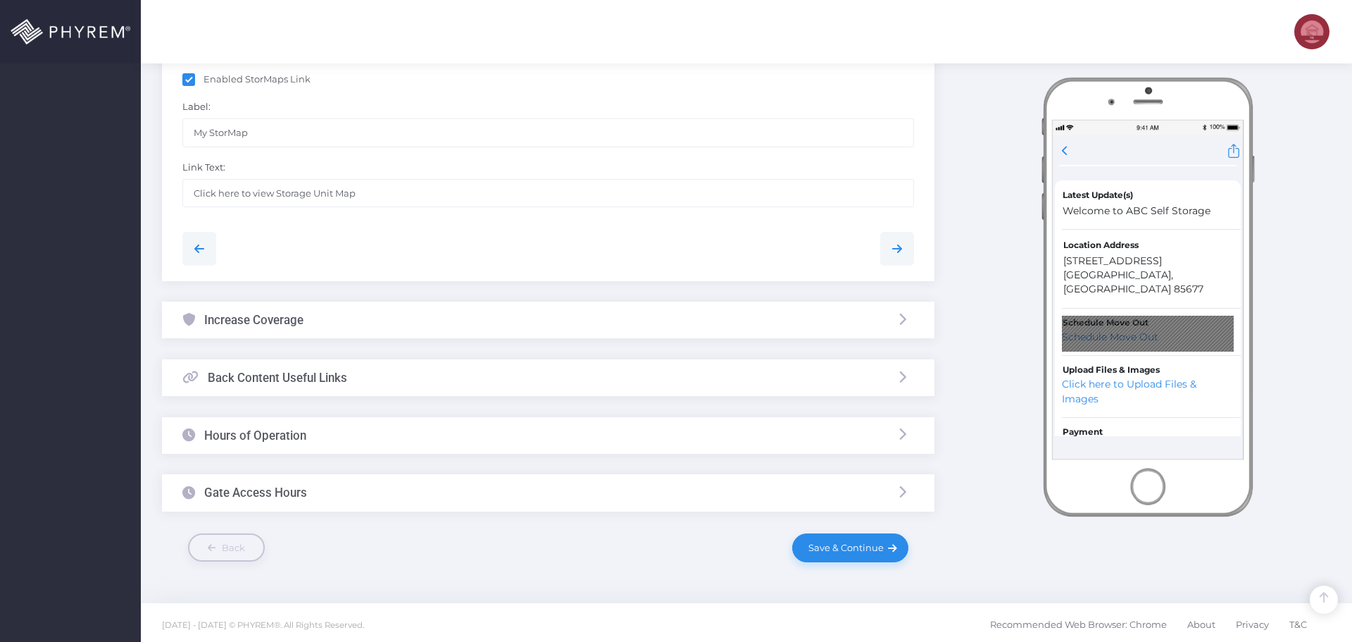
scroll to position [615, 0]
click at [365, 373] on div "Back Content Useful Links" at bounding box center [548, 374] width 773 height 37
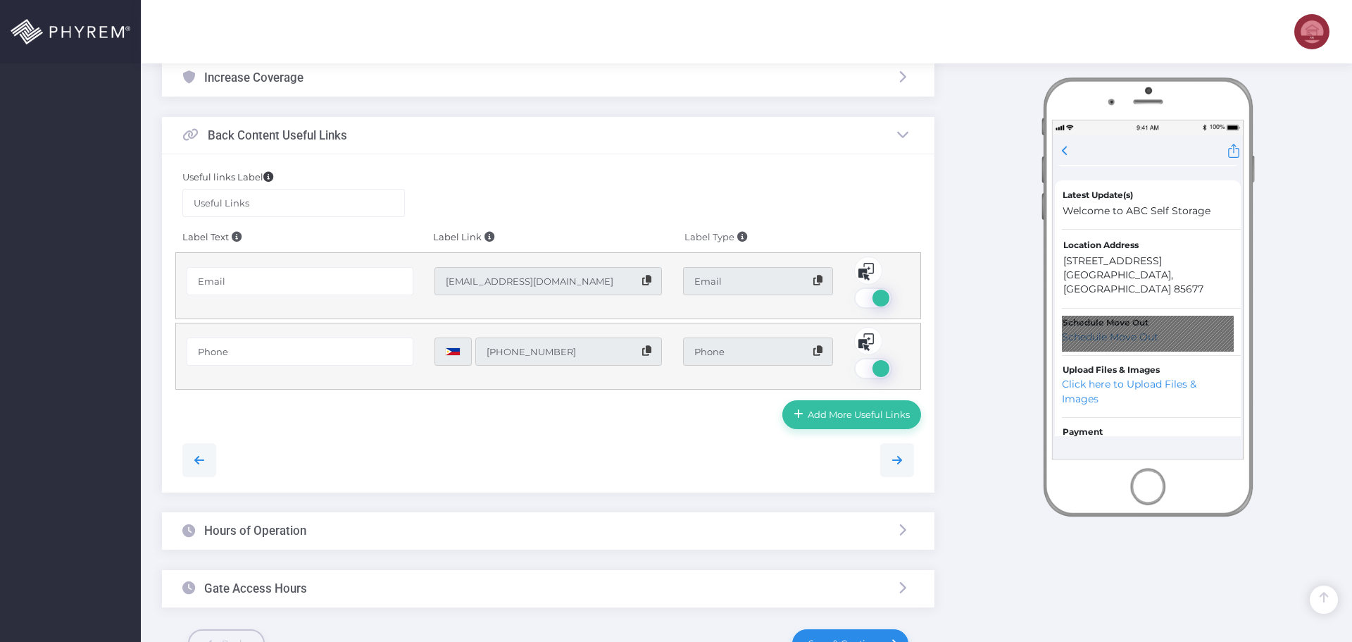
click at [595, 277] on input "[EMAIL_ADDRESS][DOMAIN_NAME]" at bounding box center [548, 281] width 227 height 28
click at [880, 297] on span at bounding box center [874, 297] width 40 height 21
click at [151, 286] on input "checkbox" at bounding box center [151, 286] width 0 height 0
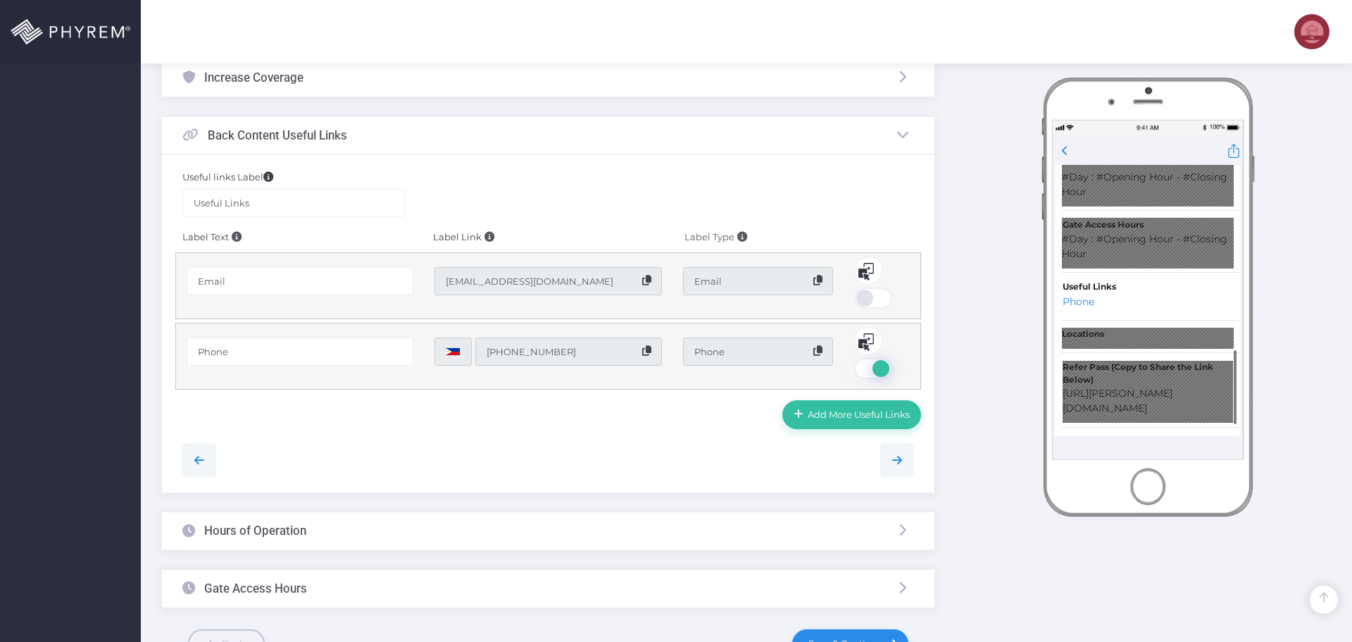
click at [875, 368] on span at bounding box center [874, 368] width 40 height 21
click at [151, 356] on input "checkbox" at bounding box center [151, 356] width 0 height 0
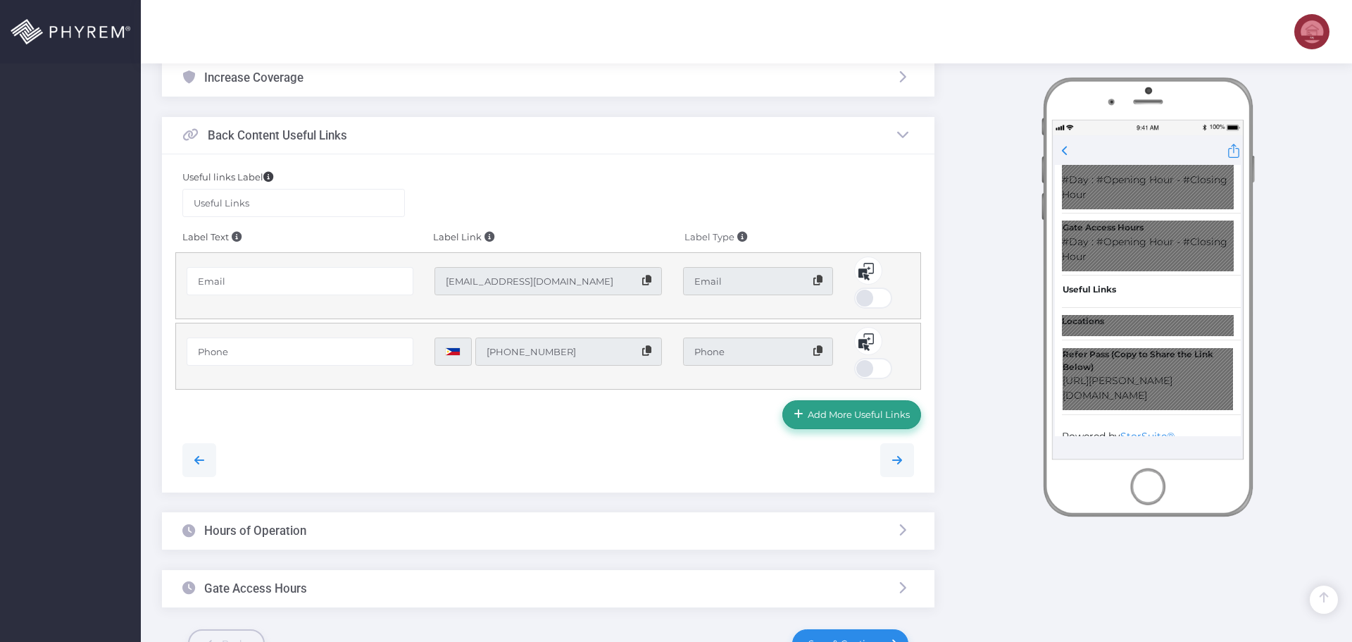
click at [841, 407] on link "Add More Useful Links" at bounding box center [851, 414] width 139 height 28
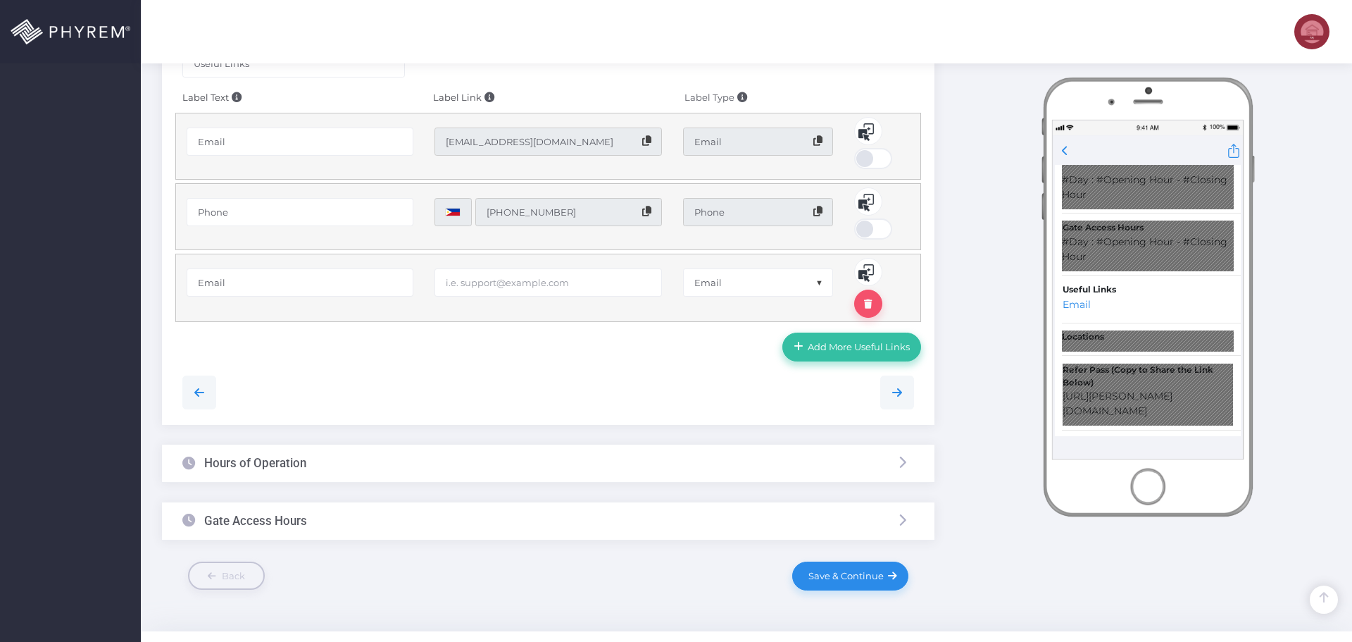
scroll to position [756, 0]
click at [566, 282] on input "text" at bounding box center [548, 281] width 227 height 28
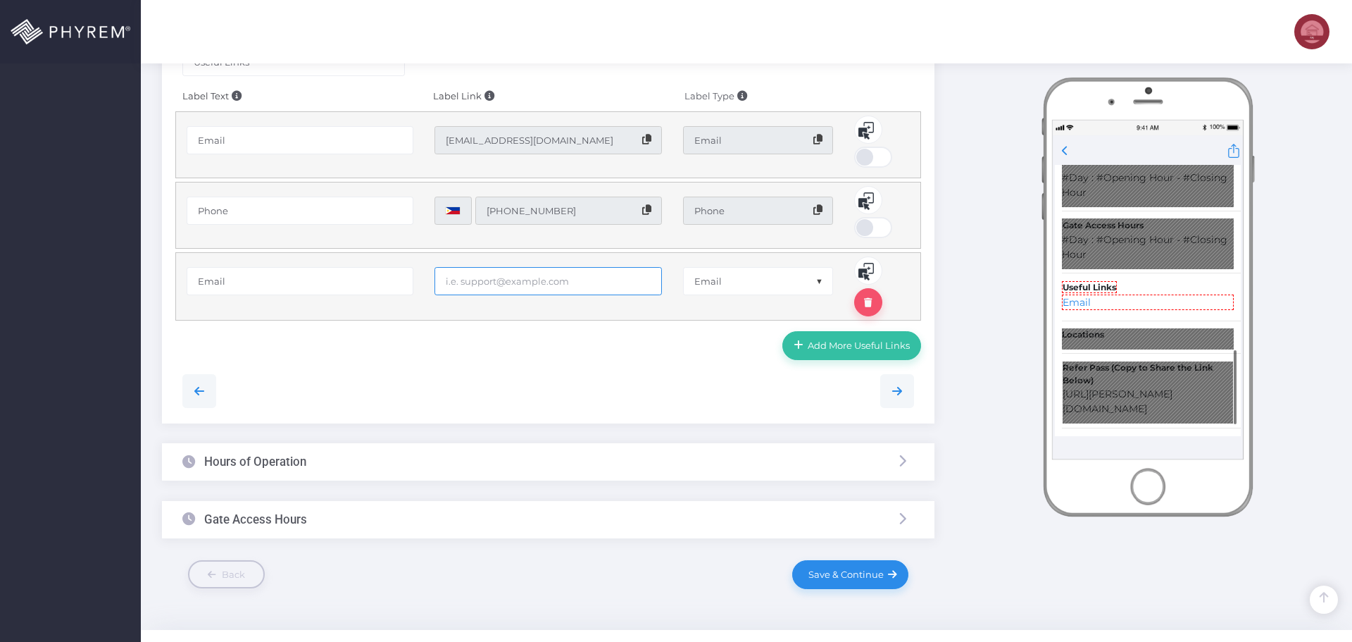
paste input "christina@fineviewmarketing.com"
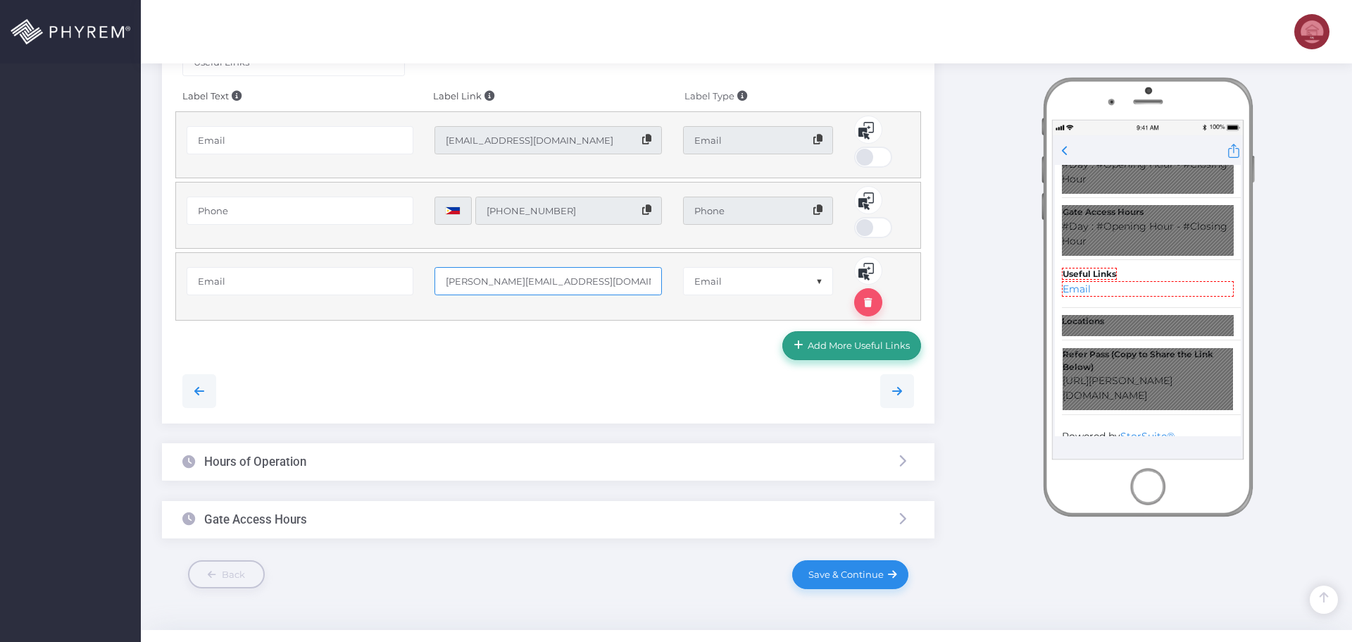
type input "christina@fineviewmarketing.com"
click at [851, 343] on span "Add More Useful Links" at bounding box center [857, 344] width 107 height 11
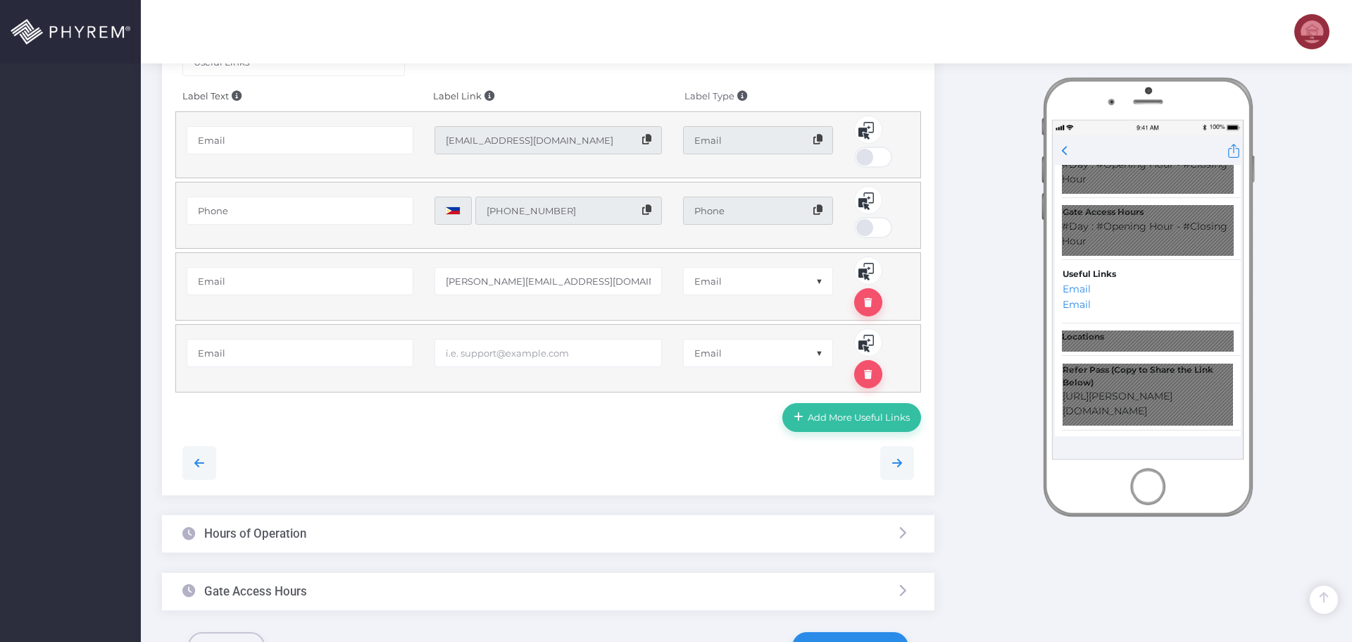
click at [724, 358] on span "Email" at bounding box center [758, 352] width 149 height 27
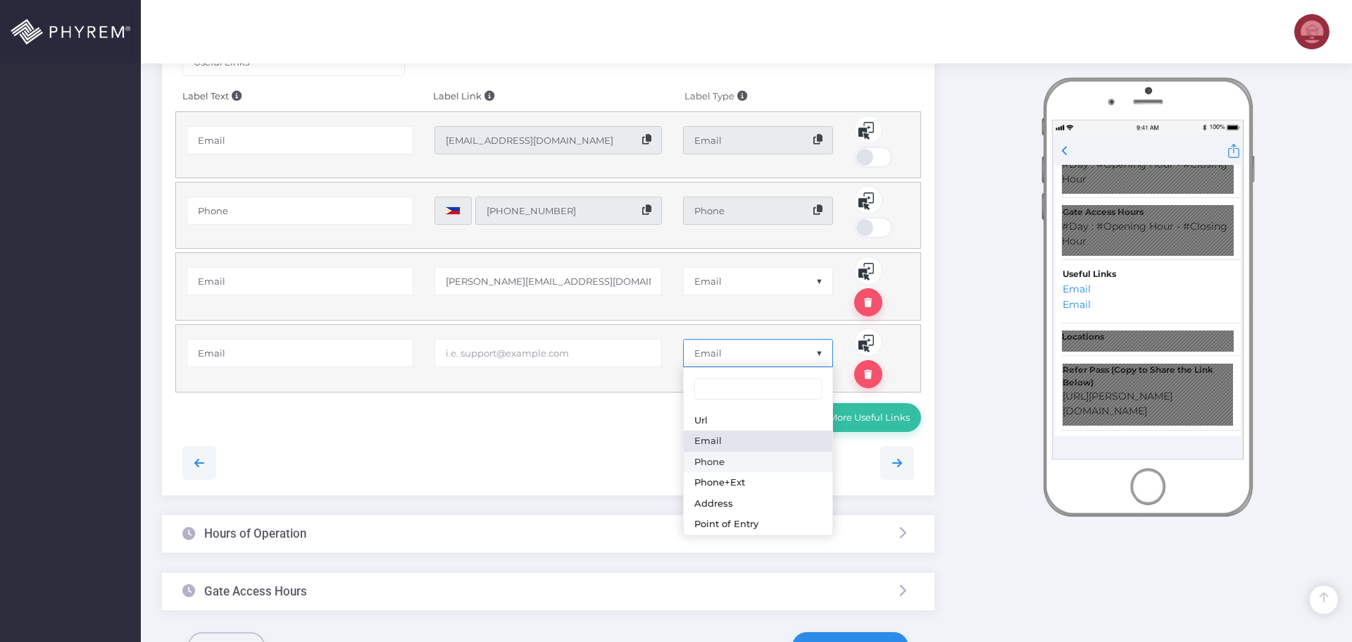
type input "(666) 888-5552"
type input "Phone"
select select "Phone"
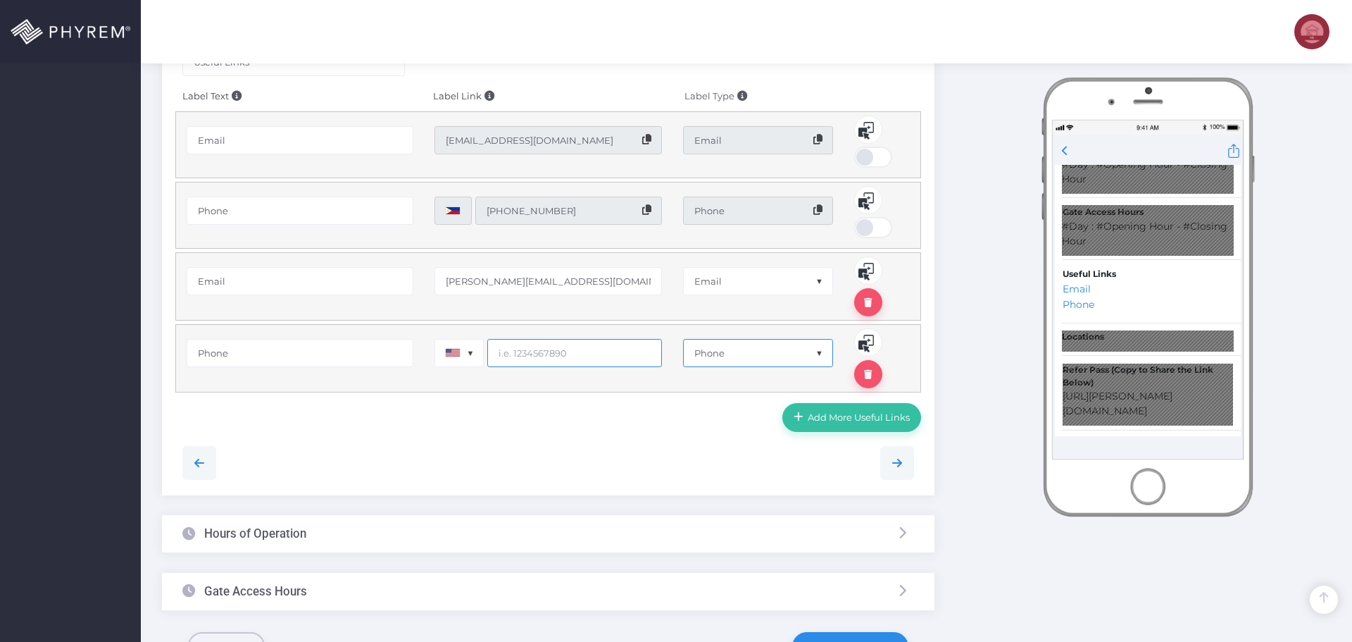
click at [510, 355] on input "text" at bounding box center [574, 353] width 174 height 28
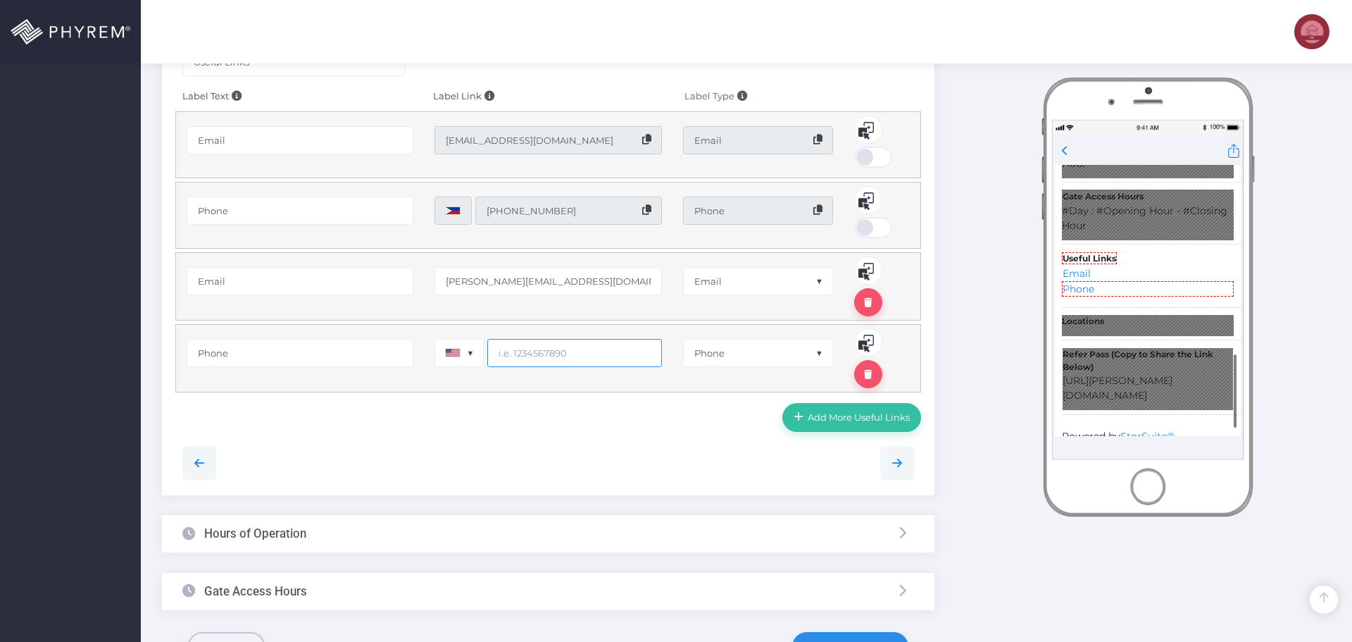
paste input "1724413619"
type input "1724413619"
click at [530, 427] on div "Add More Useful Links" at bounding box center [548, 415] width 753 height 39
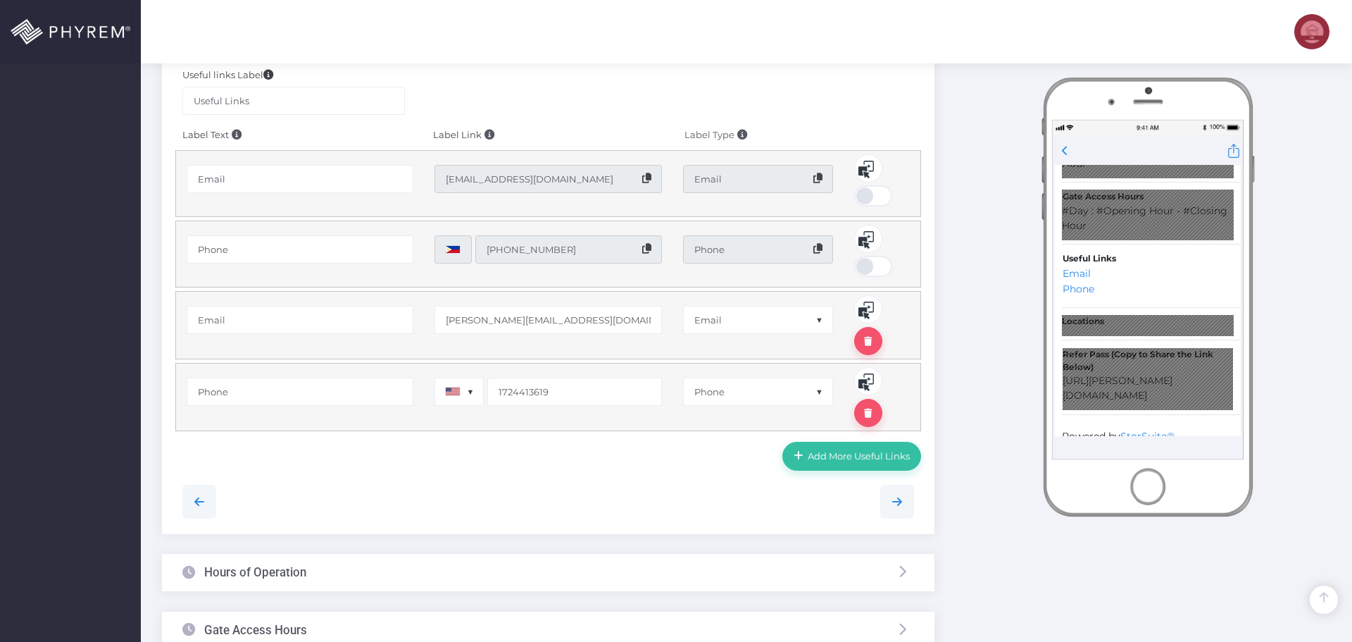
scroll to position [858, 0]
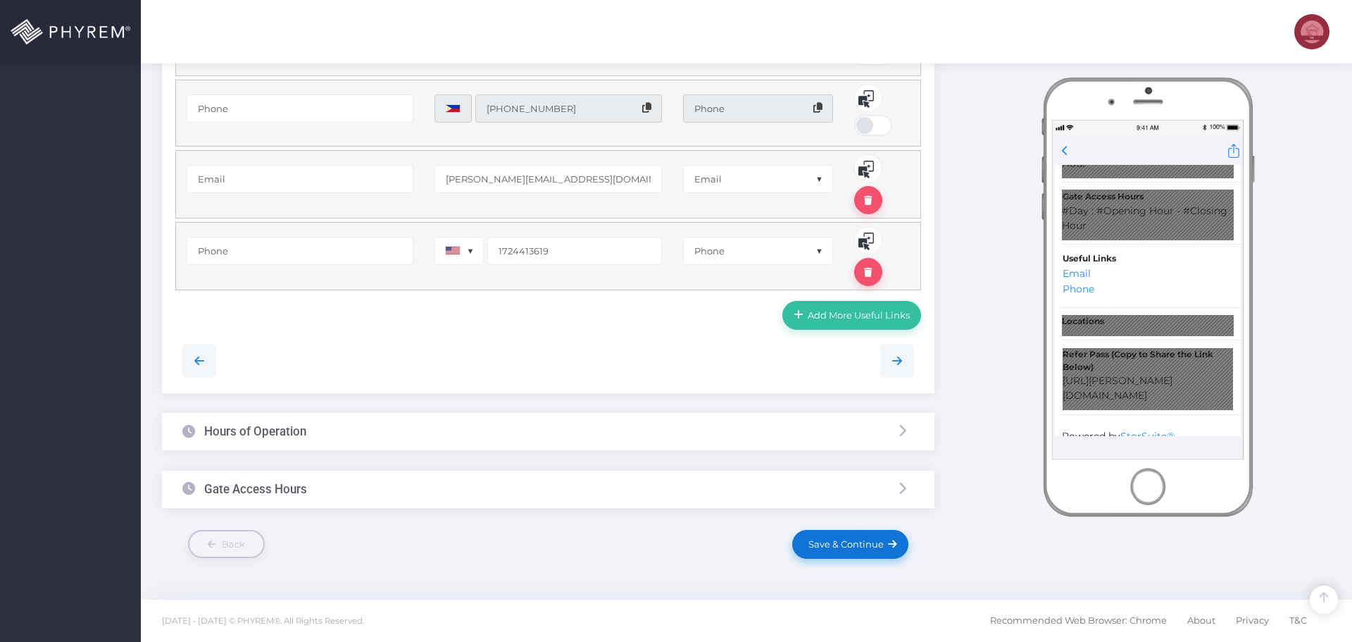
click at [847, 540] on span "Save & Continue" at bounding box center [844, 543] width 80 height 11
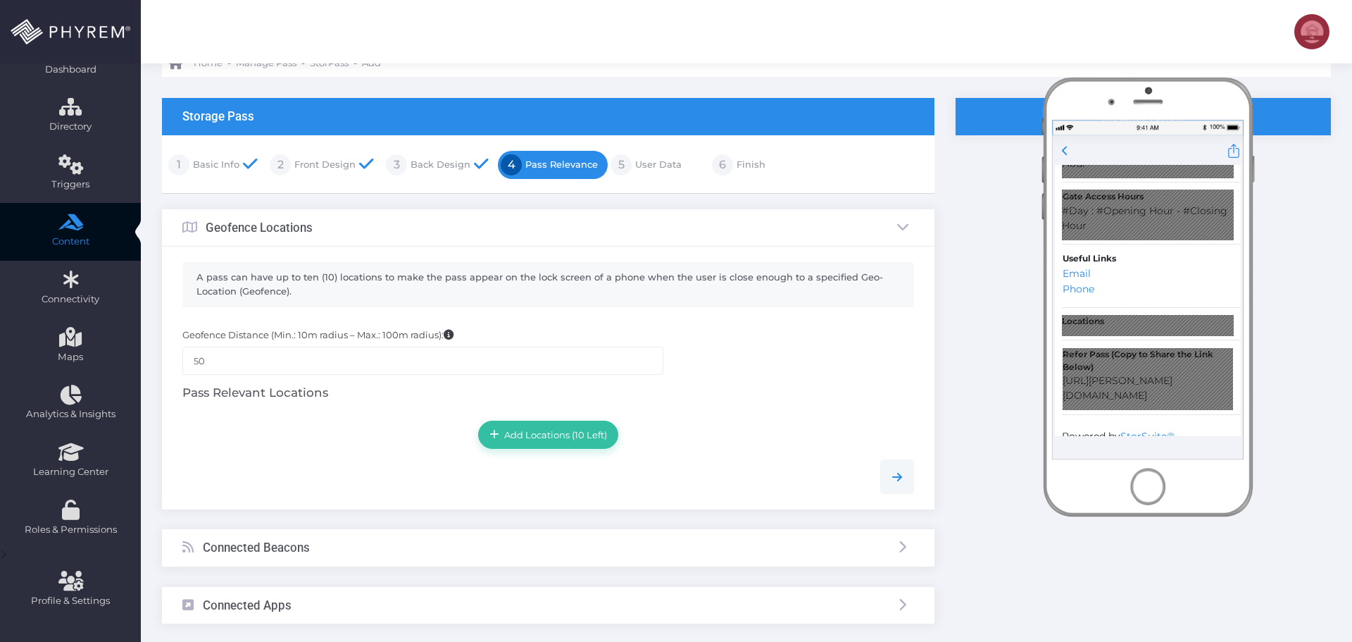
scroll to position [141, 0]
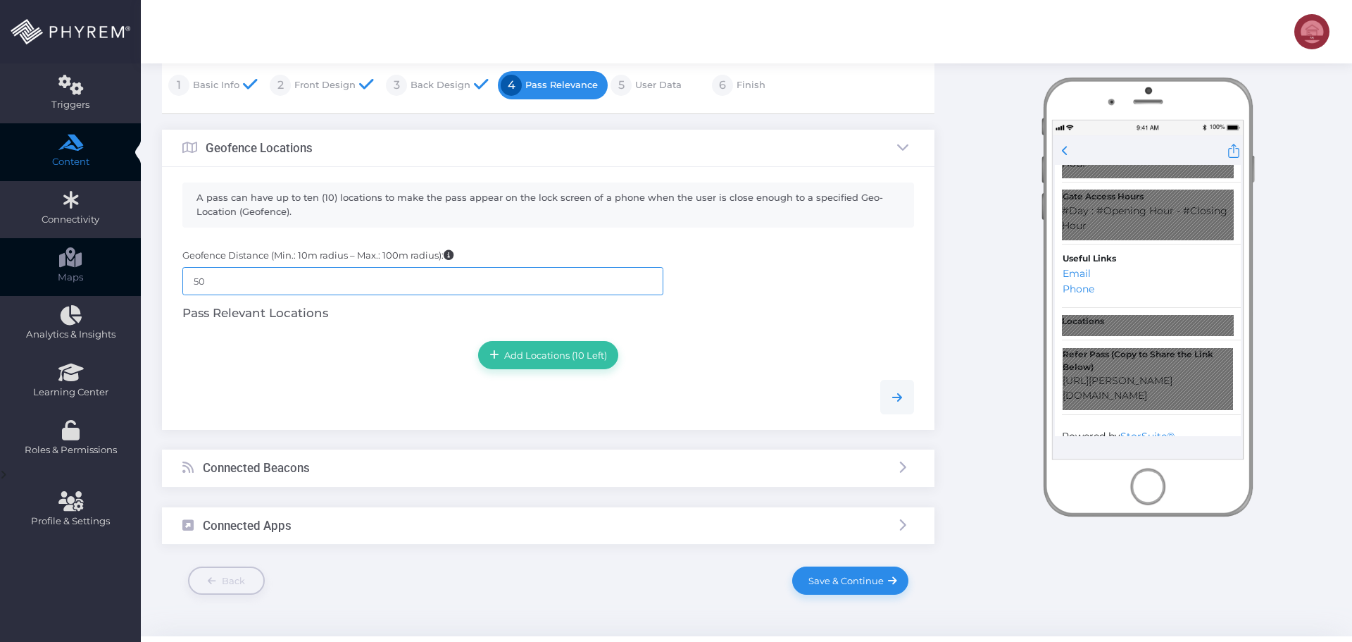
drag, startPoint x: 140, startPoint y: 283, endPoint x: 67, endPoint y: 284, distance: 73.2
click at [73, 284] on div "Dashboard Directory Directory User Manage User(s) Add User View Deleted User(s)…" at bounding box center [676, 268] width 1352 height 819
type input "100"
click at [437, 360] on div "Add Locations (10 Left)" at bounding box center [548, 355] width 732 height 28
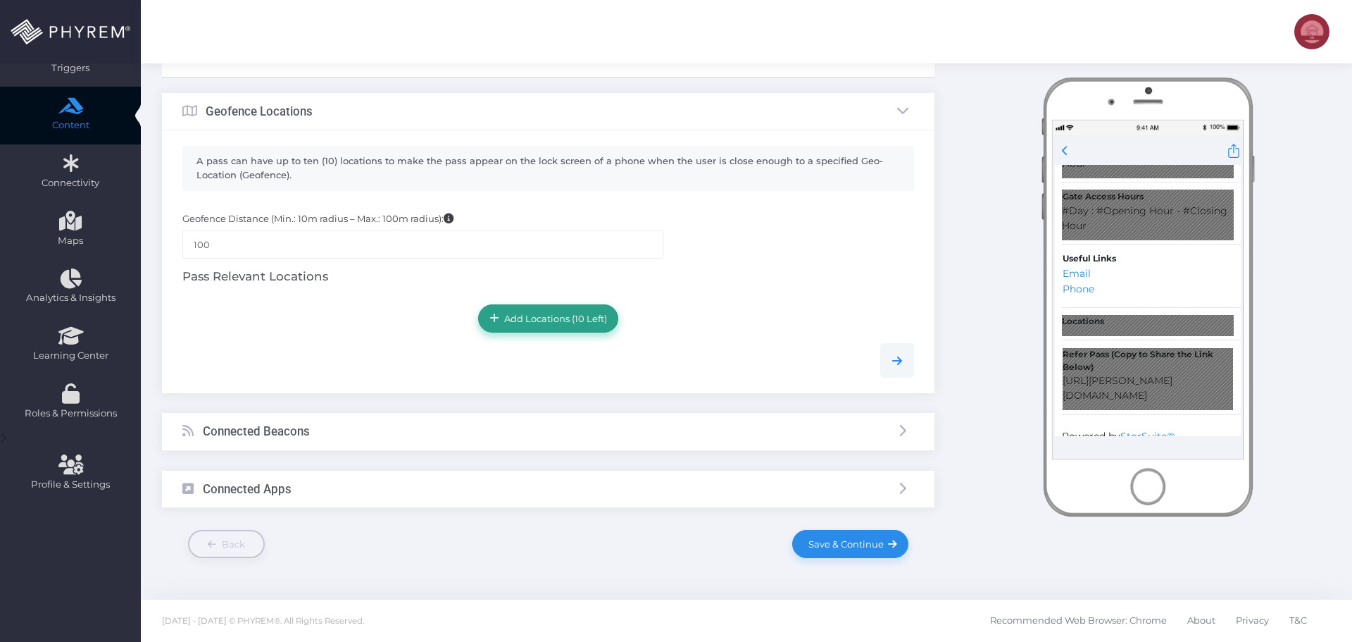
click at [558, 318] on span "Add Locations (10 Left)" at bounding box center [553, 318] width 108 height 11
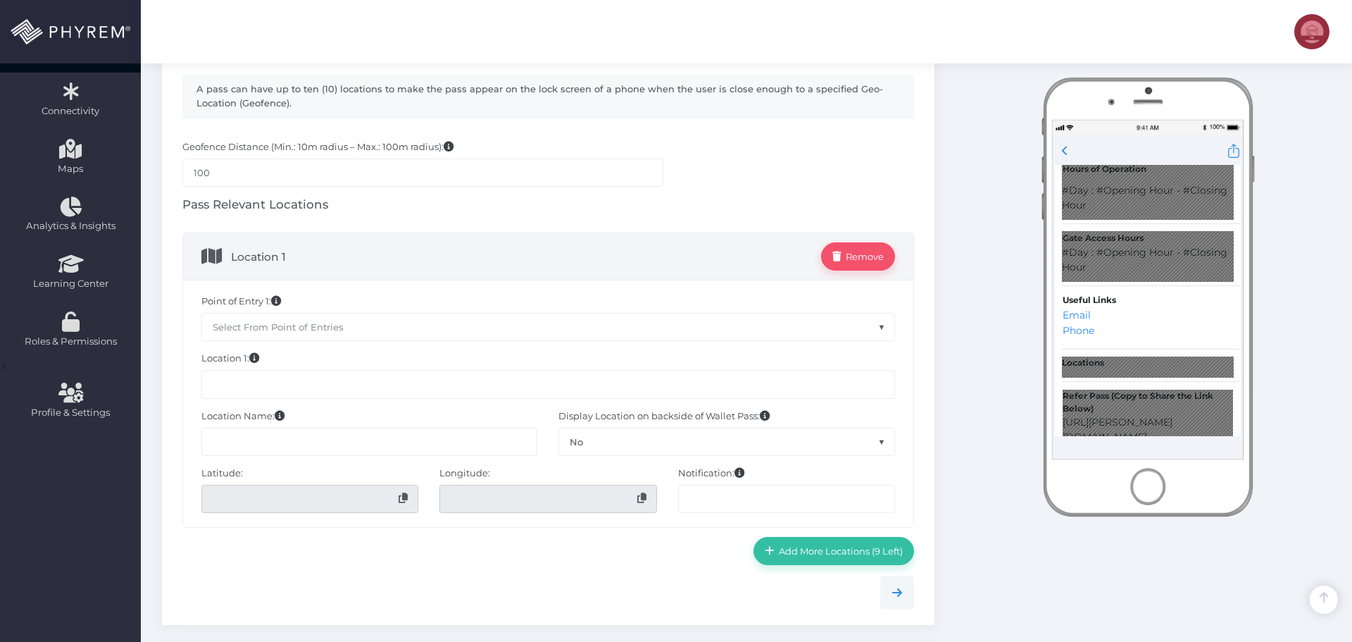
scroll to position [318, 0]
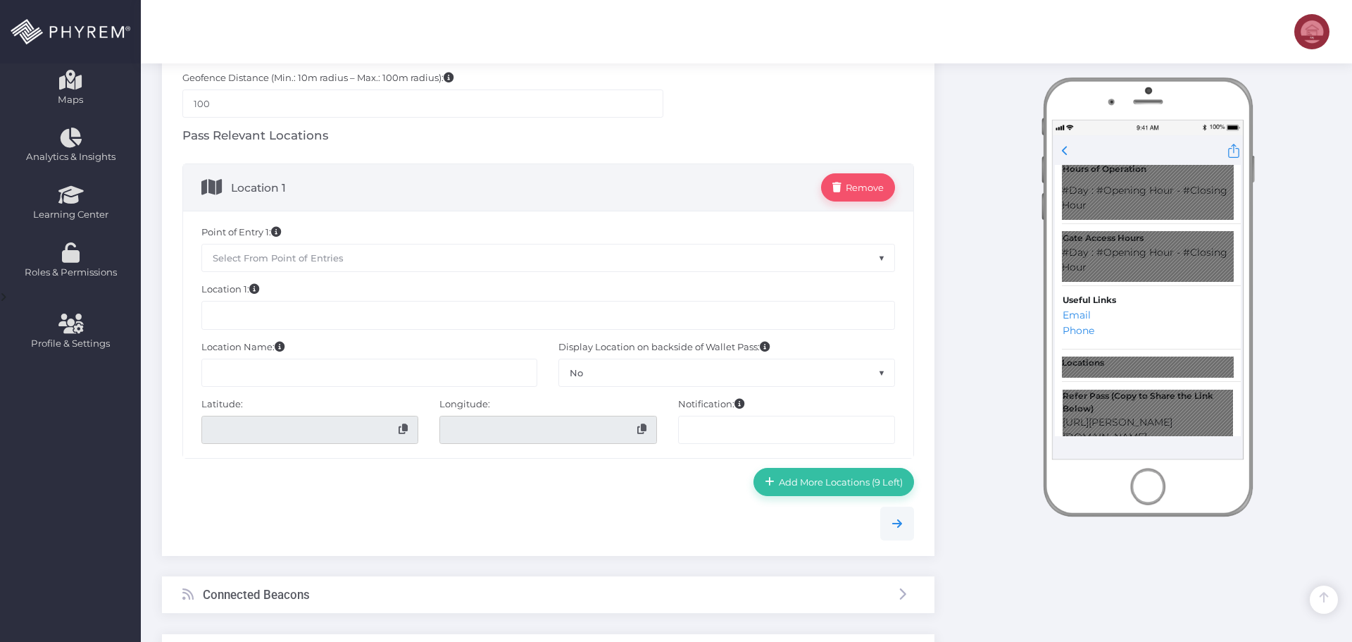
click at [307, 315] on input "text" at bounding box center [548, 315] width 694 height 28
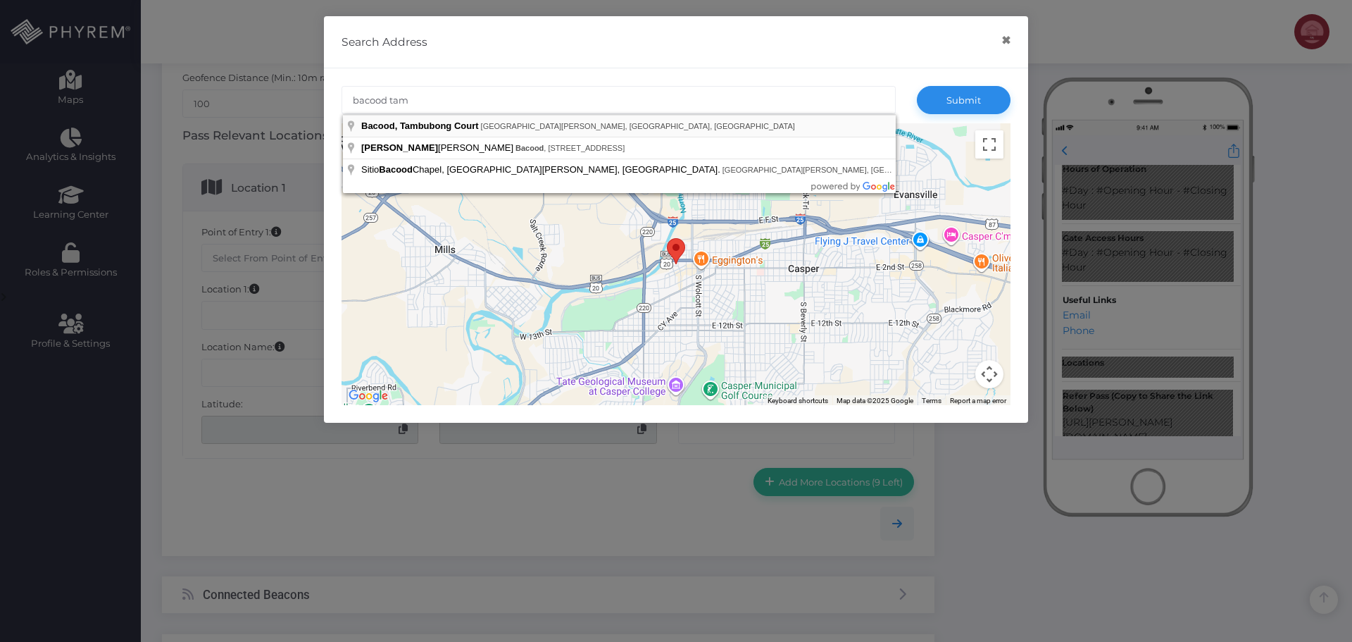
type input "Bacood, Tambubong Court, San Rafael, Bulacan, Philippines"
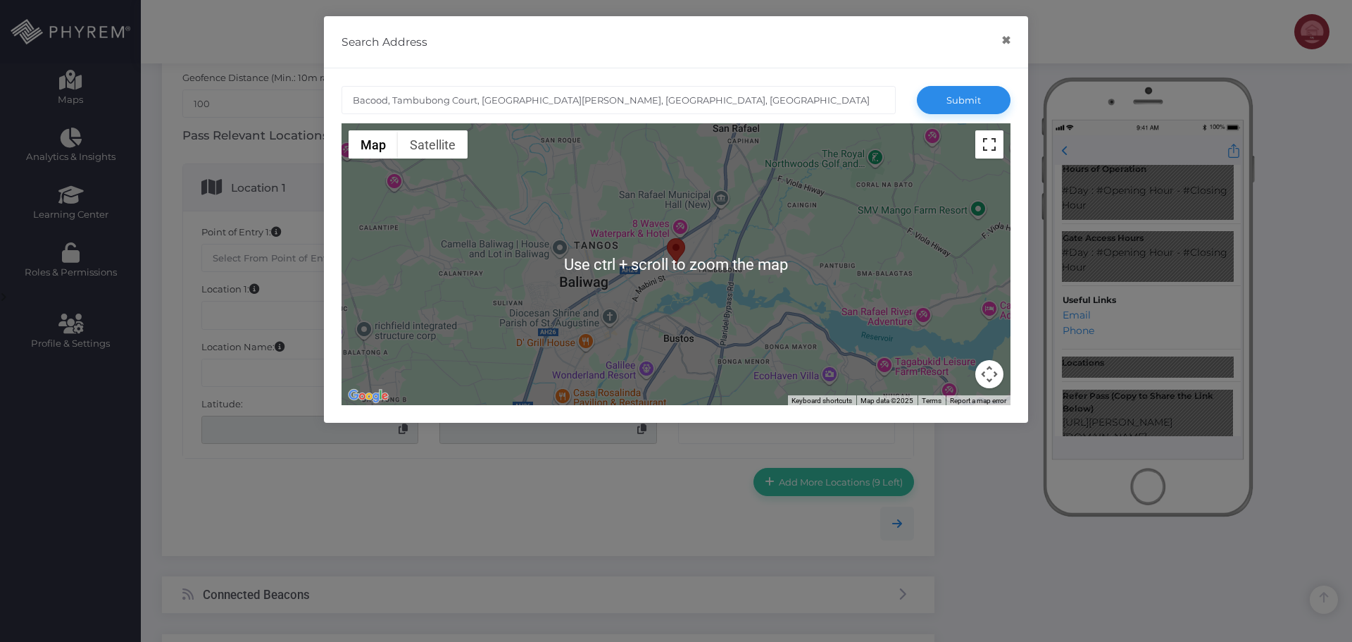
click at [991, 154] on button "Toggle fullscreen view" at bounding box center [989, 144] width 28 height 28
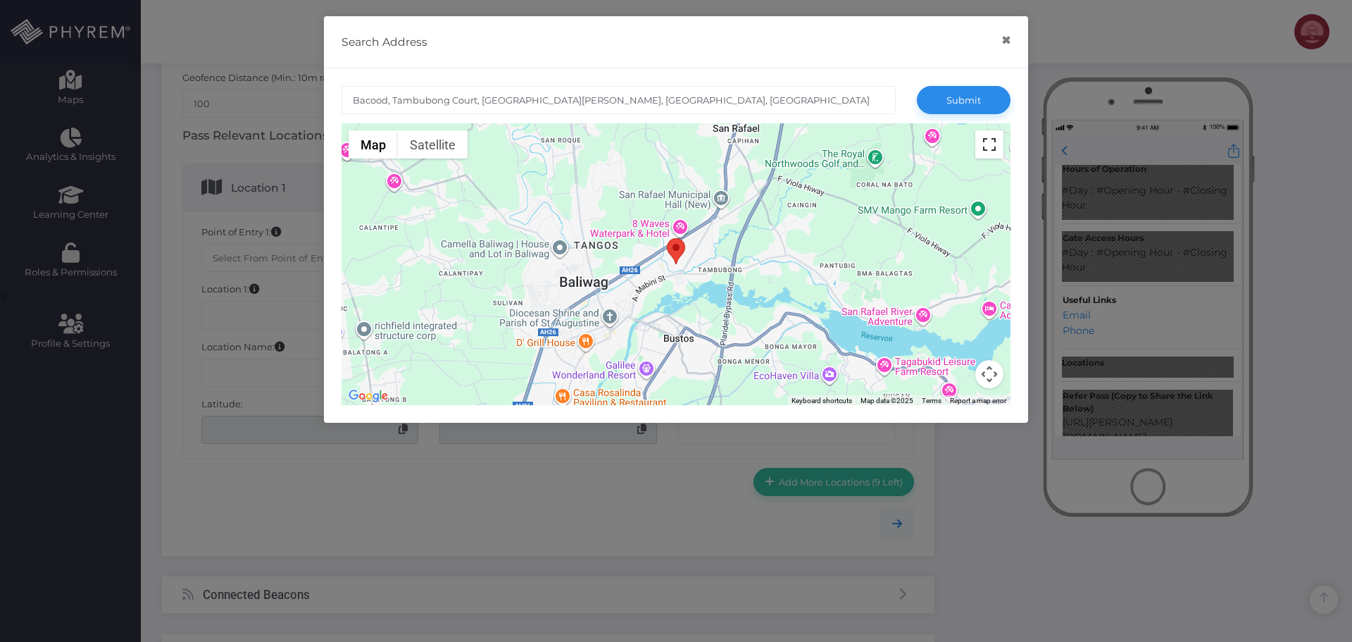
scroll to position [0, 0]
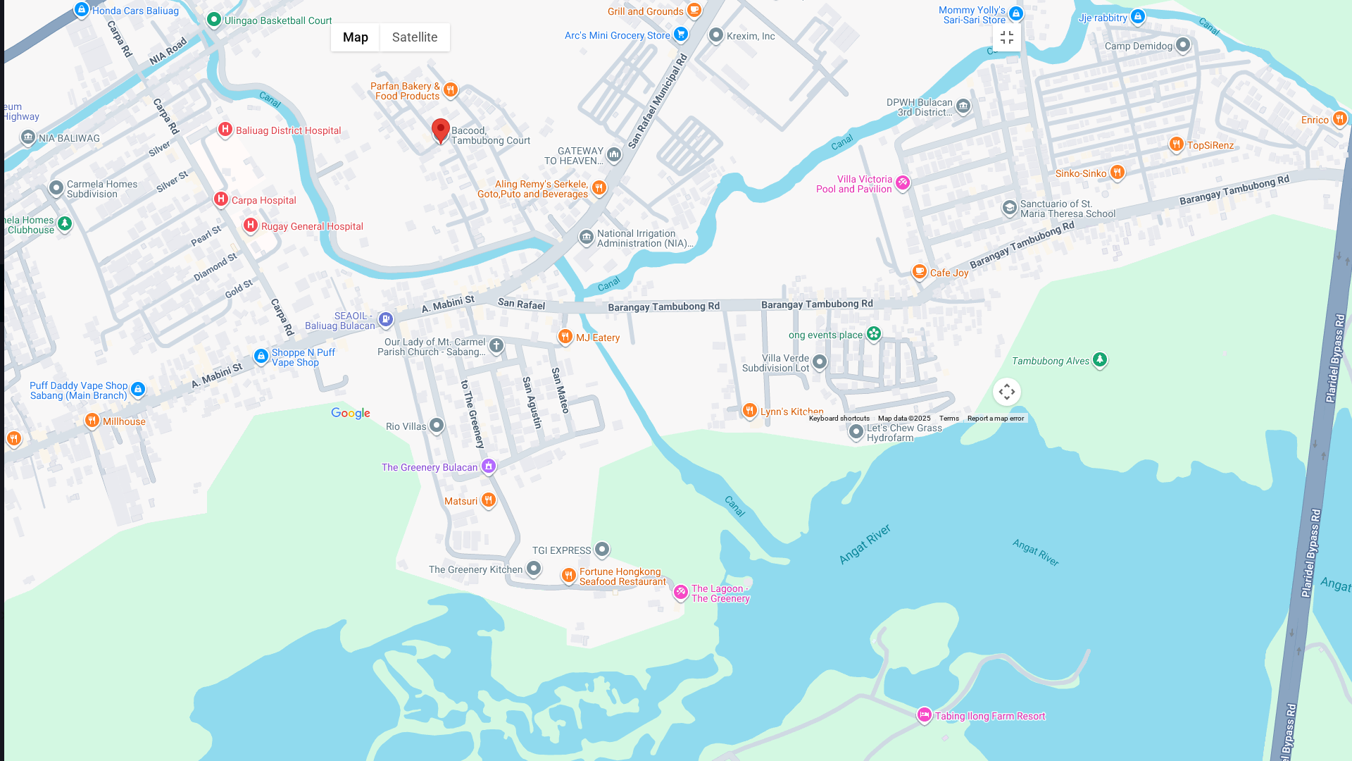
drag, startPoint x: 394, startPoint y: 219, endPoint x: 449, endPoint y: 358, distance: 149.2
click at [442, 357] on div at bounding box center [676, 219] width 704 height 407
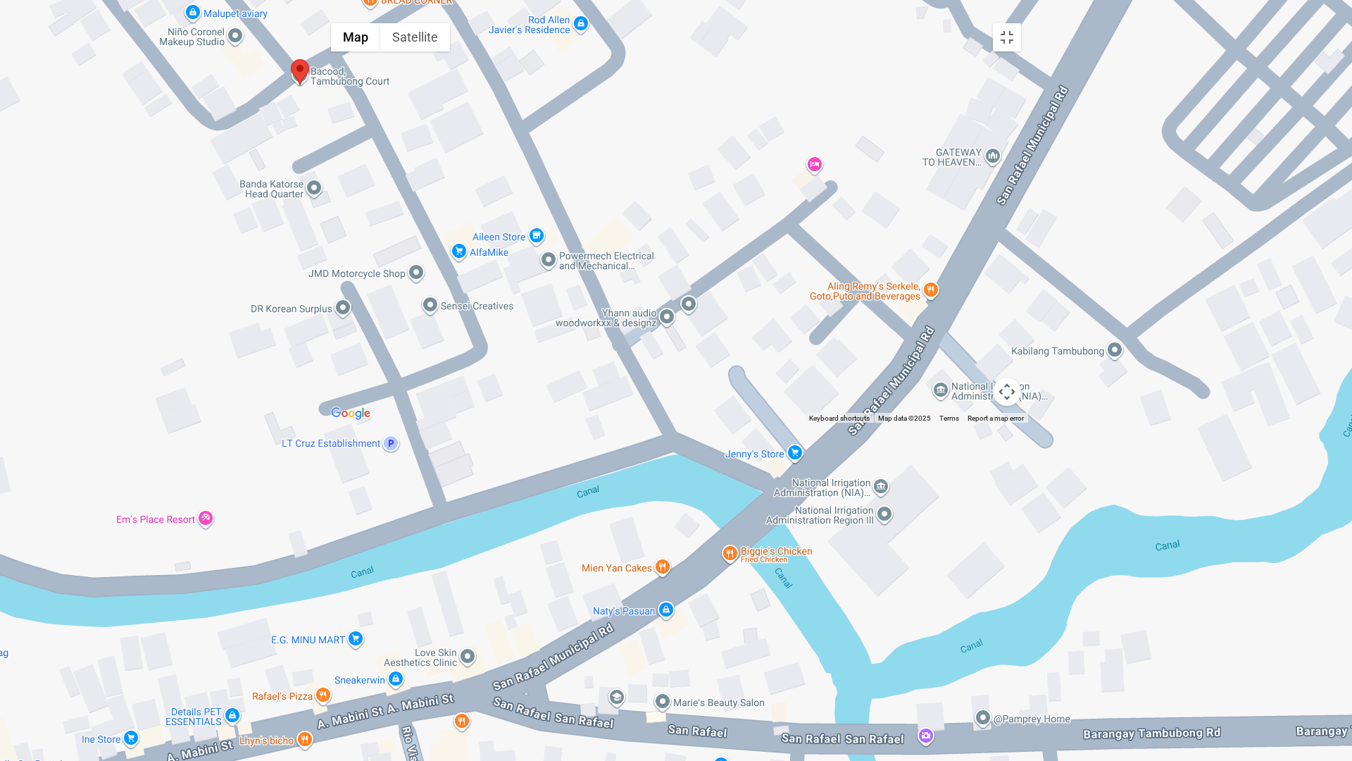
drag, startPoint x: 461, startPoint y: 285, endPoint x: 501, endPoint y: 344, distance: 71.5
click at [501, 344] on div at bounding box center [676, 219] width 704 height 407
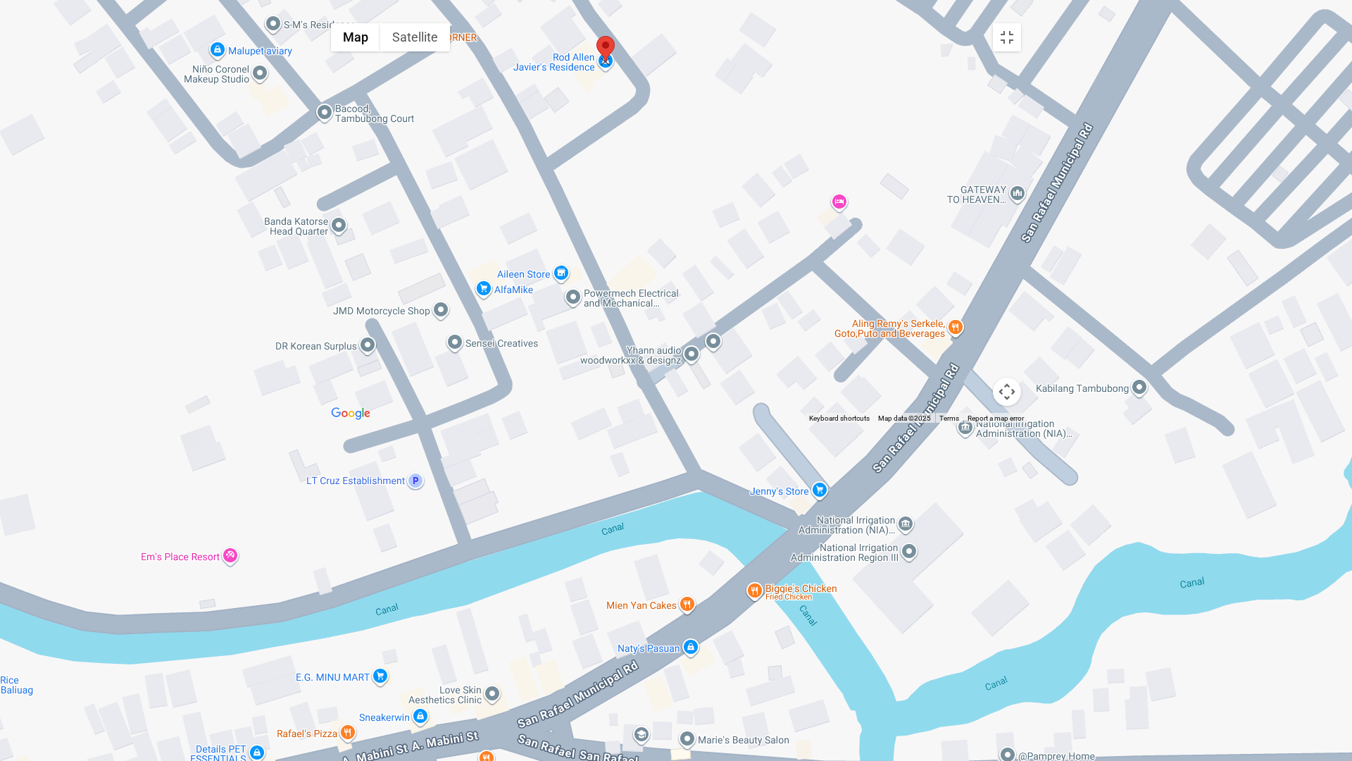
drag, startPoint x: 325, startPoint y: 270, endPoint x: 608, endPoint y: 210, distance: 288.8
click at [596, 36] on area at bounding box center [596, 36] width 0 height 0
type input "XW99+M4X, Barangay Tambubong Rd, San Rafael, Bulacan, Philippines"
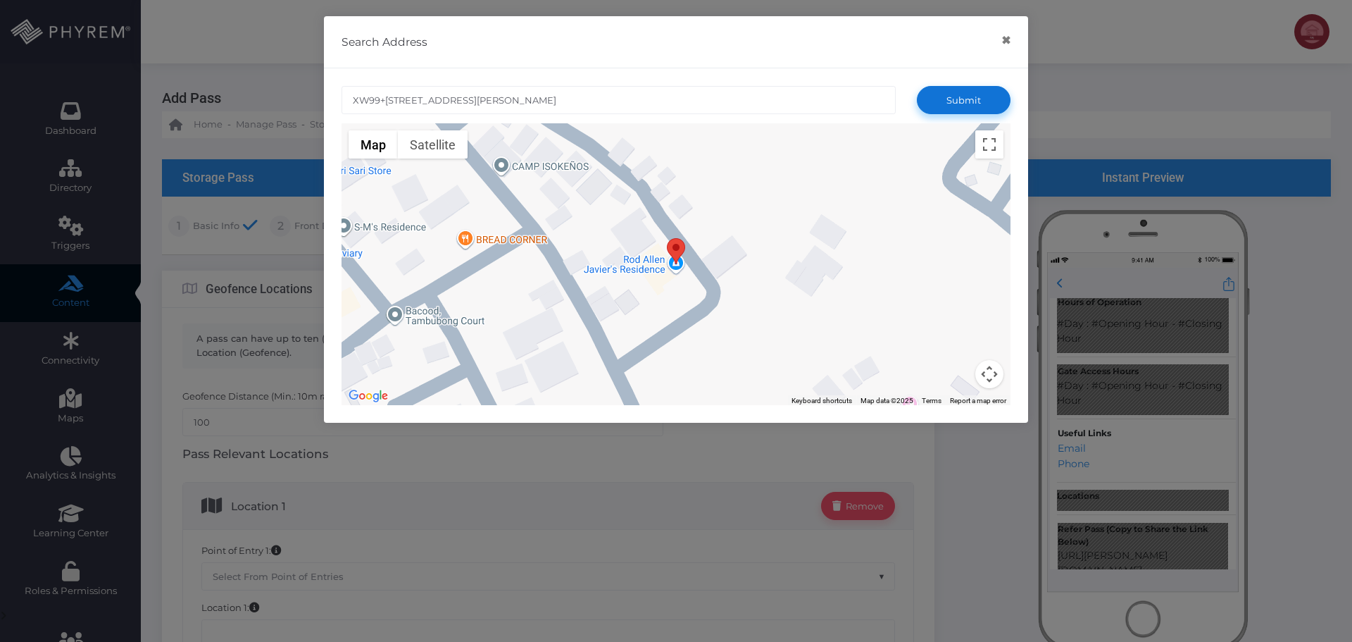
click at [963, 101] on button "Submit" at bounding box center [964, 100] width 94 height 28
type input "XW99+M4X, Barangay Tambubong Rd, San Rafael, Bulacan, Philippines"
type input "14.9700840"
type input "120.9177613"
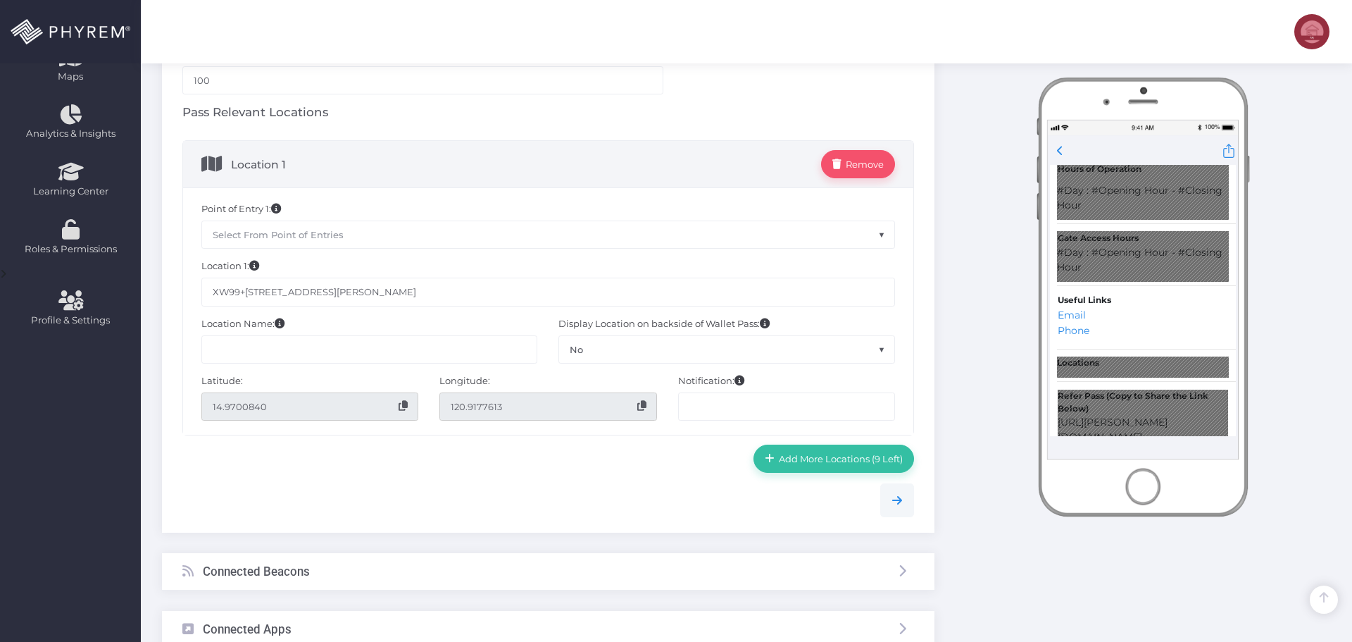
scroll to position [352, 0]
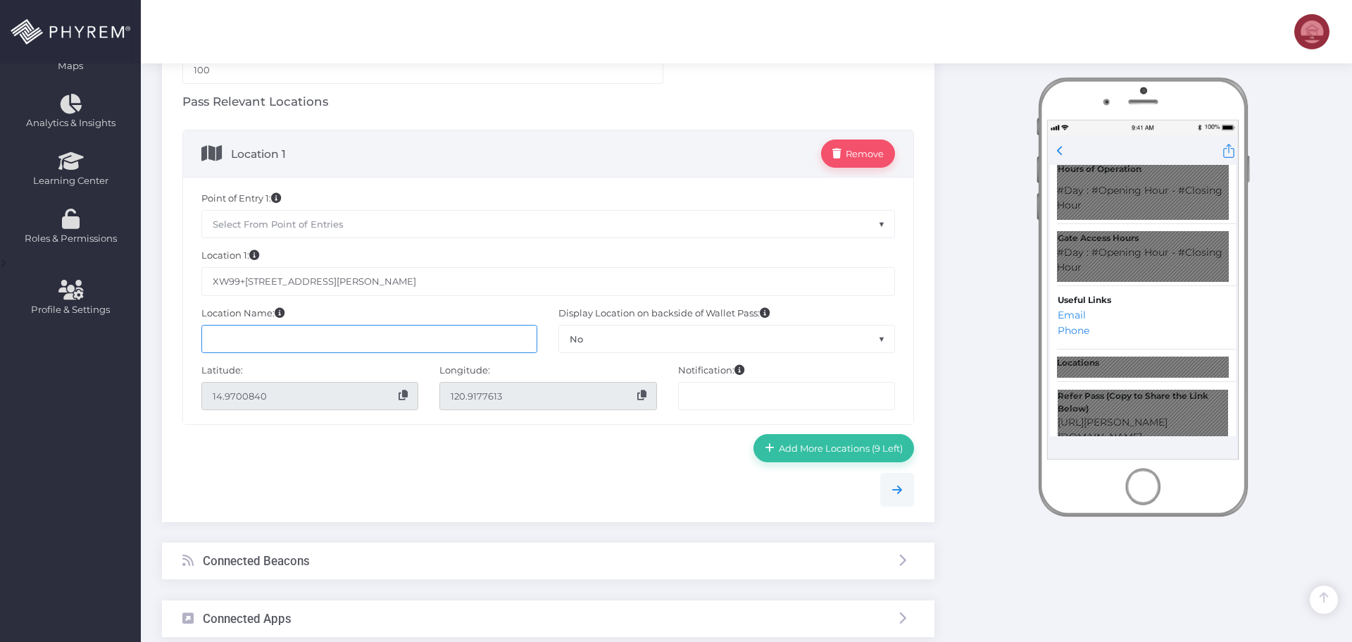
click at [327, 339] on input "text" at bounding box center [369, 339] width 337 height 28
type input "StorSuite"
click at [644, 342] on span "No" at bounding box center [726, 338] width 335 height 27
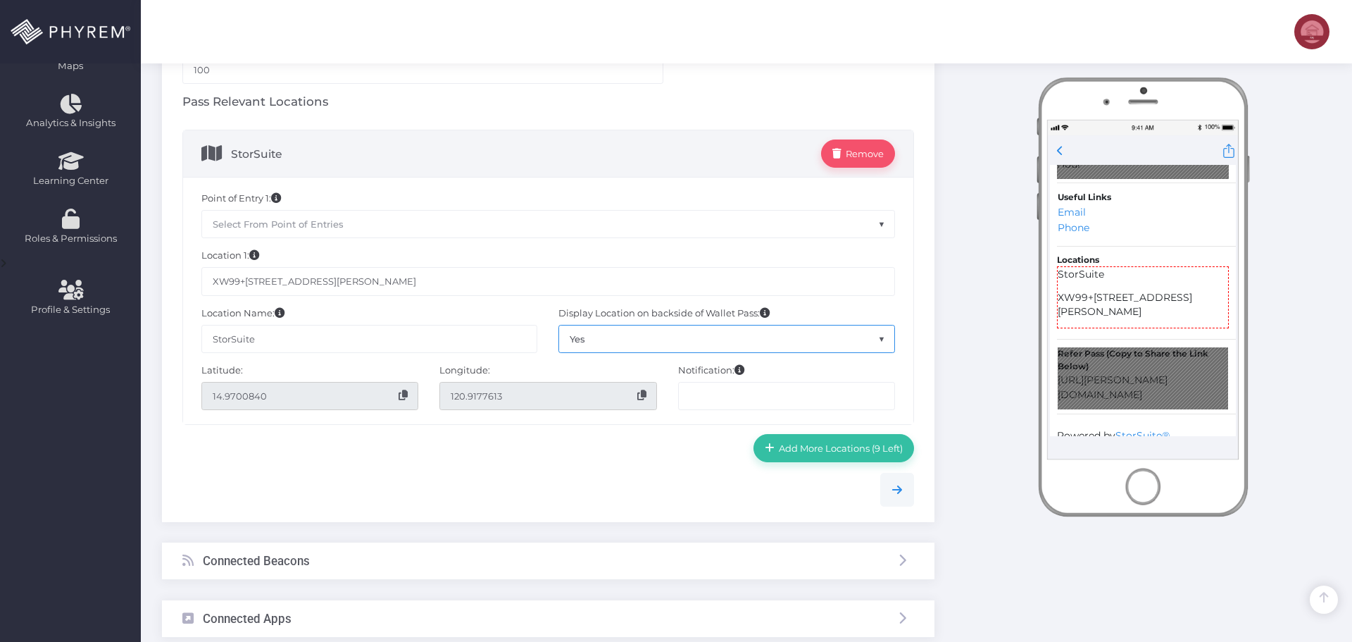
click at [628, 339] on span "Yes" at bounding box center [726, 338] width 335 height 27
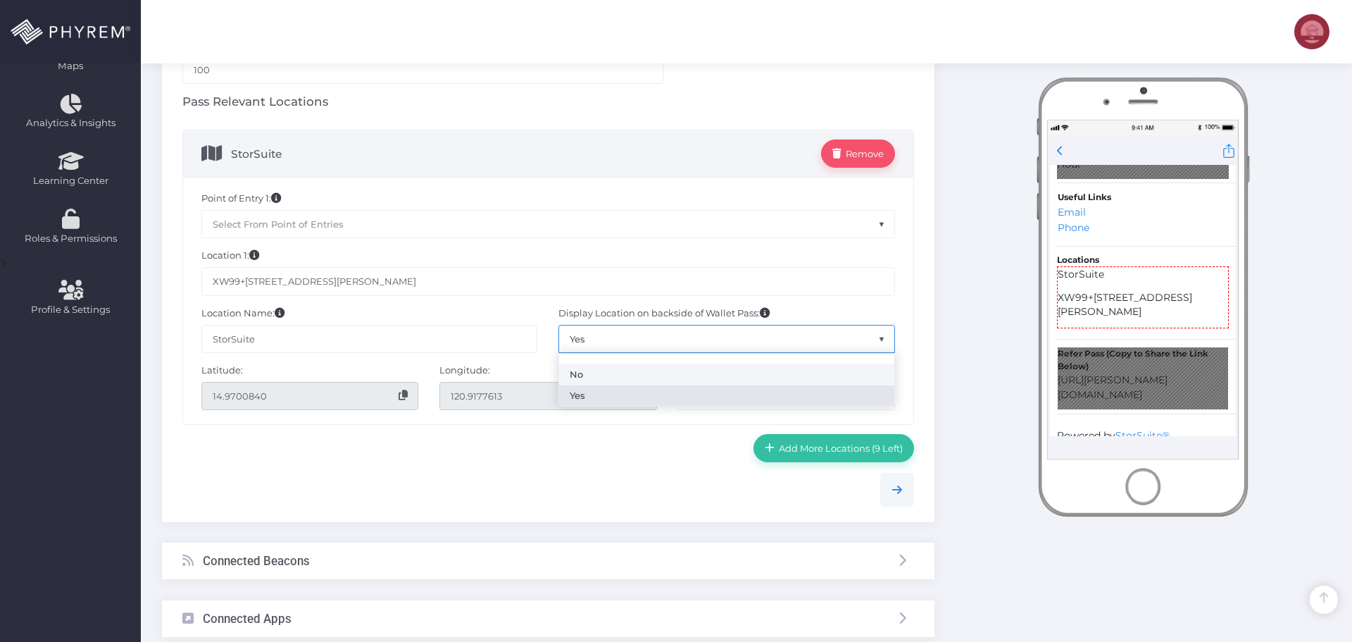
select select "No"
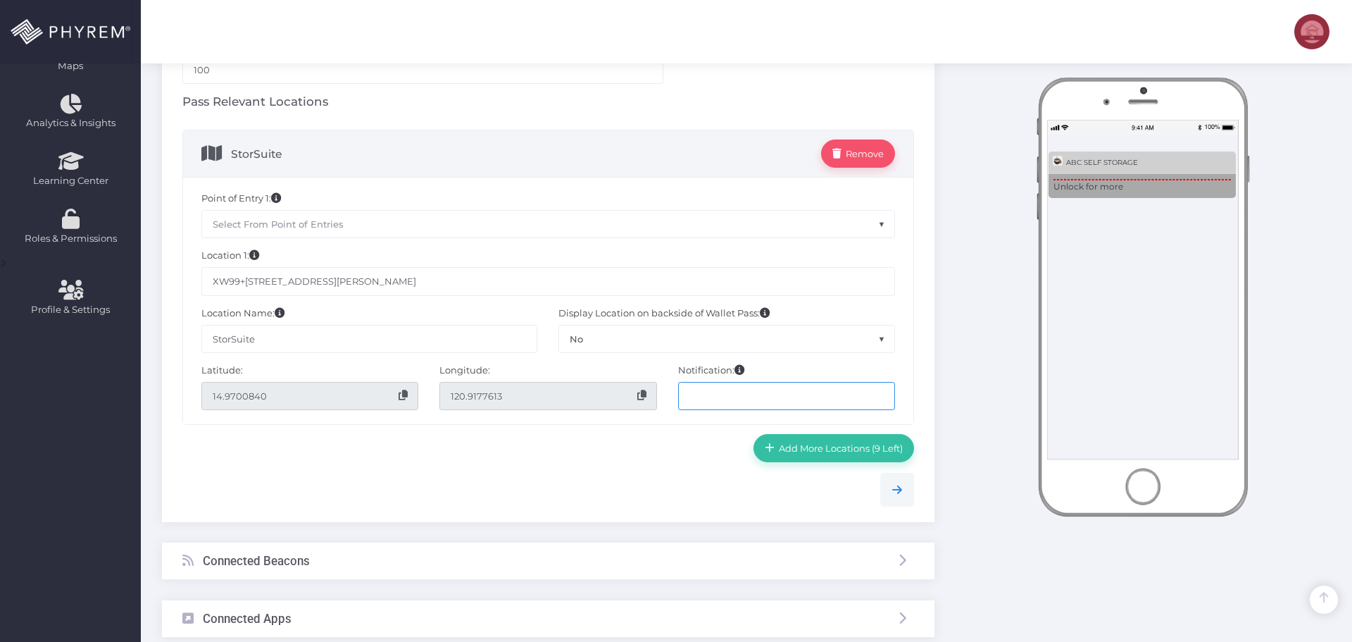
click at [702, 396] on input "text" at bounding box center [786, 396] width 217 height 28
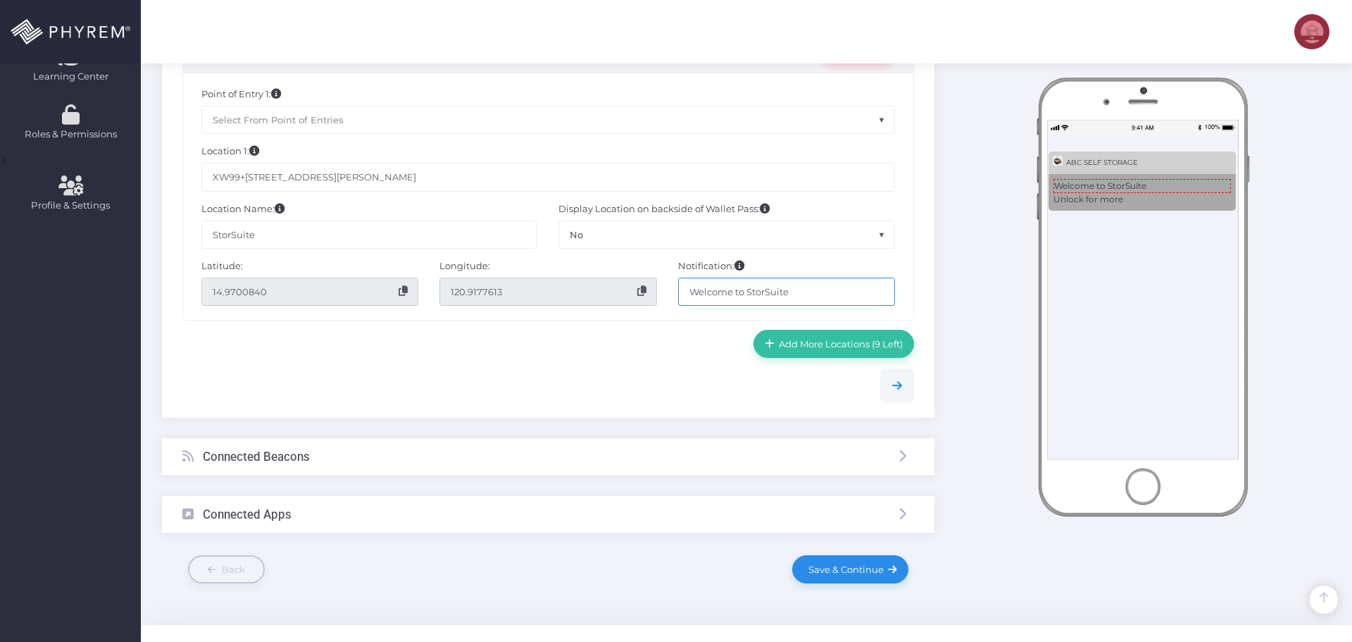
scroll to position [482, 0]
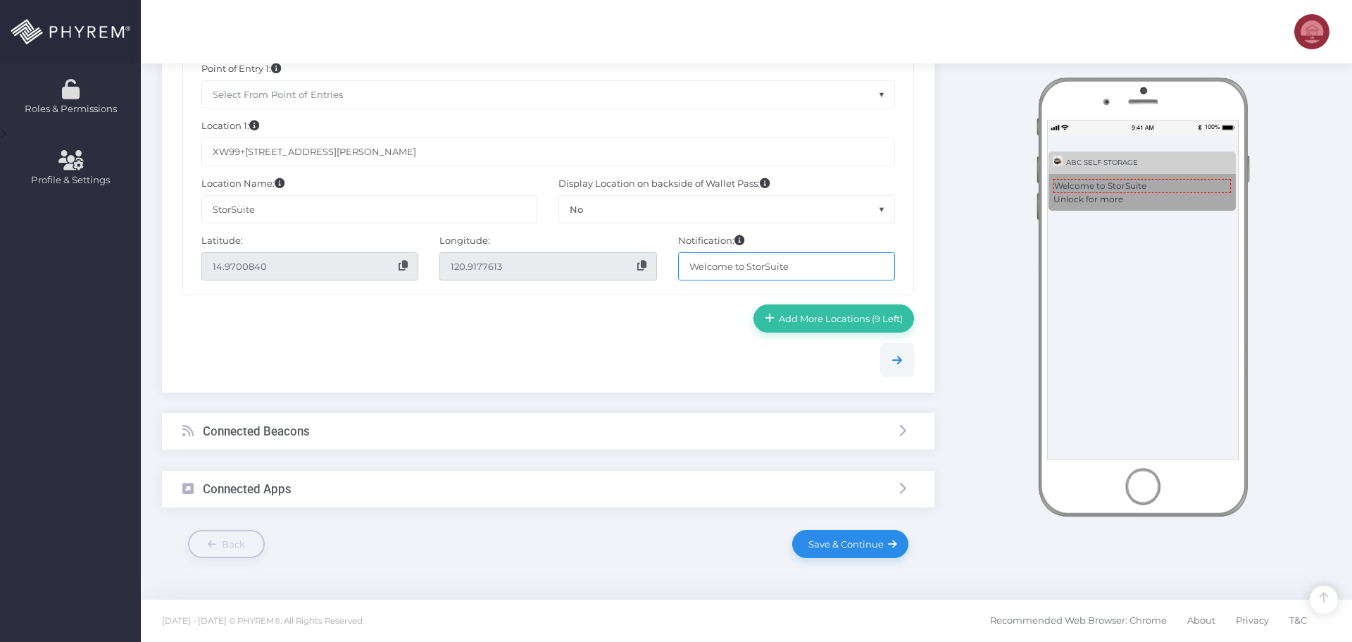
type input "Welcome to StorSuite"
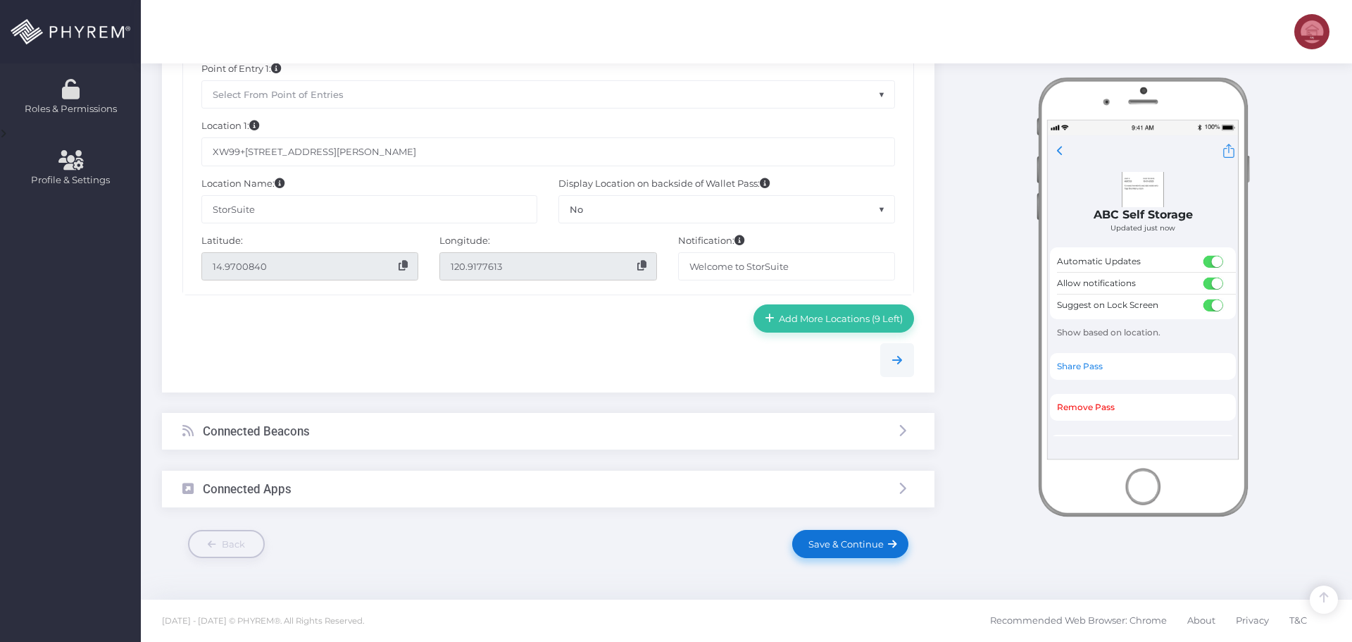
click at [838, 541] on span "Save & Continue" at bounding box center [844, 543] width 80 height 11
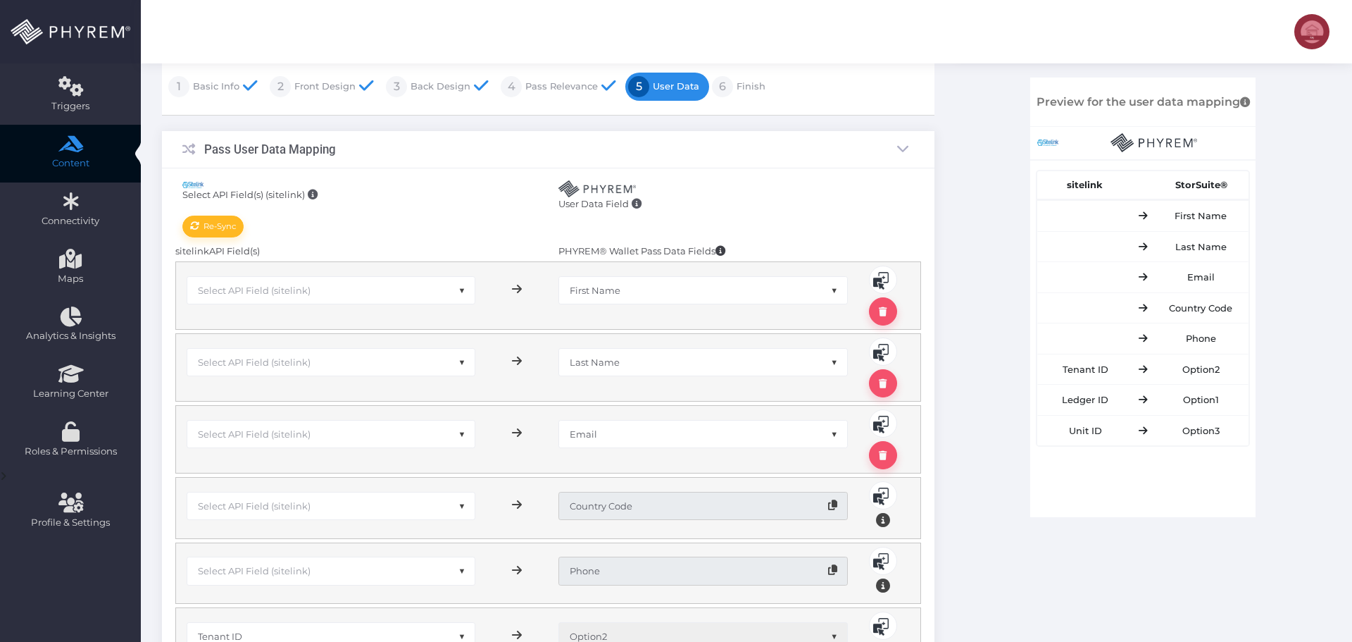
scroll to position [141, 0]
click at [324, 293] on span "Select API Field (sitelink)" at bounding box center [331, 288] width 288 height 27
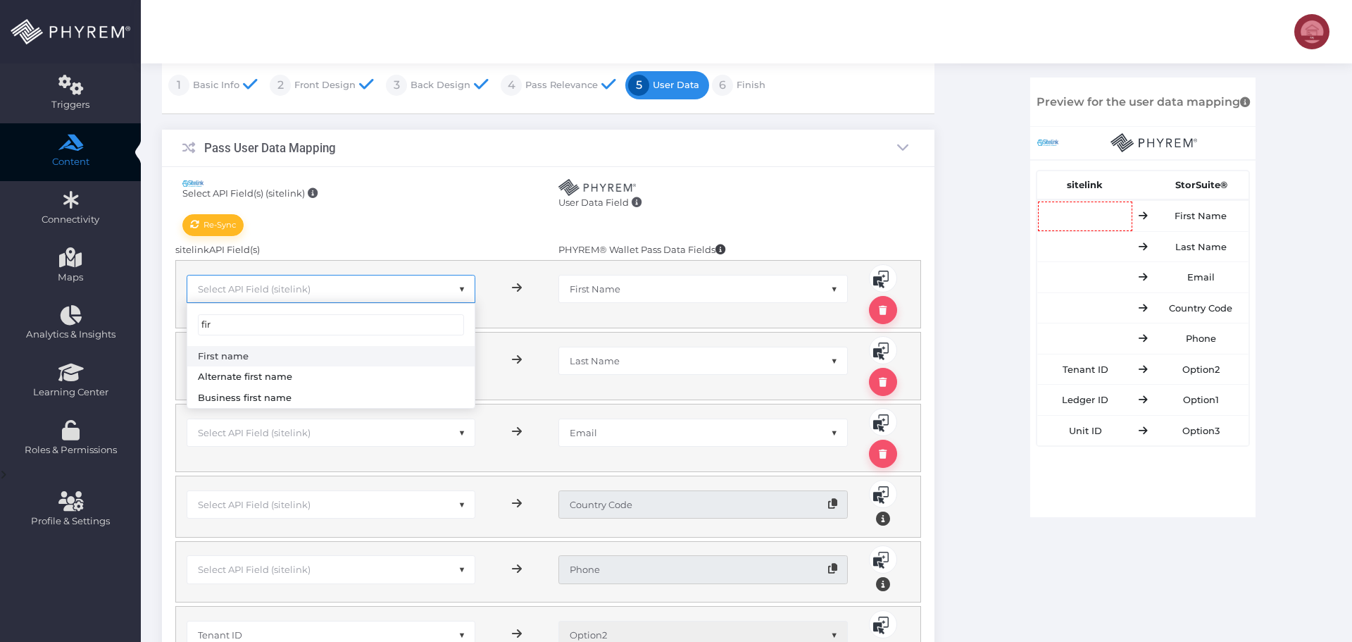
type input "fir"
select select "sFName"
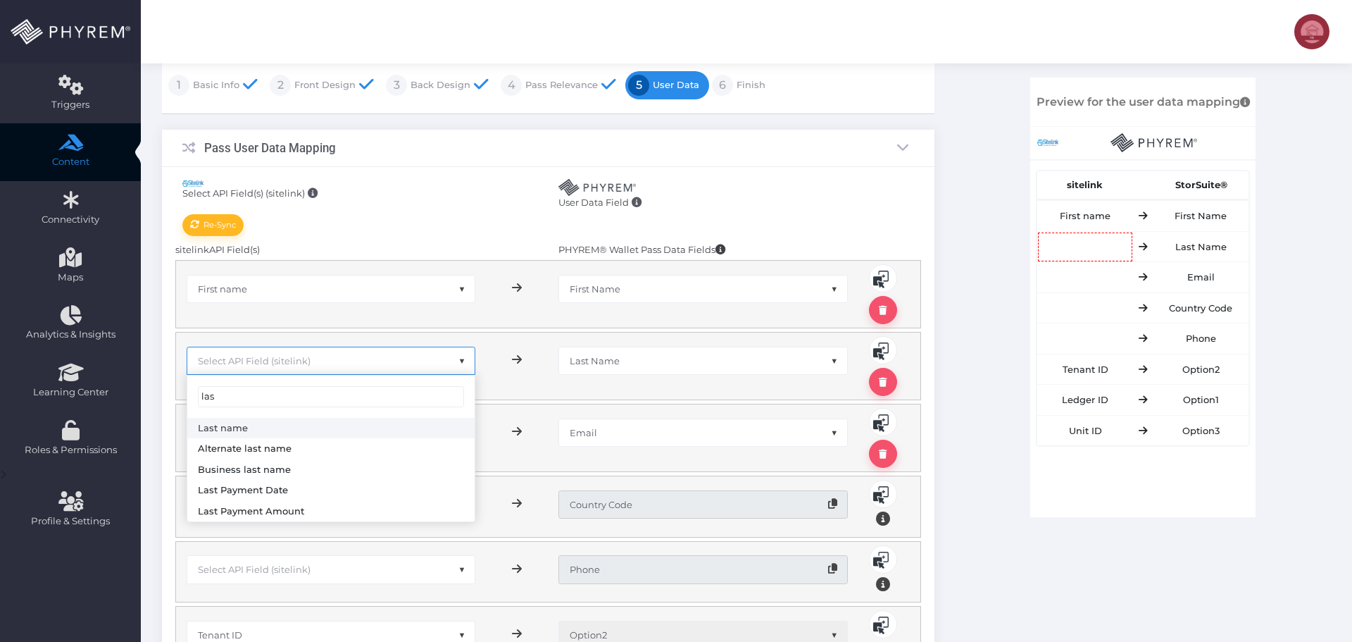
type input "las"
drag, startPoint x: 247, startPoint y: 426, endPoint x: 281, endPoint y: 430, distance: 34.0
select select "sLName"
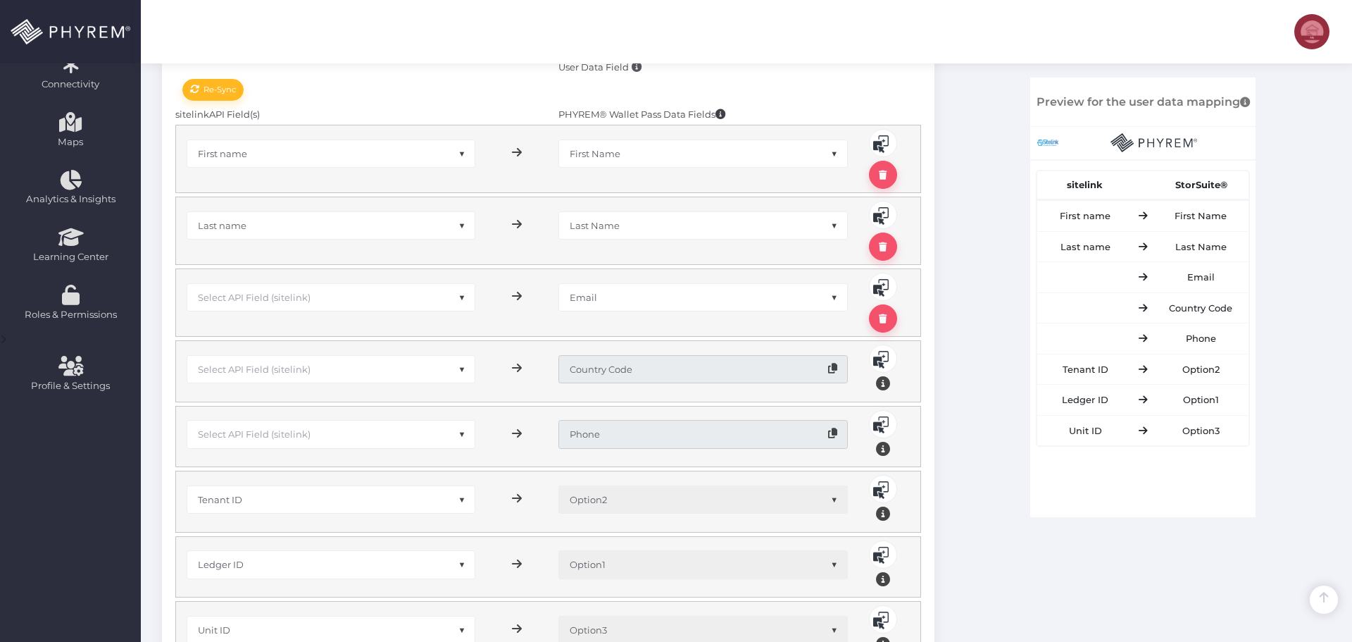
scroll to position [282, 0]
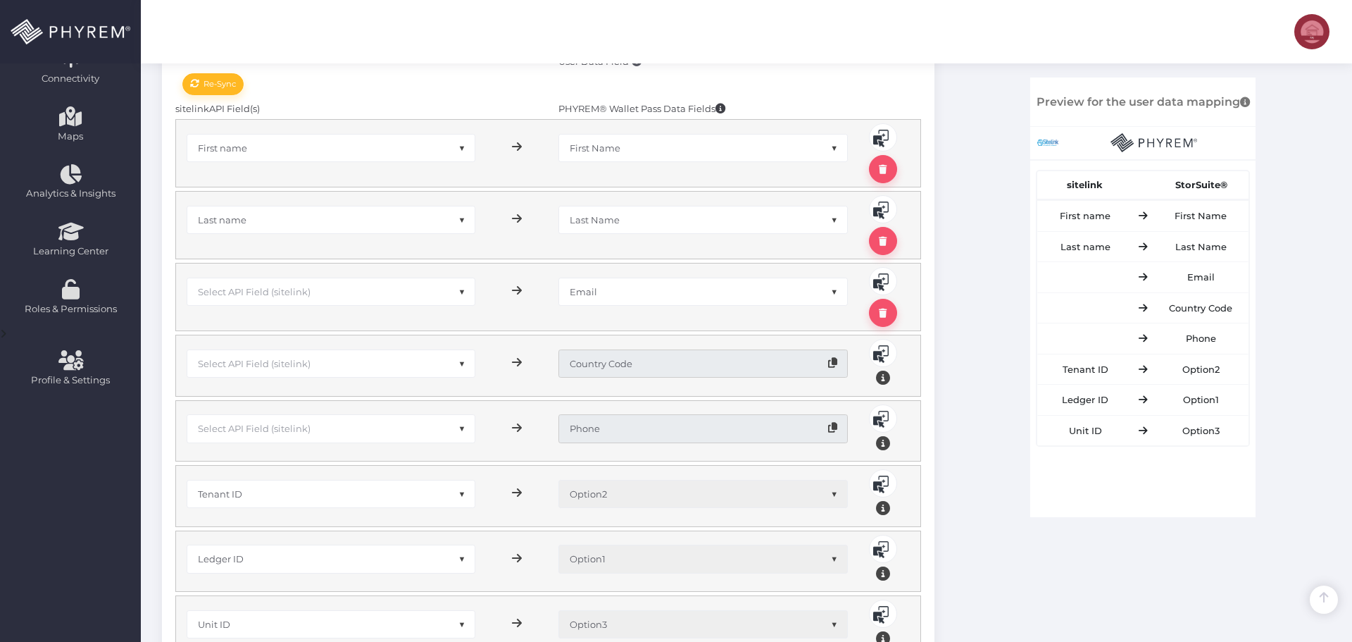
click at [321, 292] on span "Select API Field (sitelink)" at bounding box center [331, 291] width 288 height 27
type input "emai"
select select "sEmail"
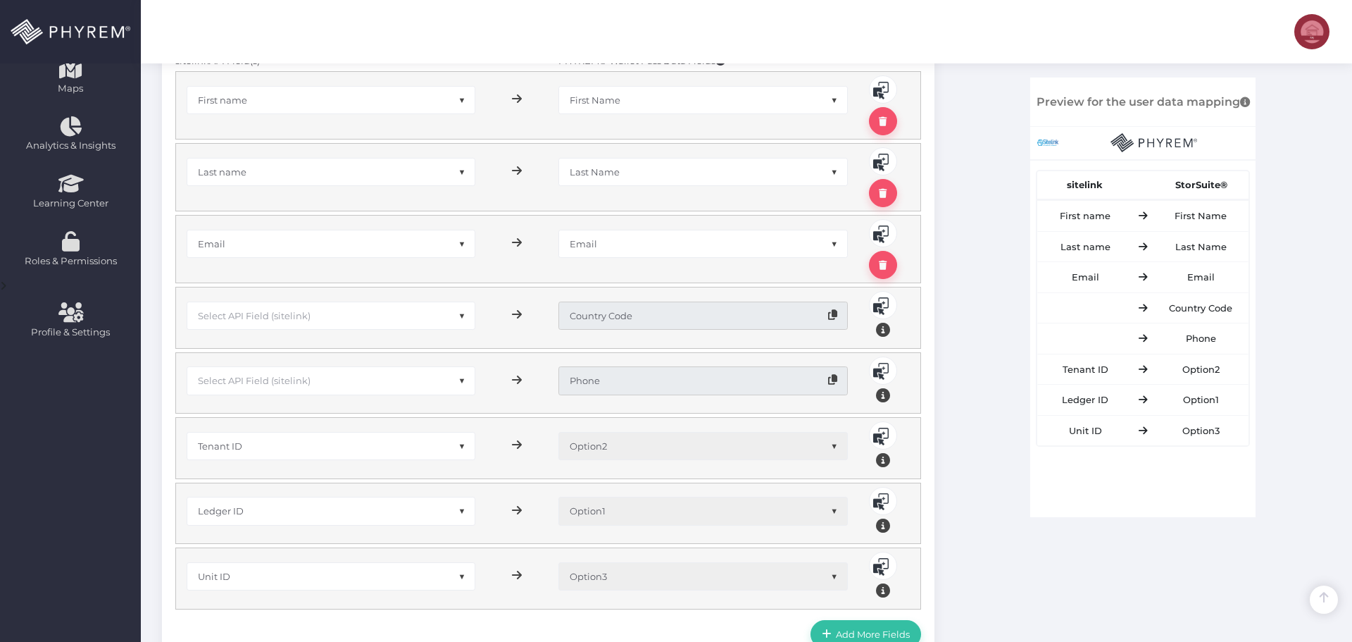
scroll to position [352, 0]
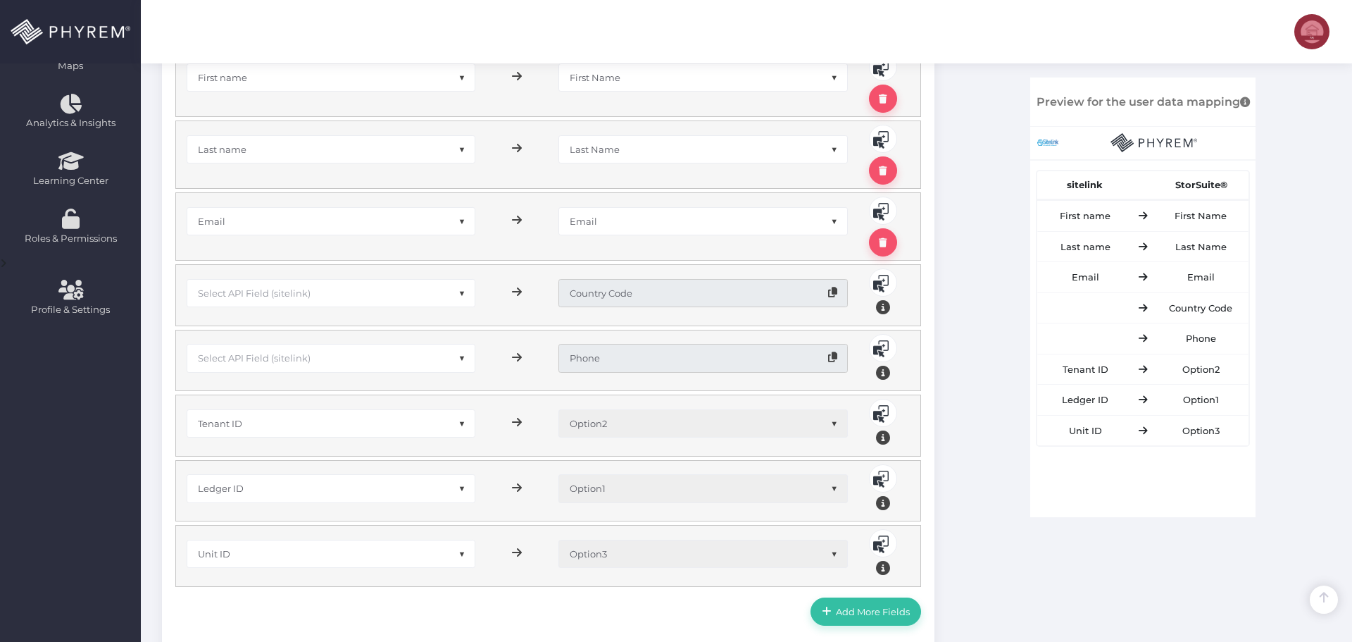
click at [333, 294] on span "Select API Field (sitelink)" at bounding box center [331, 293] width 288 height 27
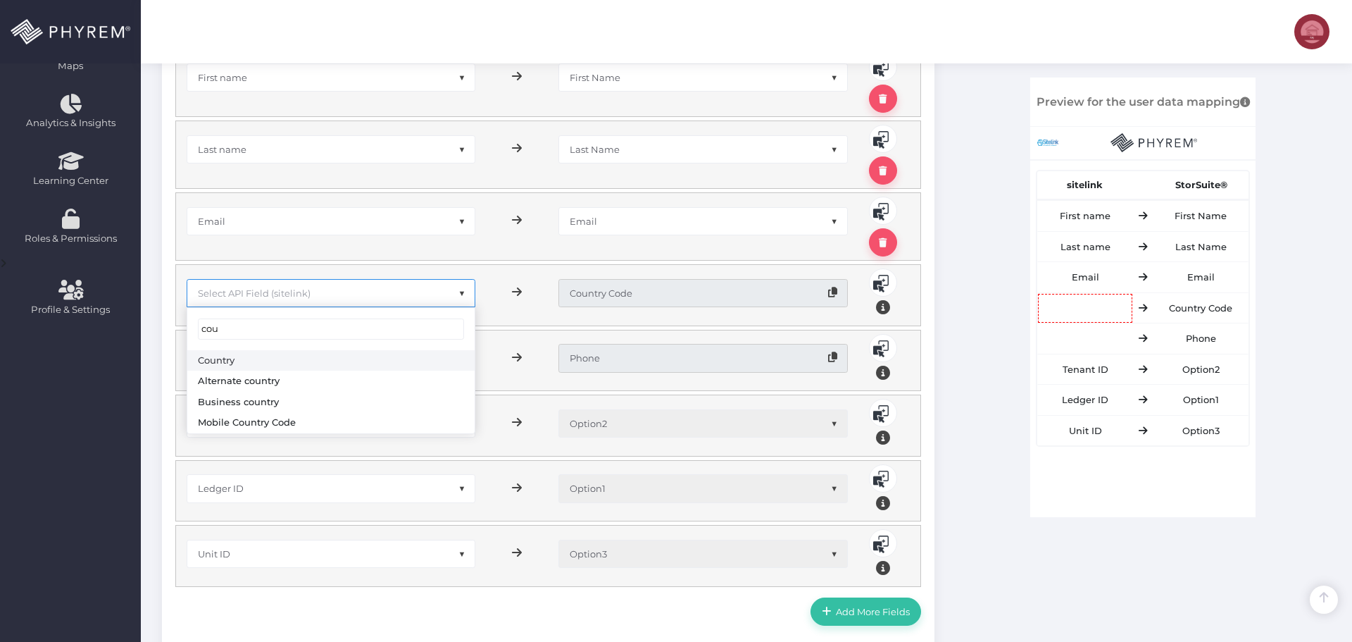
type input "cou"
select select "sCountry"
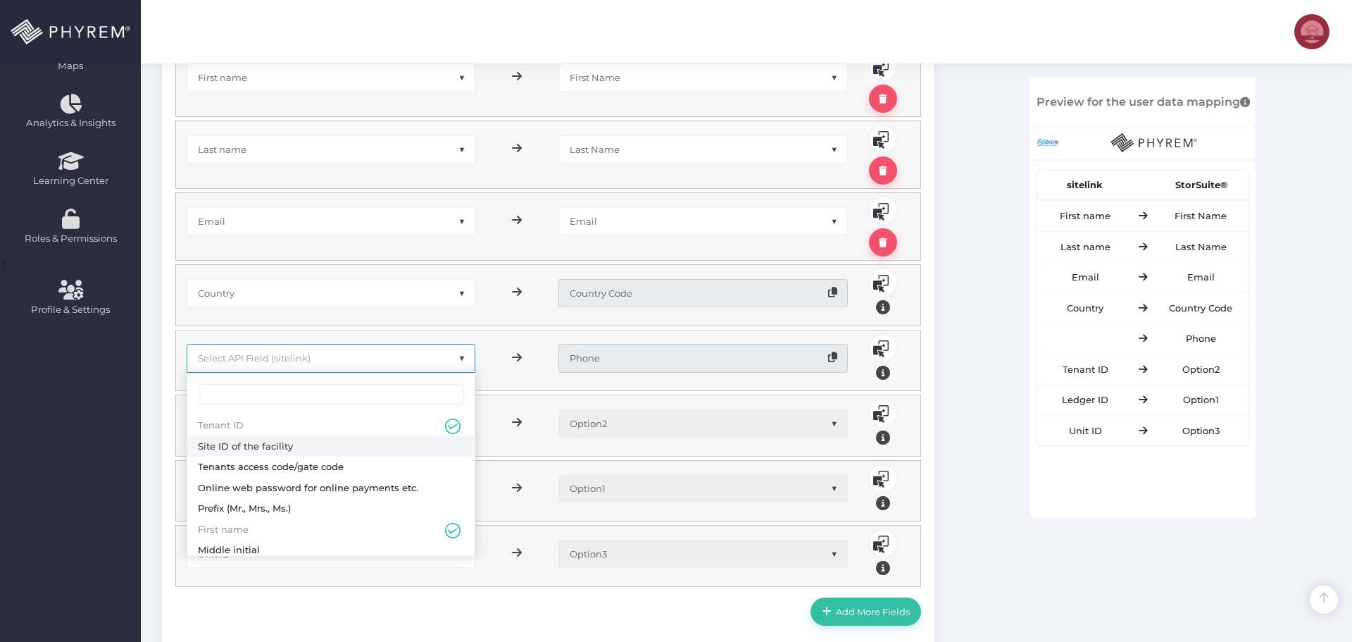
click at [318, 358] on span "Select API Field (sitelink)" at bounding box center [331, 357] width 288 height 27
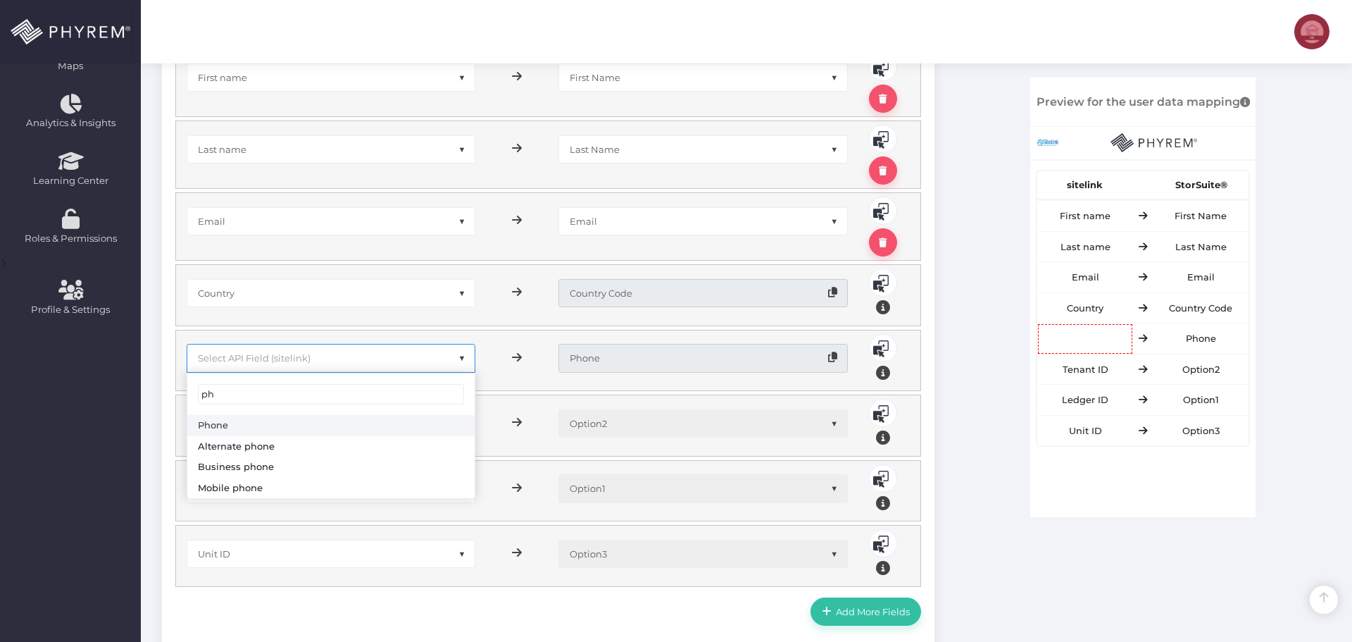
type input "ph"
select select "sPhone"
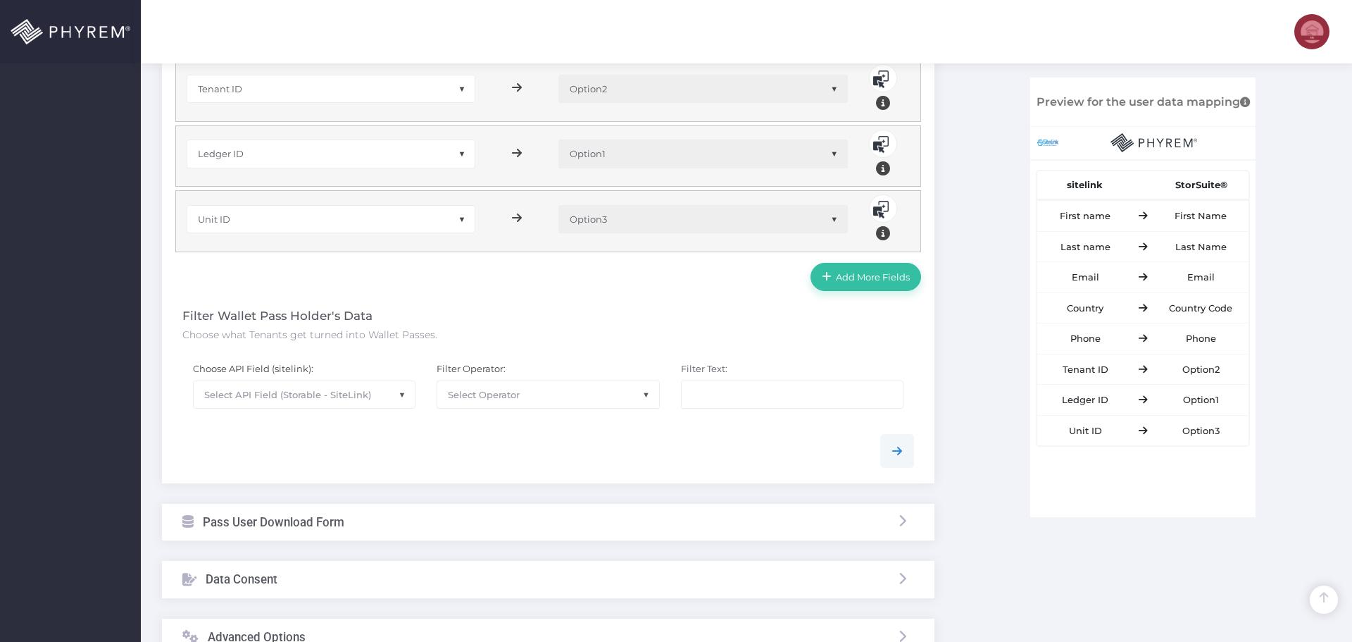
scroll to position [704, 0]
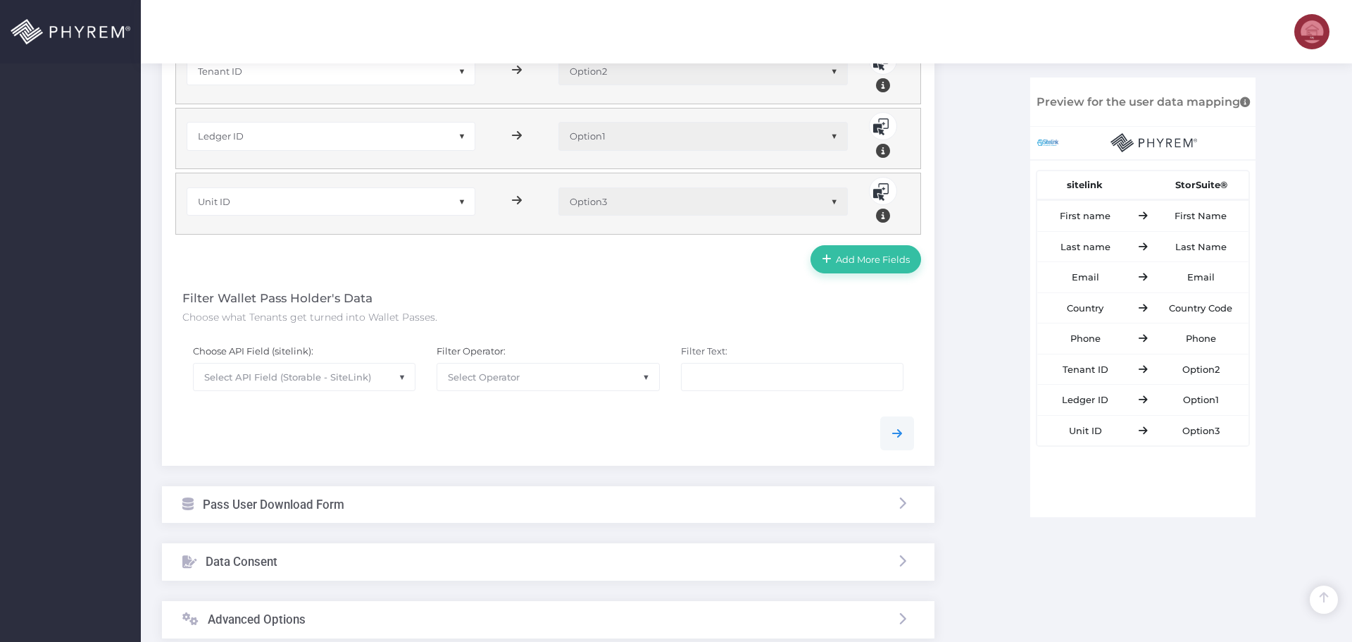
click at [460, 425] on div at bounding box center [548, 433] width 753 height 34
click at [351, 375] on span "Select API Field (Storable - SiteLink)" at bounding box center [287, 376] width 167 height 11
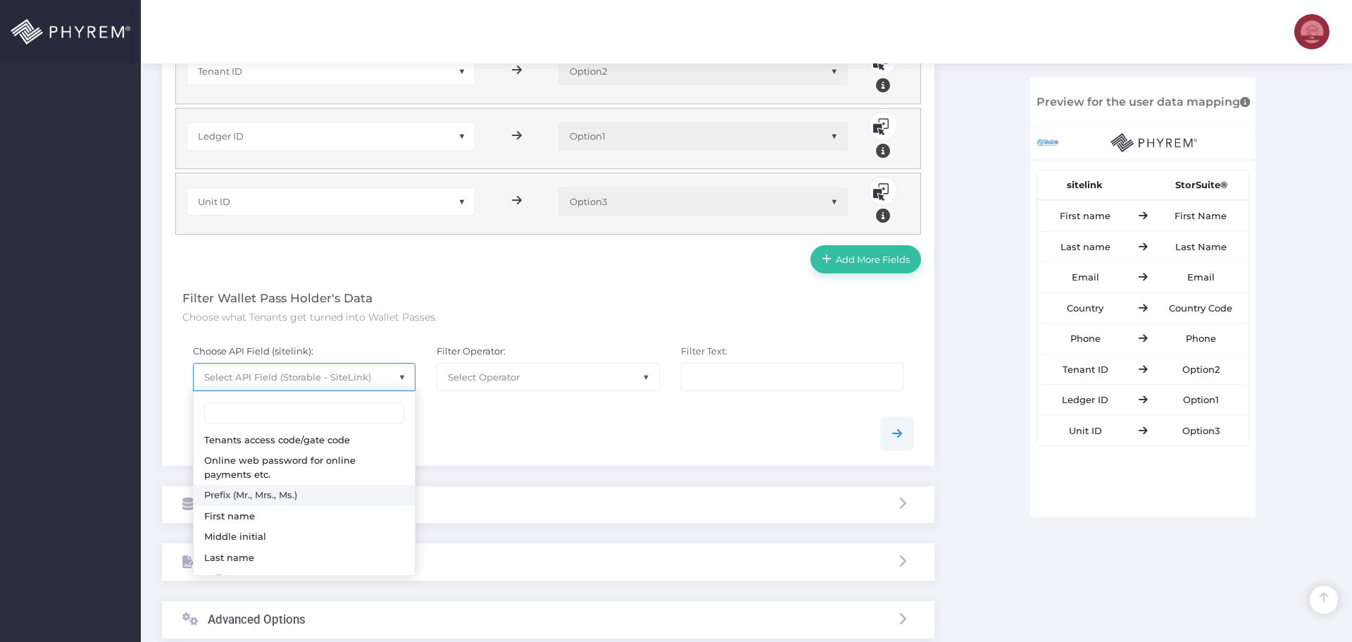
scroll to position [70, 0]
select select "sLName"
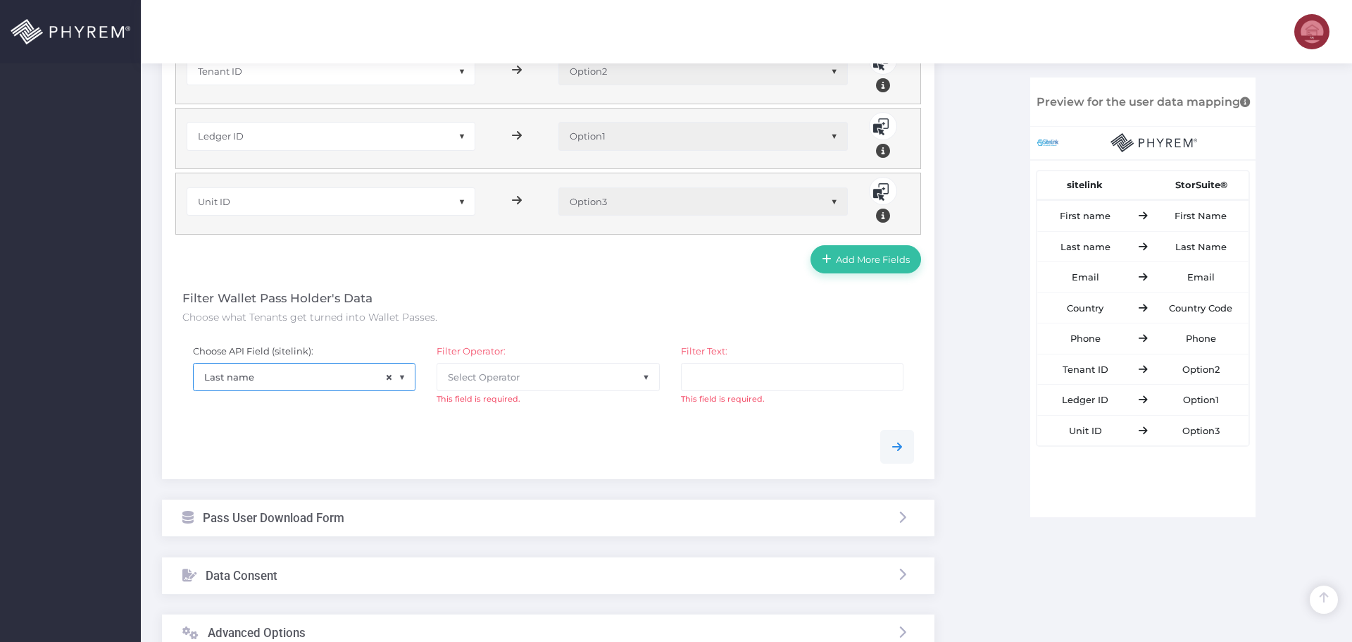
click at [554, 406] on div "Filter Operator: None Equal to Greater than Less than Greater than or equal to …" at bounding box center [548, 376] width 244 height 85
click at [547, 382] on span "Select Operator" at bounding box center [547, 376] width 221 height 27
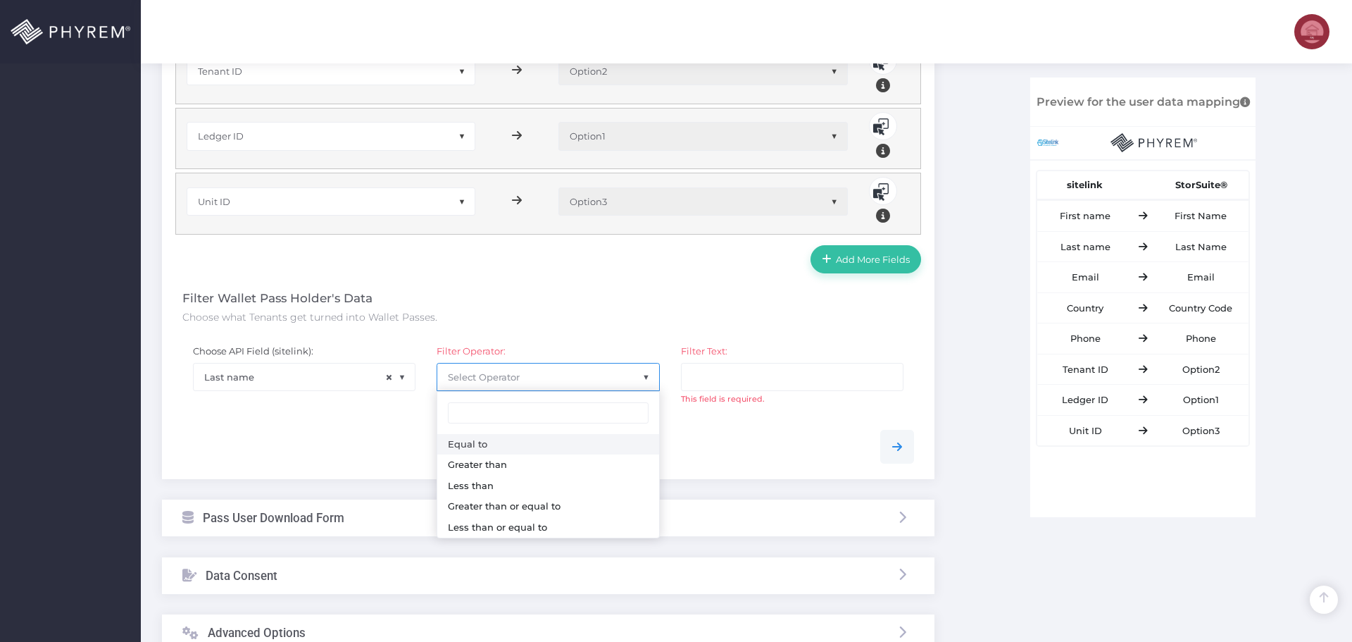
select select "0"
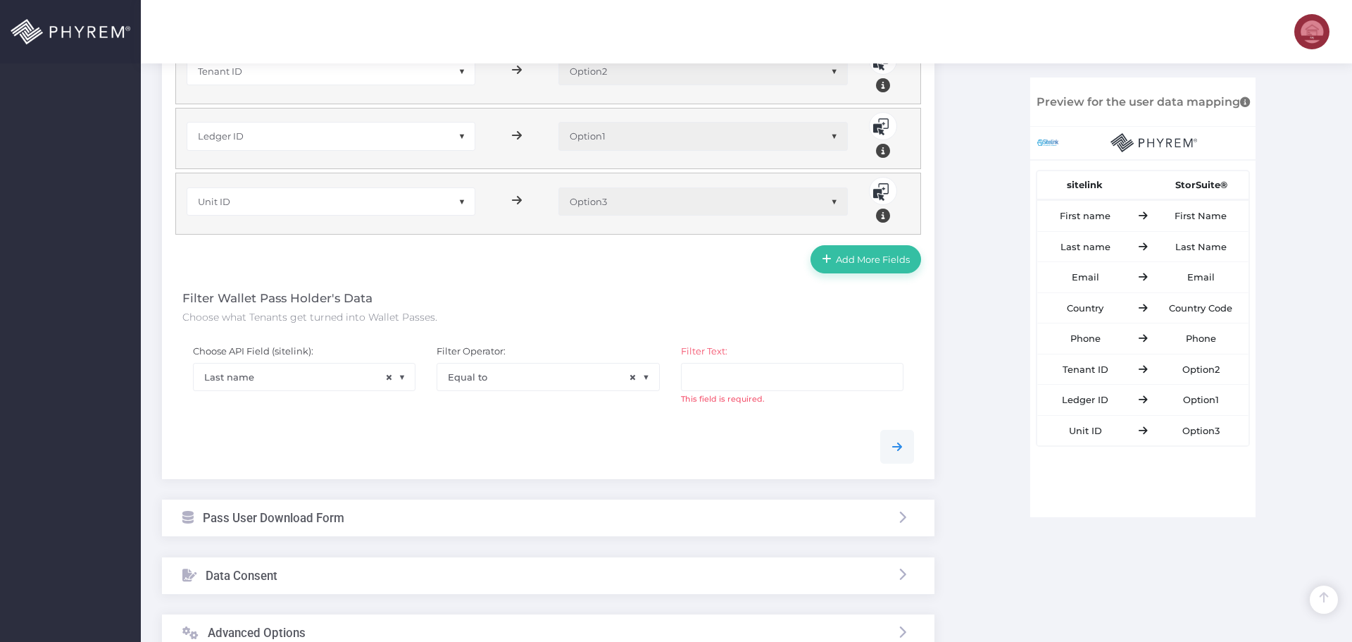
drag, startPoint x: 669, startPoint y: 433, endPoint x: 686, endPoint y: 420, distance: 21.6
click at [670, 432] on div at bounding box center [548, 447] width 753 height 34
click at [711, 377] on input "text" at bounding box center [792, 377] width 223 height 28
paste input "M'Owl"
type input "M'Owl"
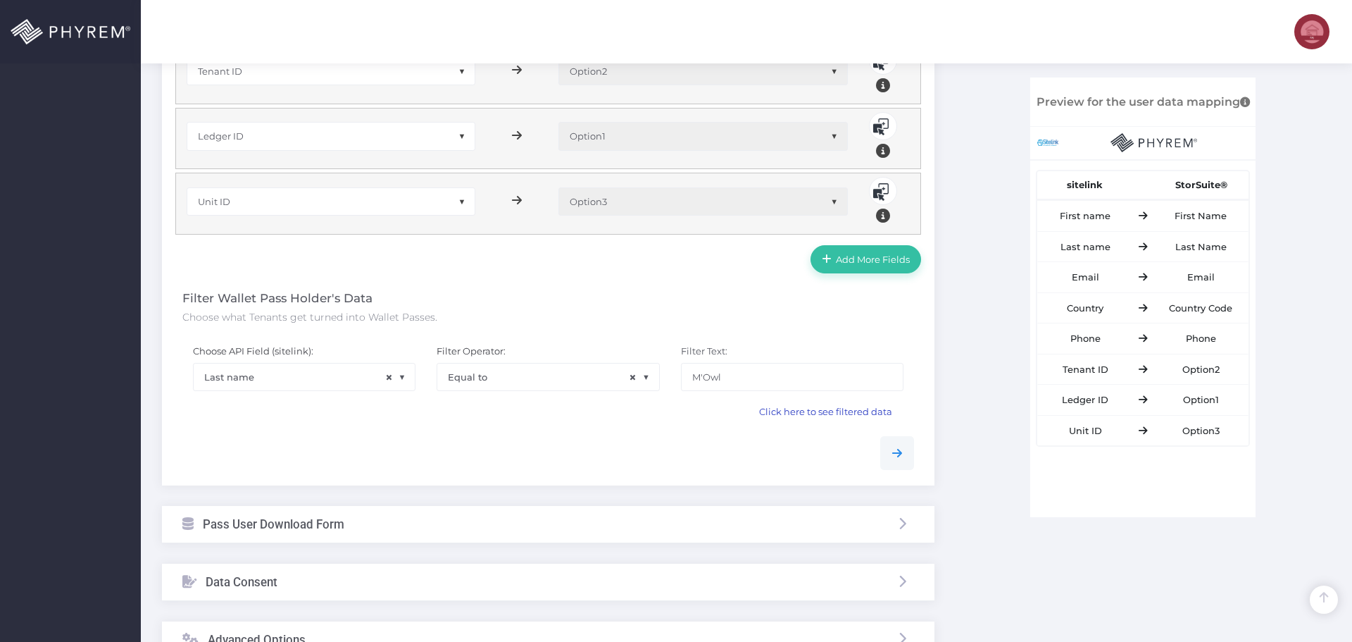
click at [825, 414] on span "Click here to see filtered data" at bounding box center [825, 411] width 133 height 11
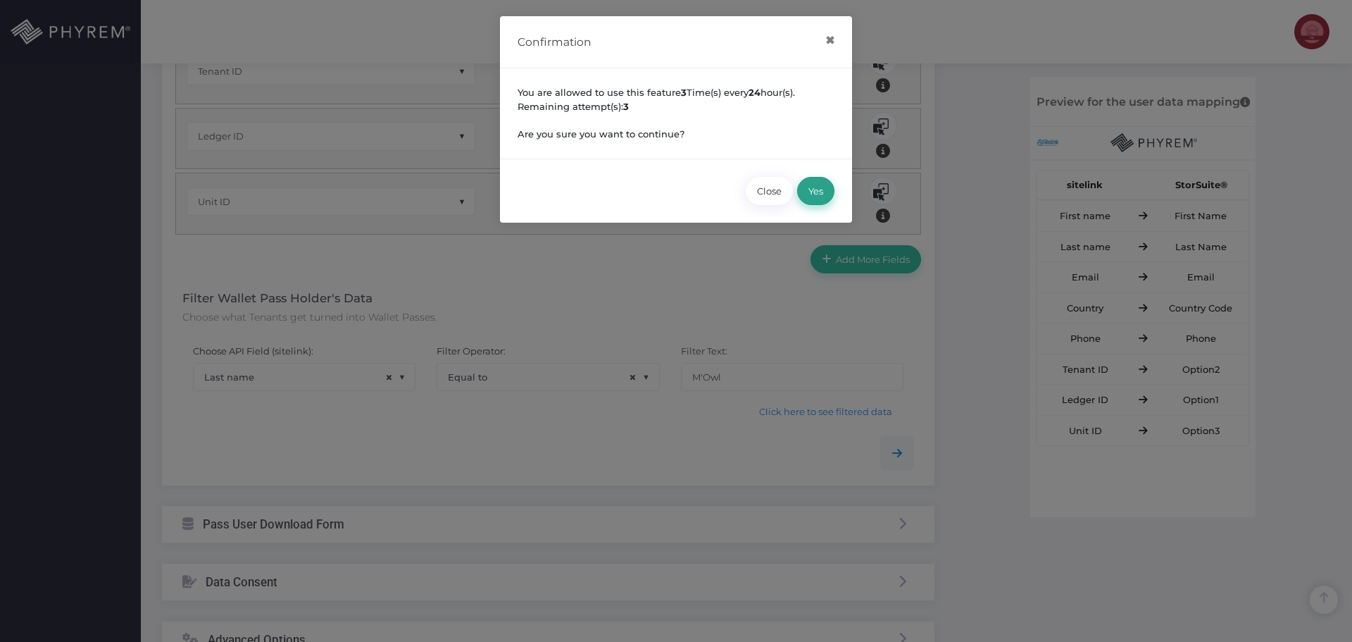
click at [820, 192] on button "Yes" at bounding box center [815, 191] width 37 height 28
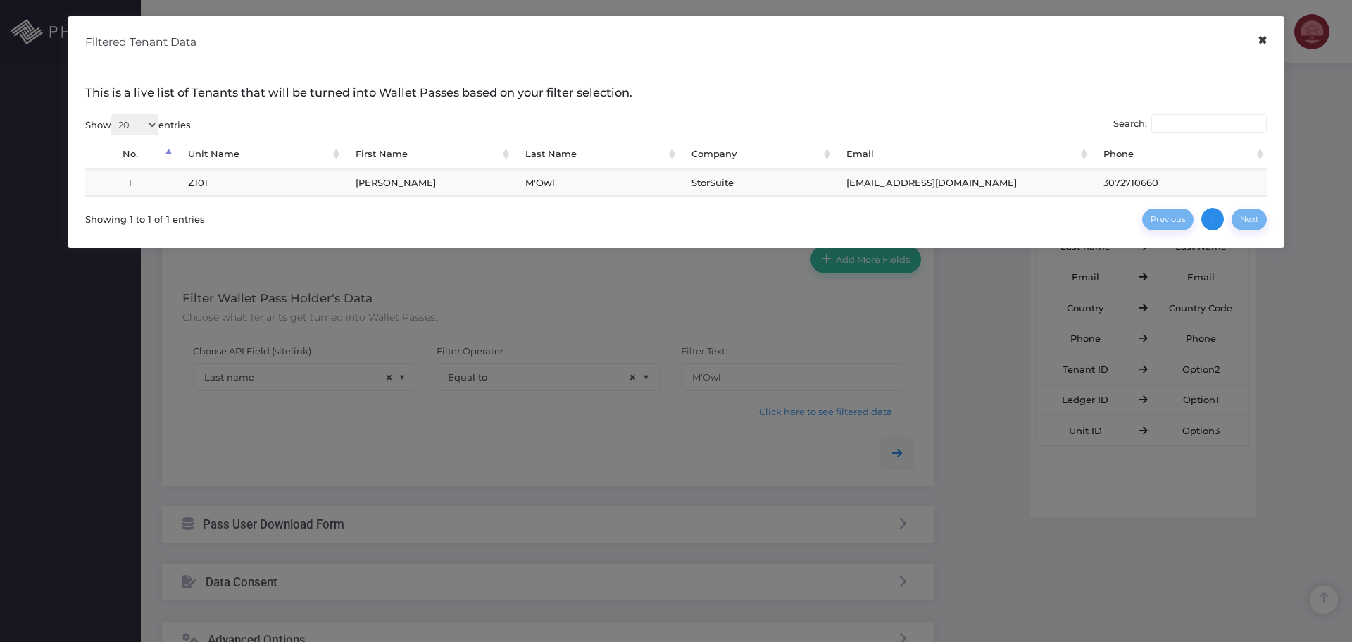
click at [1263, 44] on button "×" at bounding box center [1262, 41] width 27 height 32
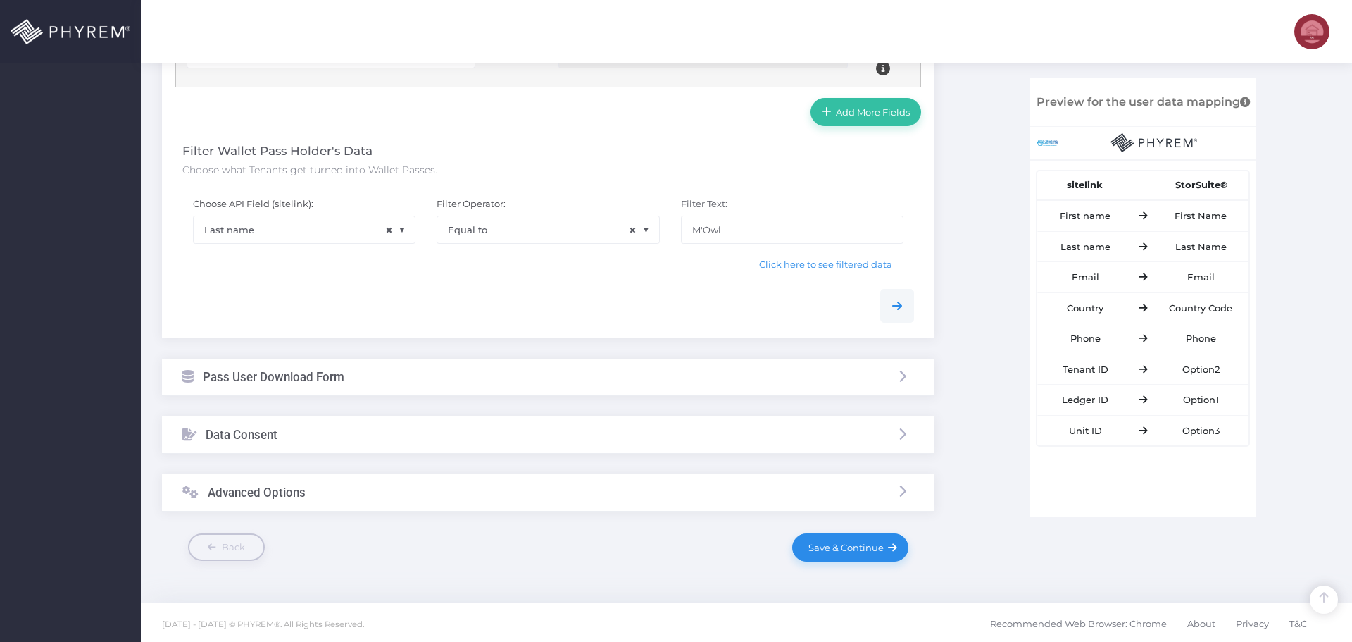
scroll to position [855, 0]
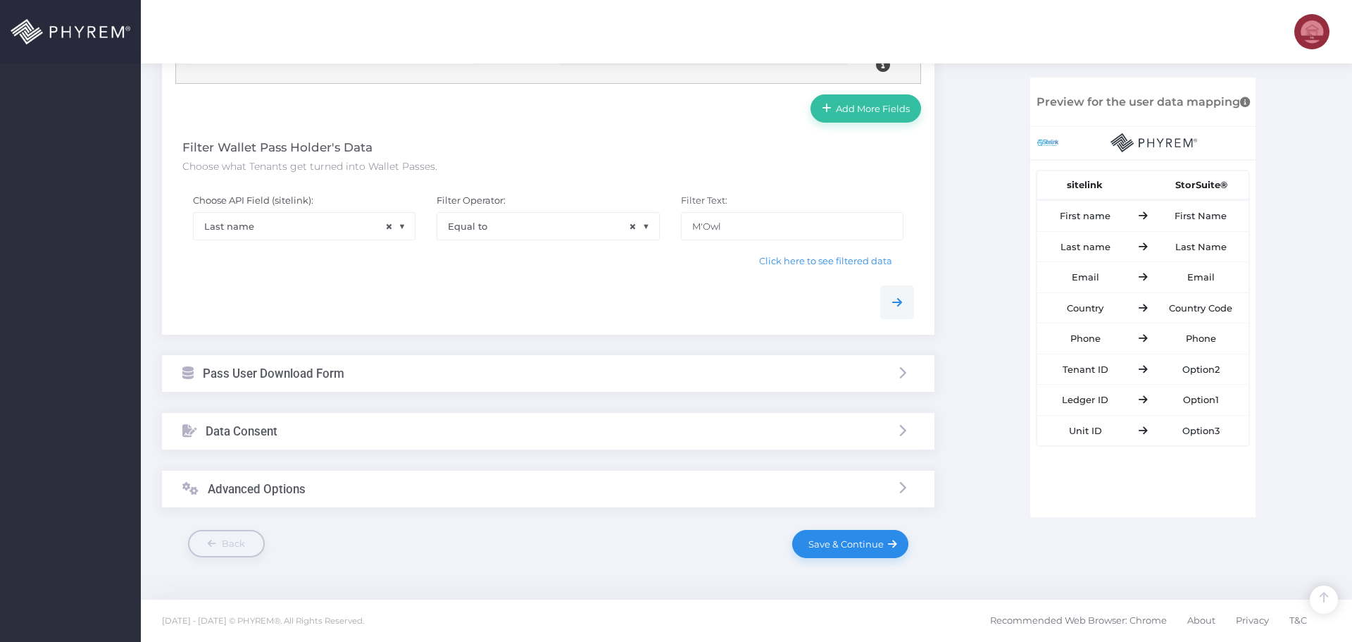
click at [398, 375] on div "Pass User Download Form" at bounding box center [548, 373] width 773 height 37
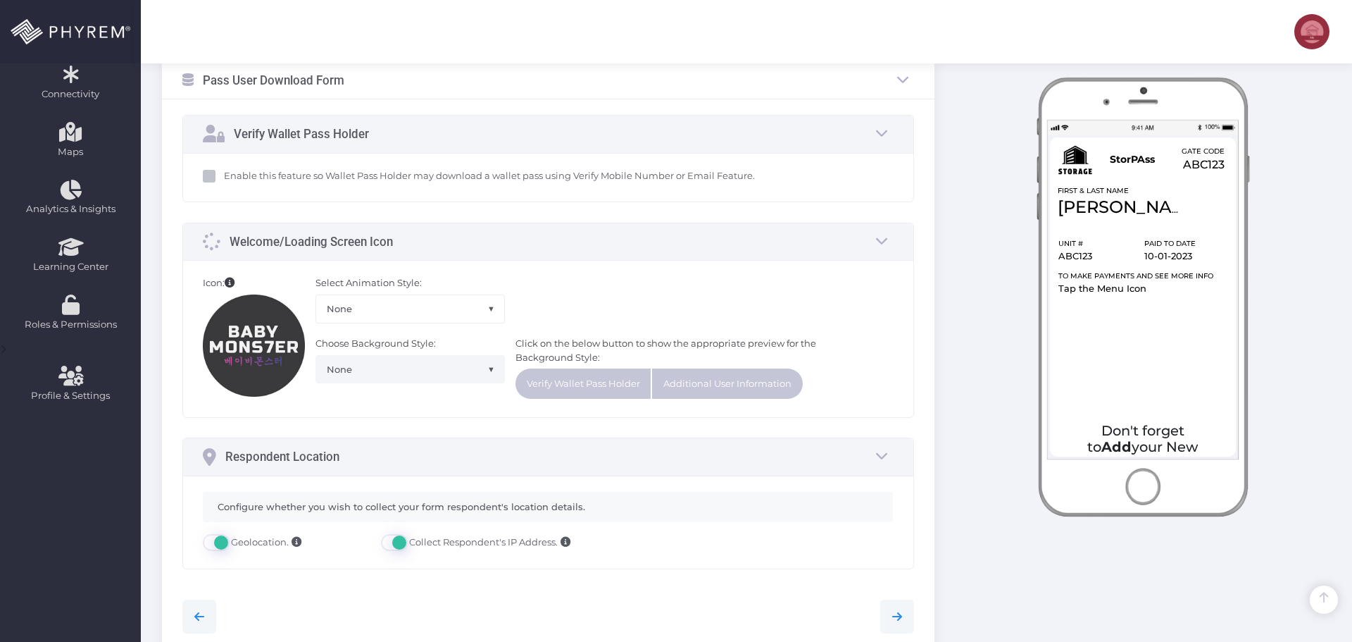
scroll to position [241, 0]
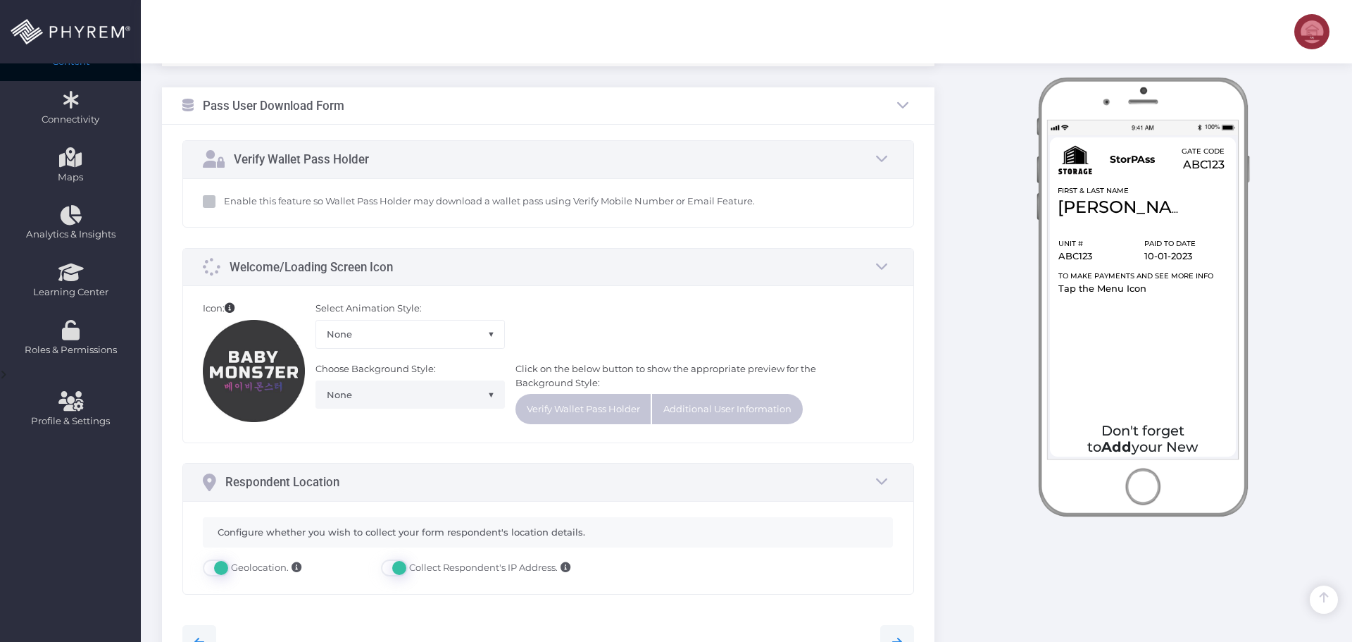
click at [259, 382] on img at bounding box center [254, 371] width 102 height 102
click at [372, 332] on span "None" at bounding box center [409, 333] width 187 height 27
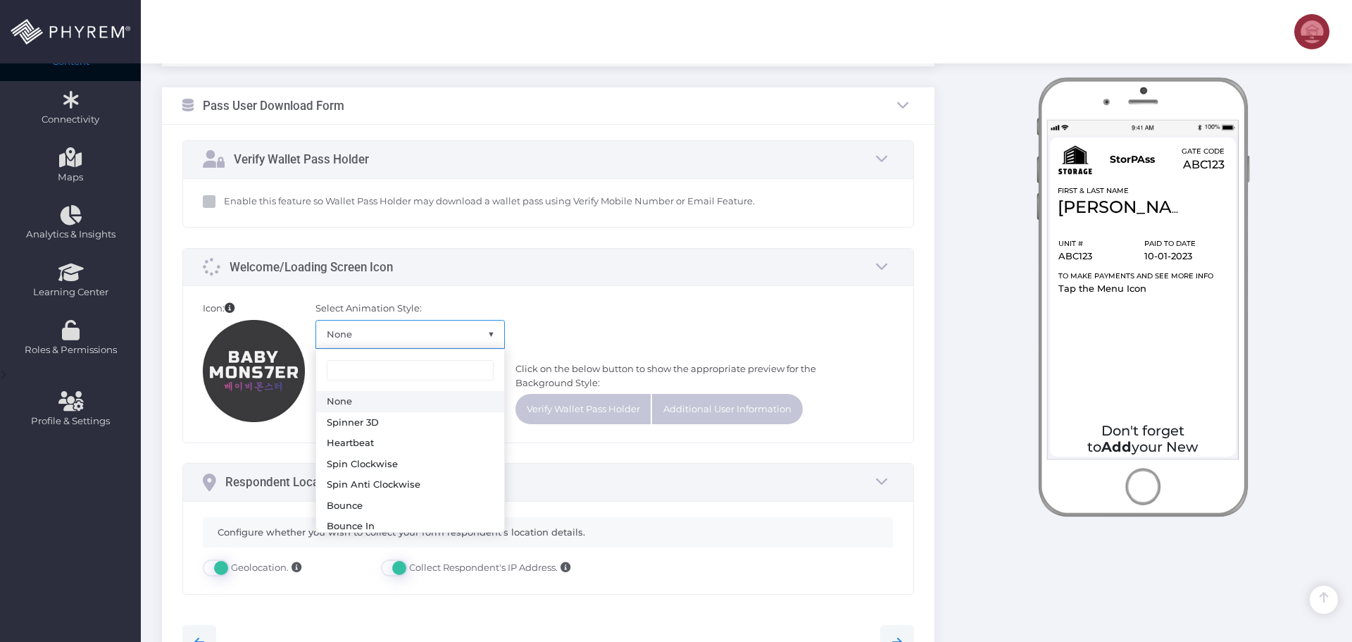
click at [589, 300] on div "Icon: Click to Select Icon Select Animation Style: None Spinner 3D Heartbeat Sp…" at bounding box center [548, 364] width 730 height 156
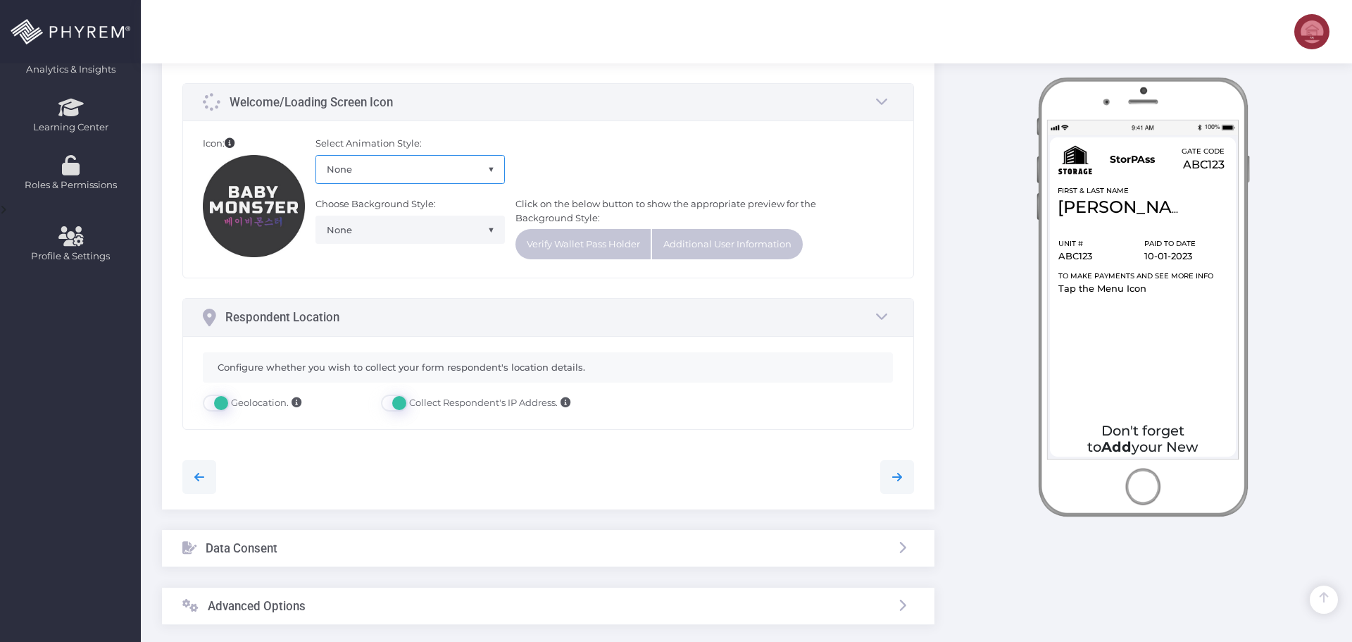
scroll to position [523, 0]
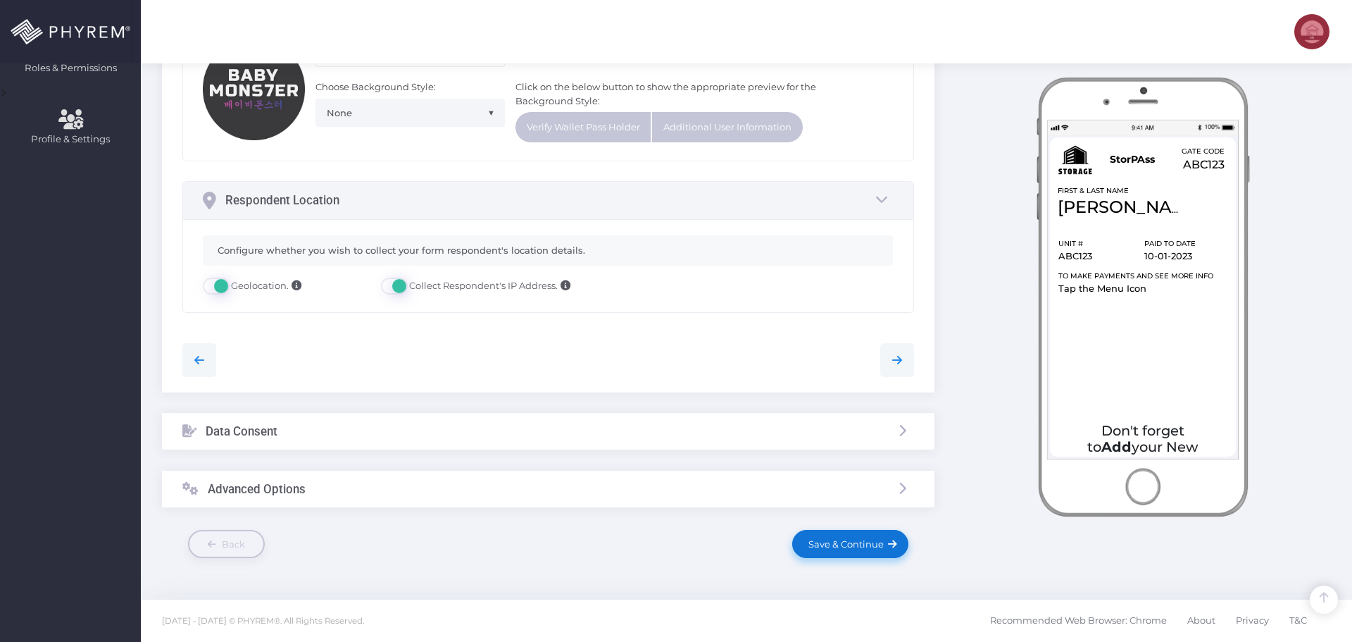
click at [840, 546] on span "Save & Continue" at bounding box center [844, 543] width 80 height 11
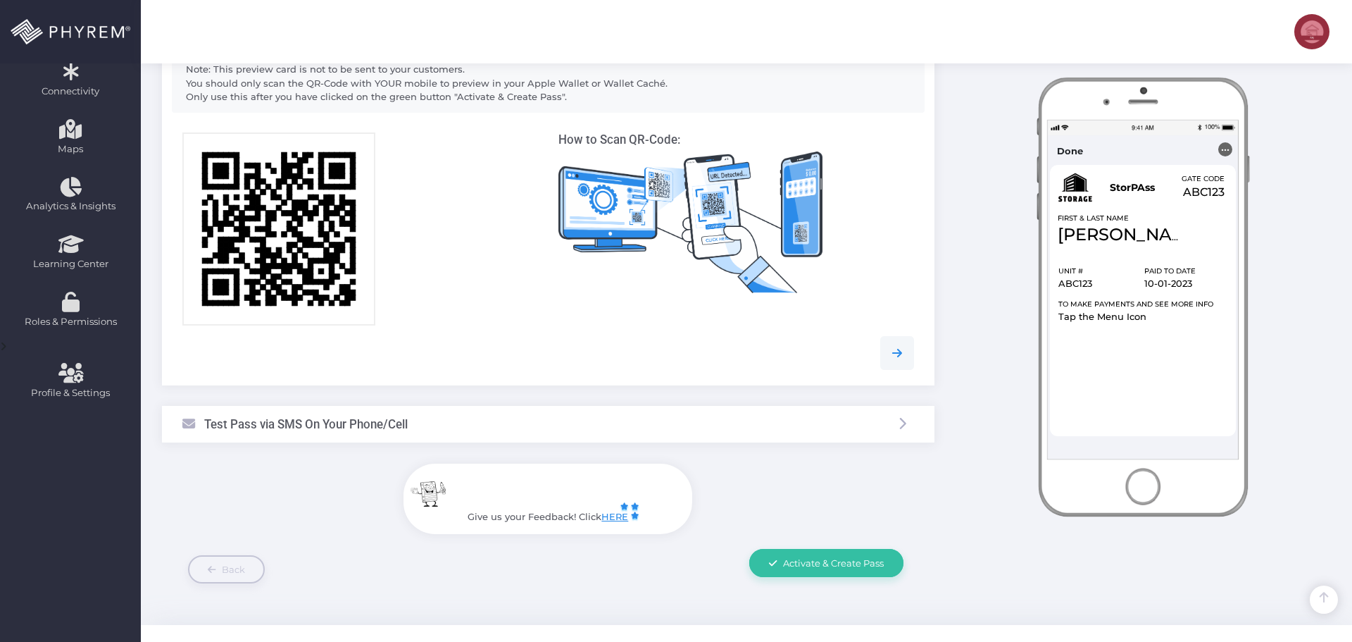
scroll to position [294, 0]
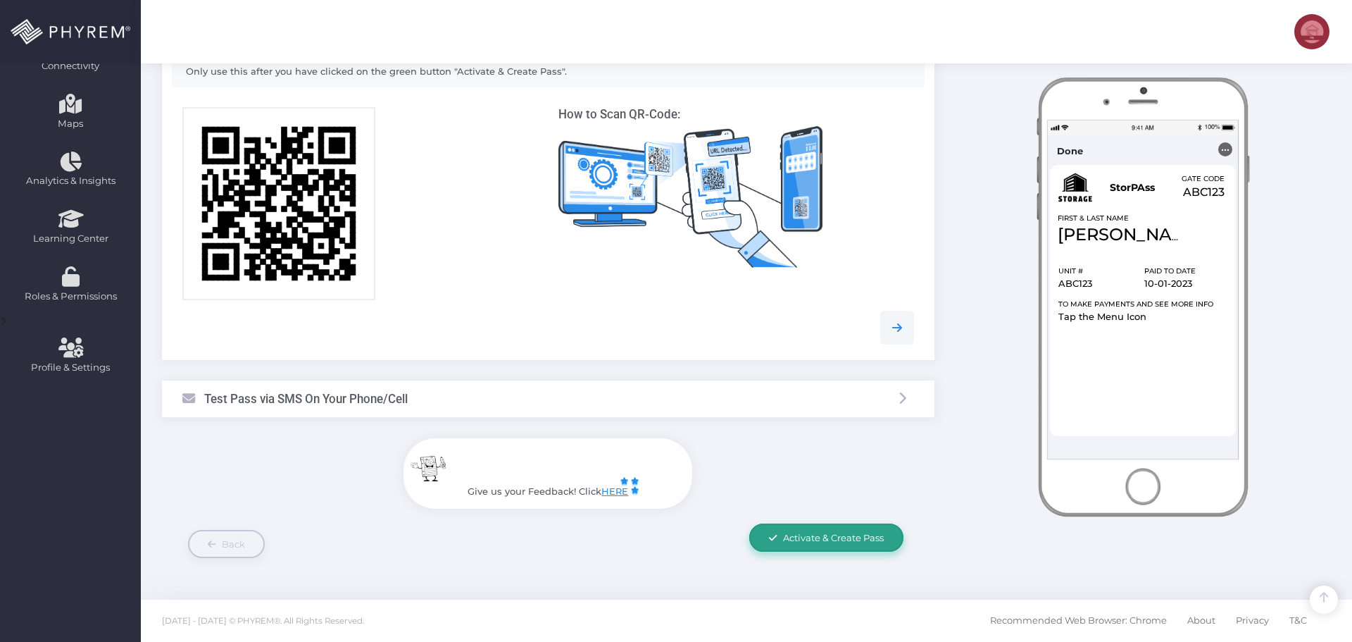
click at [816, 537] on span "Activate & Create Pass" at bounding box center [833, 537] width 101 height 11
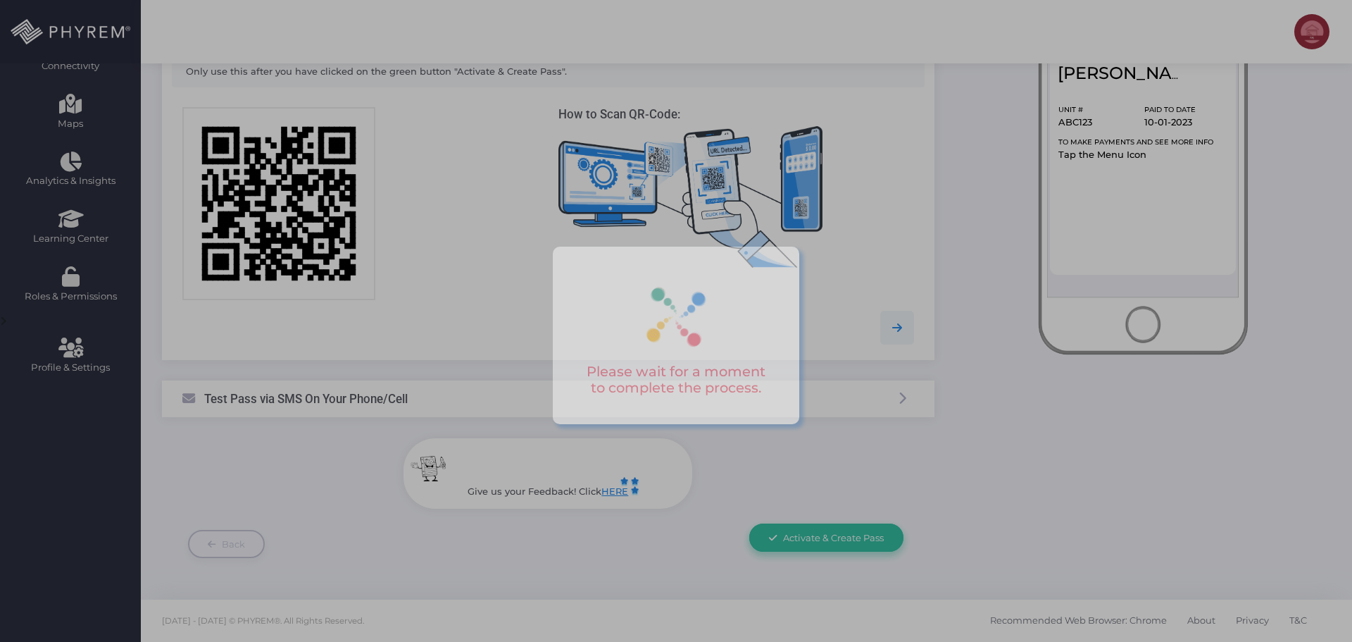
scroll to position [0, 0]
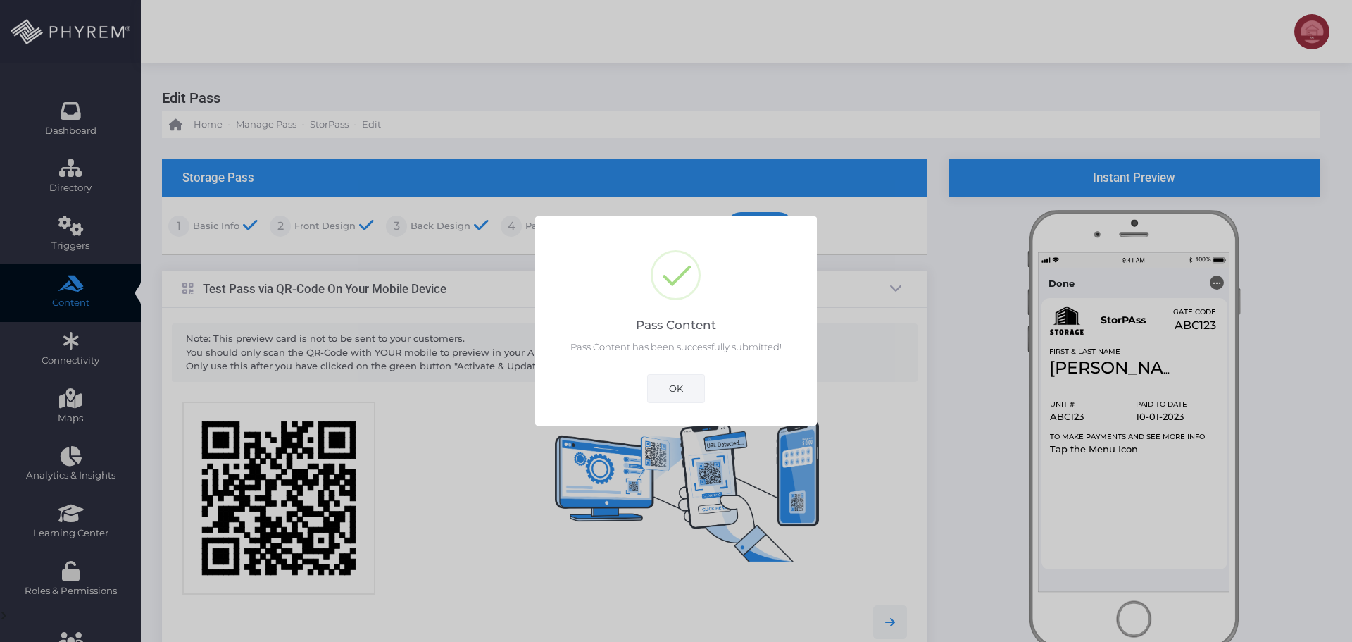
click at [675, 381] on button "OK" at bounding box center [676, 388] width 58 height 28
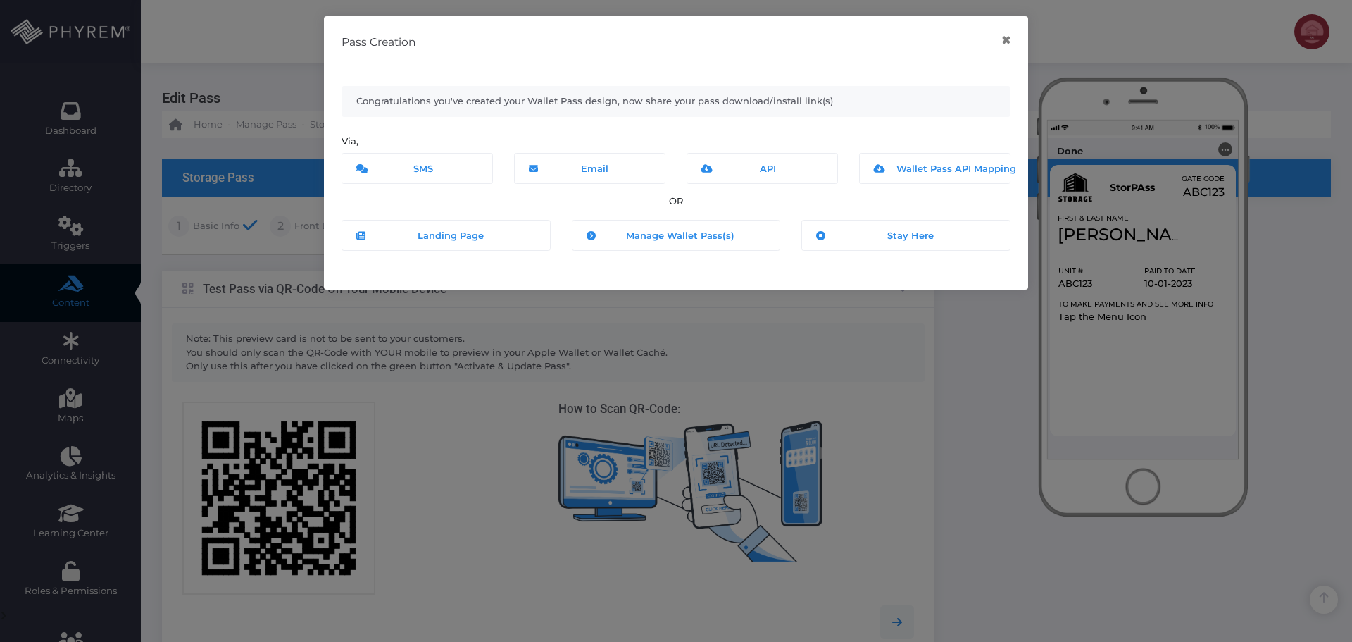
scroll to position [294, 0]
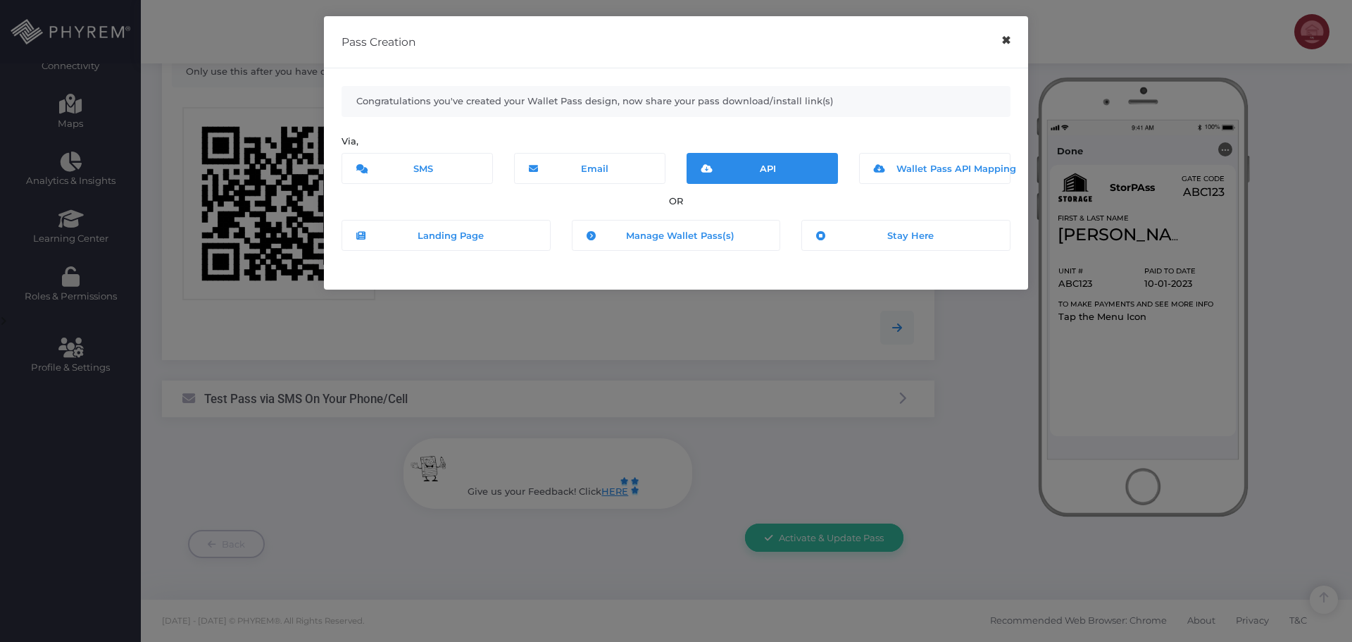
drag, startPoint x: 1006, startPoint y: 45, endPoint x: 732, endPoint y: 119, distance: 284.4
click at [1005, 46] on button "×" at bounding box center [1005, 41] width 27 height 32
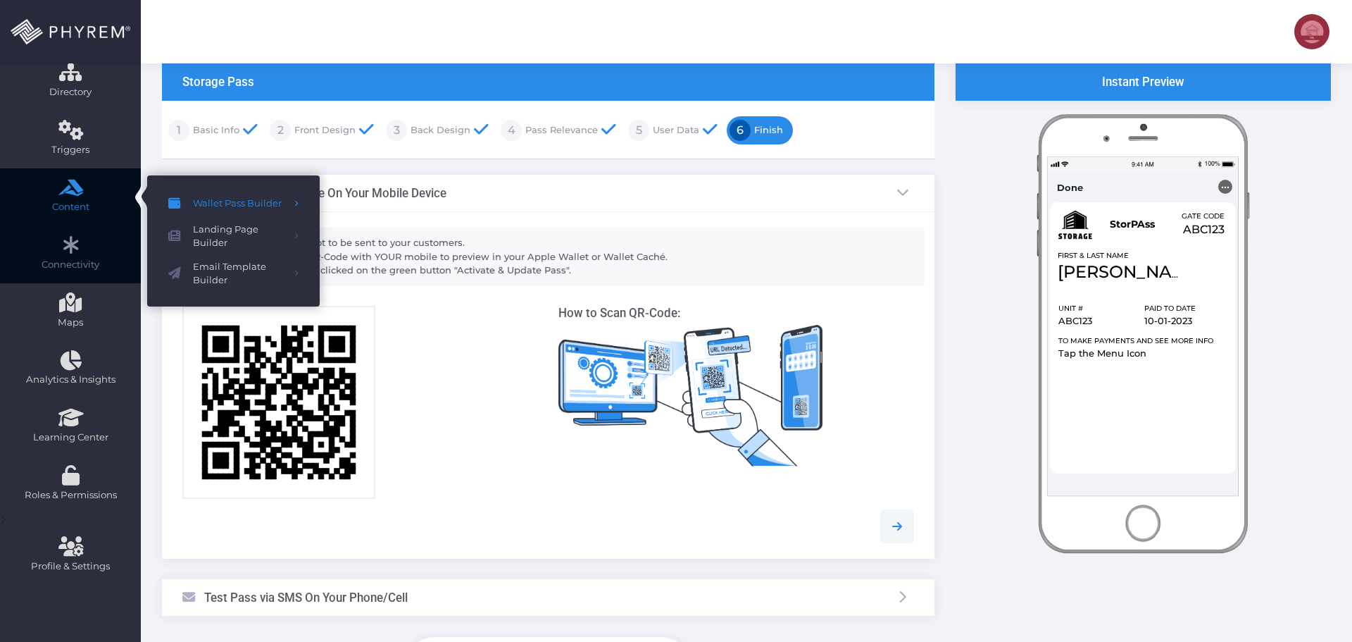
scroll to position [70, 0]
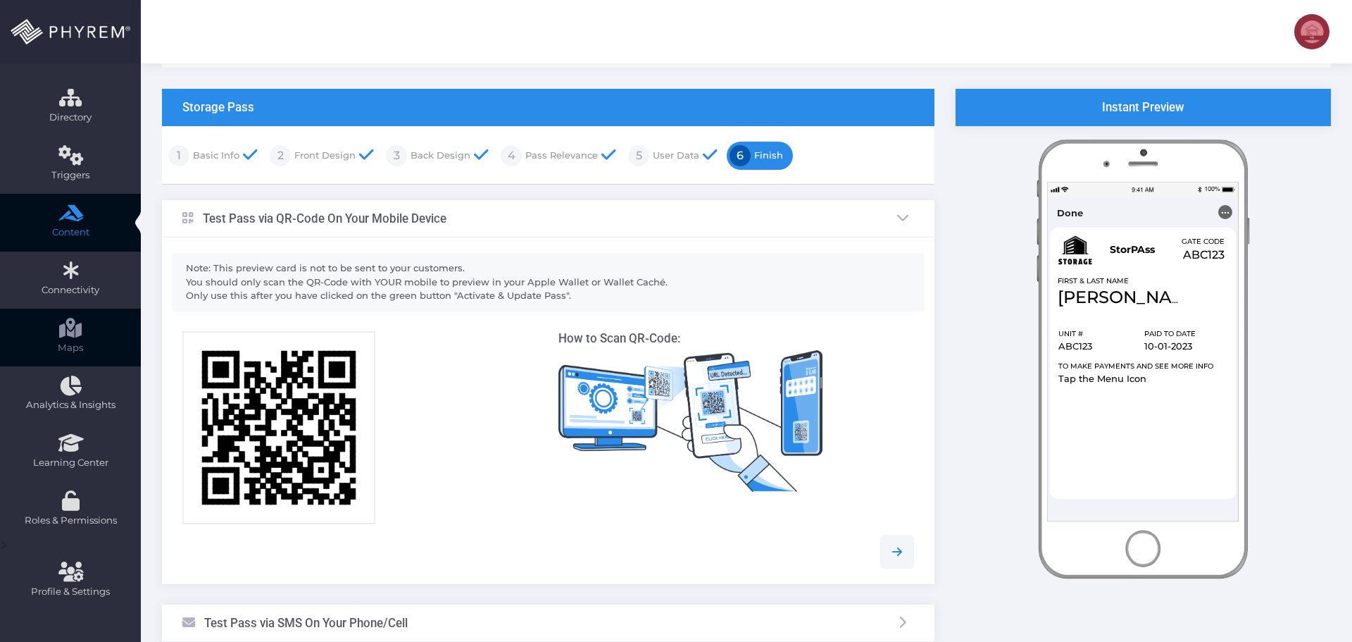
click at [76, 327] on icon at bounding box center [70, 327] width 25 height 0
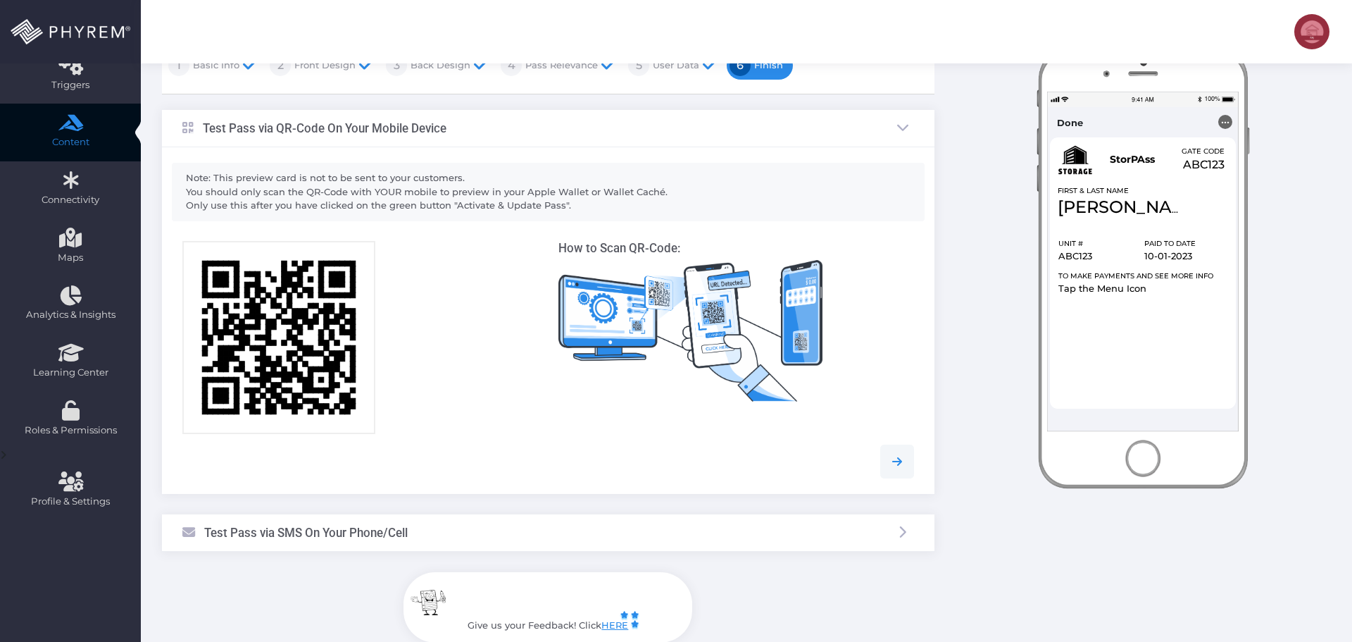
scroll to position [0, 0]
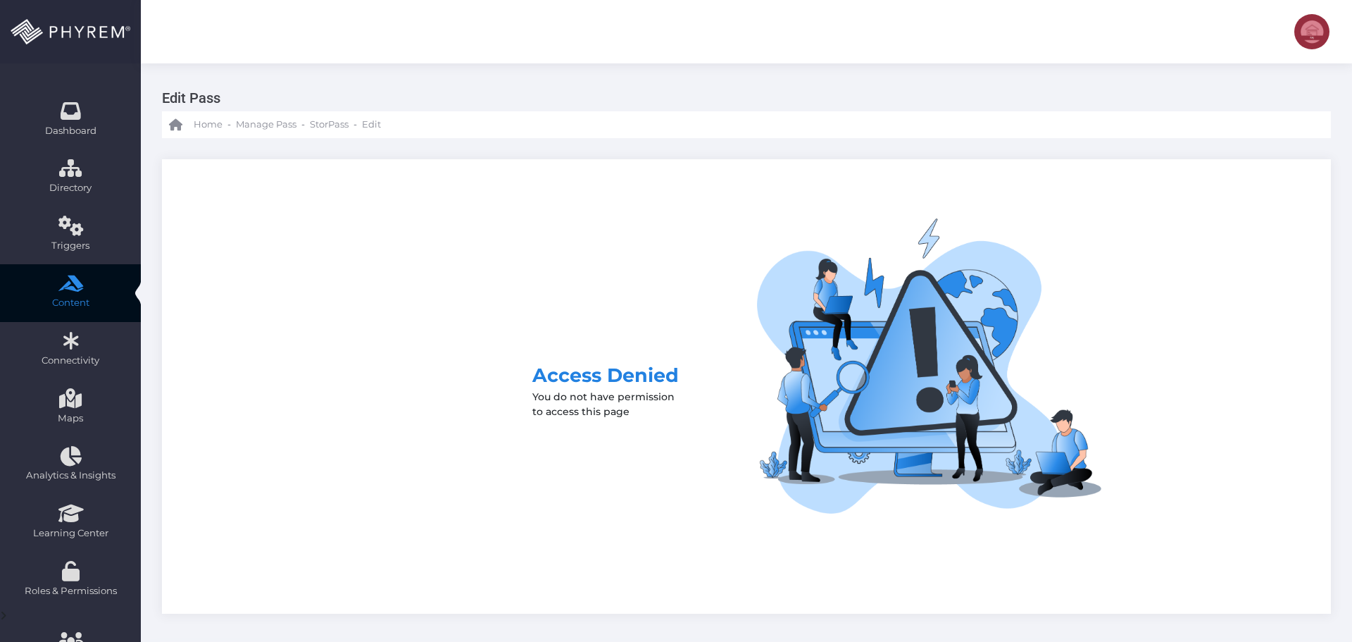
scroll to position [69, 0]
